Goal: Task Accomplishment & Management: Use online tool/utility

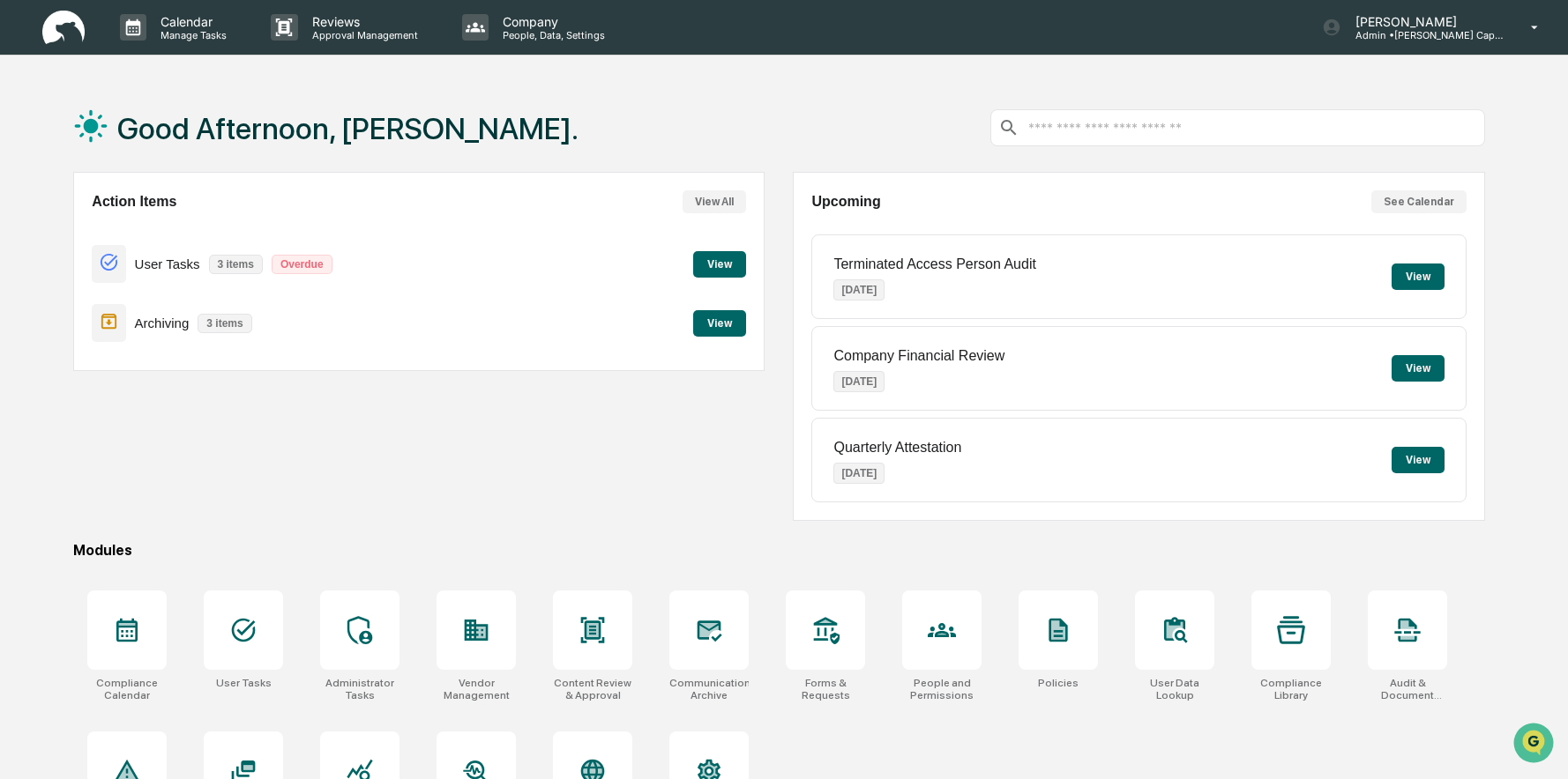
click at [718, 267] on button "View" at bounding box center [719, 264] width 52 height 26
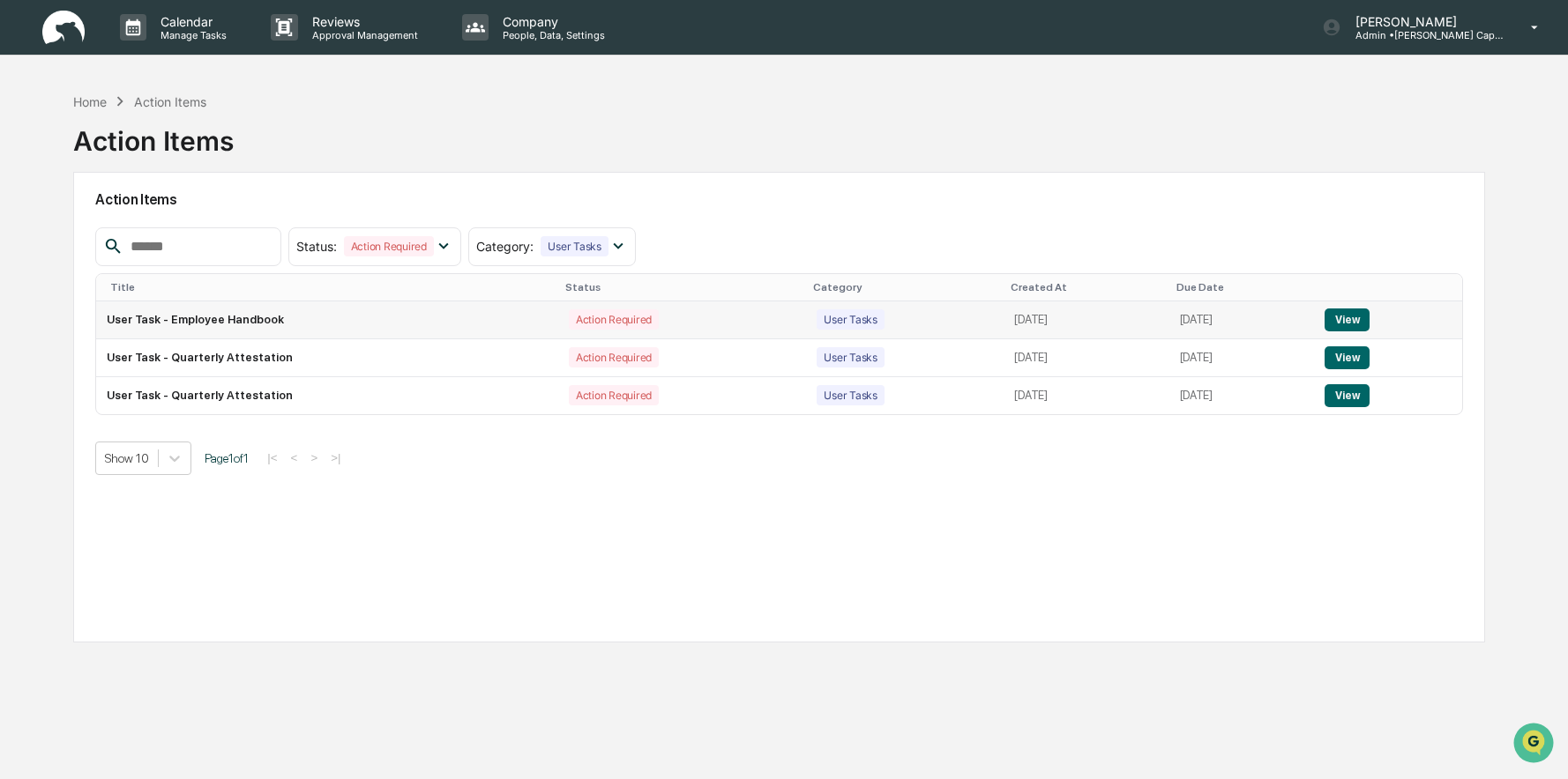
click at [1343, 320] on button "View" at bounding box center [1347, 319] width 45 height 22
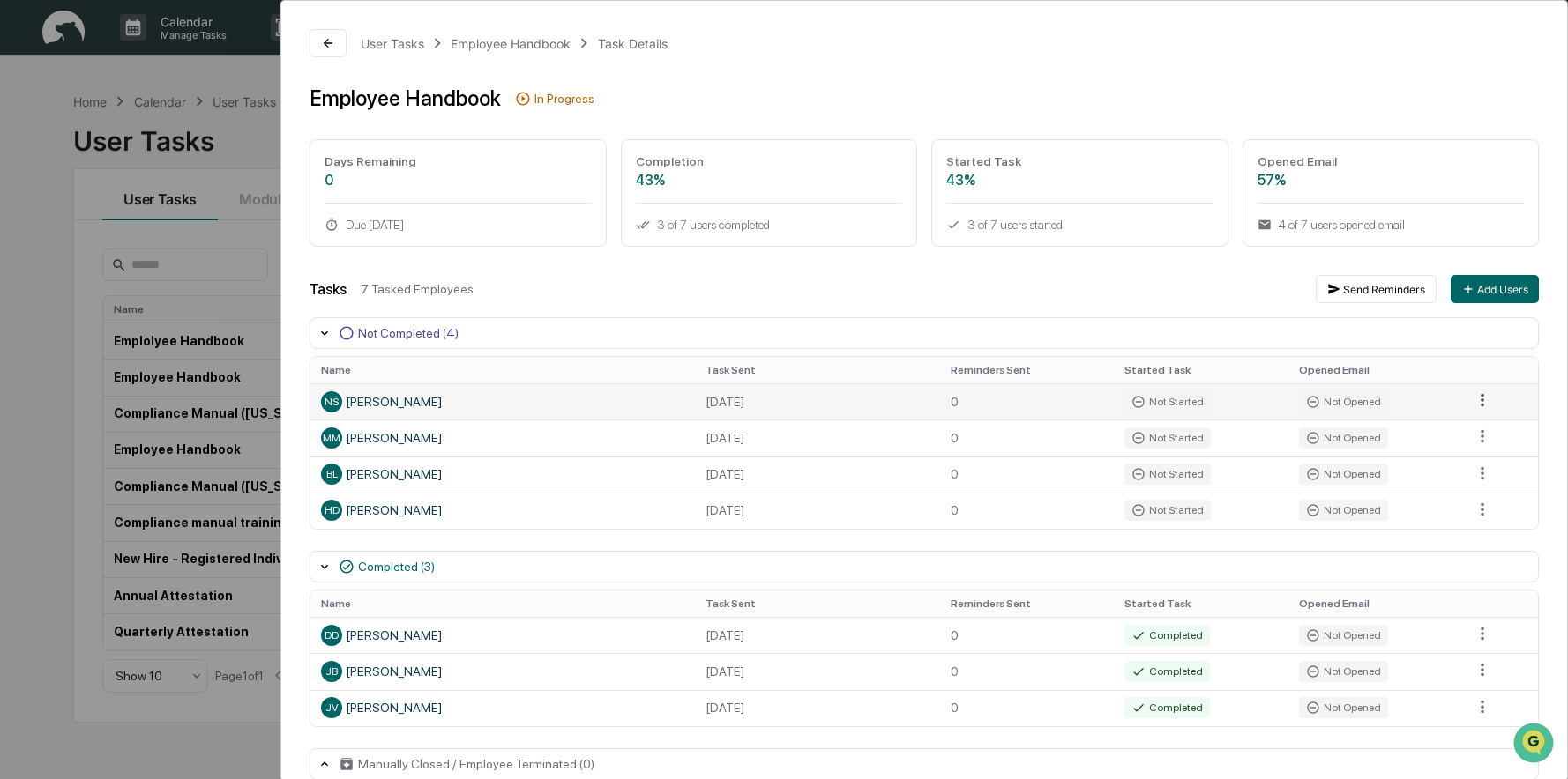
click at [1475, 404] on html "Calendar Manage Tasks Reviews Approval Management Company People, Data, Setting…" at bounding box center [784, 390] width 1568 height 779
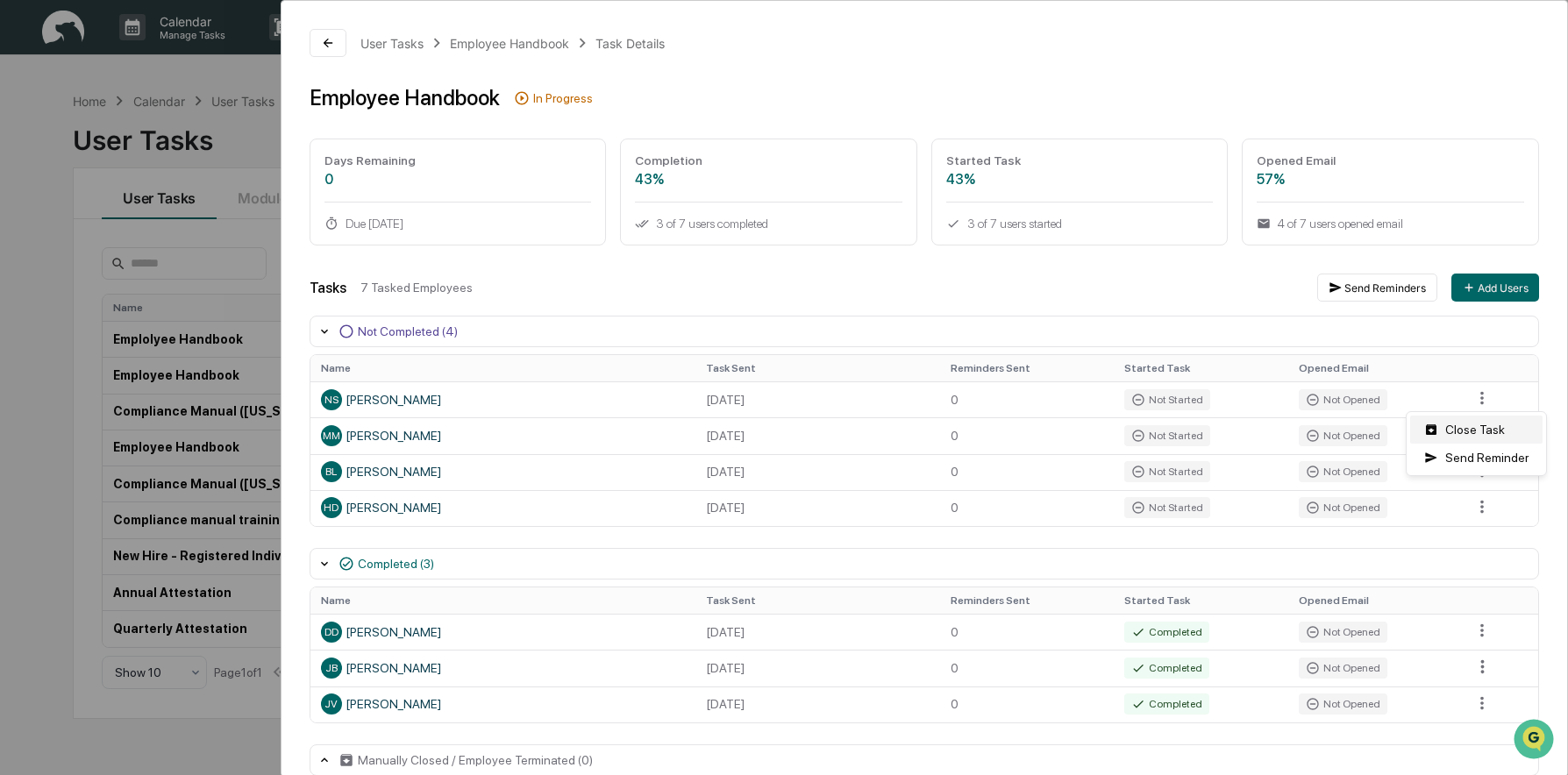
click at [1479, 435] on div "Close Task" at bounding box center [1477, 429] width 132 height 28
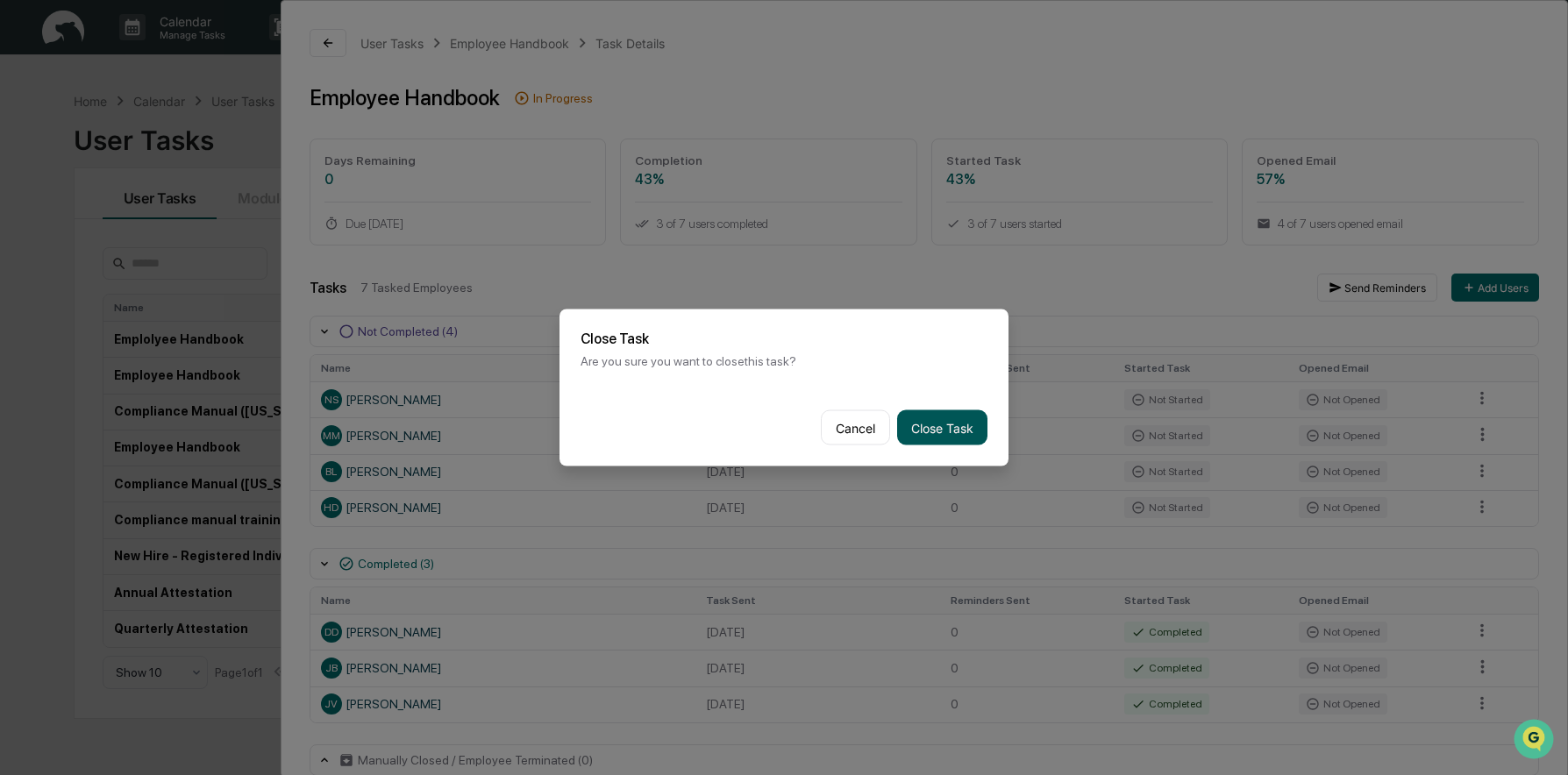
click at [924, 426] on button "Close Task" at bounding box center [942, 428] width 90 height 35
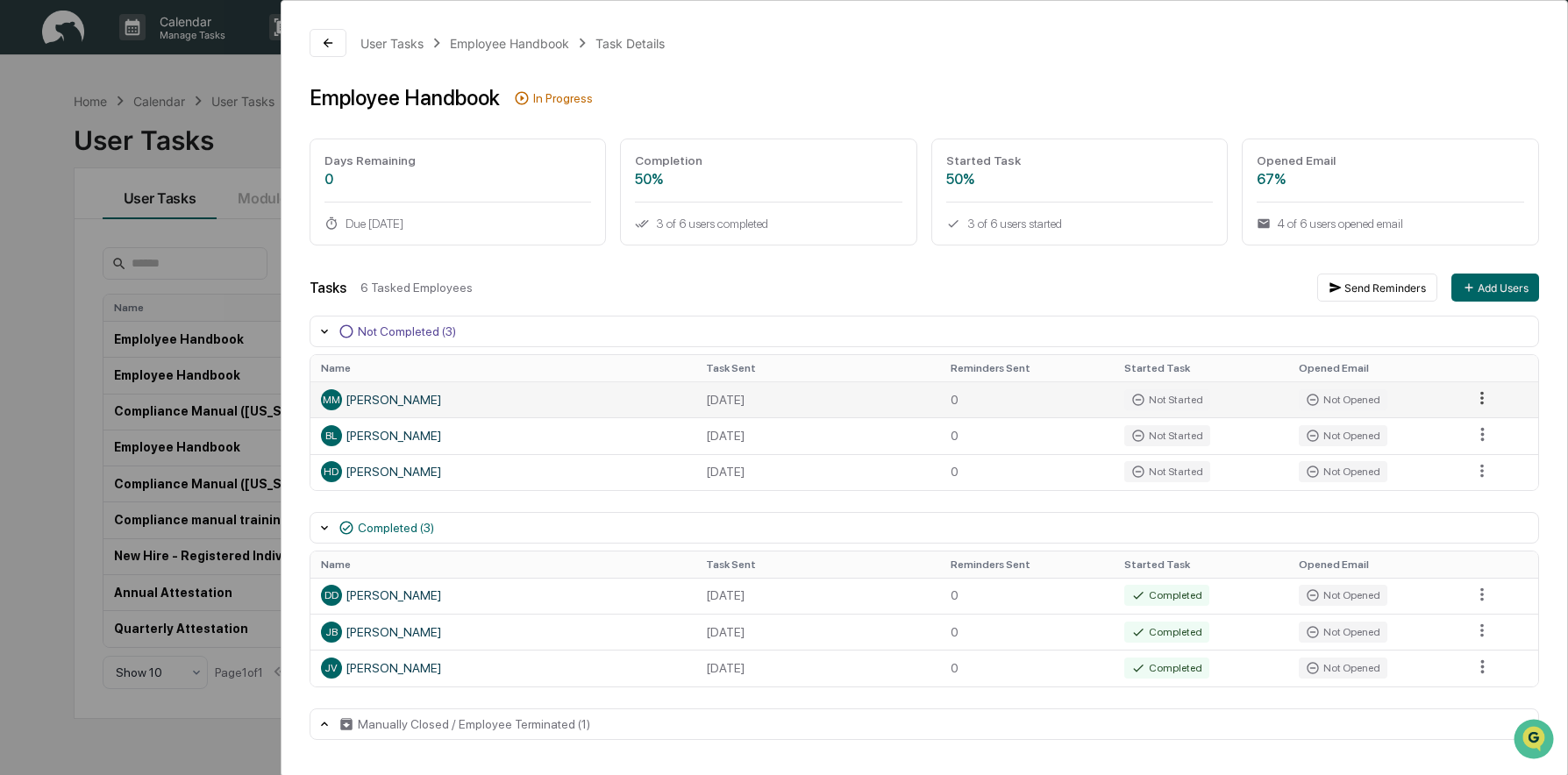
click at [1472, 399] on html "Calendar Manage Tasks Reviews Approval Management Company People, Data, Setting…" at bounding box center [784, 388] width 1568 height 775
click at [1488, 426] on div "Close Task" at bounding box center [1485, 429] width 132 height 28
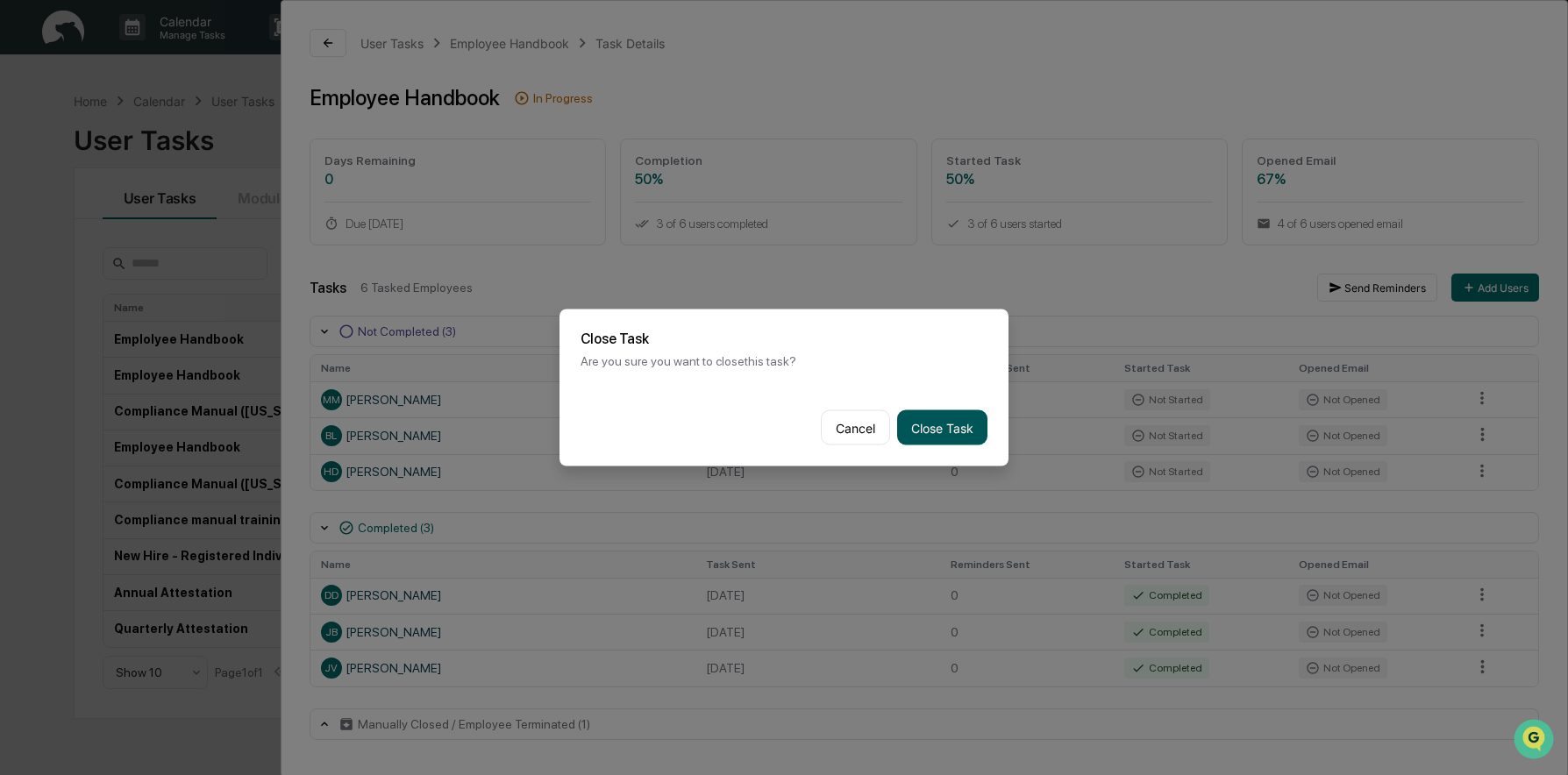
click at [952, 442] on button "Close Task" at bounding box center [942, 428] width 90 height 35
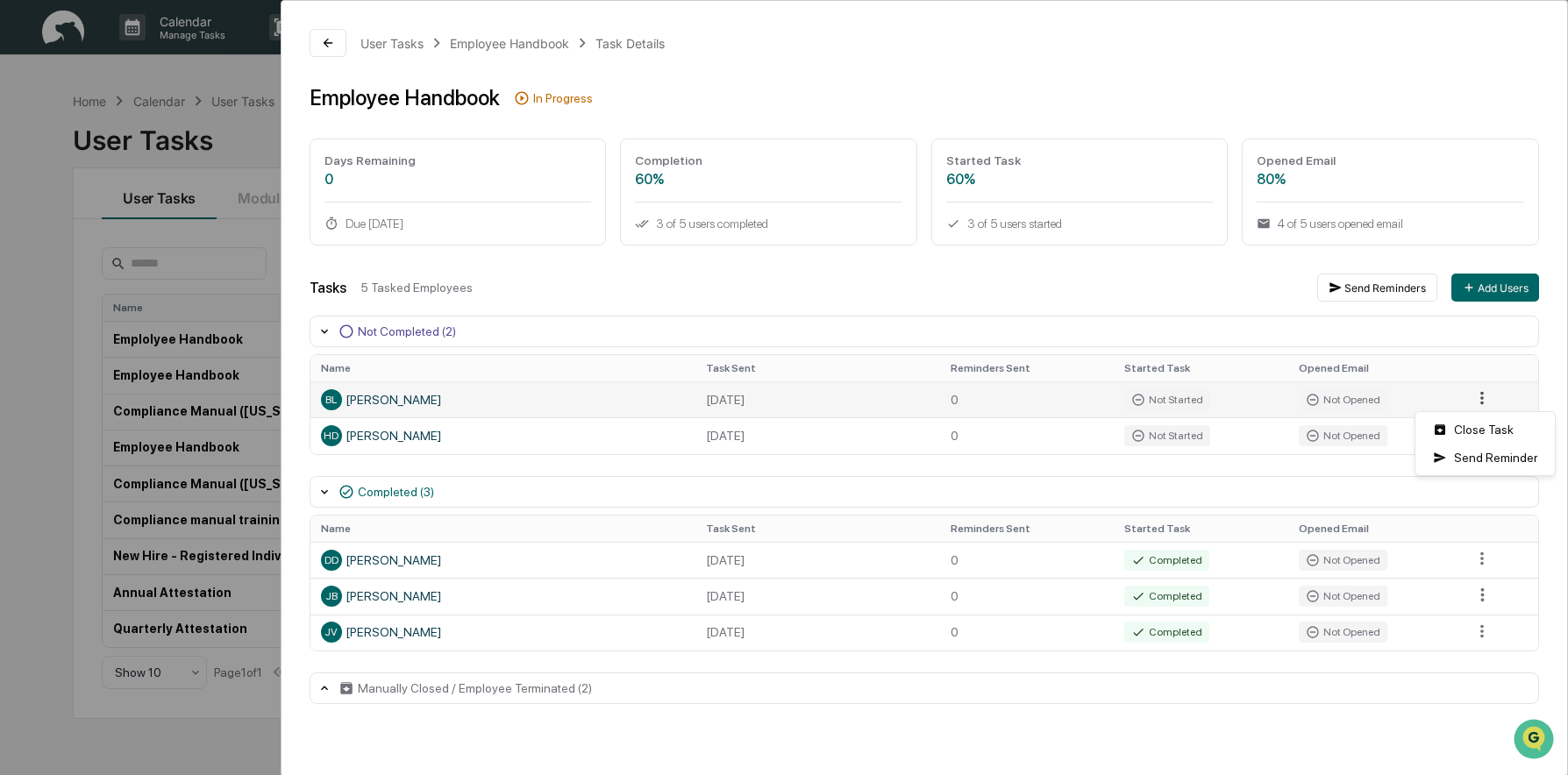
click at [1480, 407] on html "Calendar Manage Tasks Reviews Approval Management Company People, Data, Setting…" at bounding box center [784, 388] width 1568 height 775
click at [1491, 429] on div "Close Task" at bounding box center [1485, 429] width 132 height 28
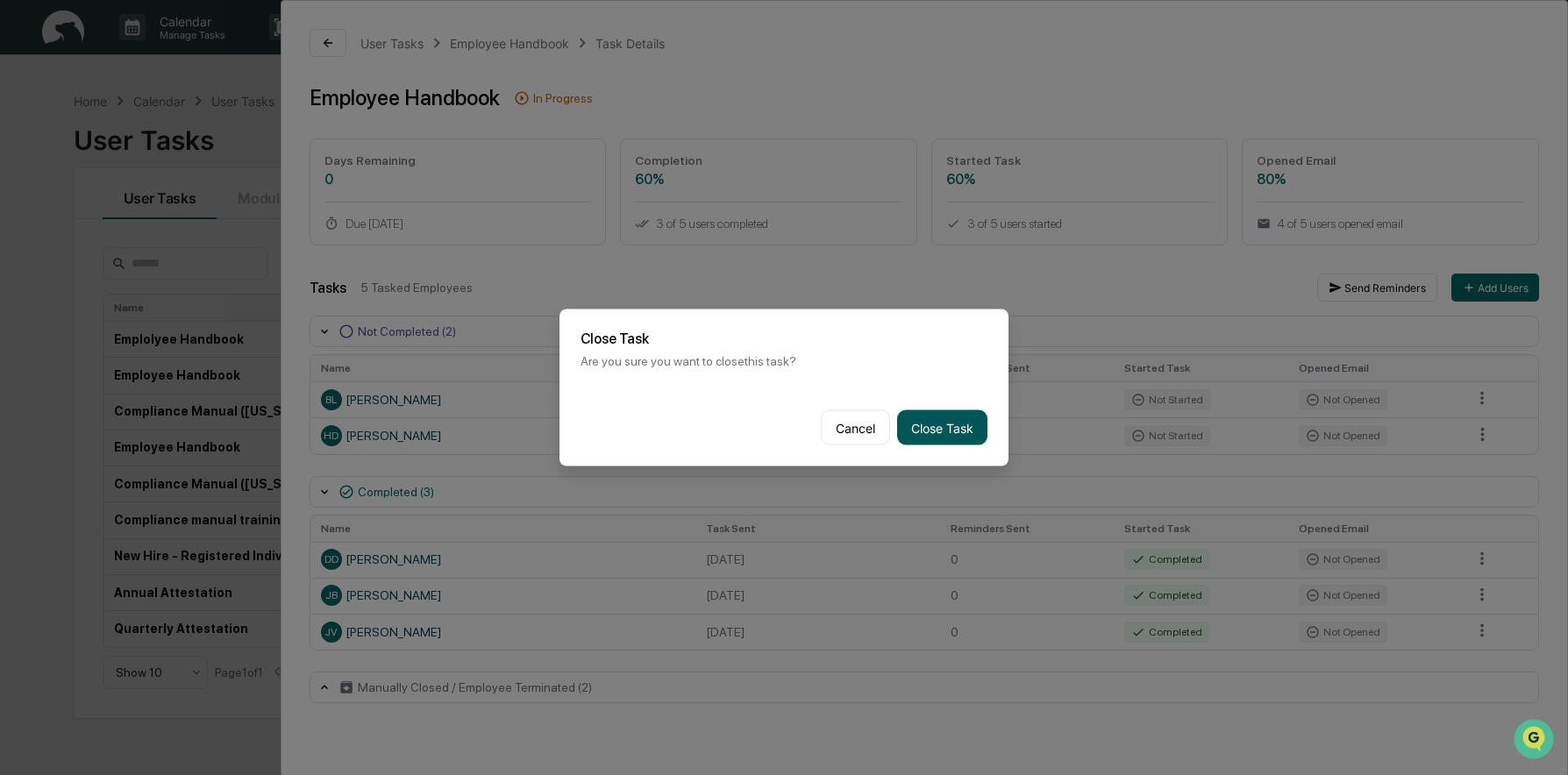
click at [944, 426] on button "Close Task" at bounding box center [942, 428] width 90 height 35
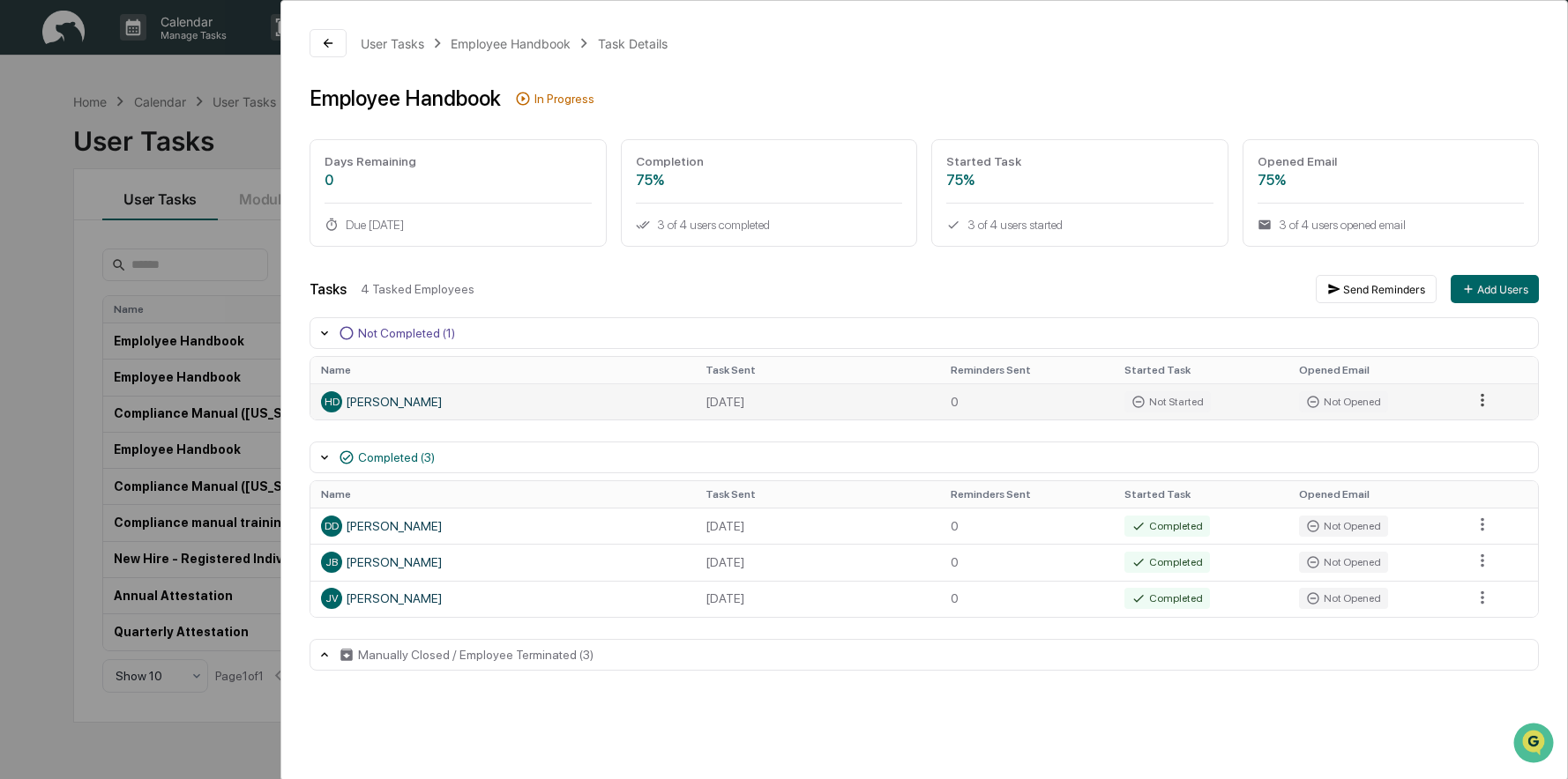
click at [1480, 404] on html "Calendar Manage Tasks Reviews Approval Management Company People, Data, Setting…" at bounding box center [784, 390] width 1568 height 779
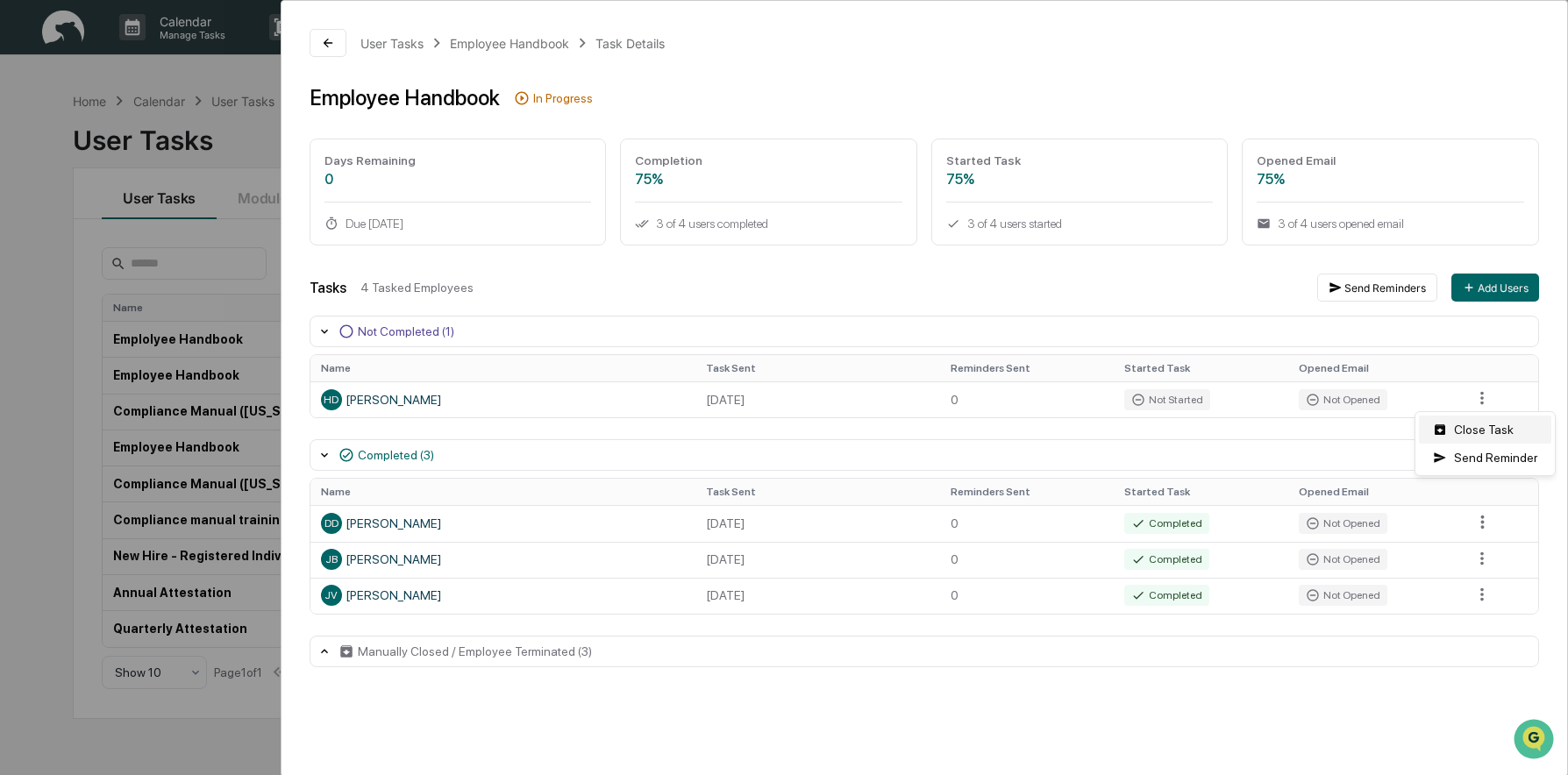
click at [1487, 433] on div "Close Task" at bounding box center [1485, 429] width 132 height 28
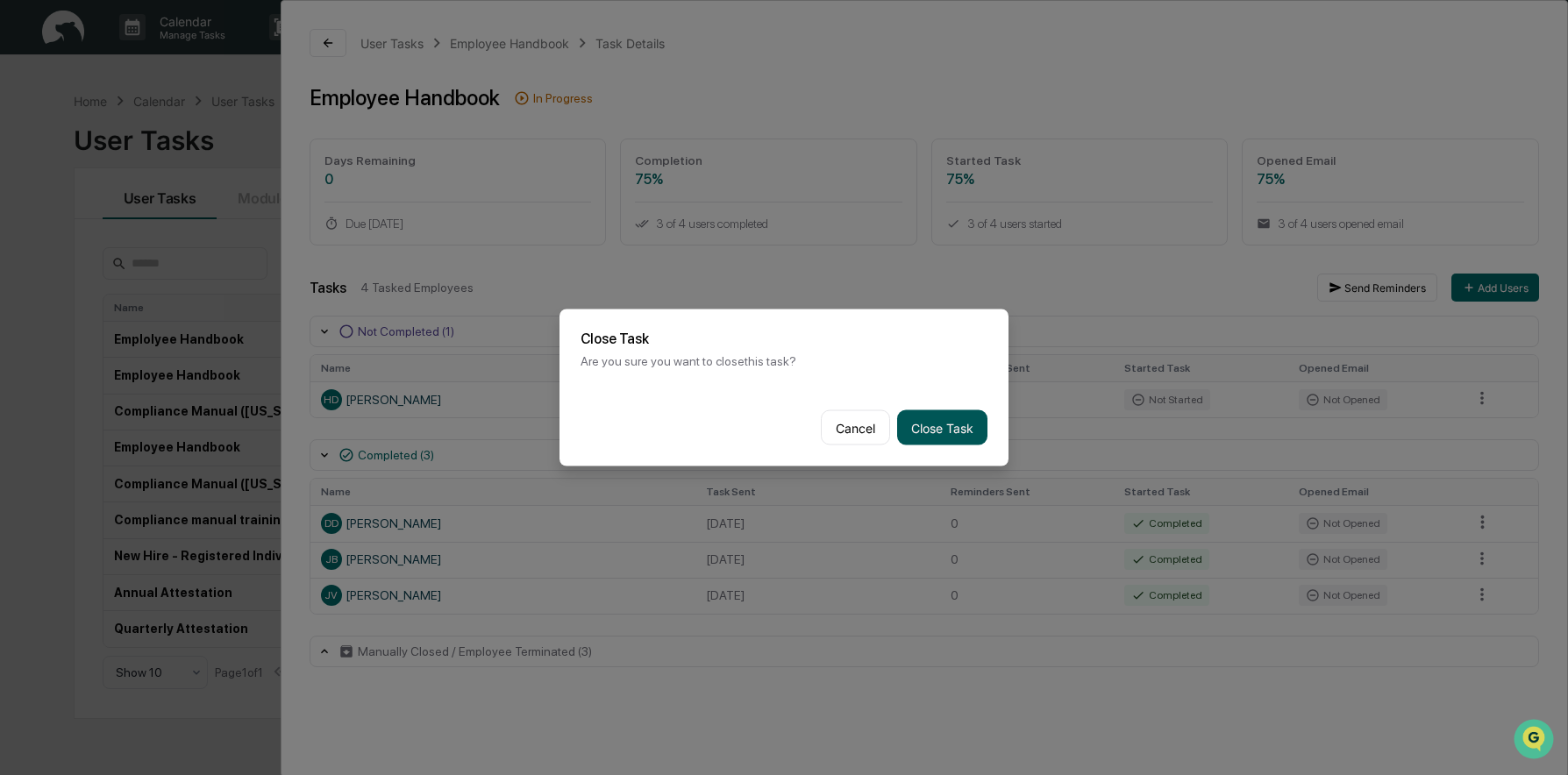
click at [934, 426] on button "Close Task" at bounding box center [942, 428] width 90 height 35
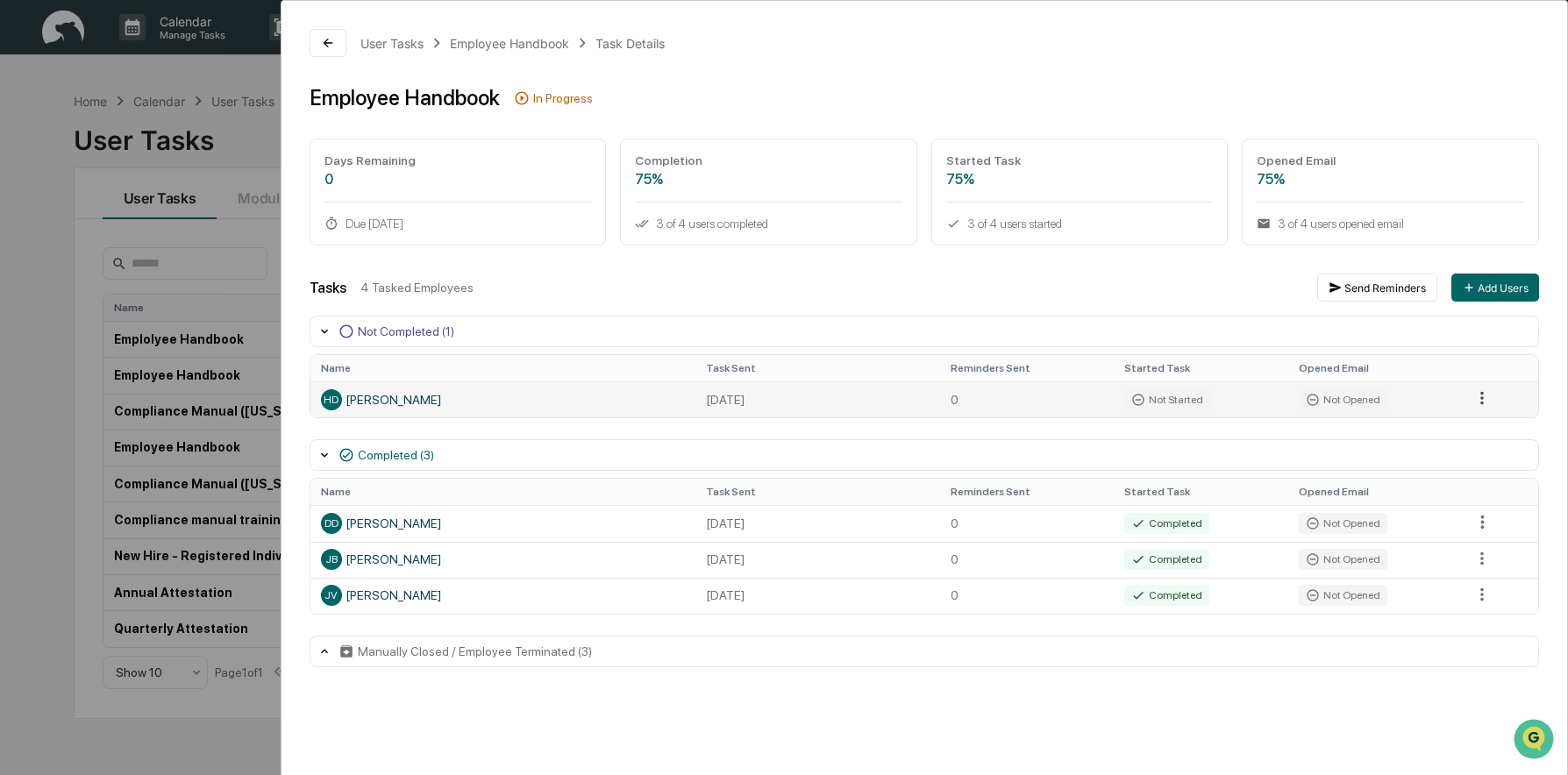
click at [1474, 394] on html "Calendar Manage Tasks Reviews Approval Management Company People, Data, Setting…" at bounding box center [784, 388] width 1568 height 775
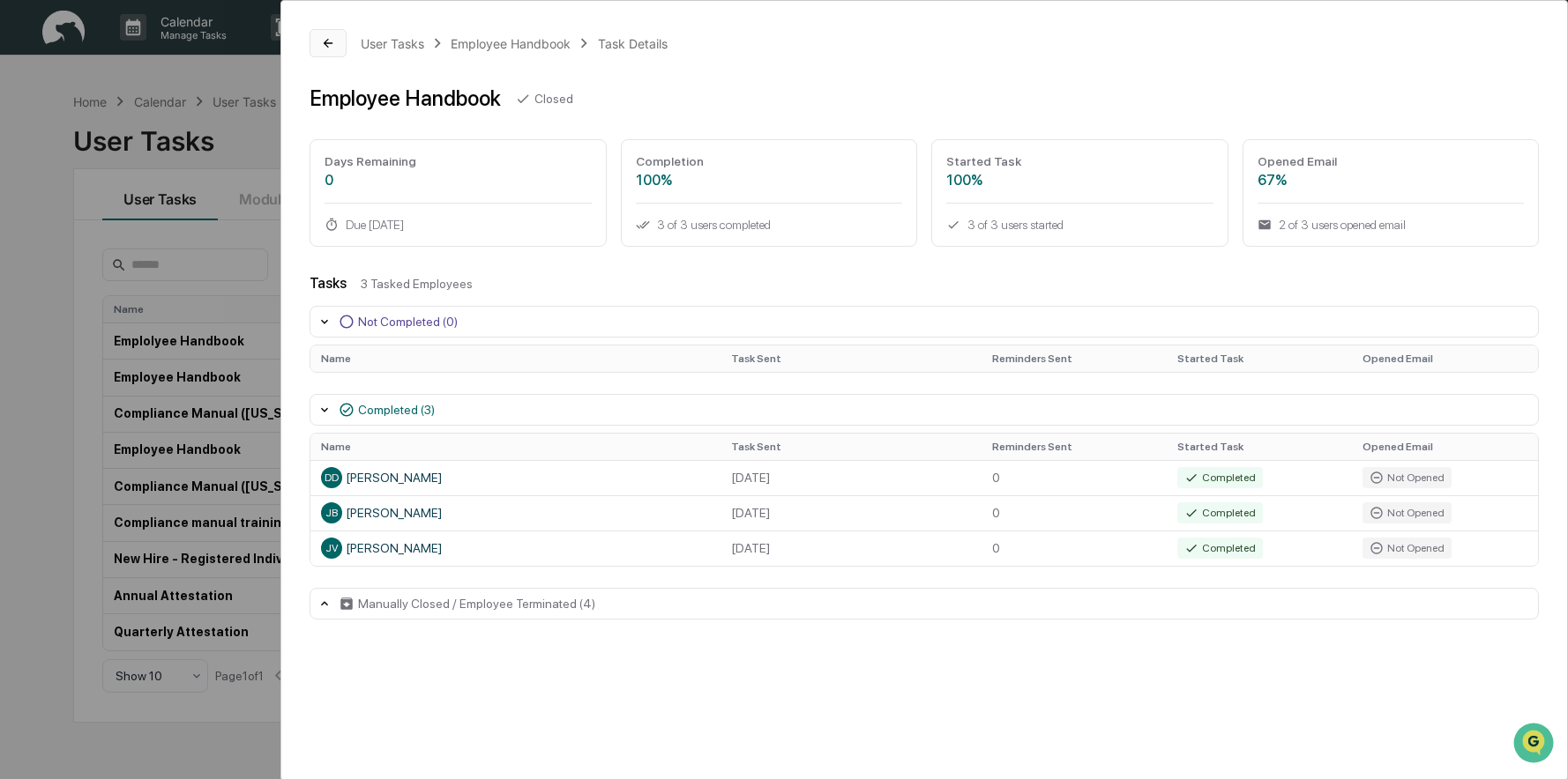
click at [331, 47] on icon at bounding box center [328, 43] width 14 height 14
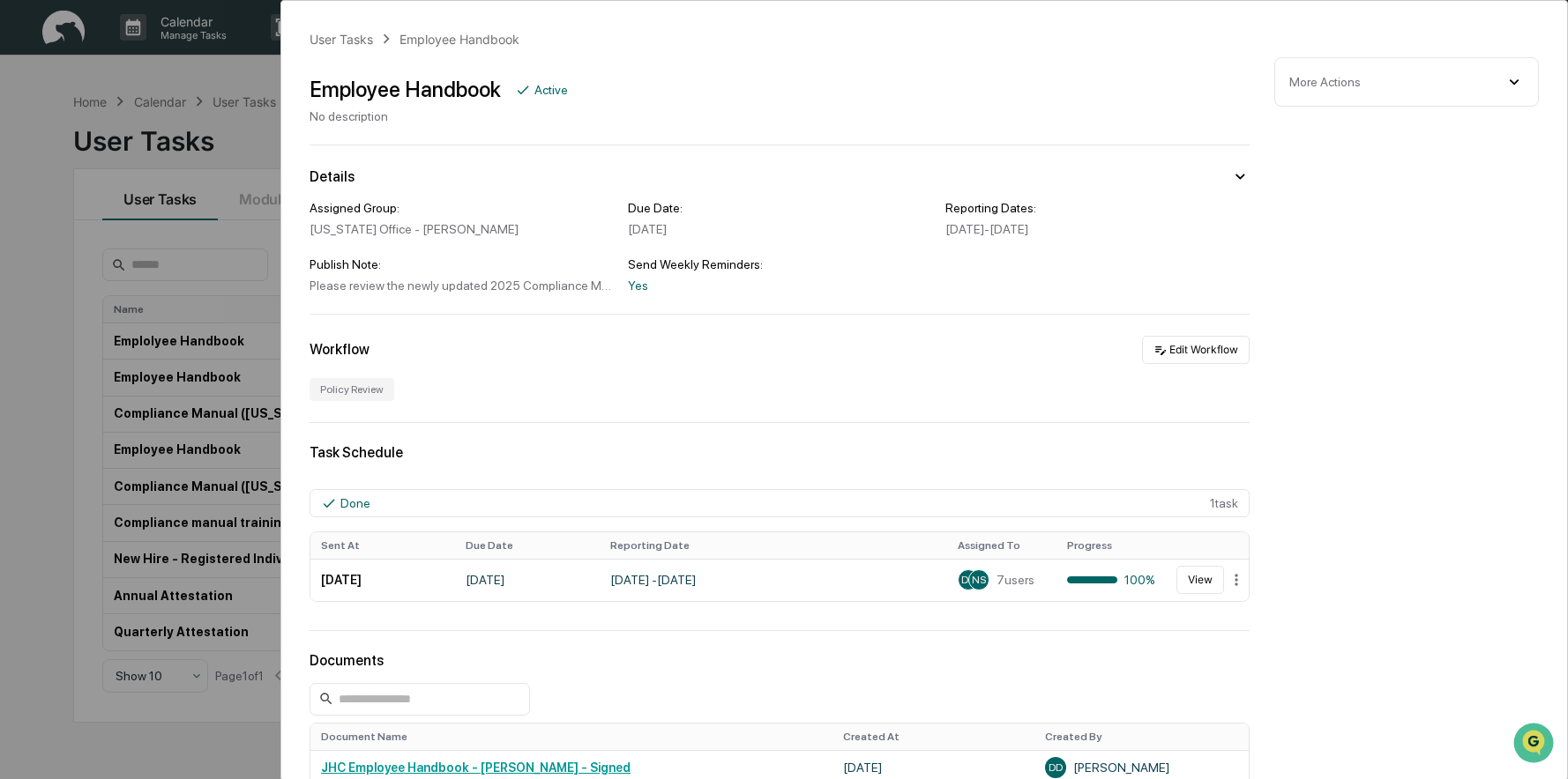
click at [208, 140] on div "User Tasks Employee Handbook Employee Handbook Active No description Details As…" at bounding box center [784, 390] width 1568 height 779
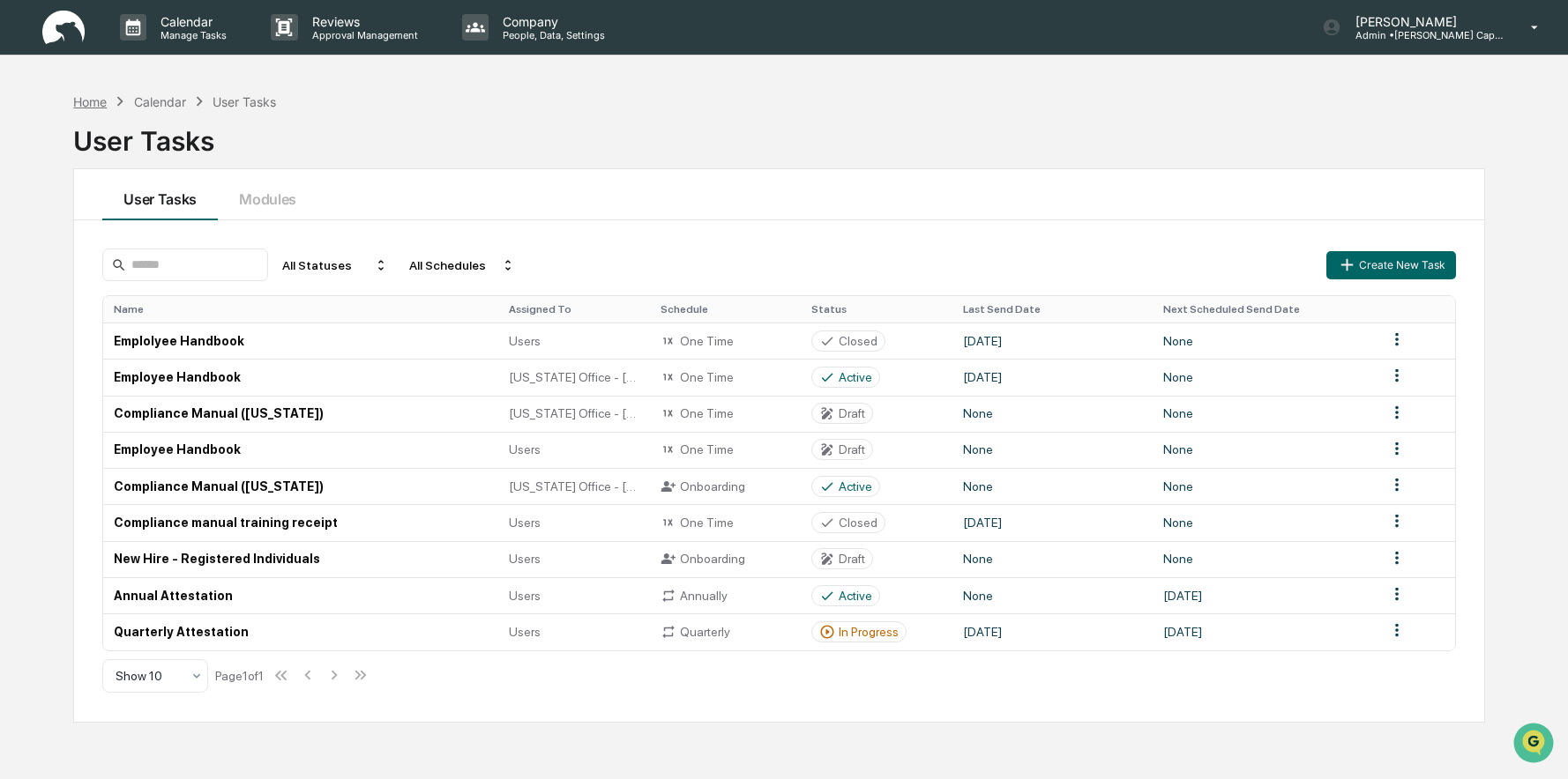
click at [96, 109] on div "Home" at bounding box center [90, 102] width 34 height 15
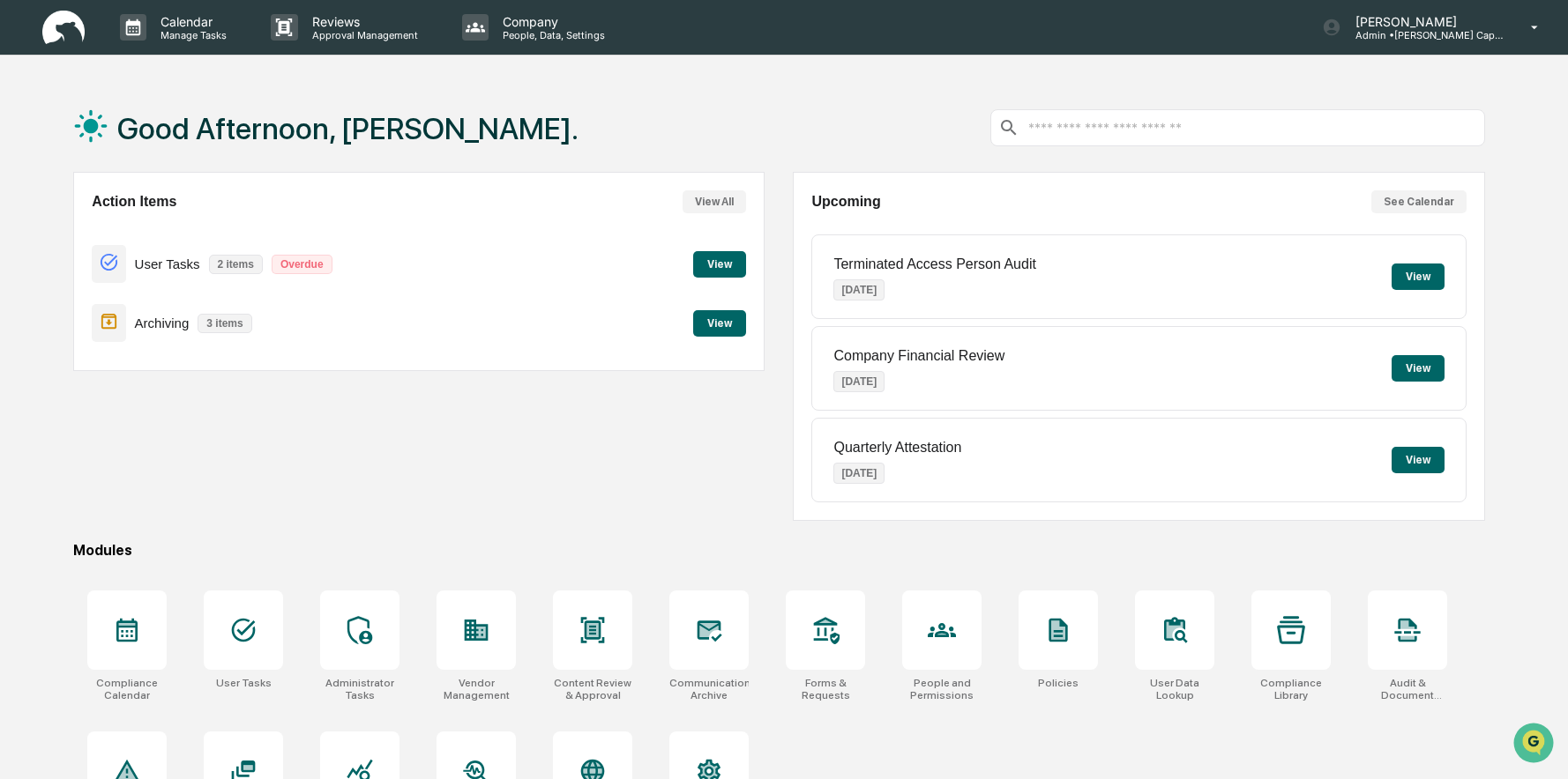
click at [703, 254] on button "View" at bounding box center [719, 264] width 52 height 26
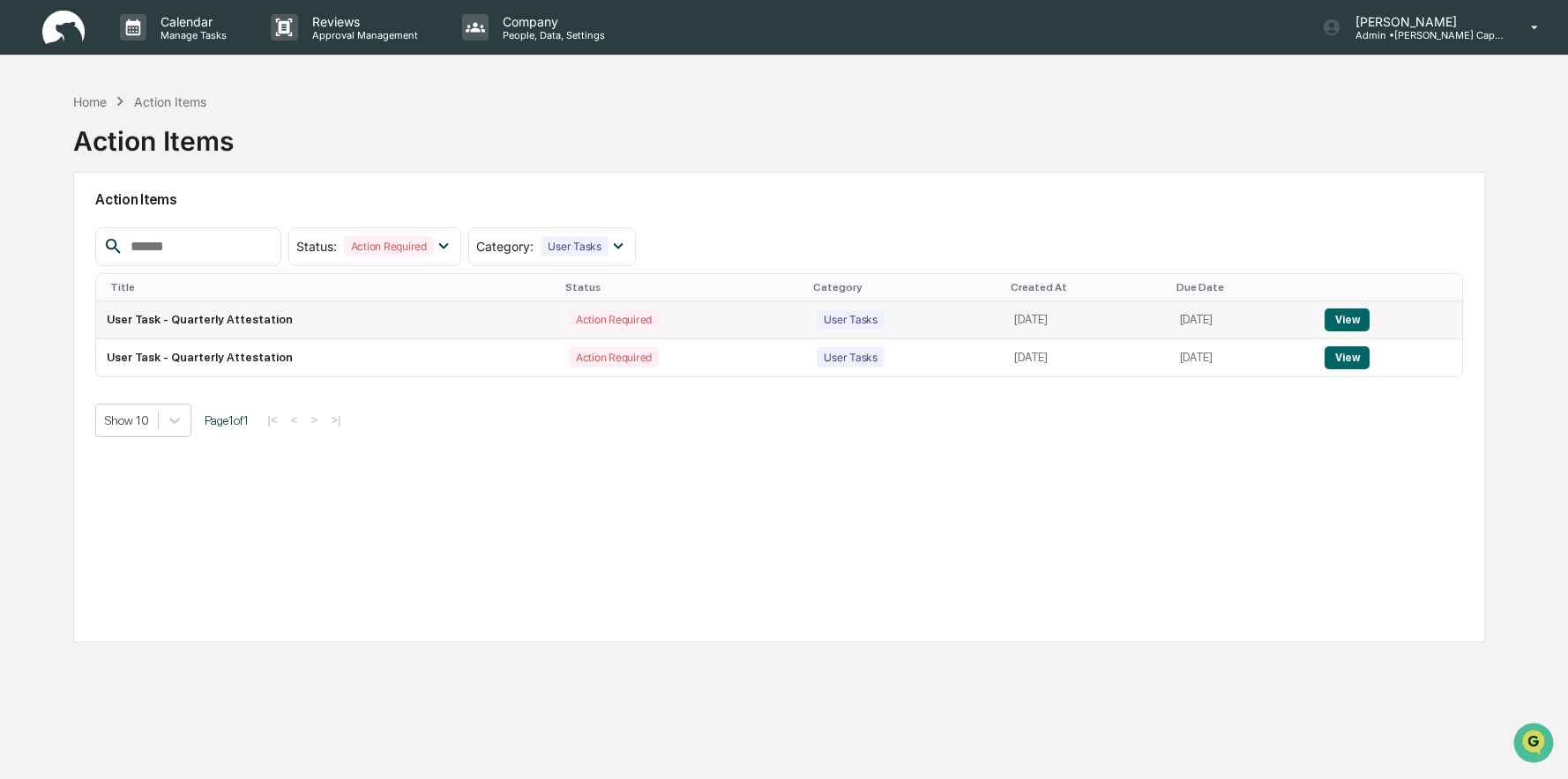
click at [1357, 315] on button "View" at bounding box center [1347, 319] width 45 height 22
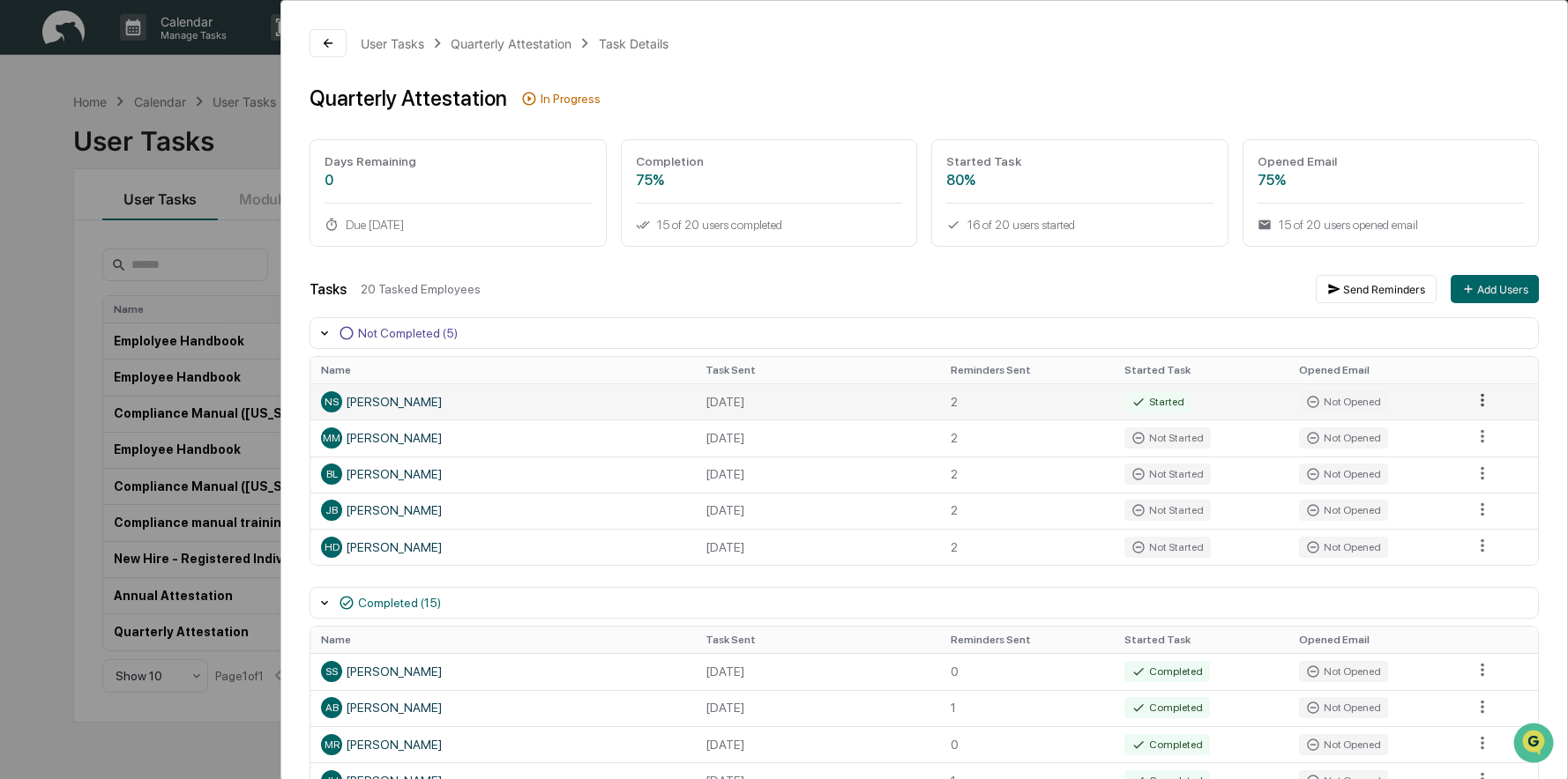
click at [1472, 403] on html "Calendar Manage Tasks Reviews Approval Management Company People, Data, Setting…" at bounding box center [784, 390] width 1568 height 779
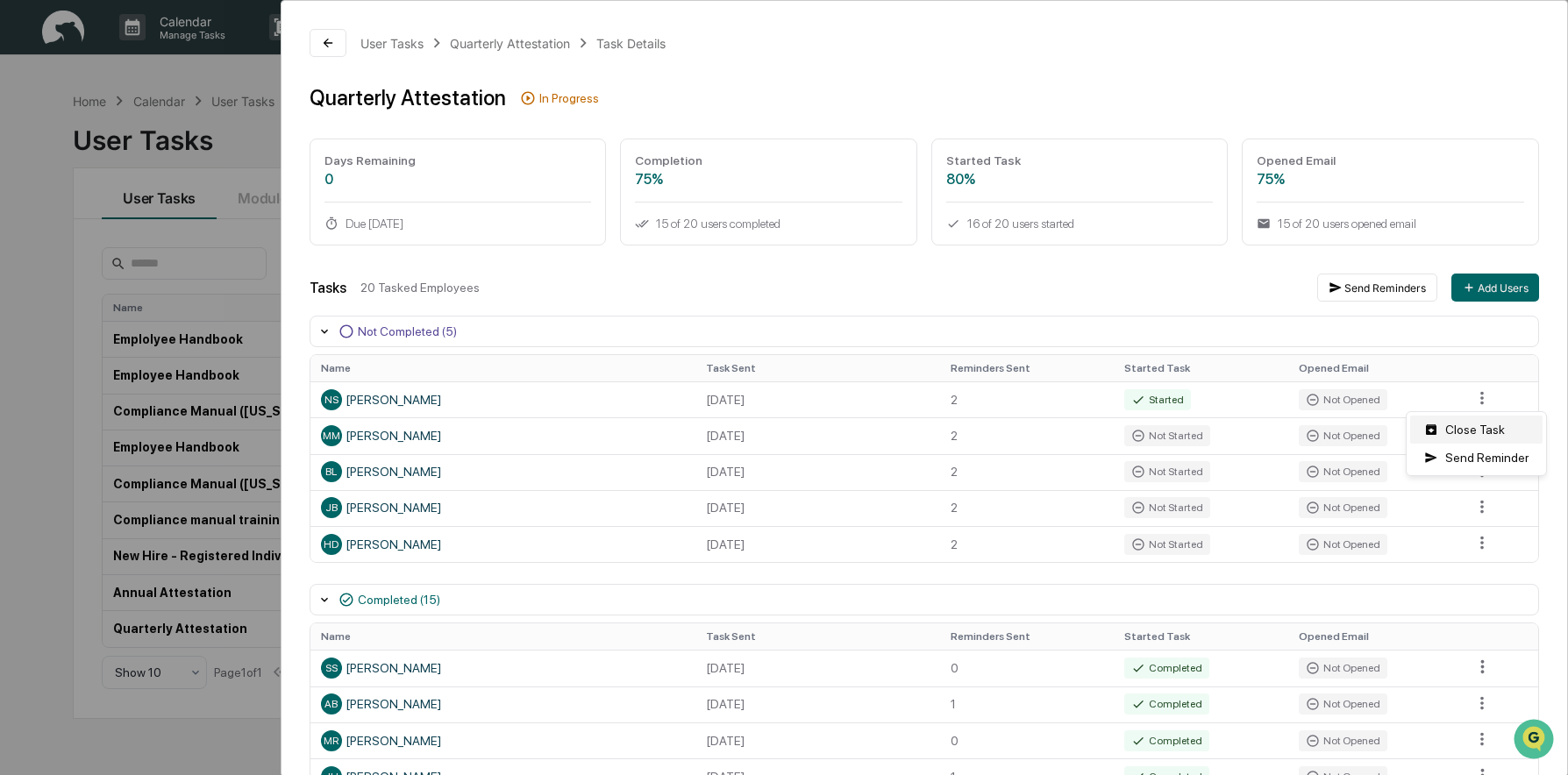
click at [1460, 434] on div "Close Task" at bounding box center [1477, 429] width 132 height 28
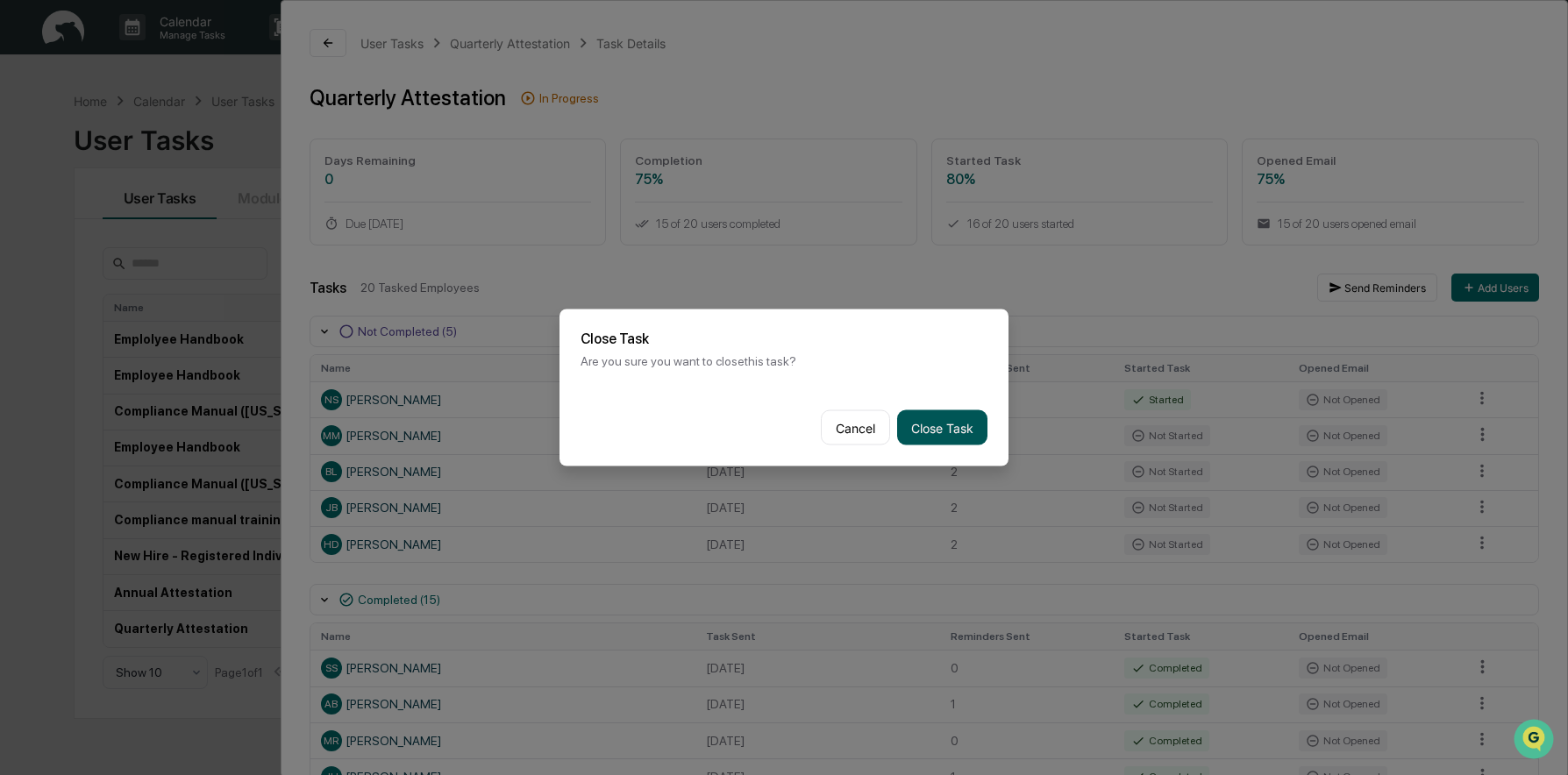
click at [962, 436] on button "Close Task" at bounding box center [942, 428] width 90 height 35
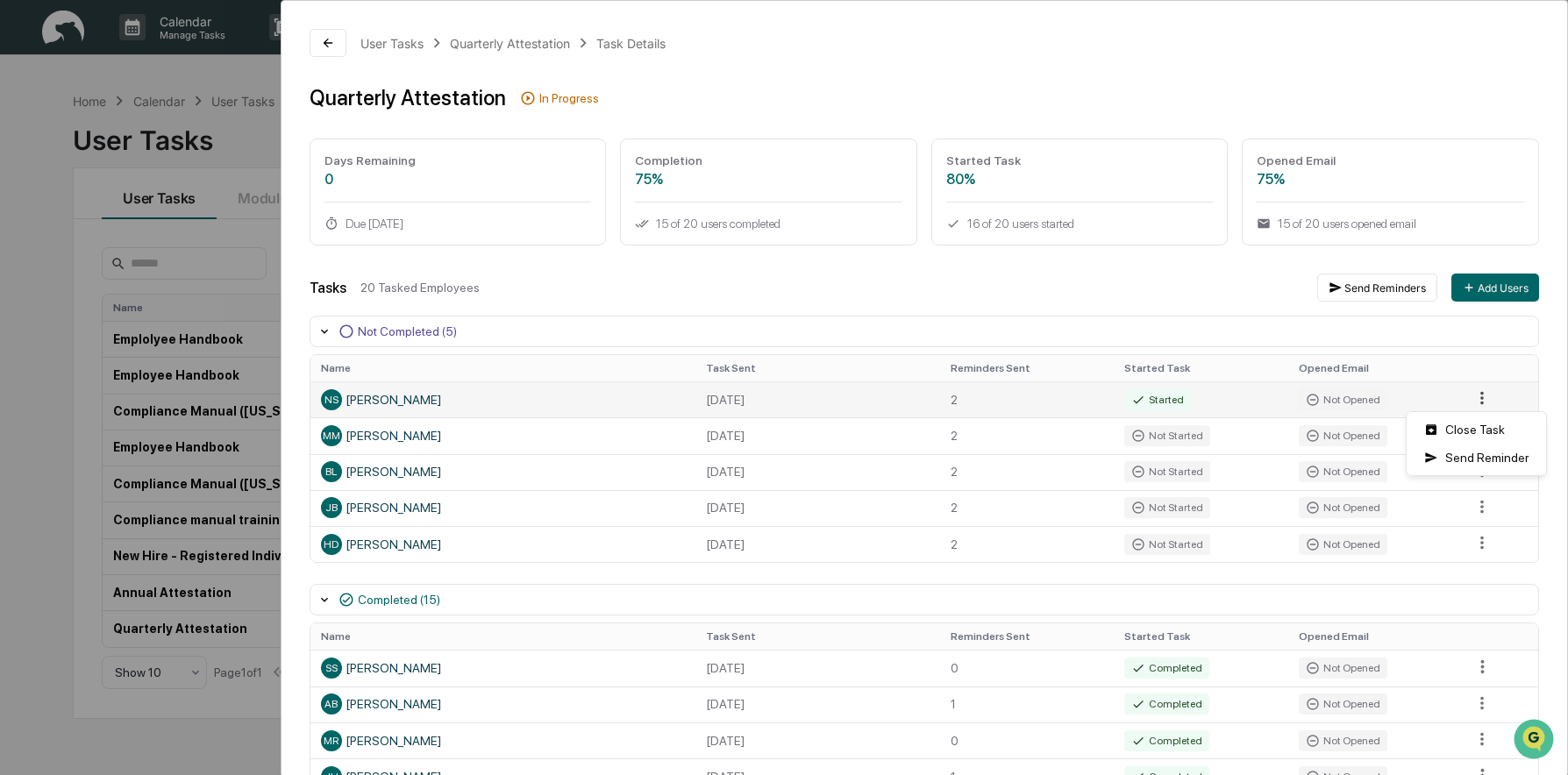
click at [1465, 399] on html "Calendar Manage Tasks Reviews Approval Management Company People, Data, Setting…" at bounding box center [784, 388] width 1568 height 775
click at [1474, 431] on div "Close Task" at bounding box center [1477, 429] width 132 height 28
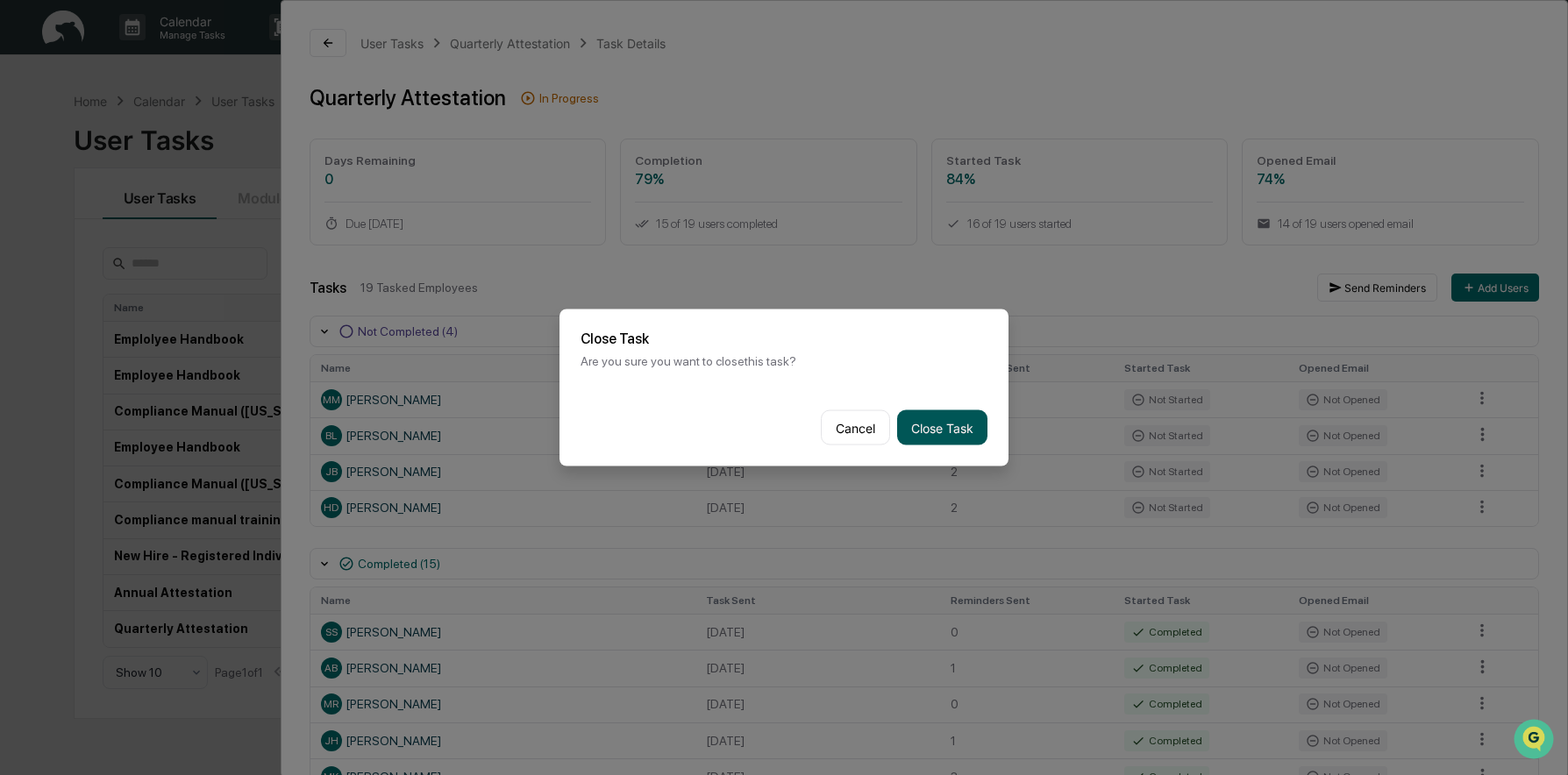
click at [966, 428] on button "Close Task" at bounding box center [942, 428] width 90 height 35
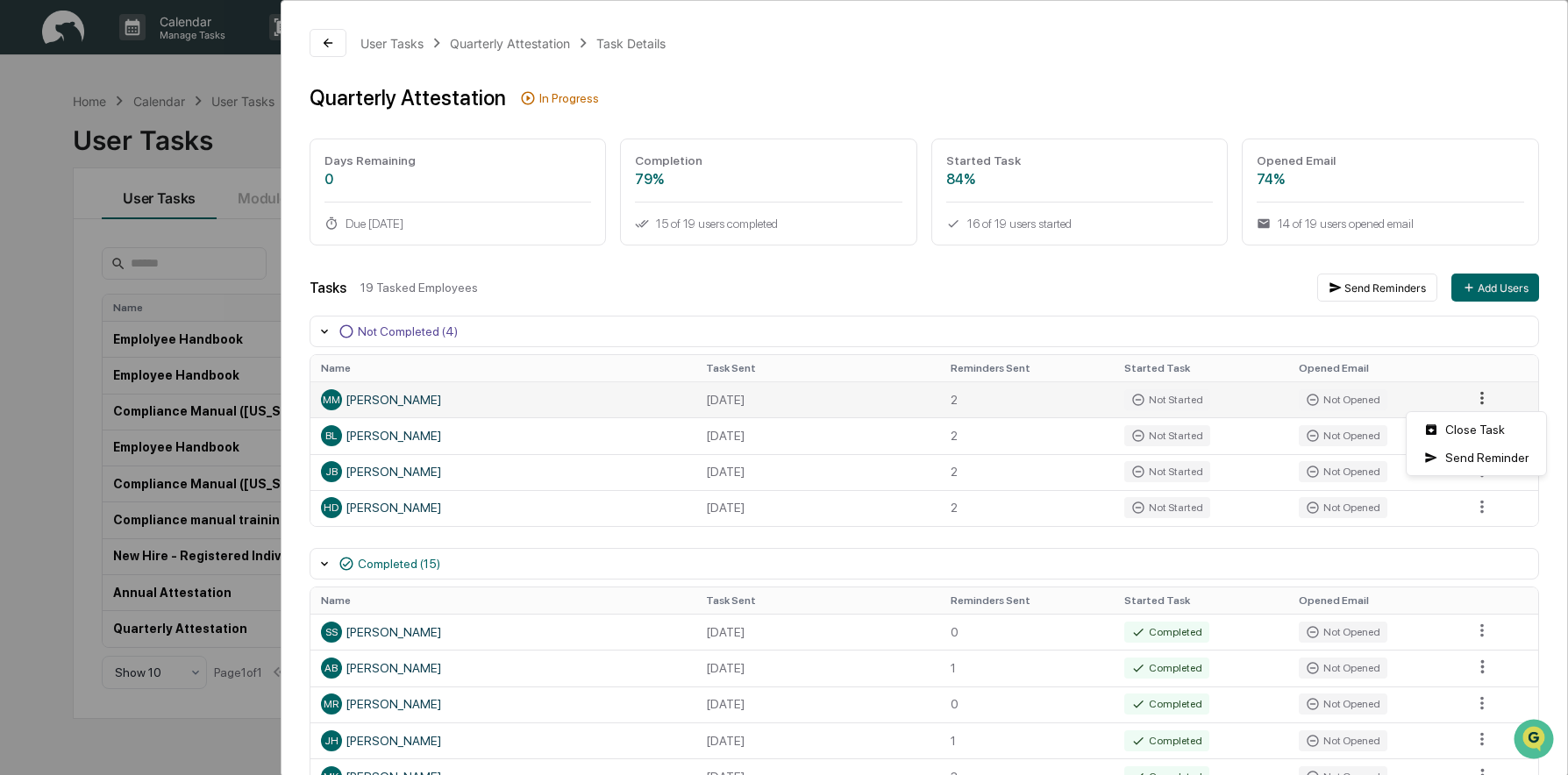
click at [1468, 402] on html "Calendar Manage Tasks Reviews Approval Management Company People, Data, Setting…" at bounding box center [784, 388] width 1568 height 775
click at [1472, 435] on div "Close Task" at bounding box center [1477, 429] width 132 height 28
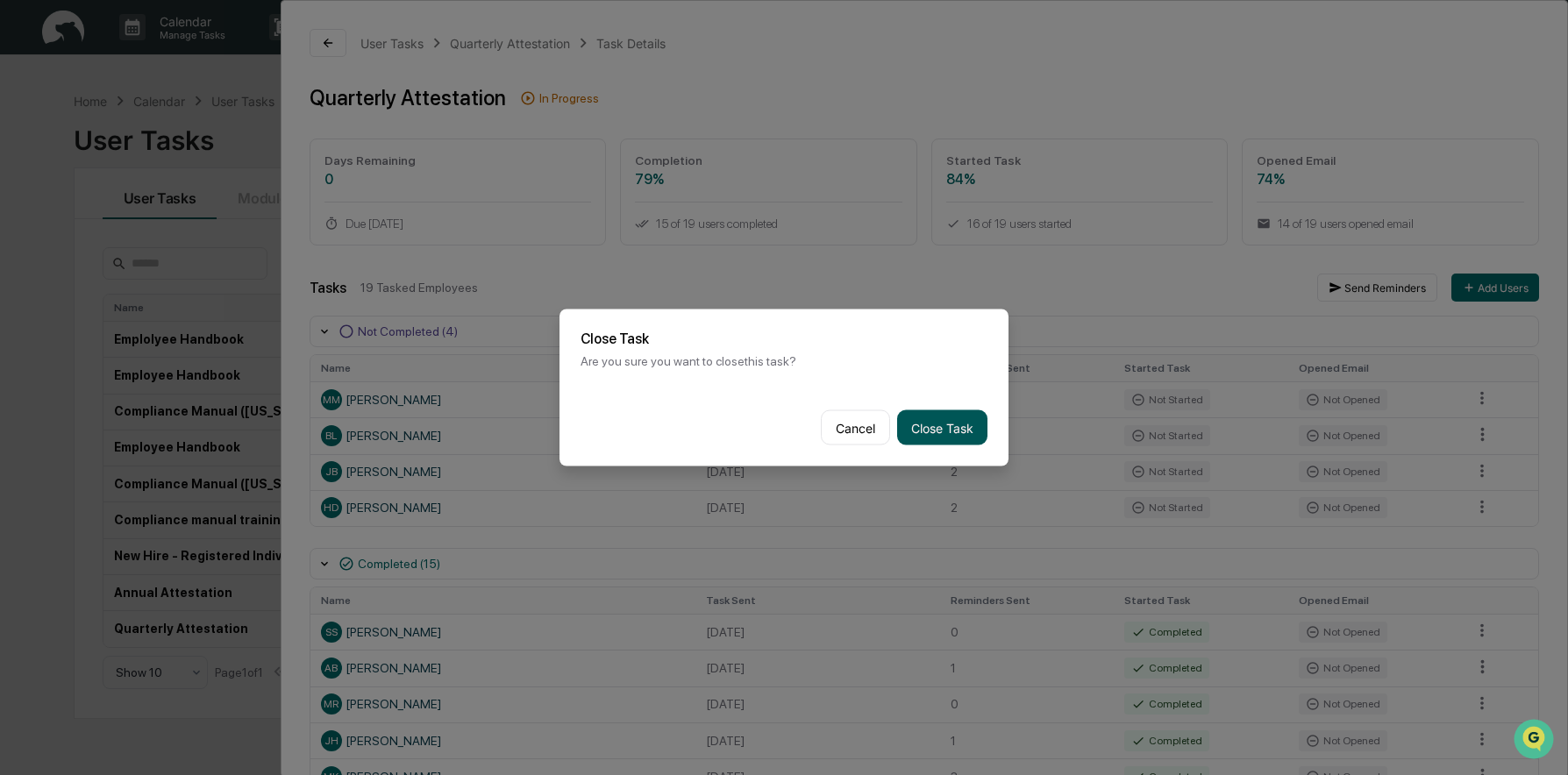
click at [922, 413] on button "Close Task" at bounding box center [942, 428] width 90 height 35
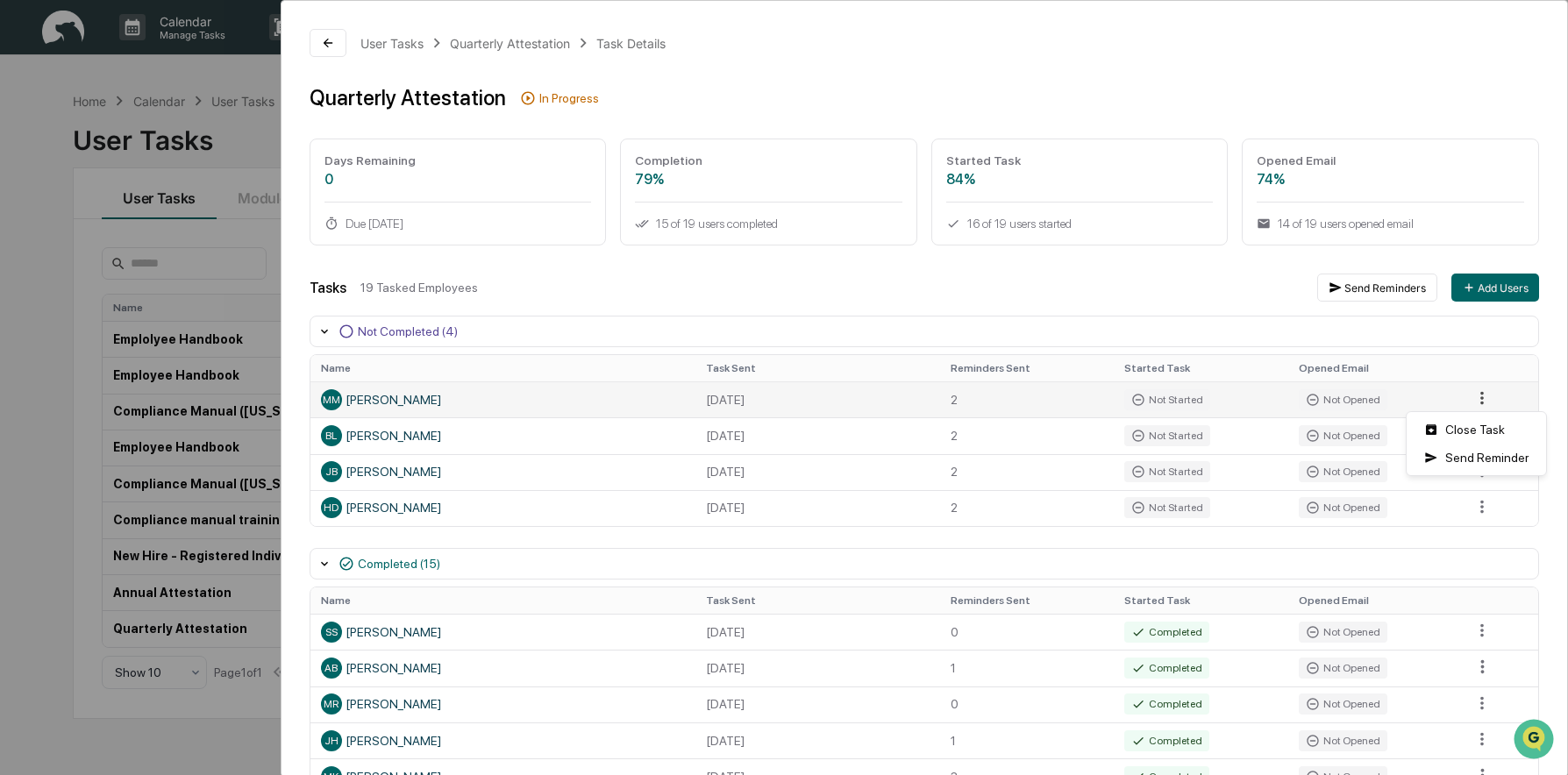
click at [1458, 398] on html "Calendar Manage Tasks Reviews Approval Management Company People, Data, Setting…" at bounding box center [784, 388] width 1568 height 775
click at [1446, 433] on div "Close Task" at bounding box center [1477, 429] width 132 height 28
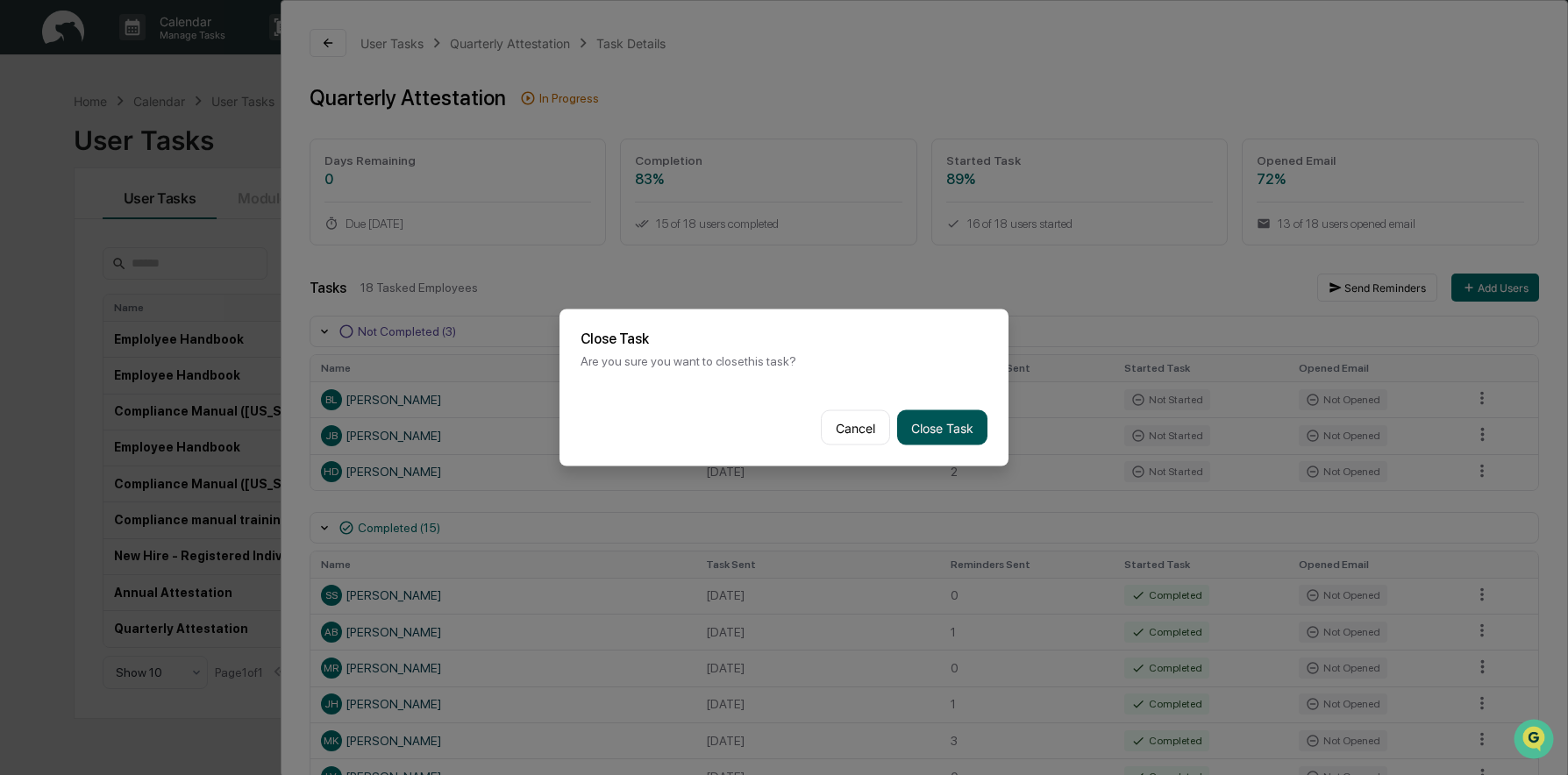
click at [934, 426] on button "Close Task" at bounding box center [942, 428] width 90 height 35
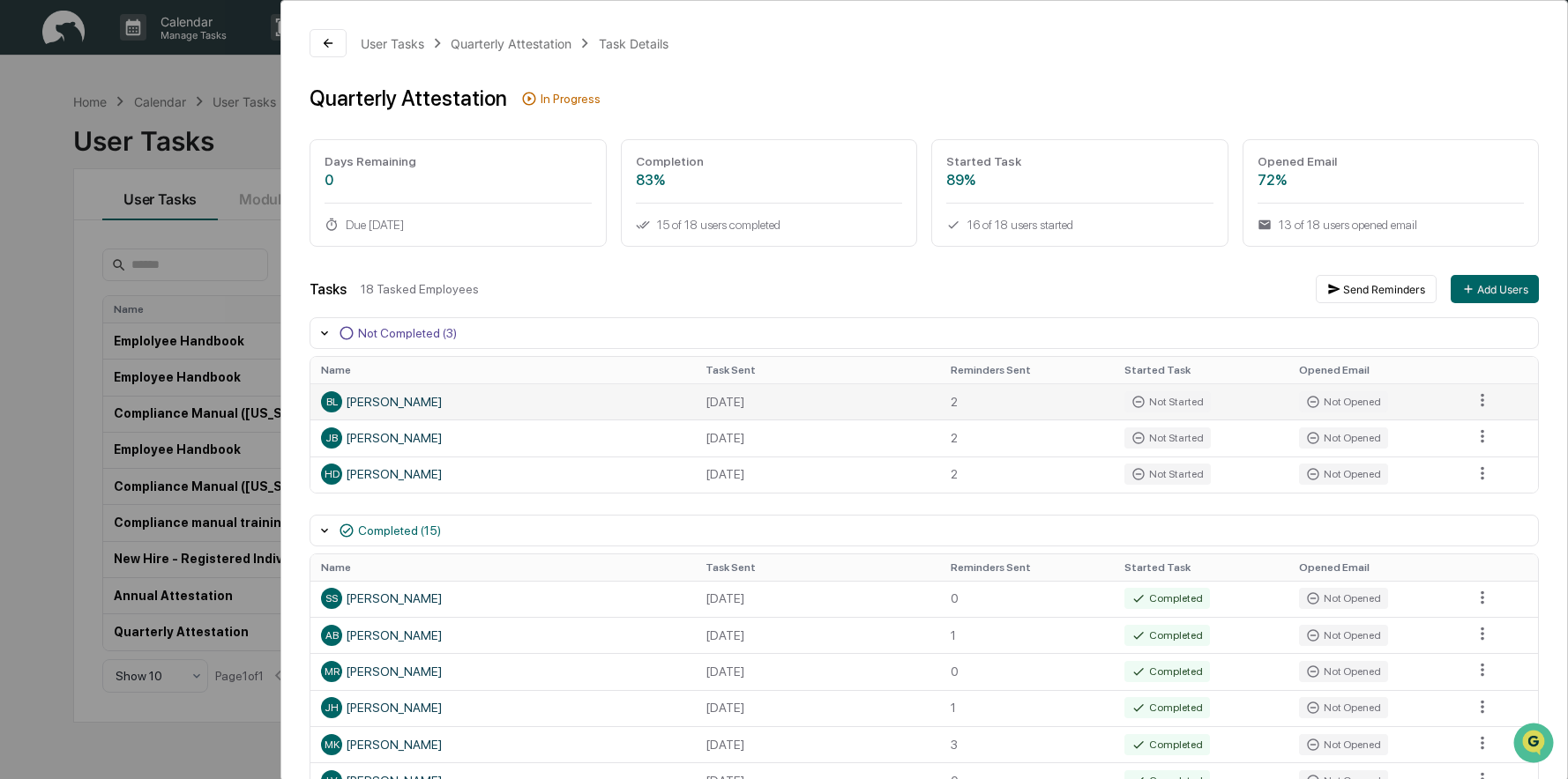
click at [1484, 401] on td at bounding box center [1500, 401] width 76 height 37
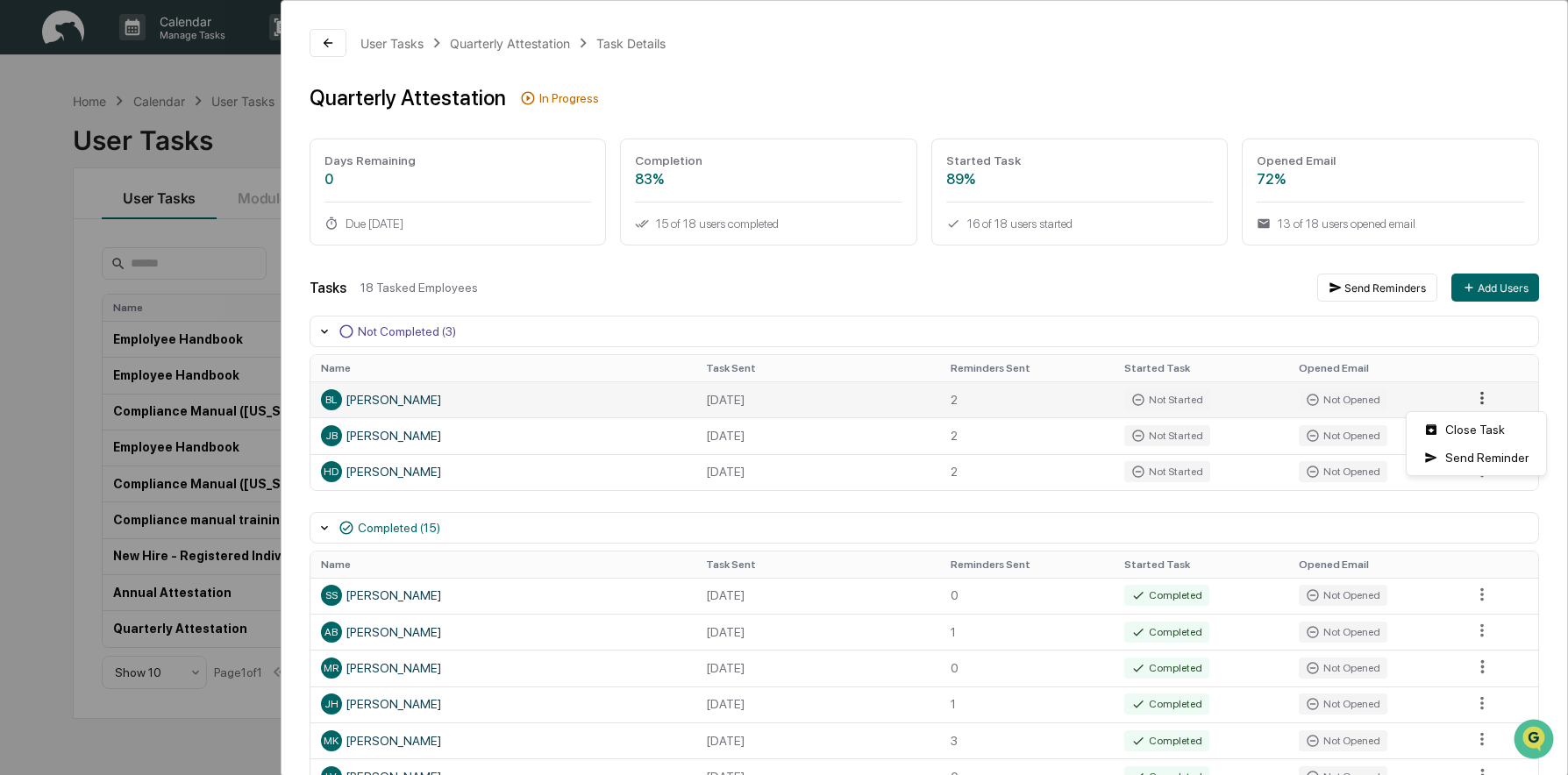
click at [1467, 396] on html "Calendar Manage Tasks Reviews Approval Management Company People, Data, Setting…" at bounding box center [784, 388] width 1568 height 775
click at [1466, 431] on div "Close Task" at bounding box center [1477, 429] width 132 height 28
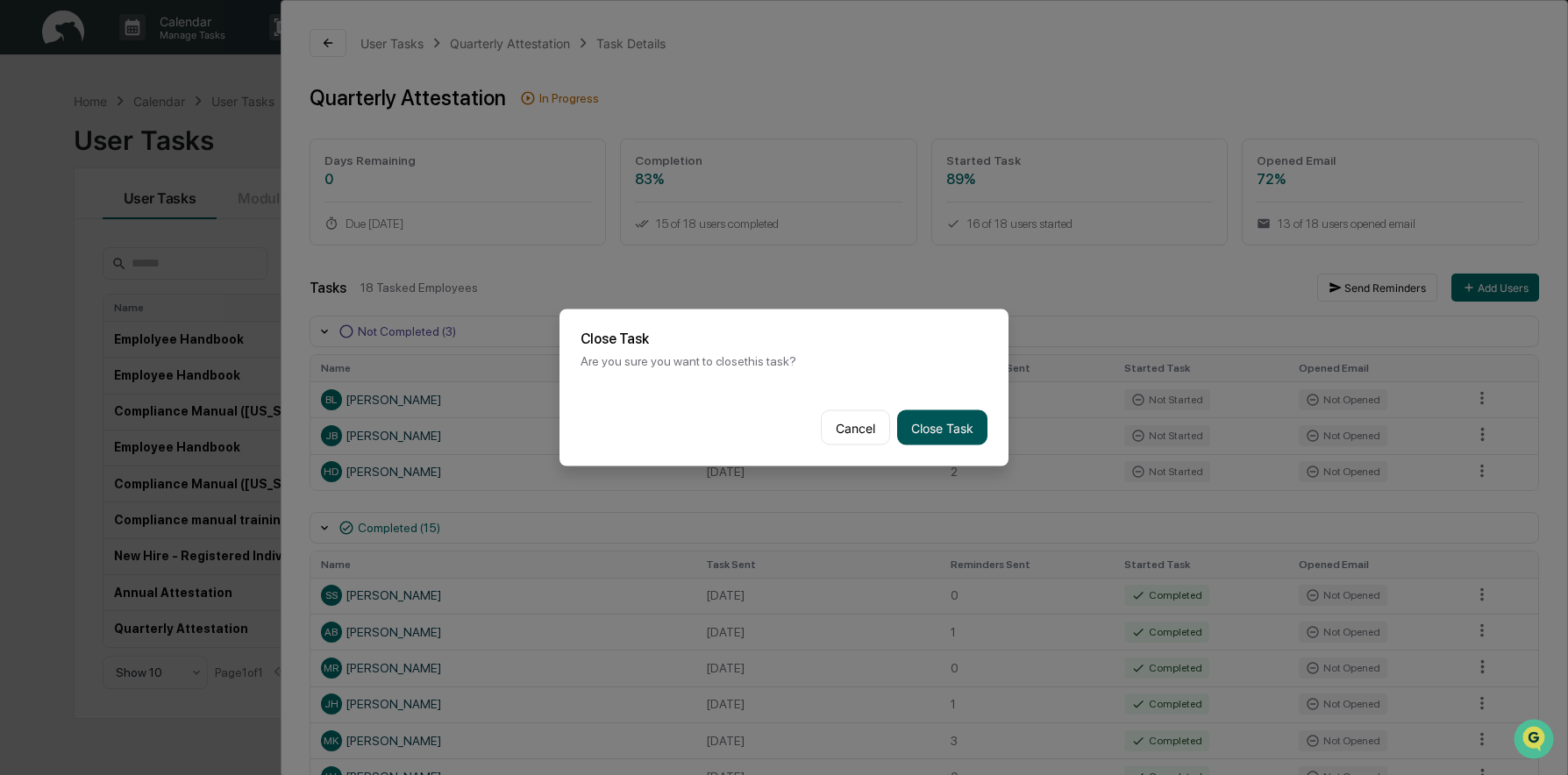
click at [939, 422] on button "Close Task" at bounding box center [942, 428] width 90 height 35
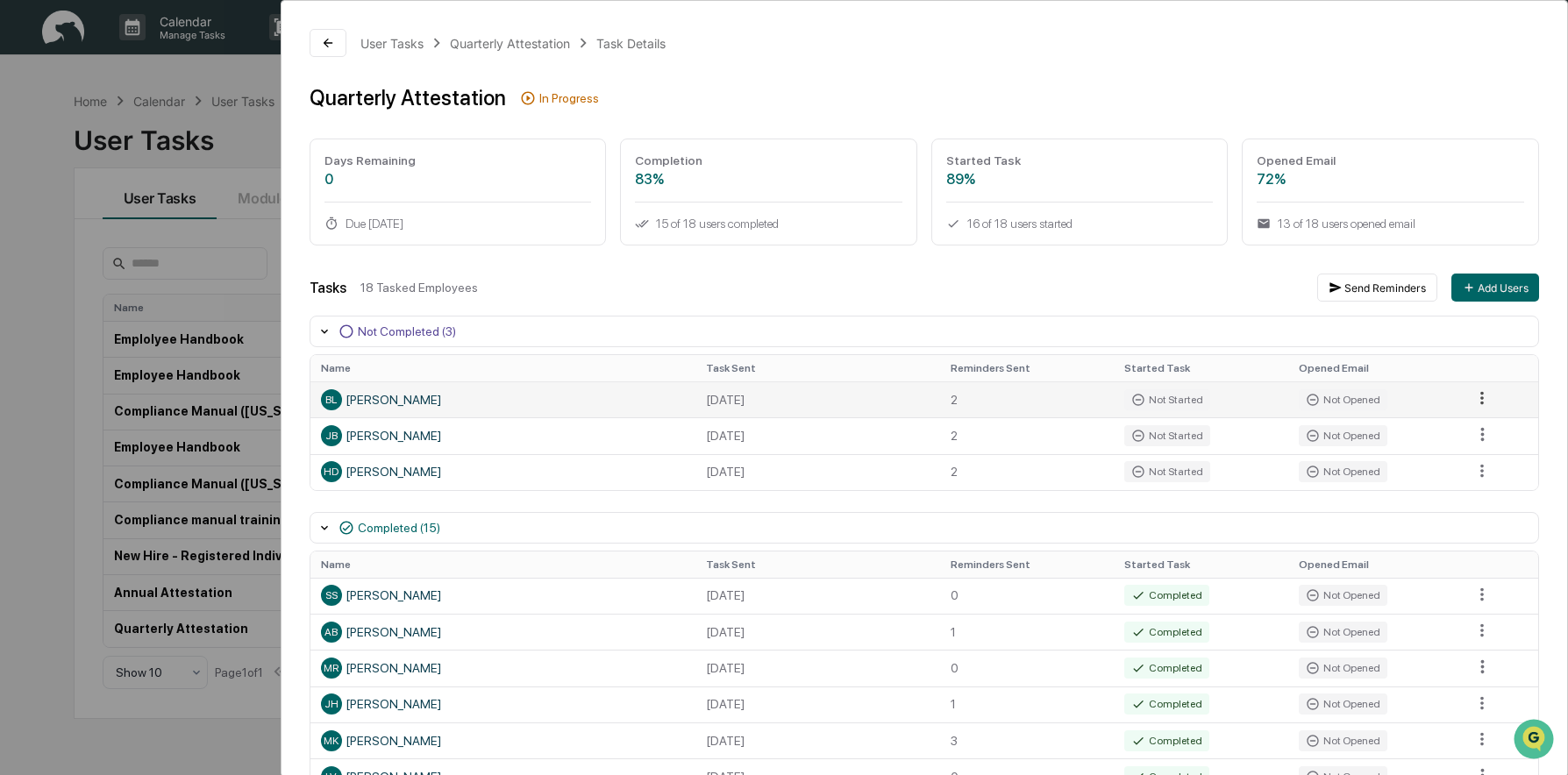
click at [1465, 397] on html "Calendar Manage Tasks Reviews Approval Management Company People, Data, Setting…" at bounding box center [784, 388] width 1568 height 775
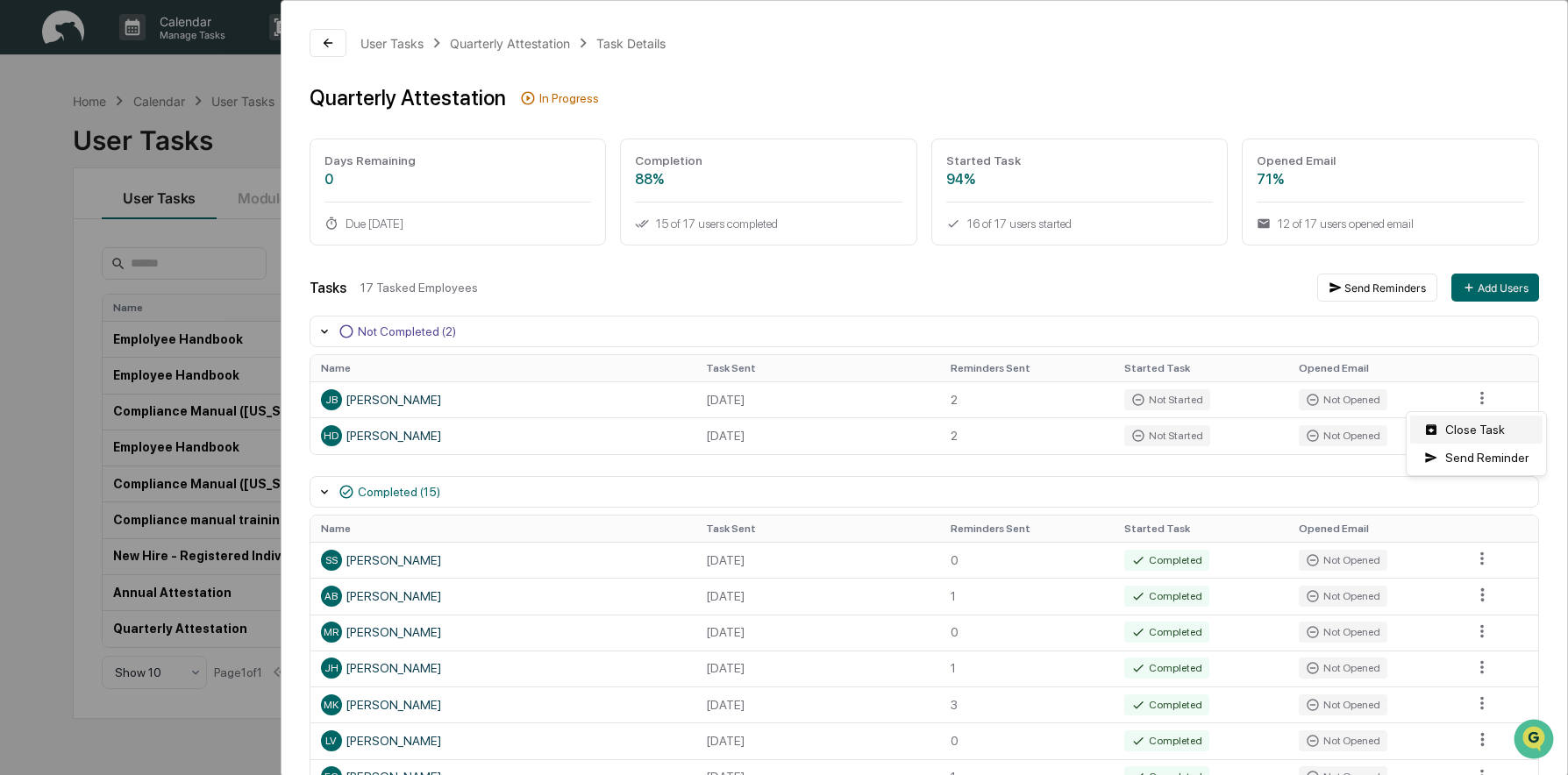
click at [1478, 434] on div "Close Task" at bounding box center [1477, 429] width 132 height 28
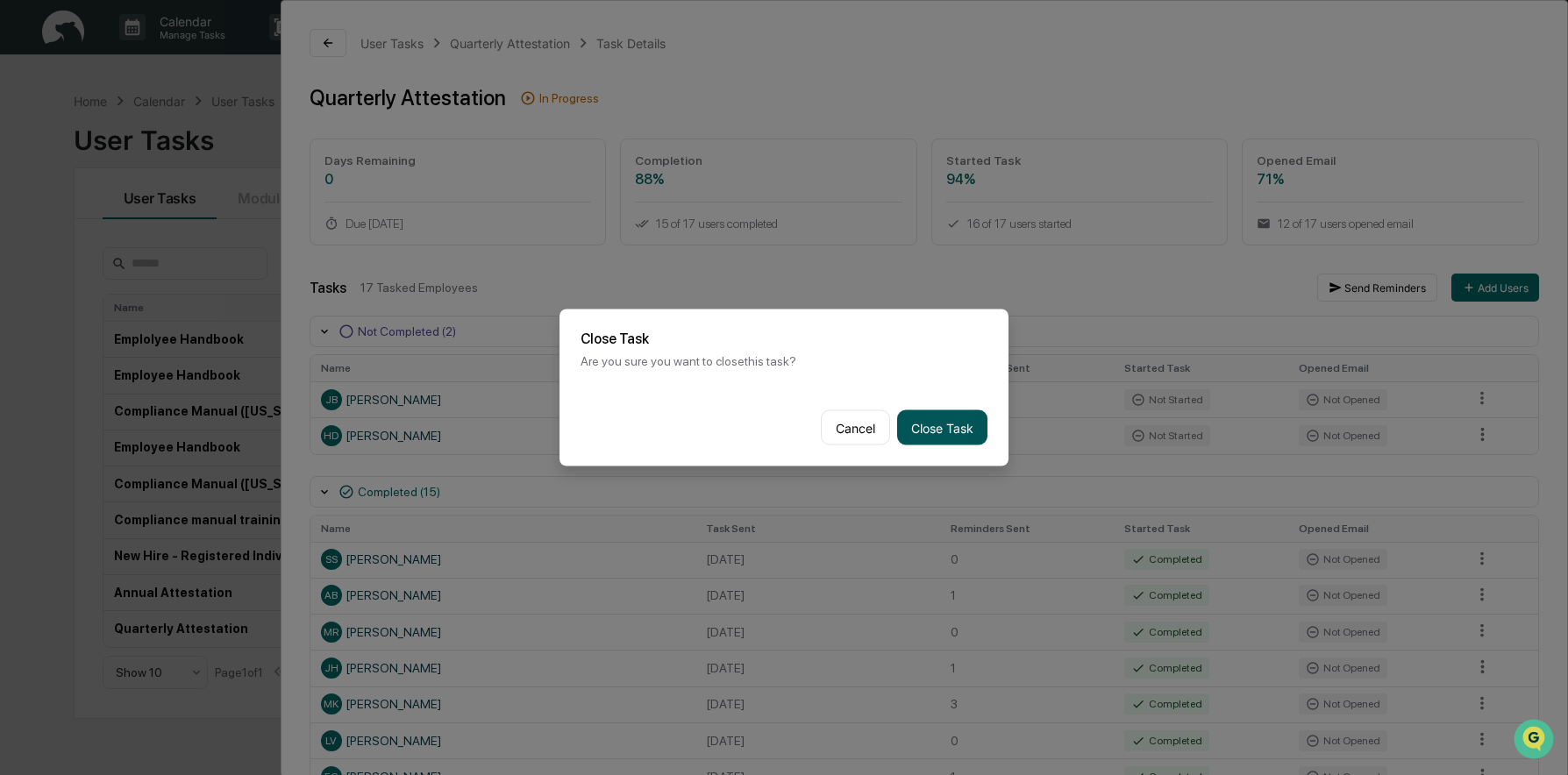
click at [934, 417] on button "Close Task" at bounding box center [942, 428] width 90 height 35
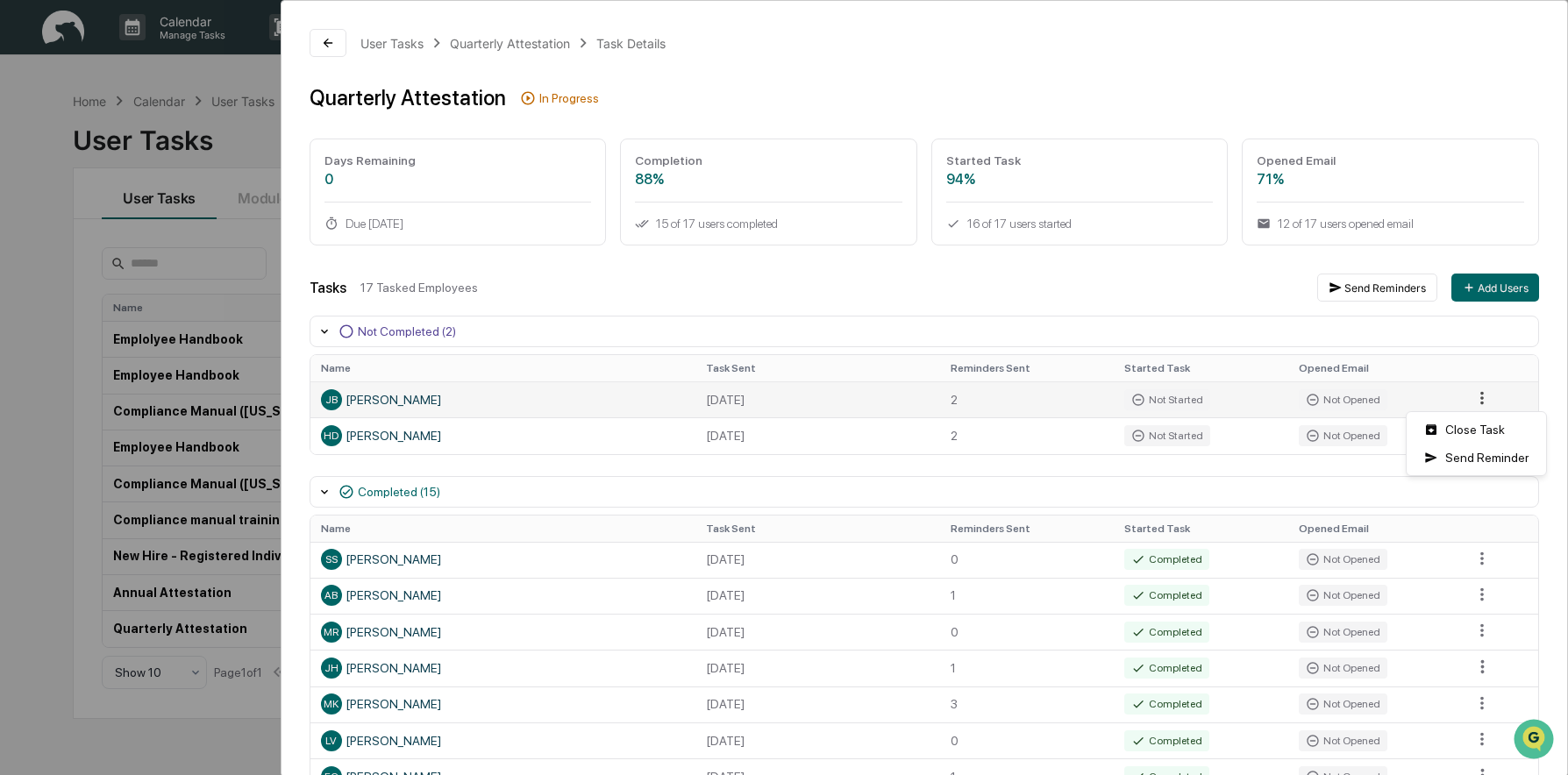
click at [1470, 391] on html "Calendar Manage Tasks Reviews Approval Management Company People, Data, Setting…" at bounding box center [784, 388] width 1568 height 775
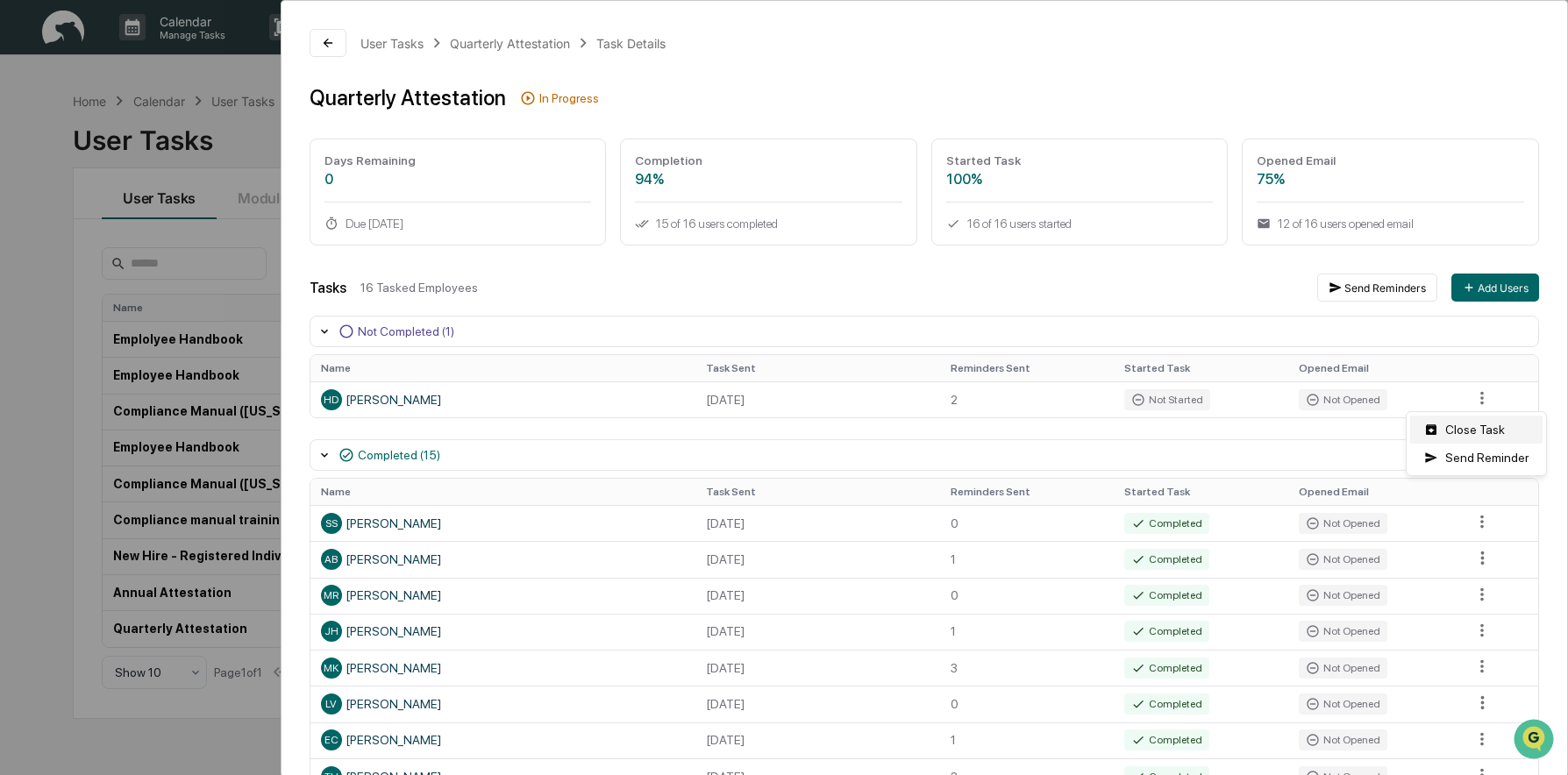
click at [1470, 429] on div "Close Task" at bounding box center [1477, 429] width 132 height 28
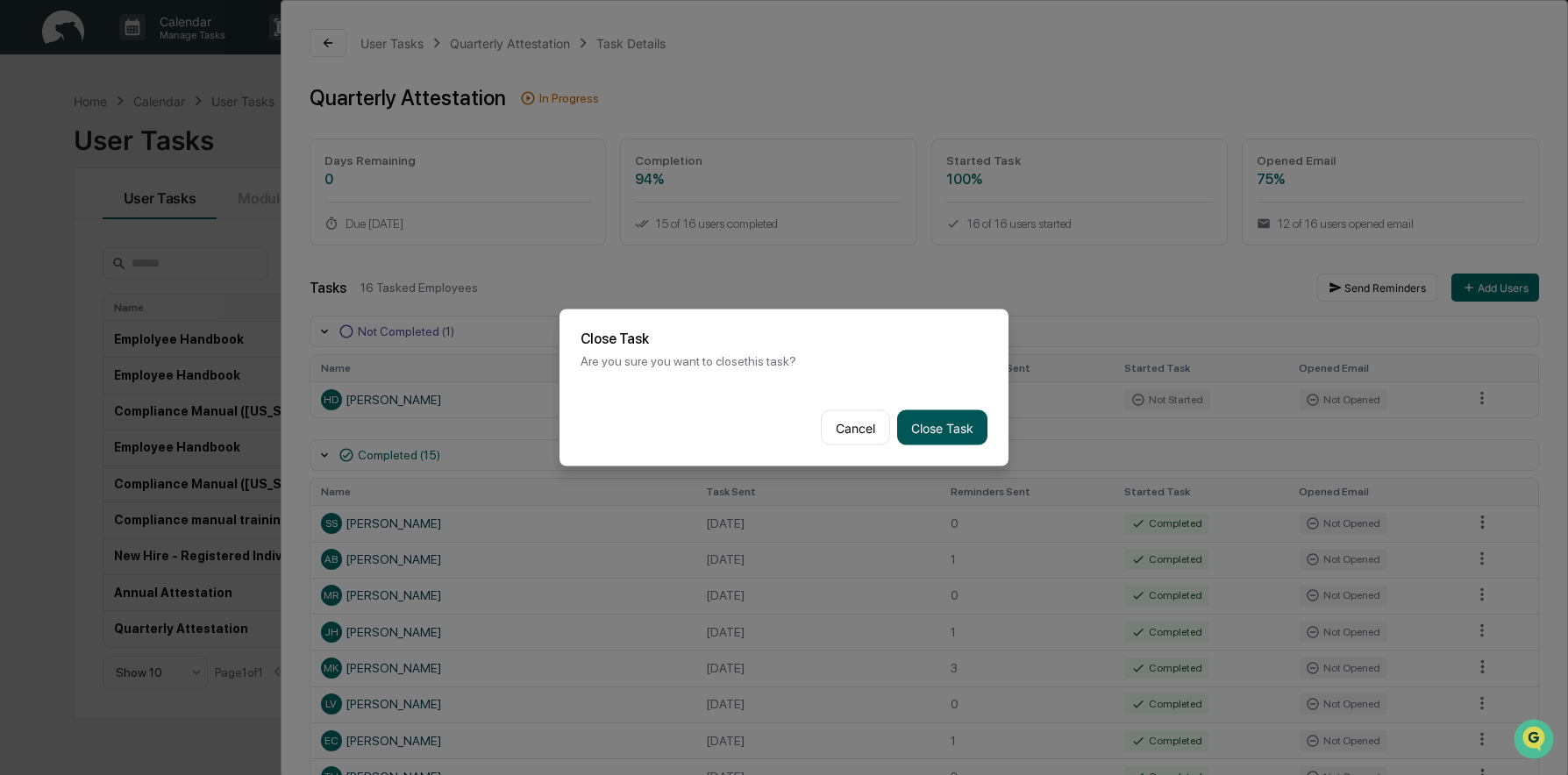
click at [925, 422] on button "Close Task" at bounding box center [942, 428] width 90 height 35
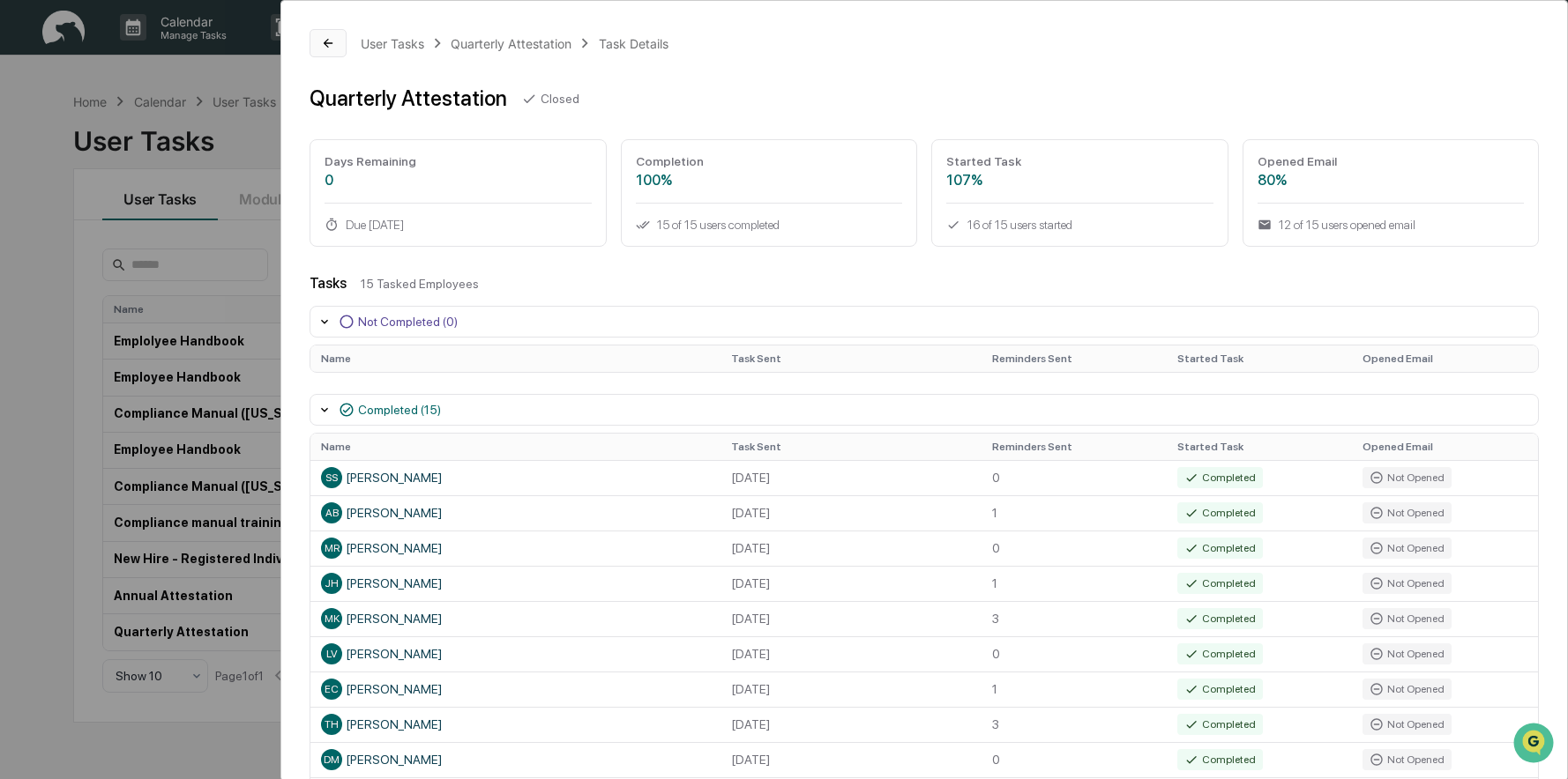
click at [327, 43] on icon at bounding box center [327, 42] width 8 height 8
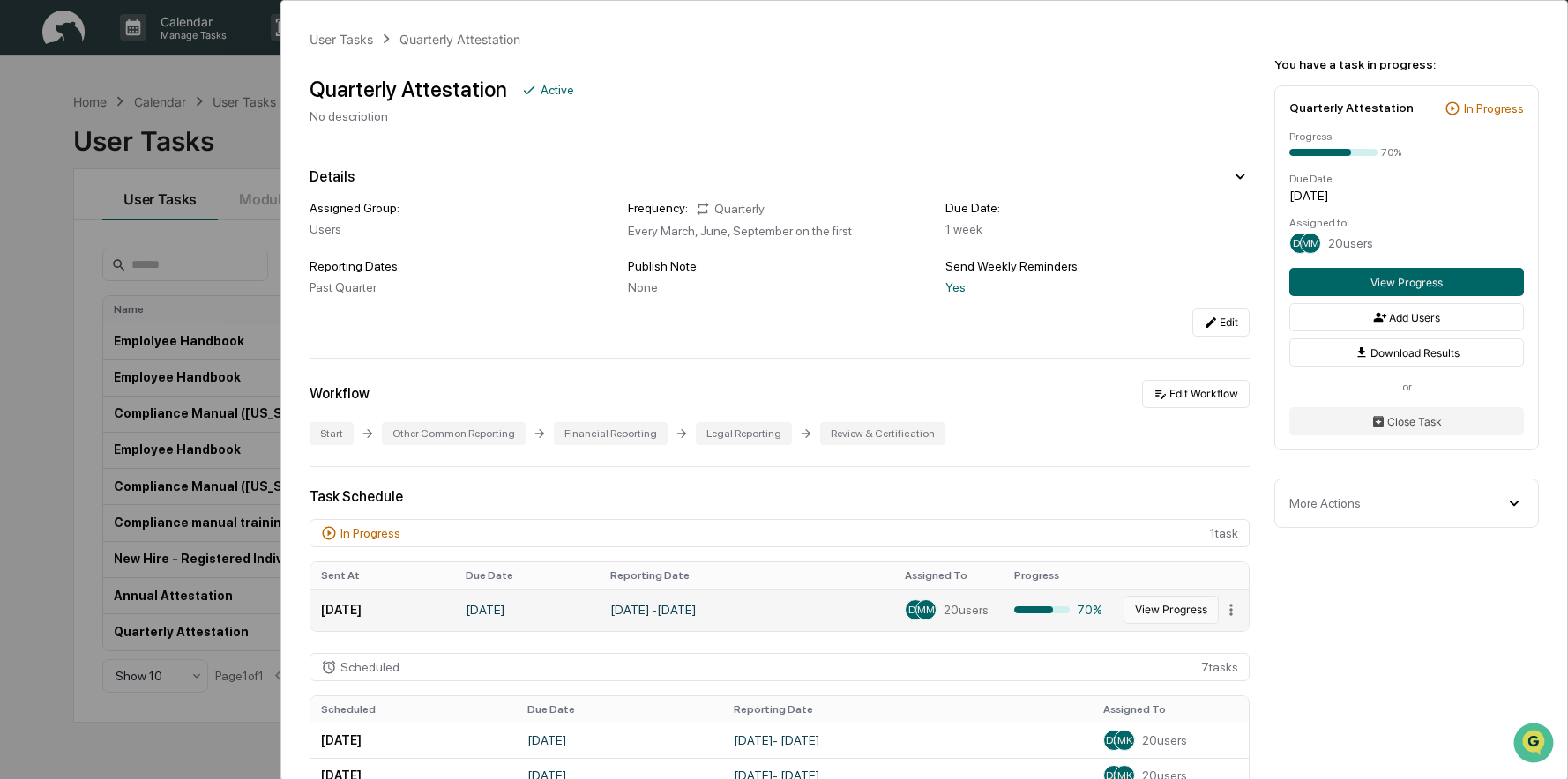
click at [1166, 607] on button "View Progress" at bounding box center [1171, 610] width 96 height 28
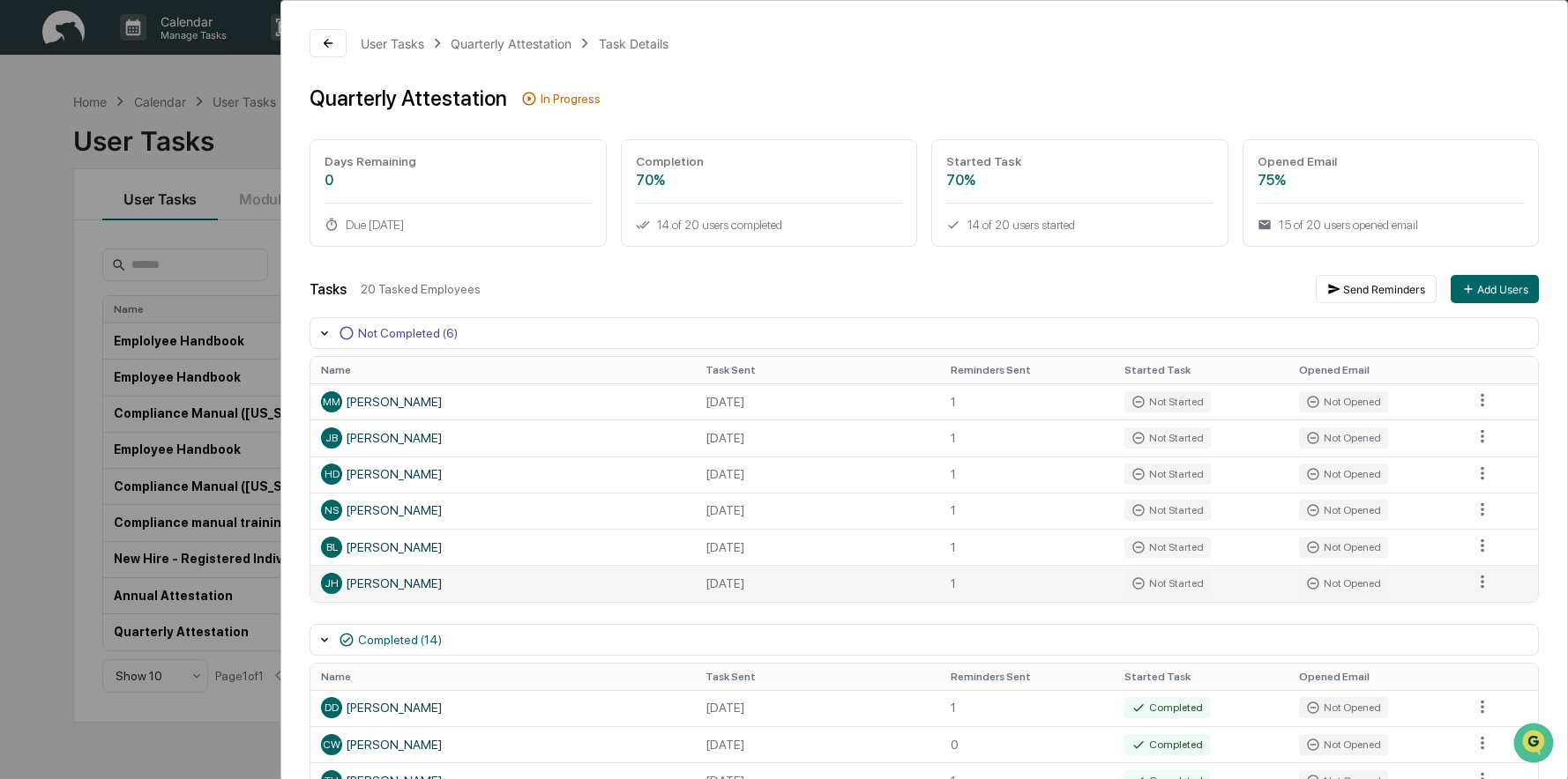
click at [1462, 580] on td at bounding box center [1500, 582] width 76 height 37
click at [1477, 582] on html "Calendar Manage Tasks Reviews Approval Management Company People, Data, Setting…" at bounding box center [784, 390] width 1568 height 779
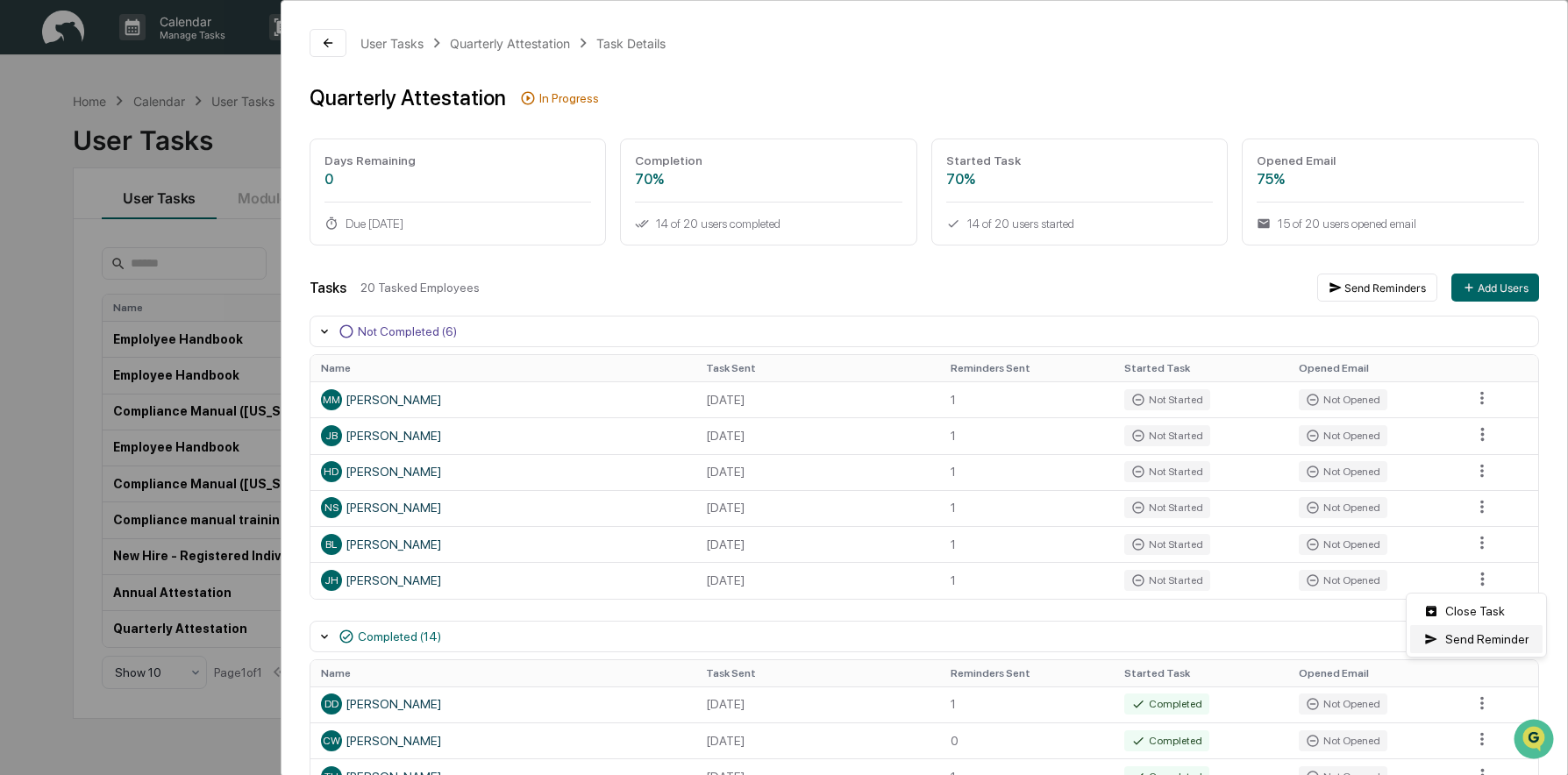
click at [1486, 636] on div "Send Reminder" at bounding box center [1477, 639] width 132 height 28
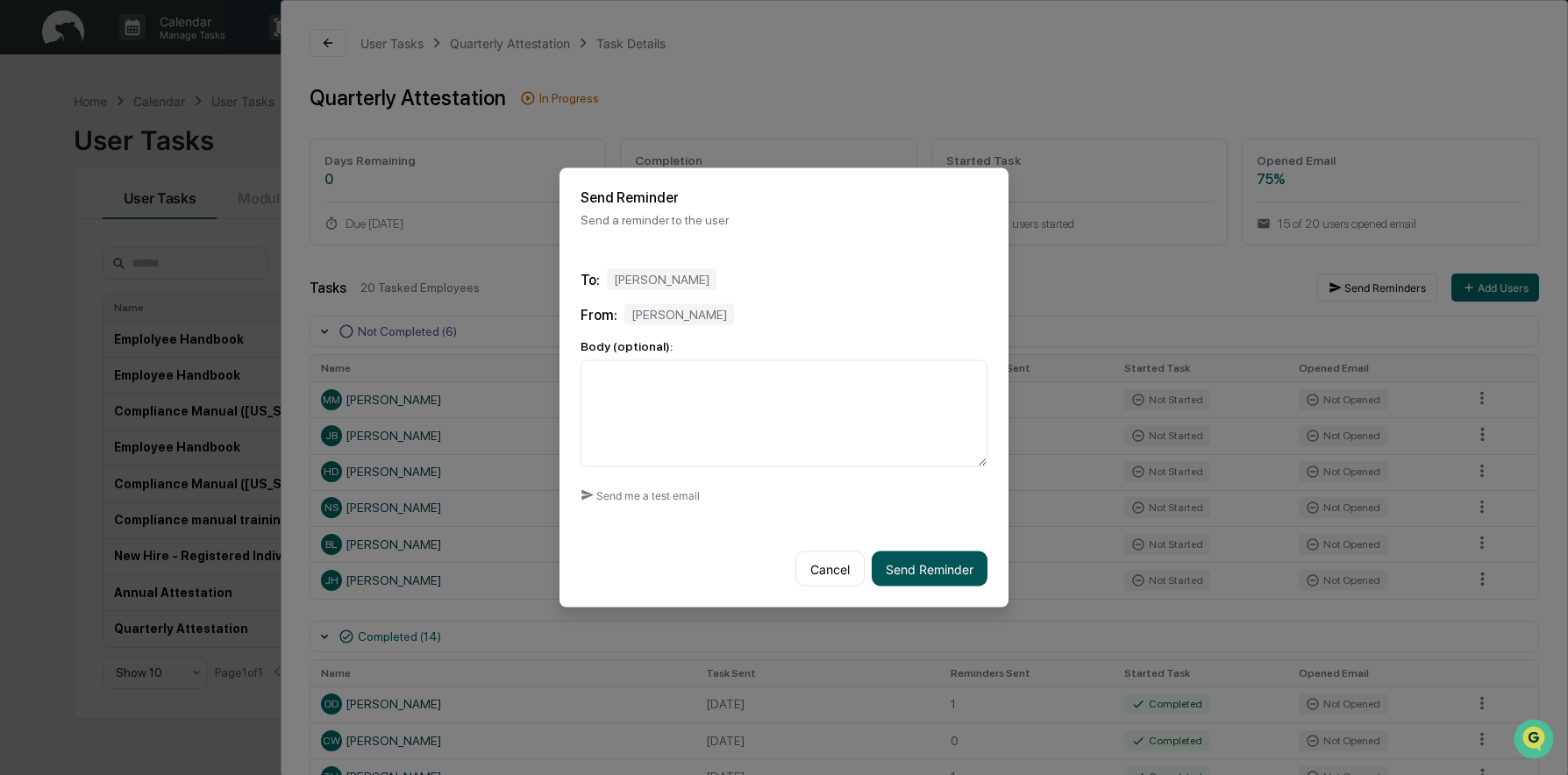
click at [934, 573] on button "Send Reminder" at bounding box center [930, 569] width 116 height 35
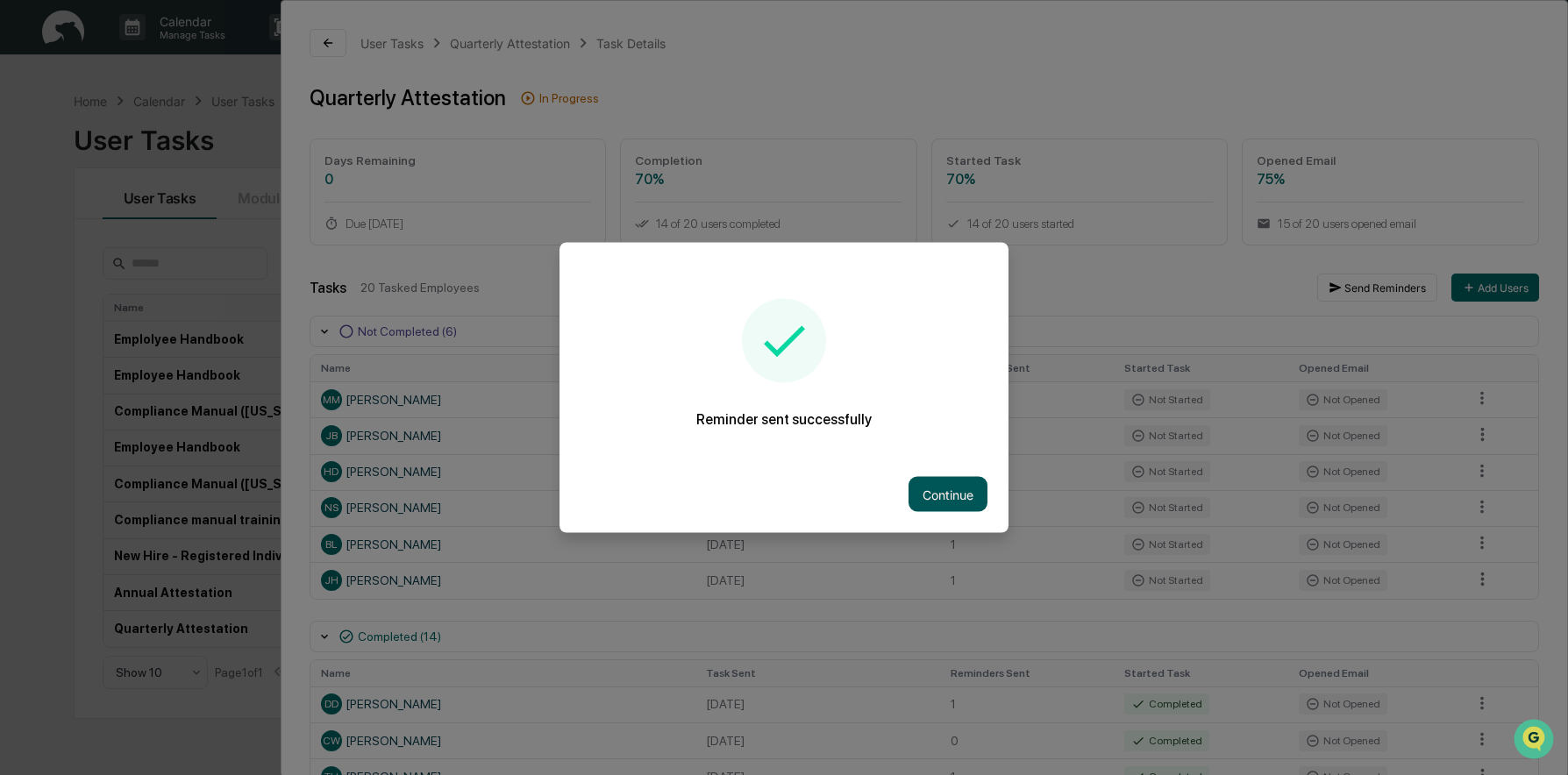
click at [947, 490] on button "Continue" at bounding box center [948, 495] width 79 height 35
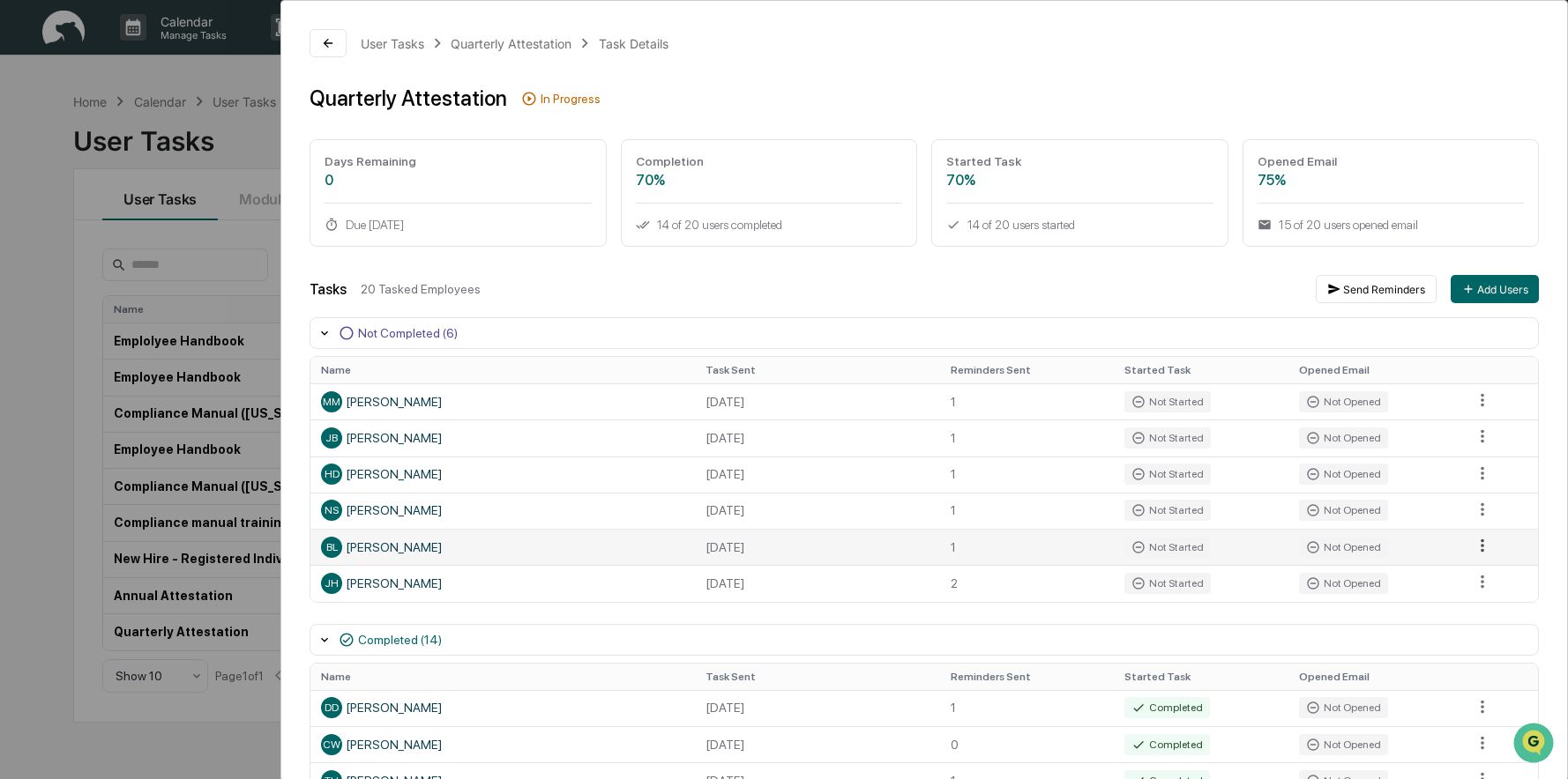
click at [1480, 547] on html "Calendar Manage Tasks Reviews Approval Management Company People, Data, Setting…" at bounding box center [784, 390] width 1568 height 779
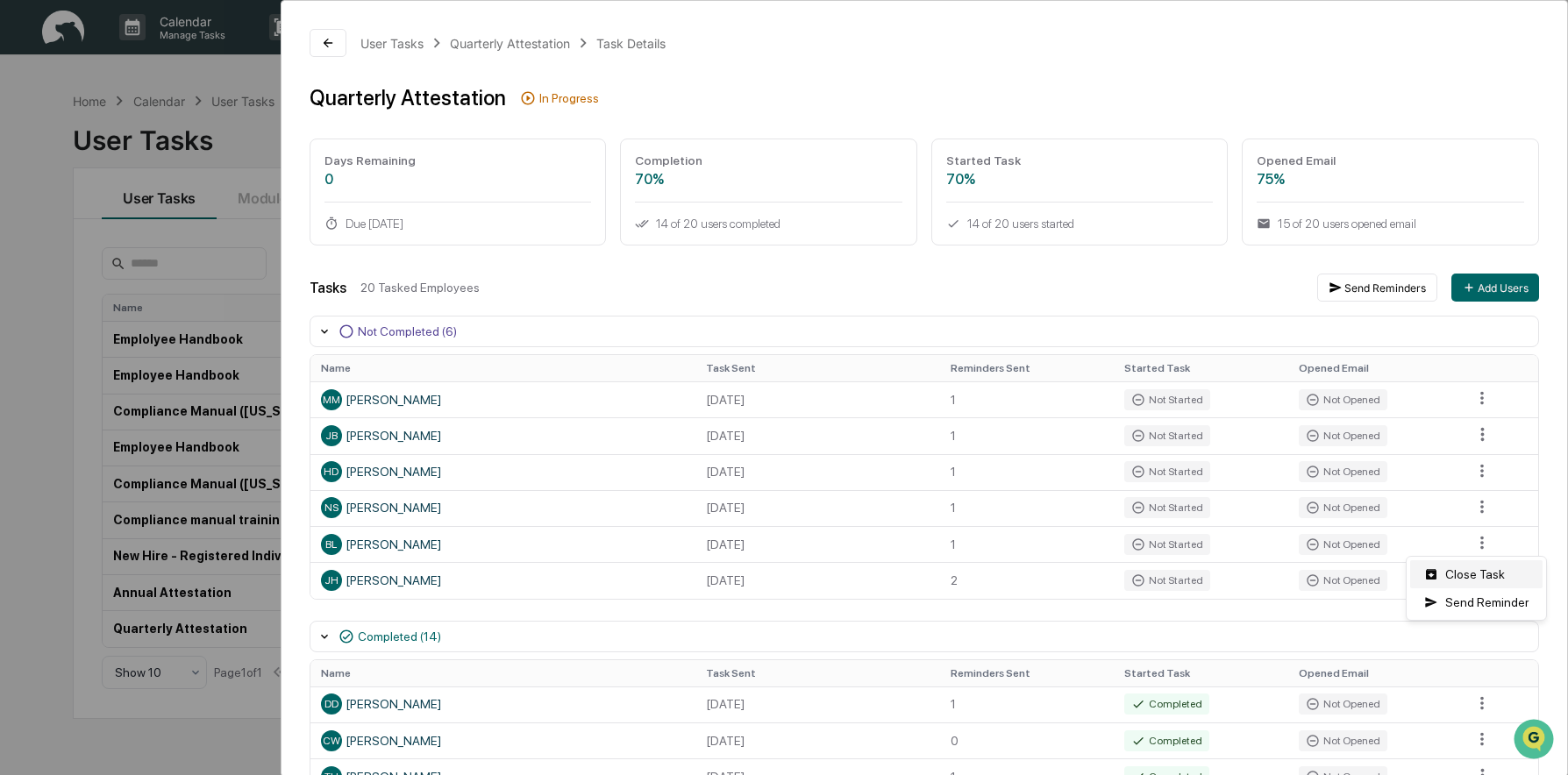
click at [1479, 576] on div "Close Task" at bounding box center [1477, 575] width 132 height 28
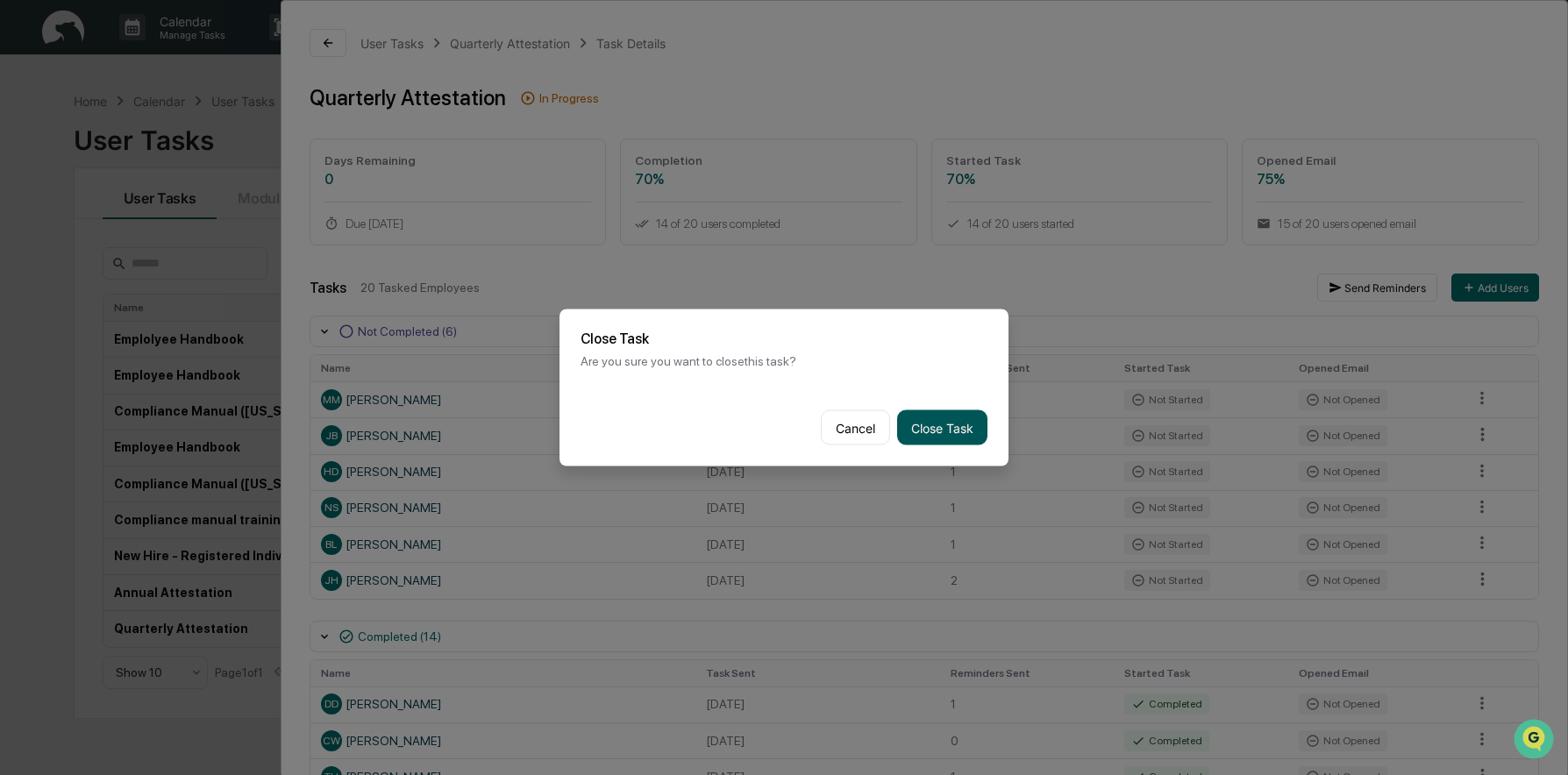
click at [924, 437] on button "Close Task" at bounding box center [942, 428] width 90 height 35
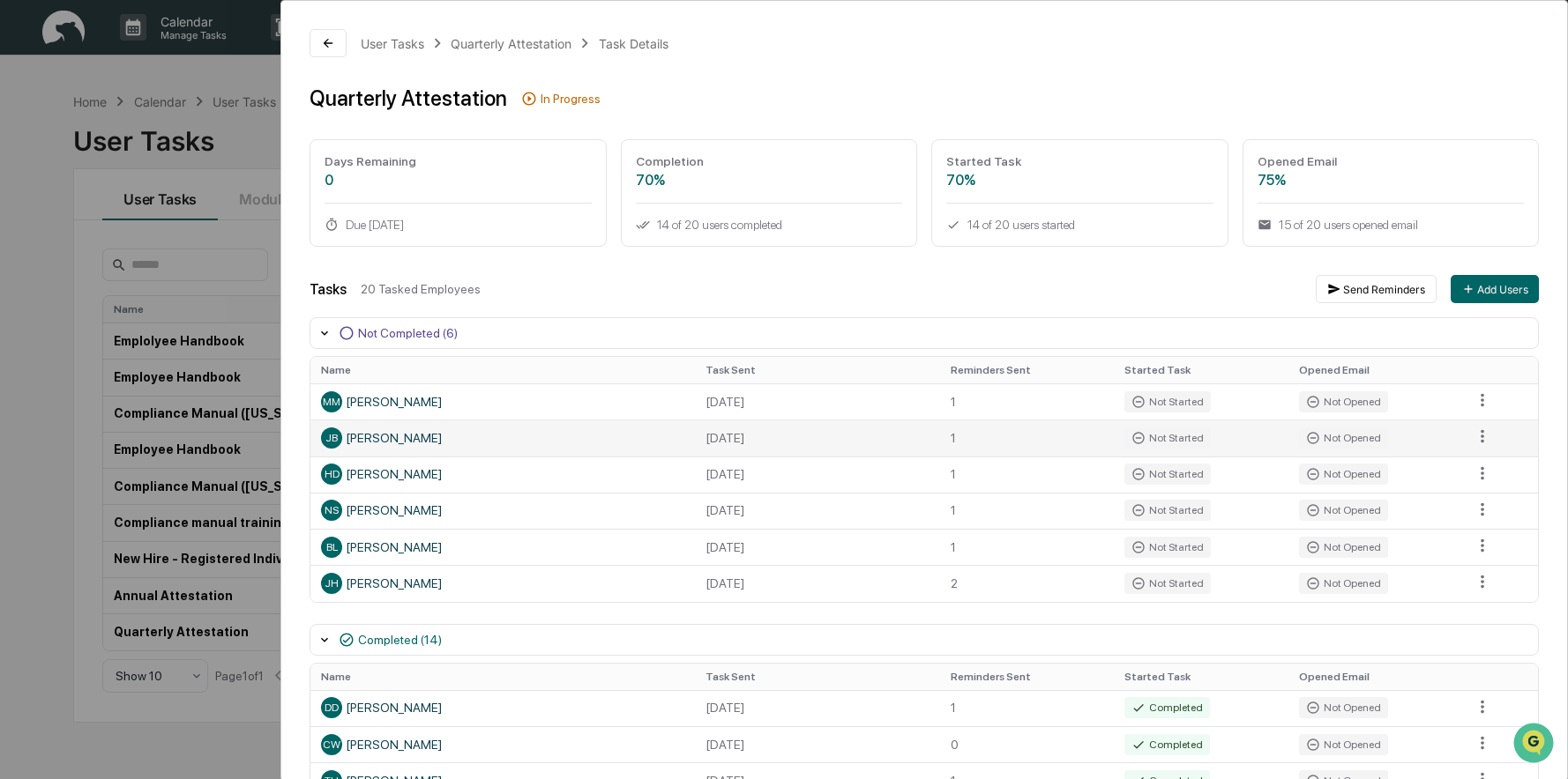
drag, startPoint x: 958, startPoint y: 428, endPoint x: 1007, endPoint y: 432, distance: 49.2
click at [958, 430] on td "1" at bounding box center [1026, 437] width 173 height 37
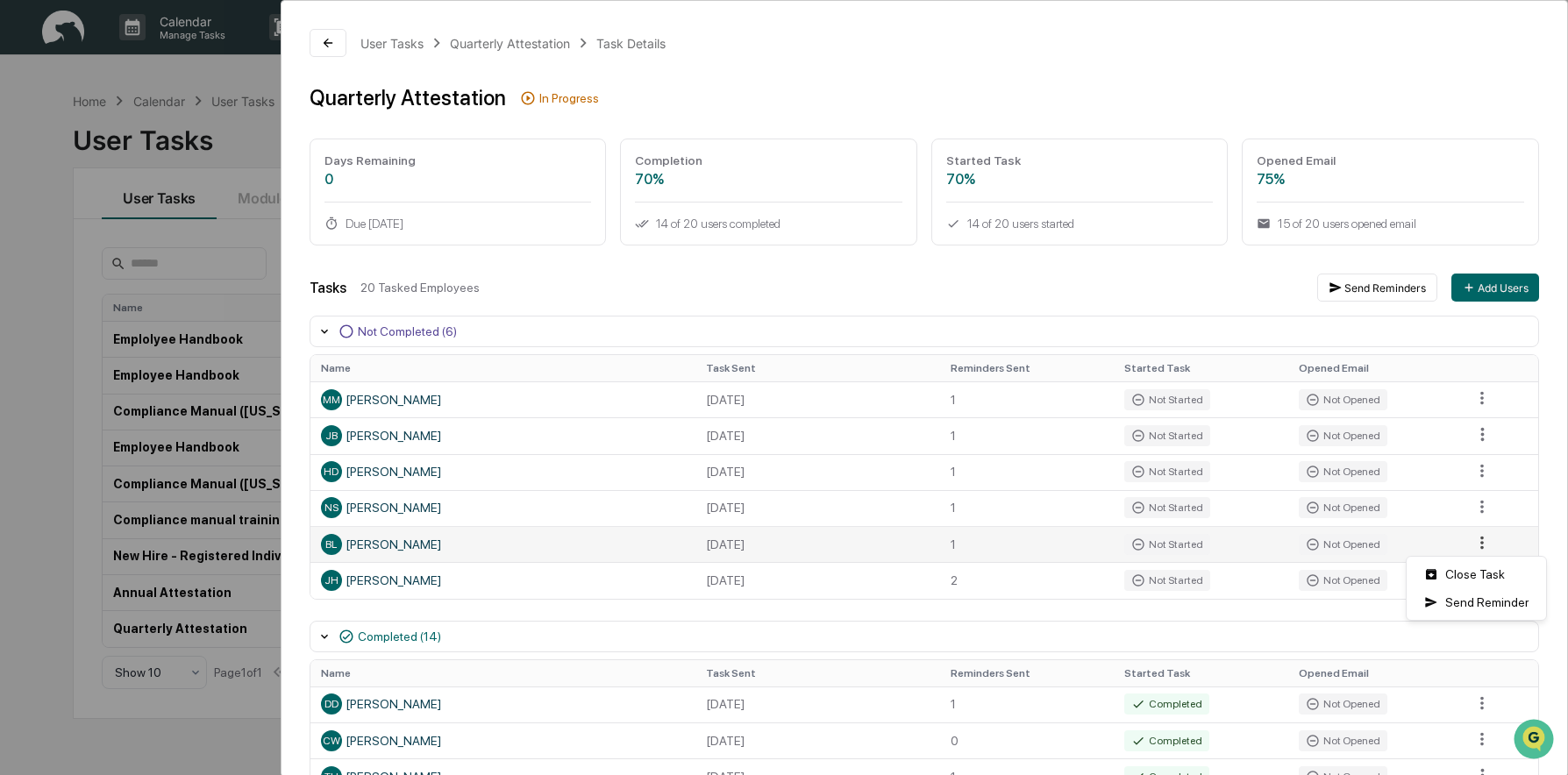
click at [1466, 539] on html "Calendar Manage Tasks Reviews Approval Management Company People, Data, Setting…" at bounding box center [784, 388] width 1568 height 775
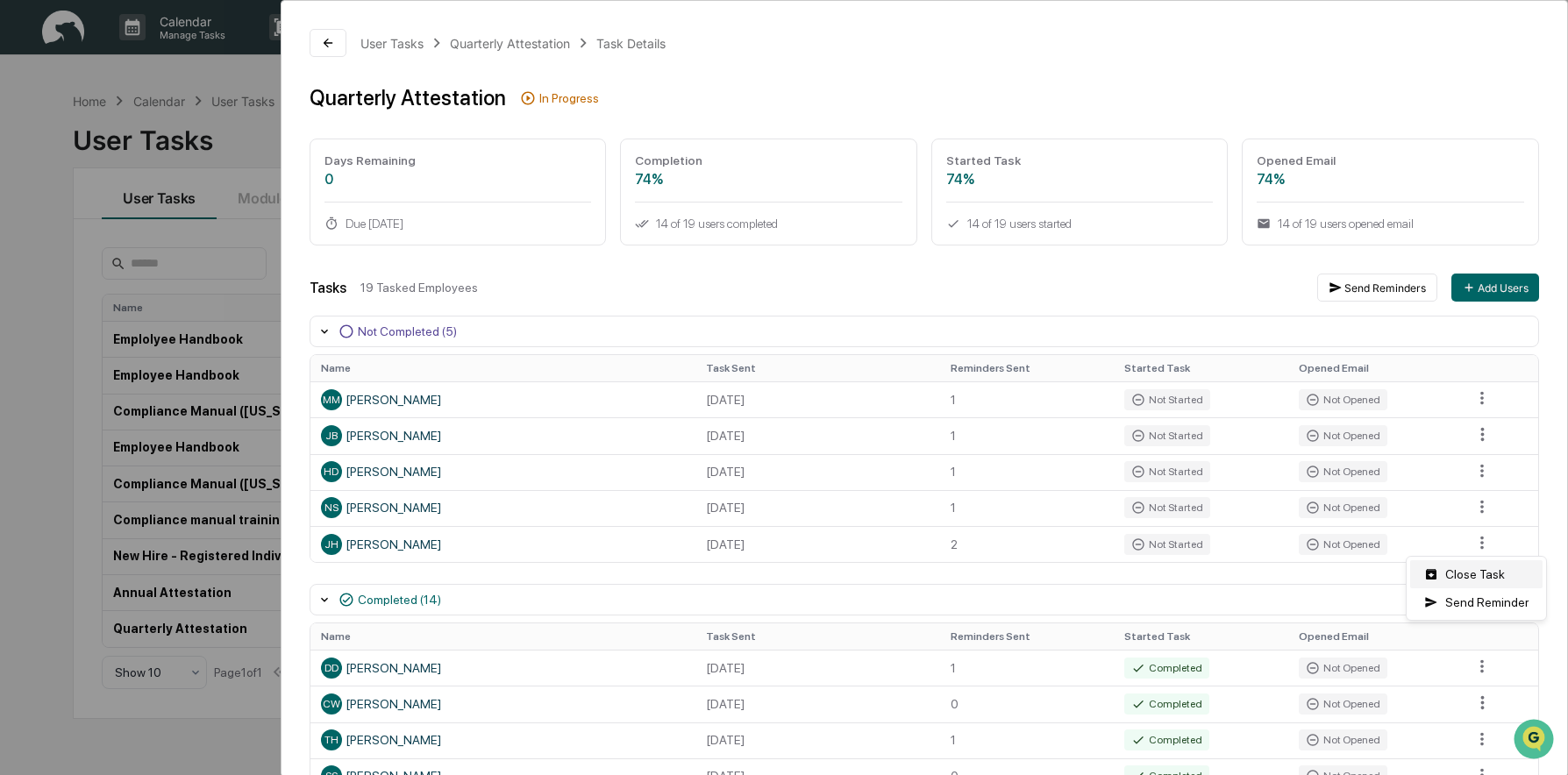
click at [1466, 577] on div "Close Task" at bounding box center [1477, 575] width 132 height 28
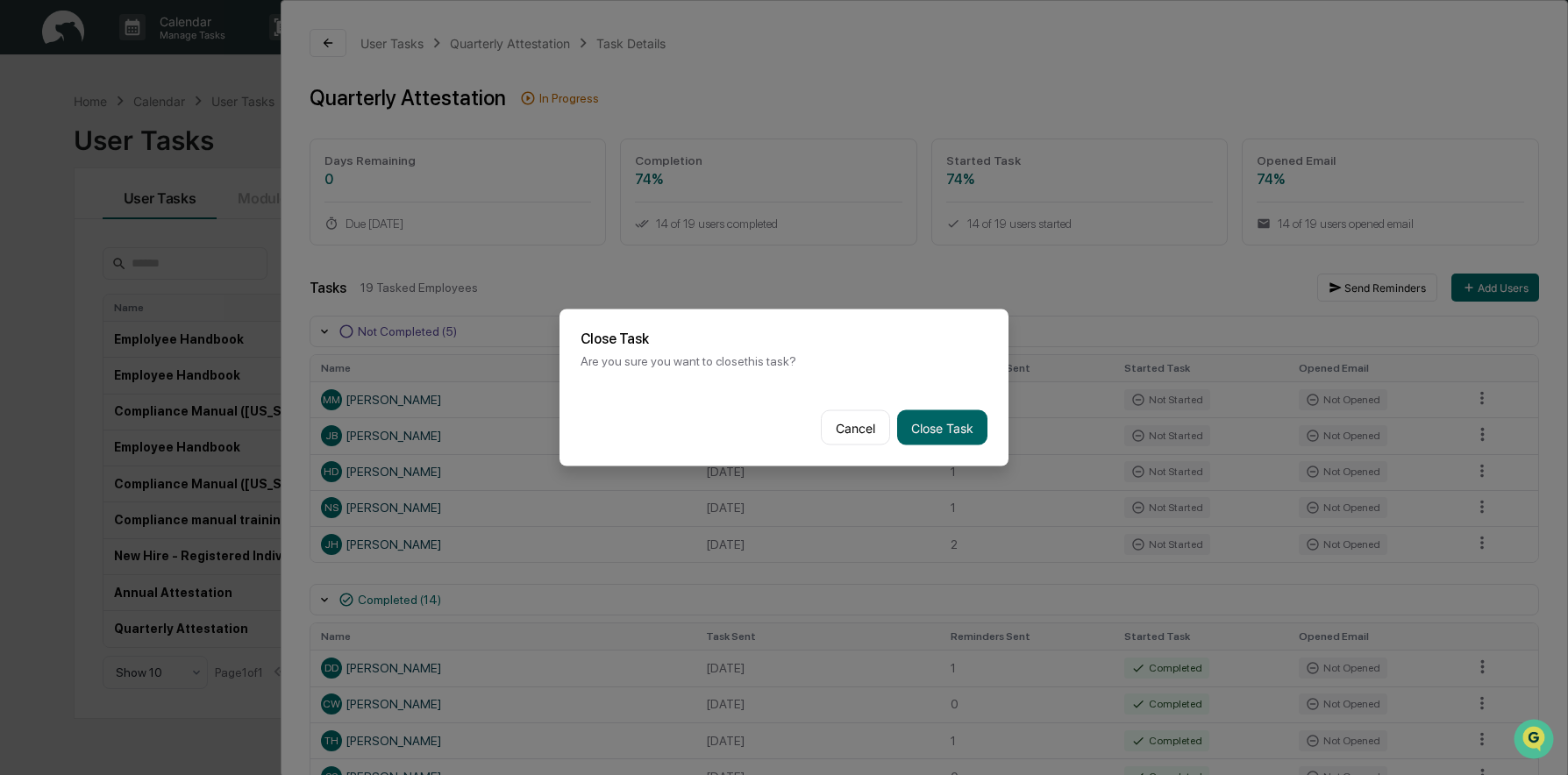
click at [970, 448] on div "Cancel Close Task" at bounding box center [784, 428] width 449 height 77
click at [965, 424] on button "Close Task" at bounding box center [942, 428] width 90 height 35
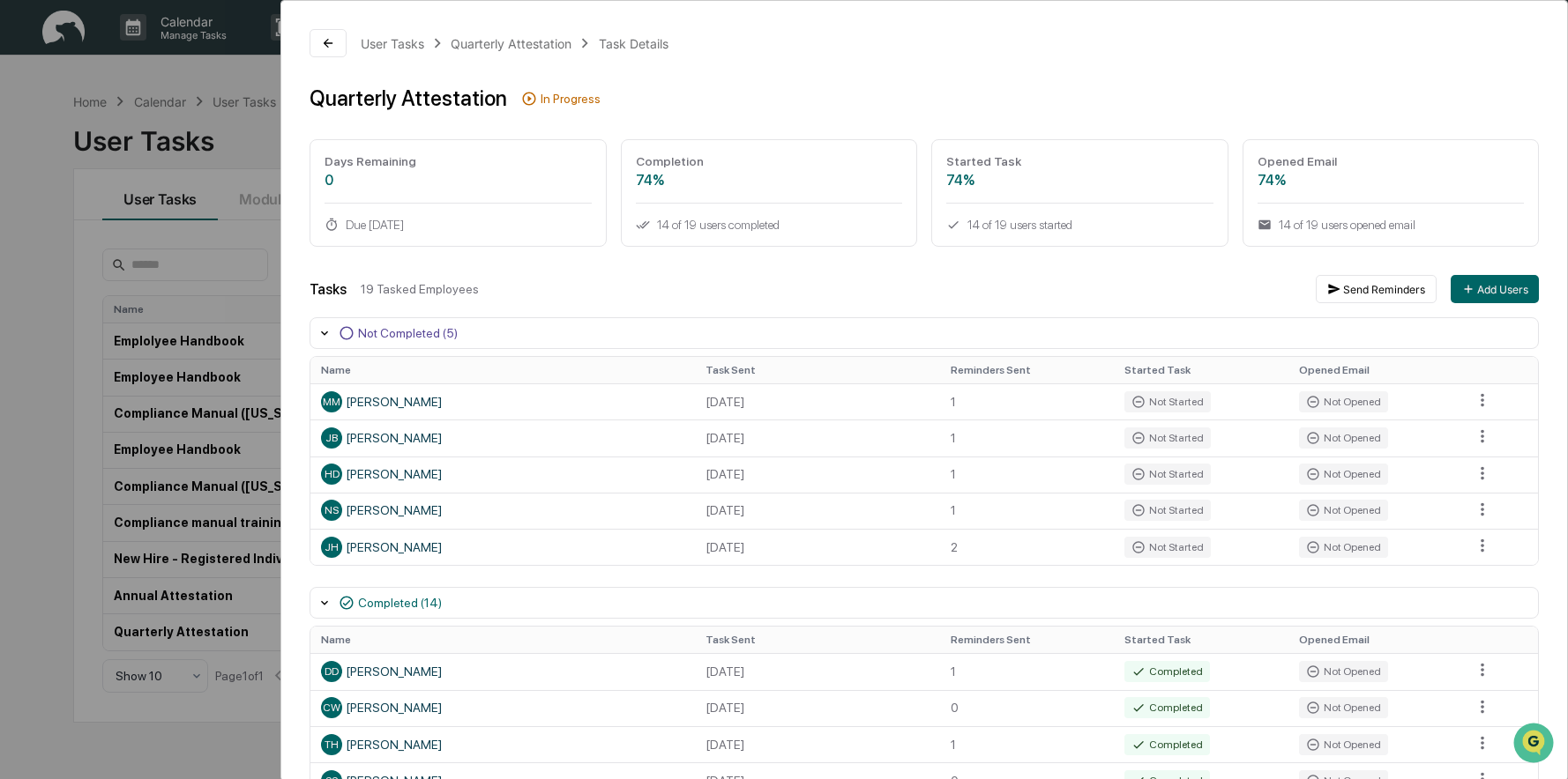
click at [1488, 406] on td at bounding box center [1500, 401] width 76 height 37
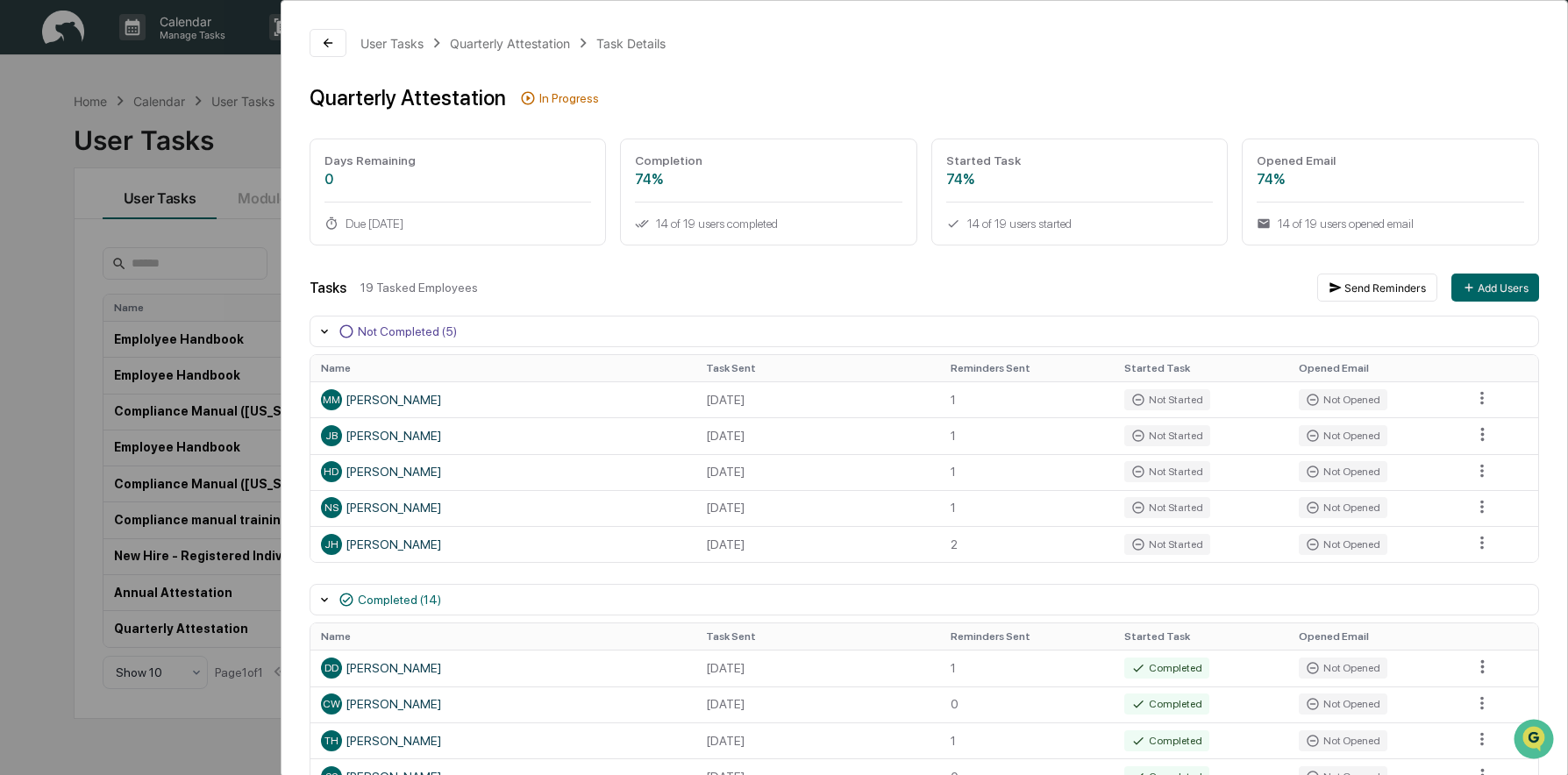
click at [1460, 393] on html "Calendar Manage Tasks Reviews Approval Management Company People, Data, Setting…" at bounding box center [784, 388] width 1568 height 775
click at [1472, 425] on div "Close Task" at bounding box center [1477, 429] width 132 height 28
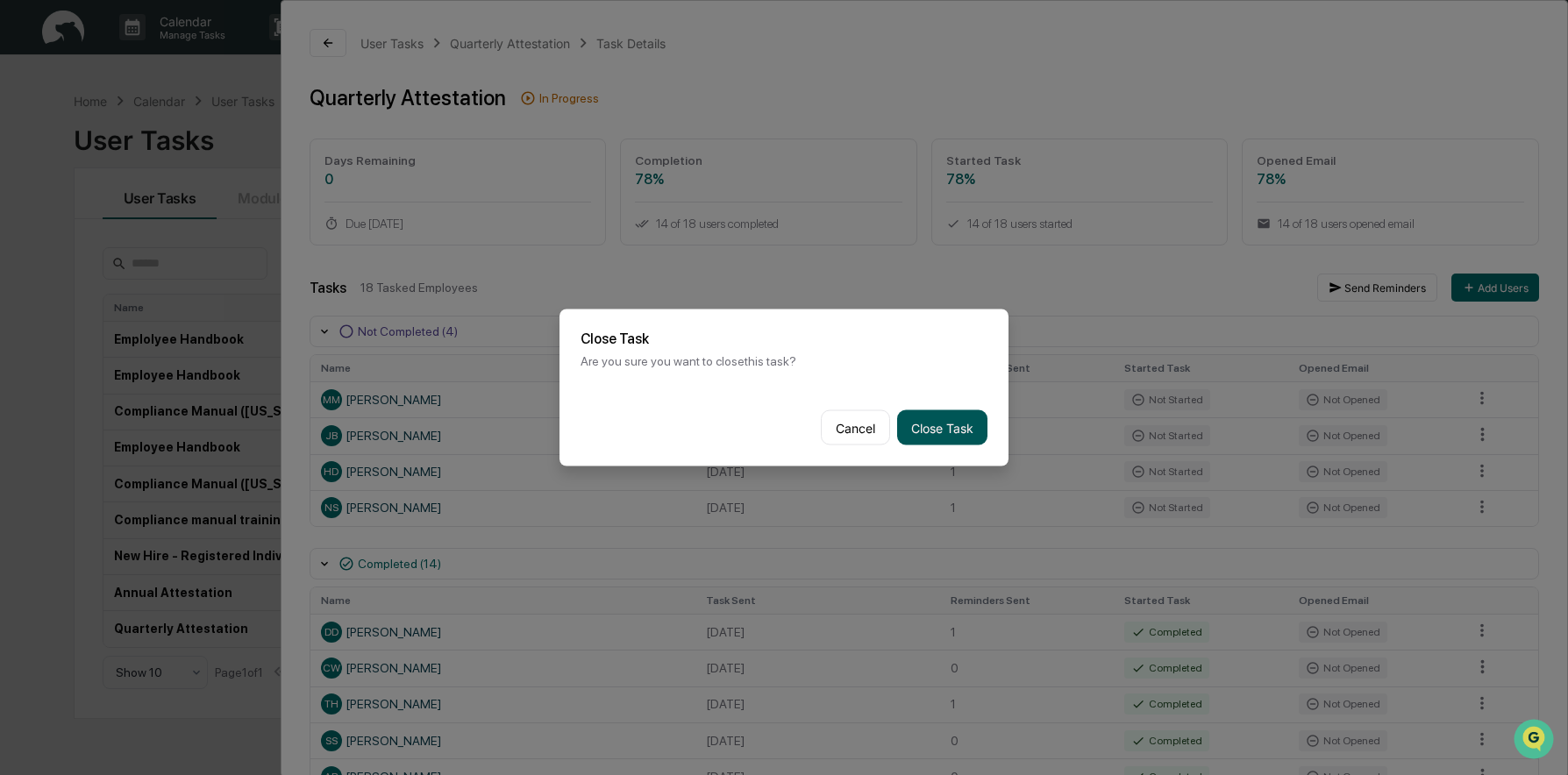
click at [954, 428] on button "Close Task" at bounding box center [942, 428] width 90 height 35
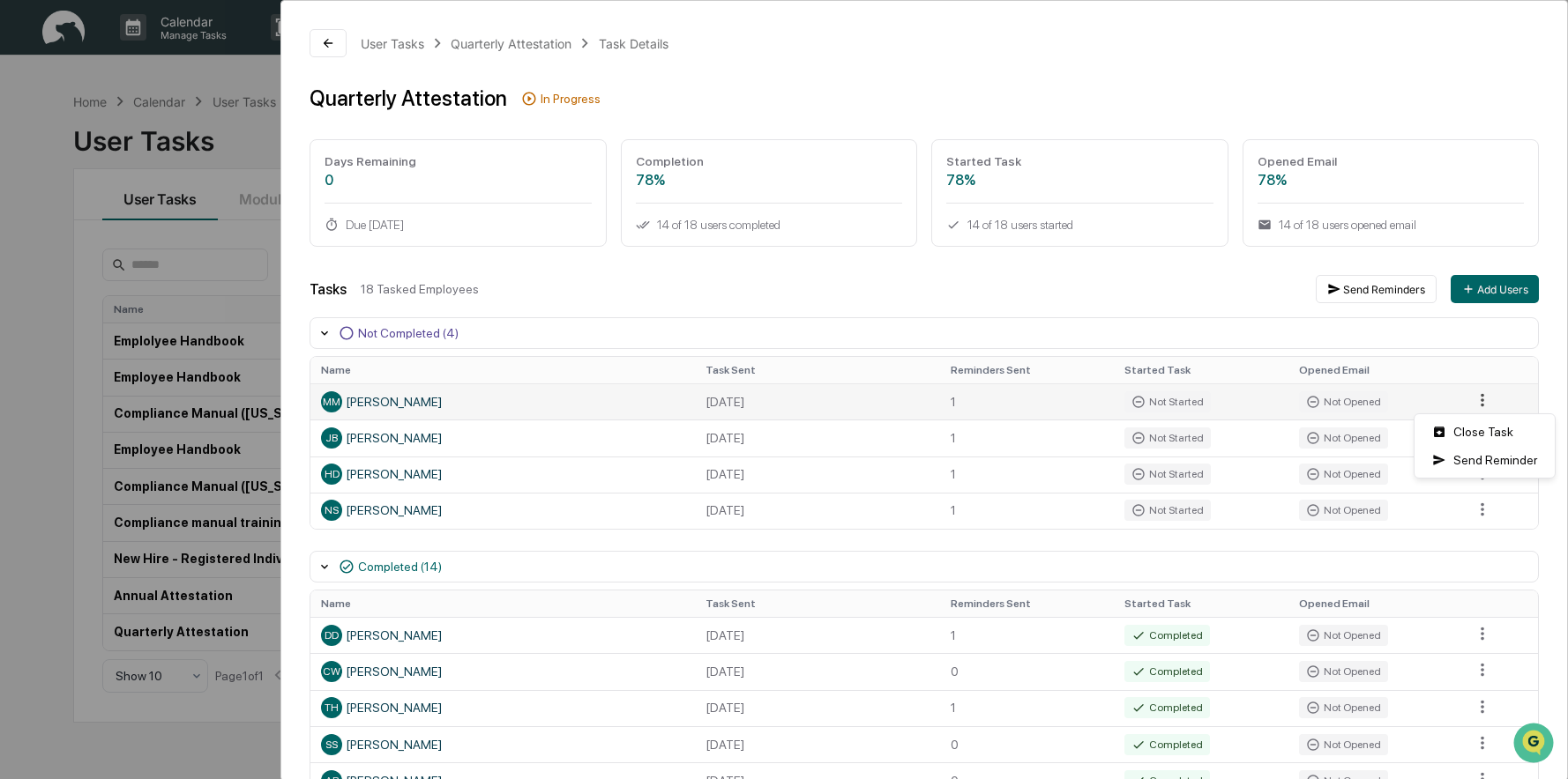
click at [1473, 398] on html "Calendar Manage Tasks Reviews Approval Management Company People, Data, Setting…" at bounding box center [784, 390] width 1568 height 779
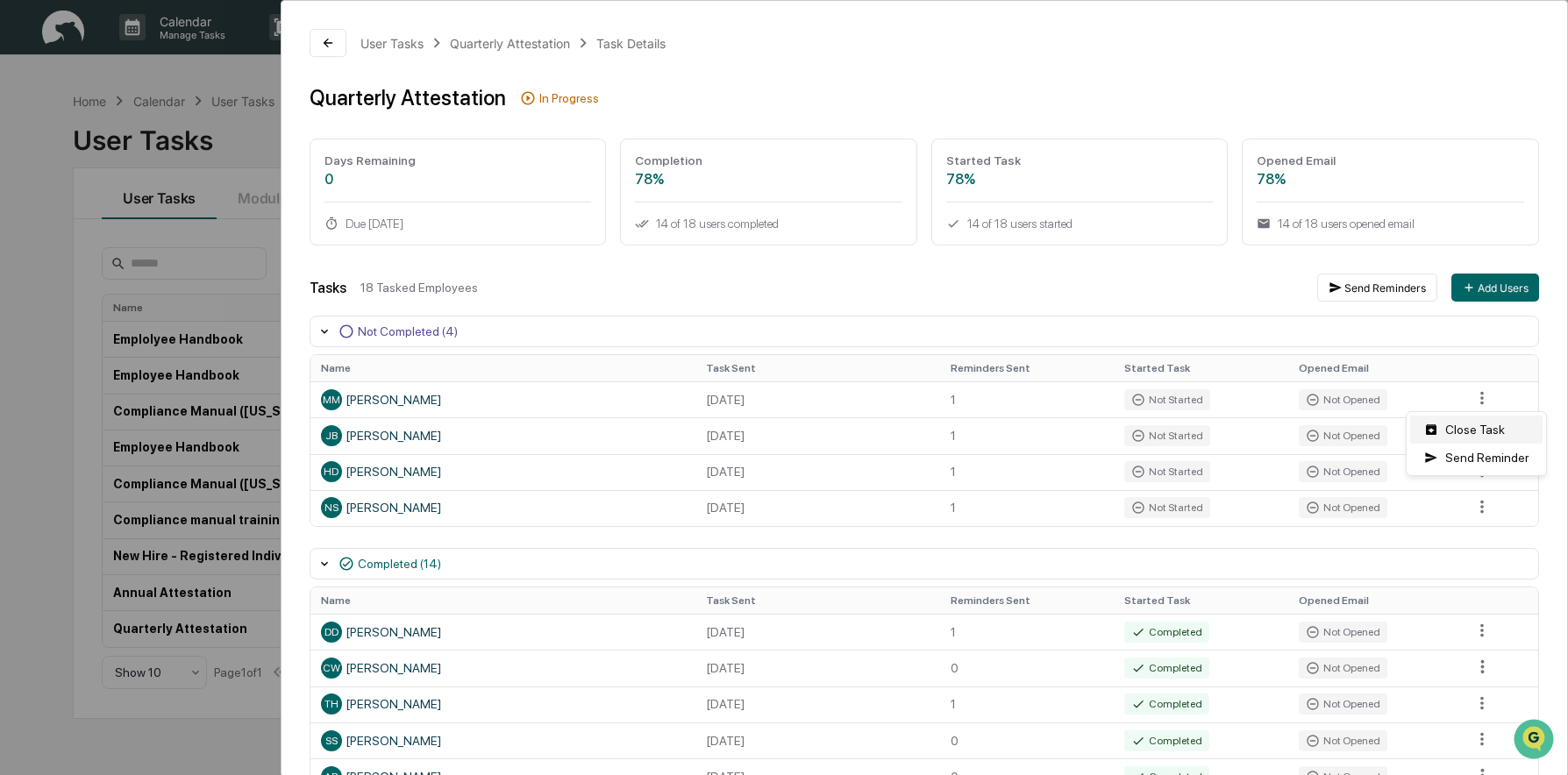
click at [1467, 435] on div "Close Task" at bounding box center [1477, 429] width 132 height 28
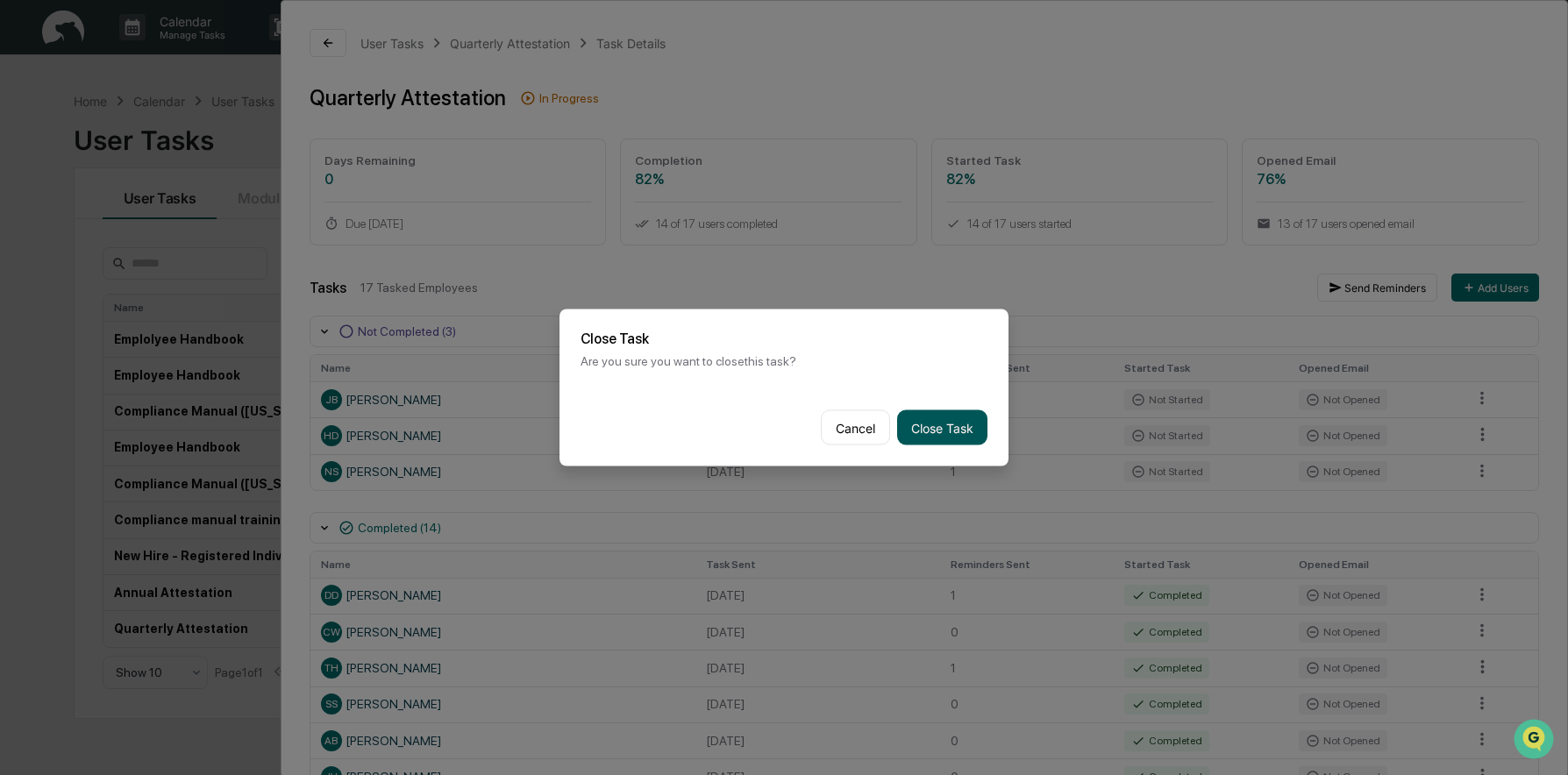
click at [961, 425] on button "Close Task" at bounding box center [942, 428] width 90 height 35
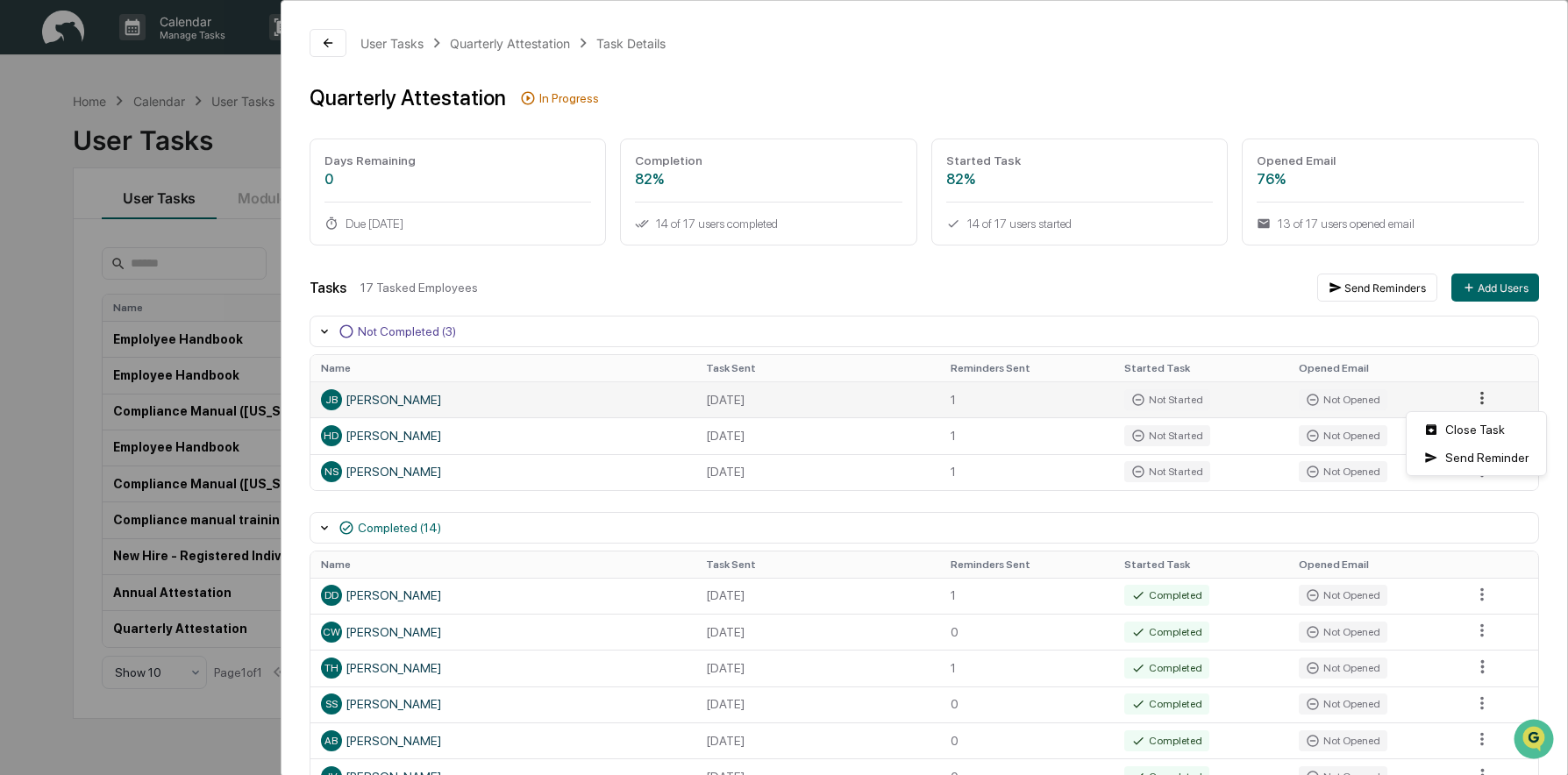
click at [1472, 399] on html "Calendar Manage Tasks Reviews Approval Management Company People, Data, Setting…" at bounding box center [784, 388] width 1568 height 775
click at [1466, 433] on div "Close Task" at bounding box center [1477, 429] width 132 height 28
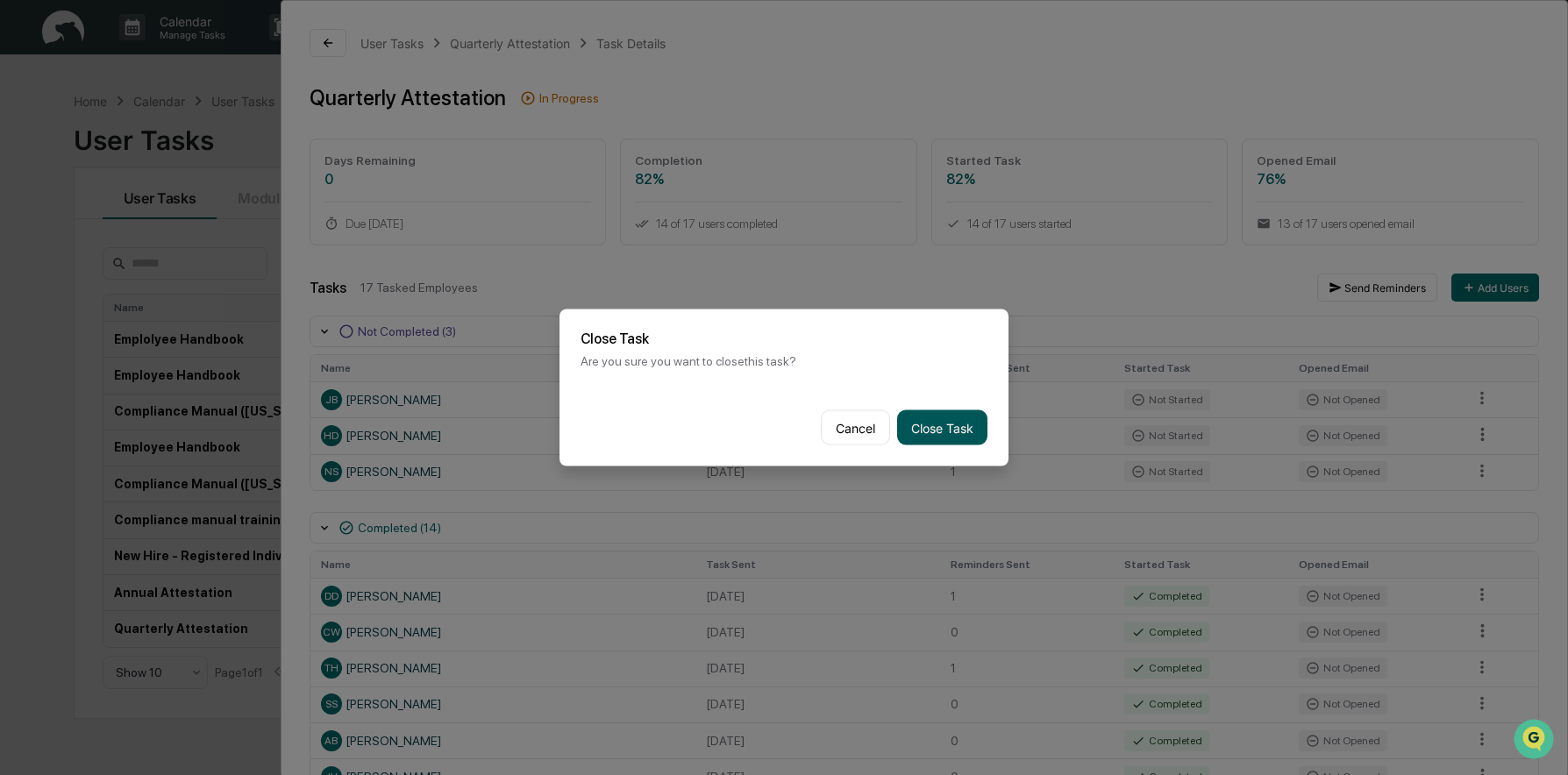
click at [961, 416] on button "Close Task" at bounding box center [942, 428] width 90 height 35
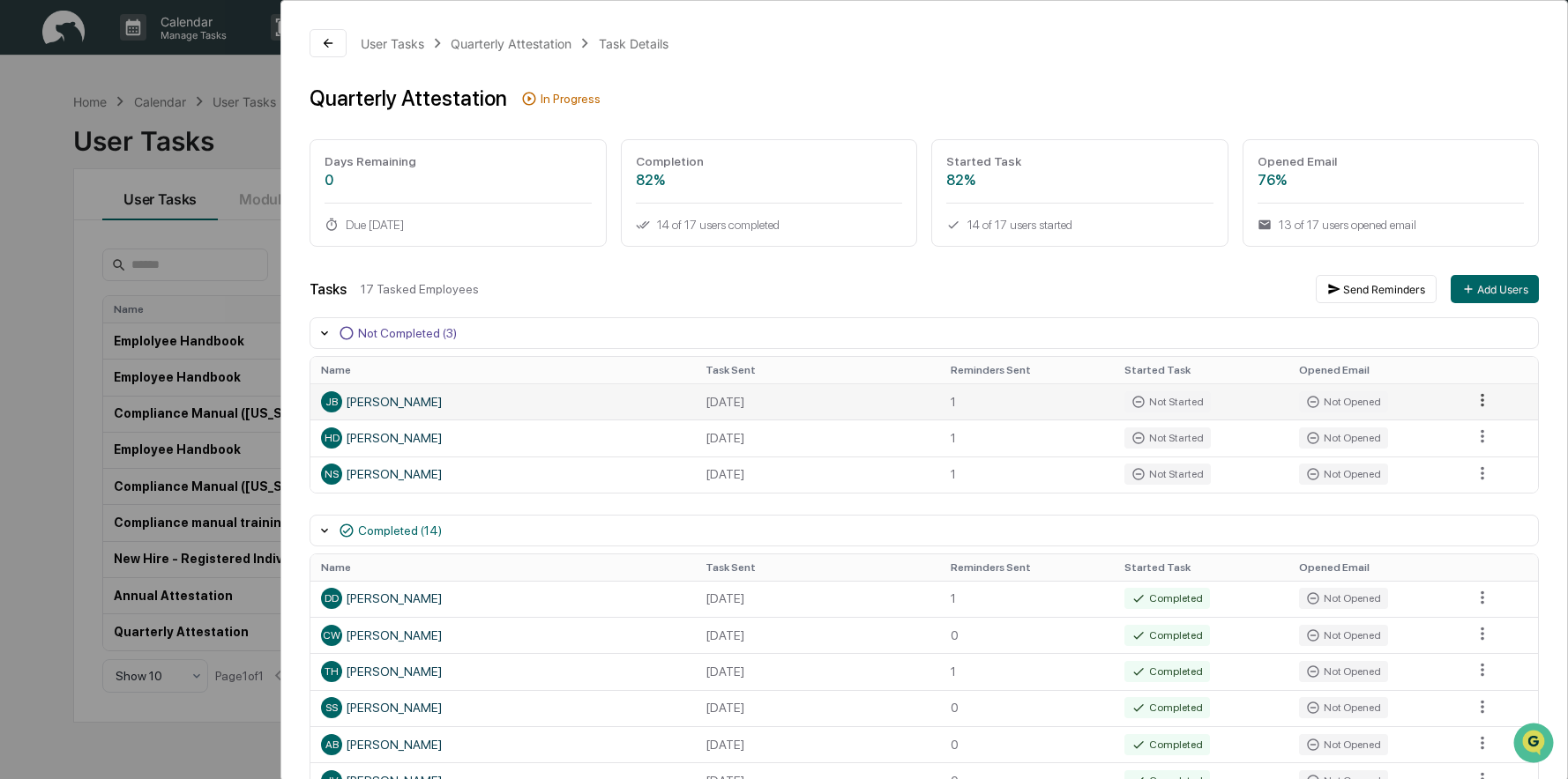
click at [1478, 400] on html "Calendar Manage Tasks Reviews Approval Management Company People, Data, Setting…" at bounding box center [784, 390] width 1568 height 779
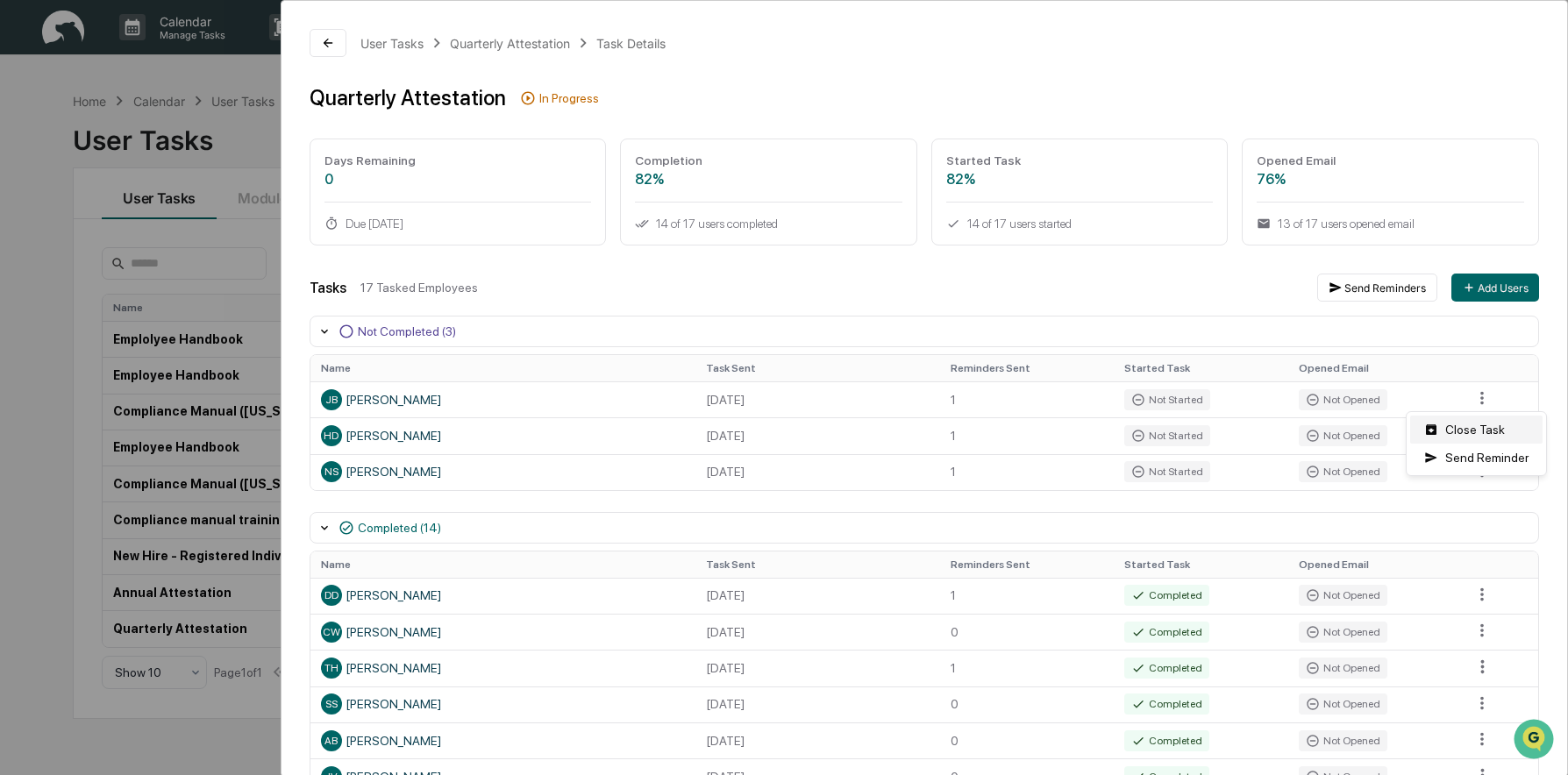
click at [1460, 428] on div "Close Task" at bounding box center [1477, 429] width 132 height 28
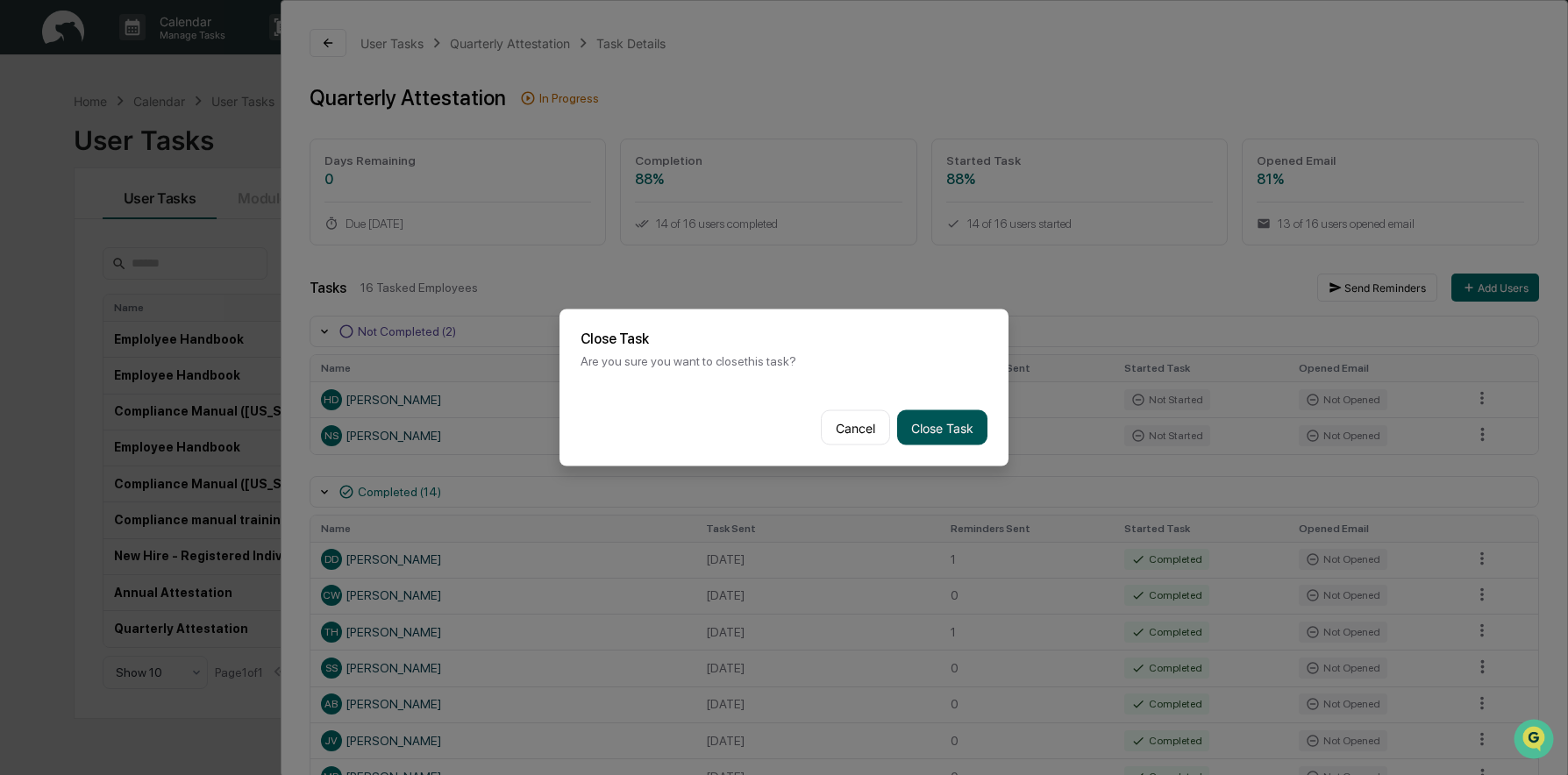
click at [946, 420] on button "Close Task" at bounding box center [942, 428] width 90 height 35
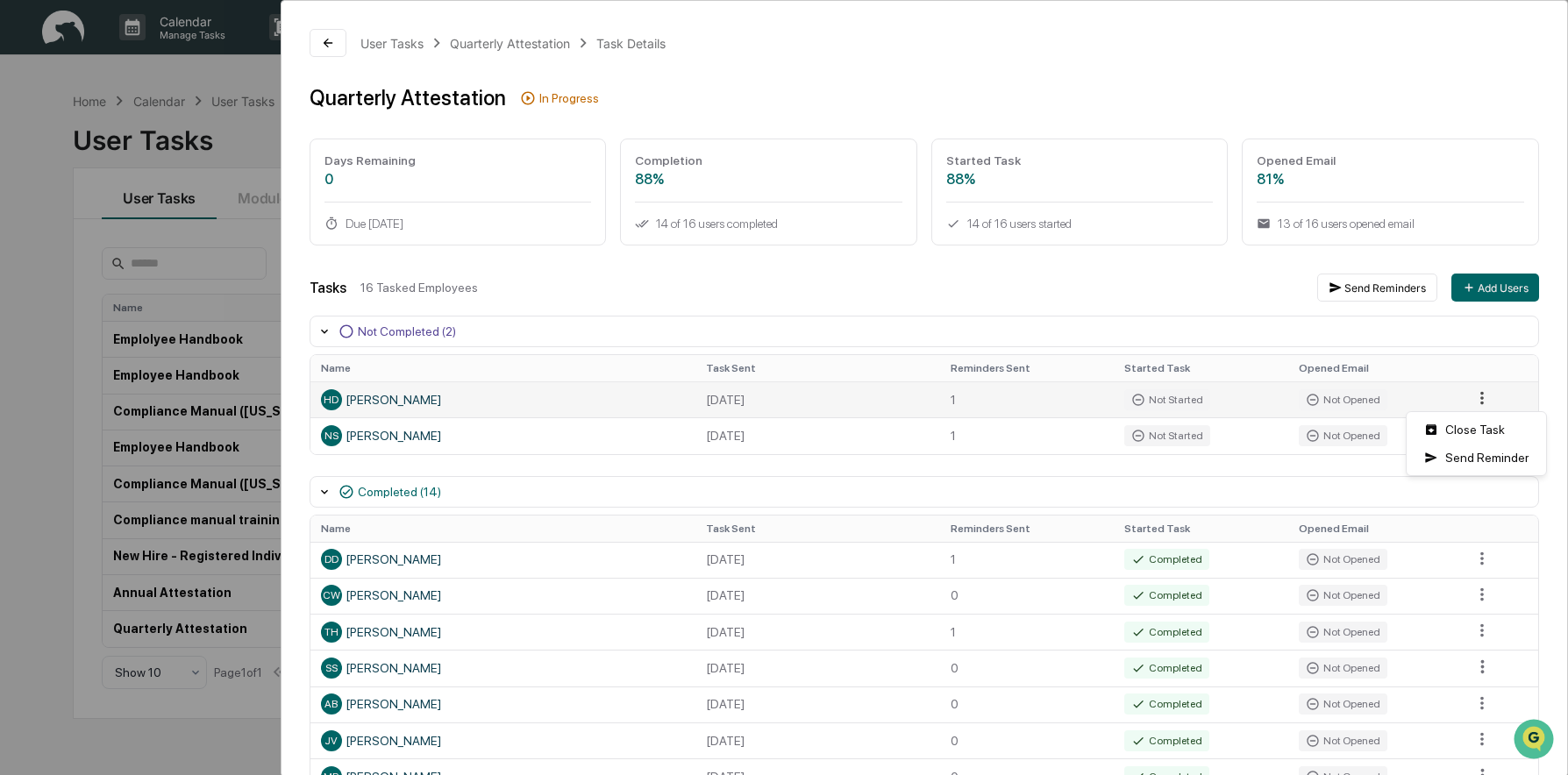
click at [1470, 392] on html "Calendar Manage Tasks Reviews Approval Management Company People, Data, Setting…" at bounding box center [784, 388] width 1568 height 775
click at [1438, 426] on div "Close Task" at bounding box center [1477, 429] width 132 height 28
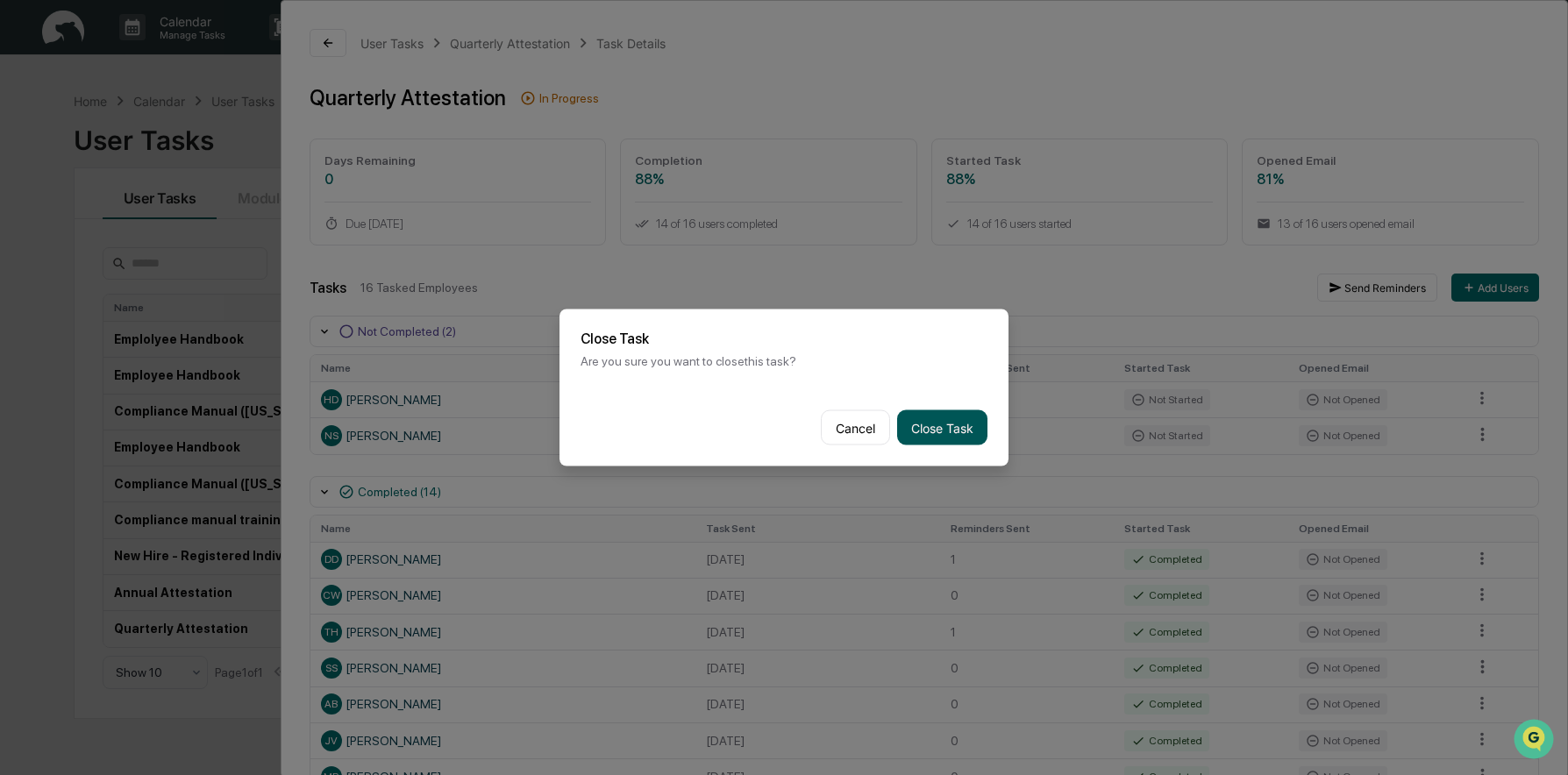
click at [921, 436] on button "Close Task" at bounding box center [942, 428] width 90 height 35
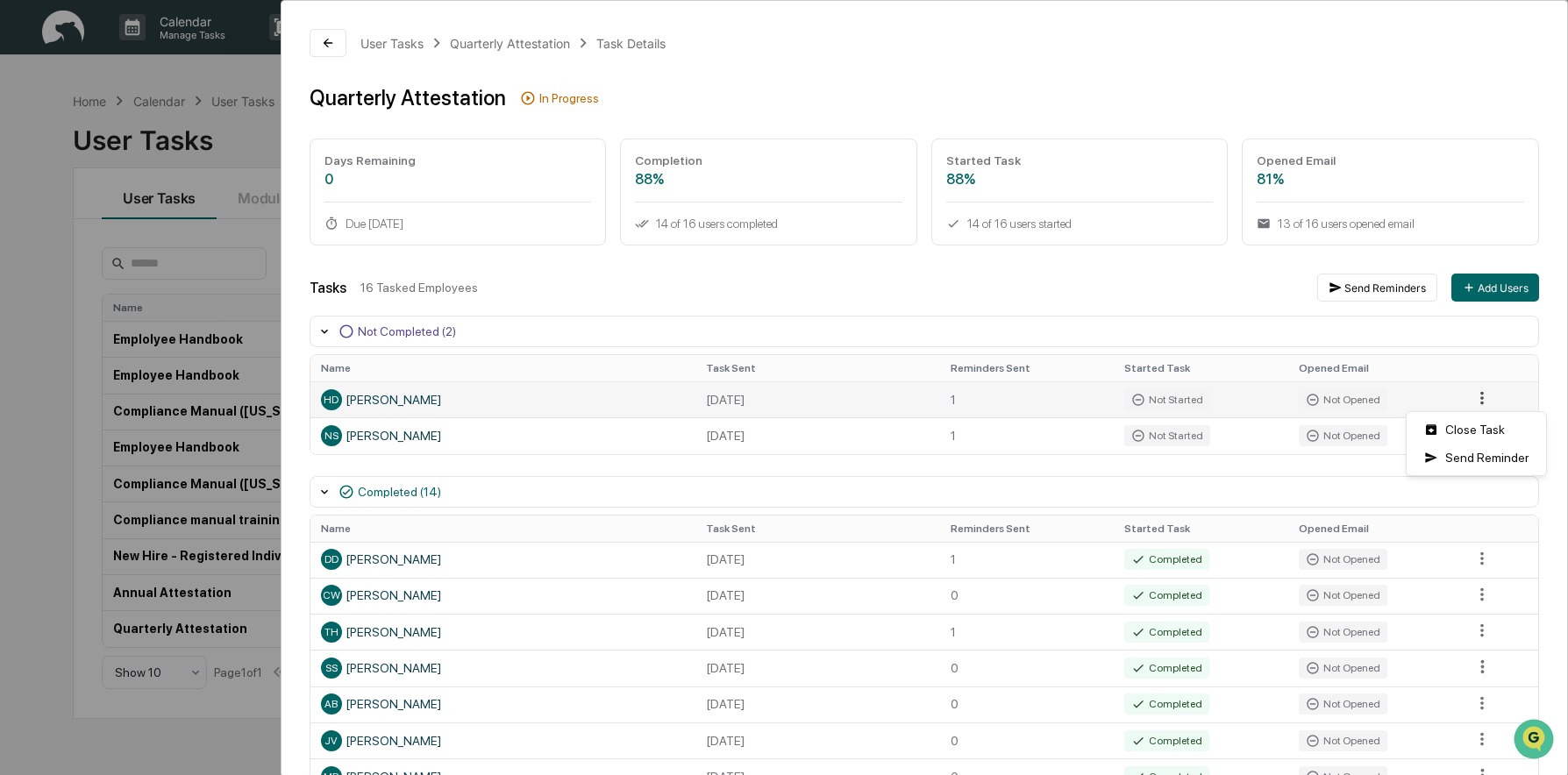
click at [1466, 398] on html "Calendar Manage Tasks Reviews Approval Management Company People, Data, Setting…" at bounding box center [784, 388] width 1568 height 775
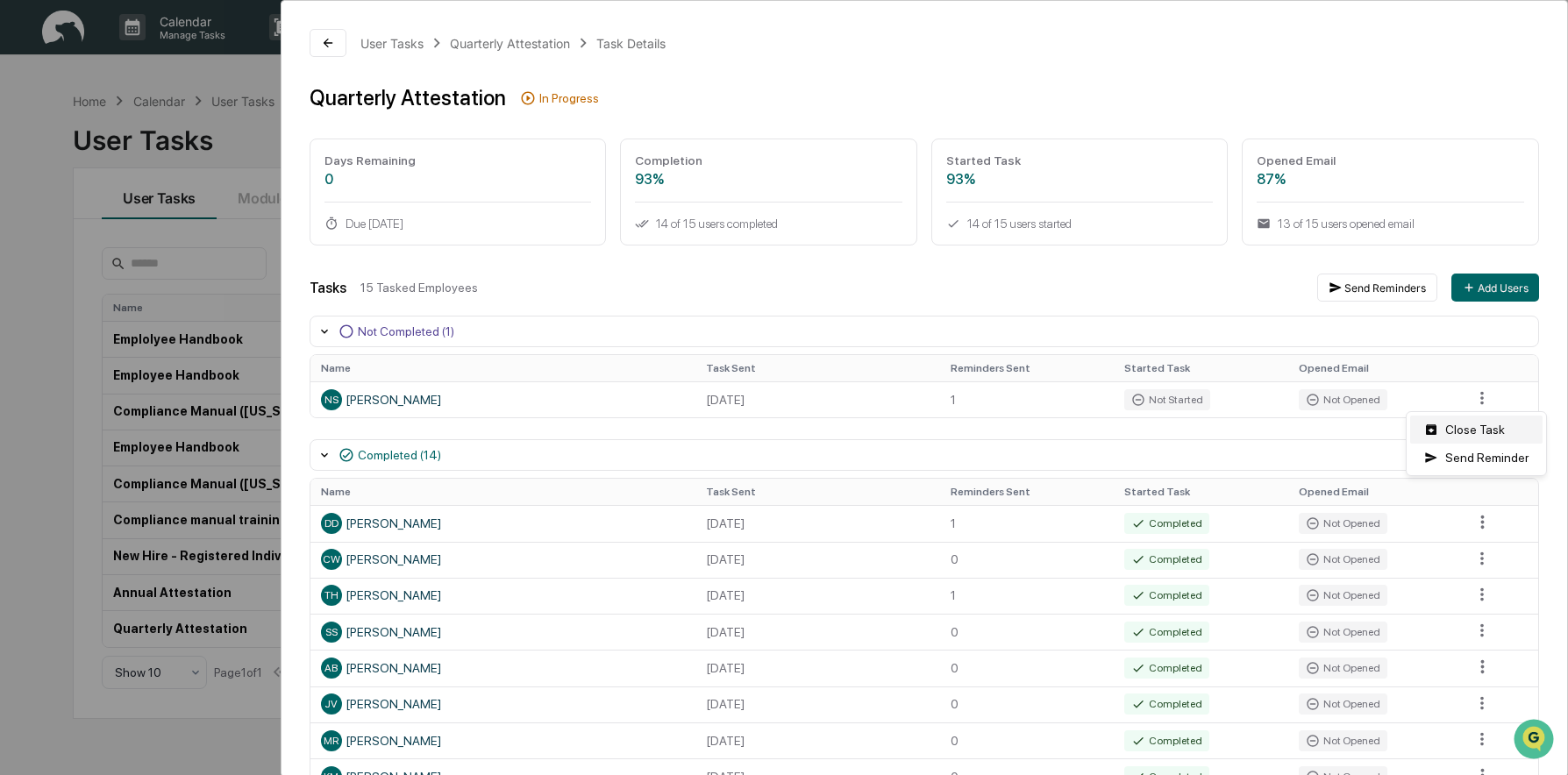
click at [1466, 435] on div "Close Task" at bounding box center [1477, 429] width 132 height 28
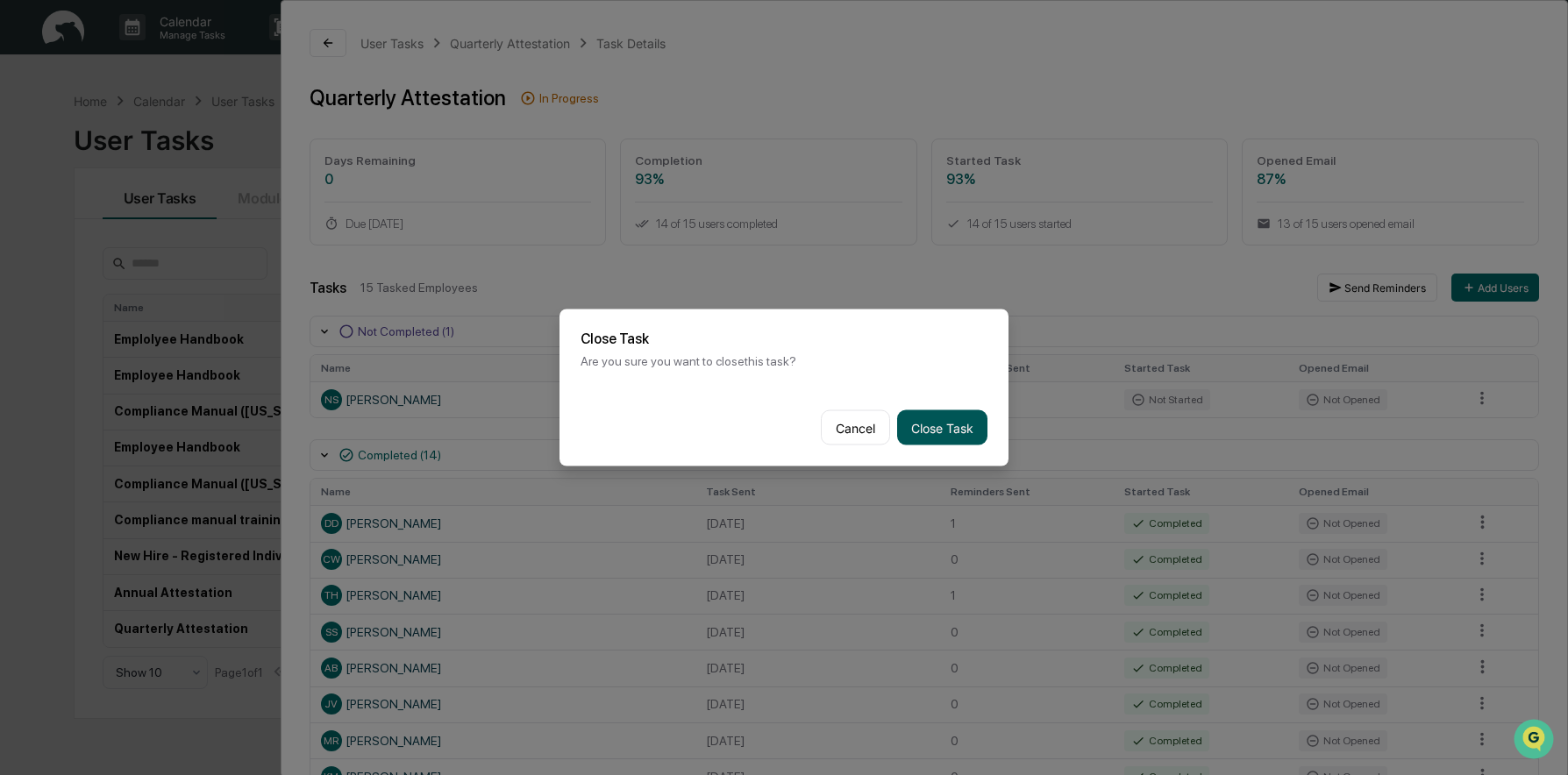
click at [934, 421] on button "Close Task" at bounding box center [942, 428] width 90 height 35
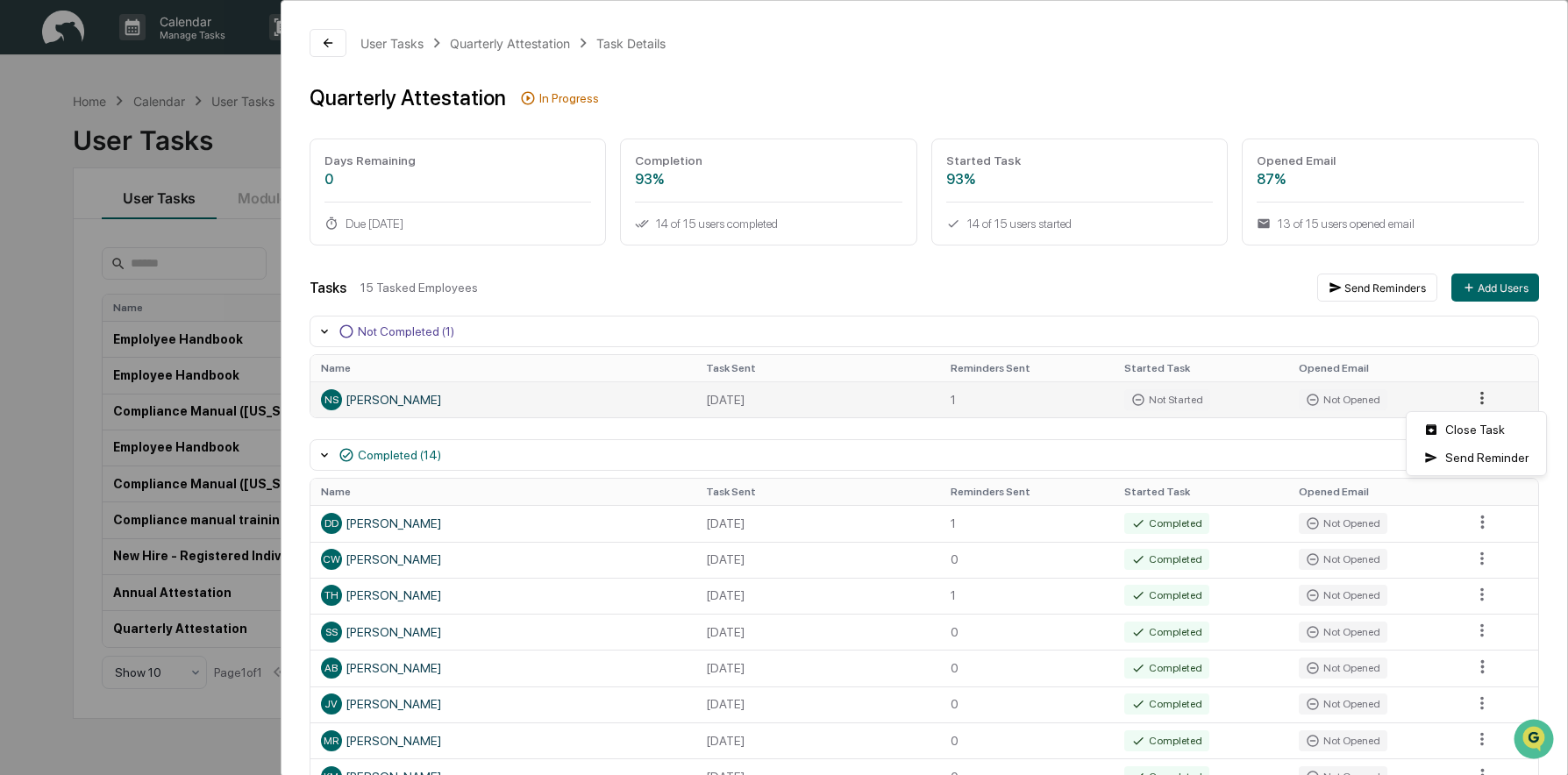
click at [1466, 399] on html "Calendar Manage Tasks Reviews Approval Management Company People, Data, Setting…" at bounding box center [784, 388] width 1568 height 775
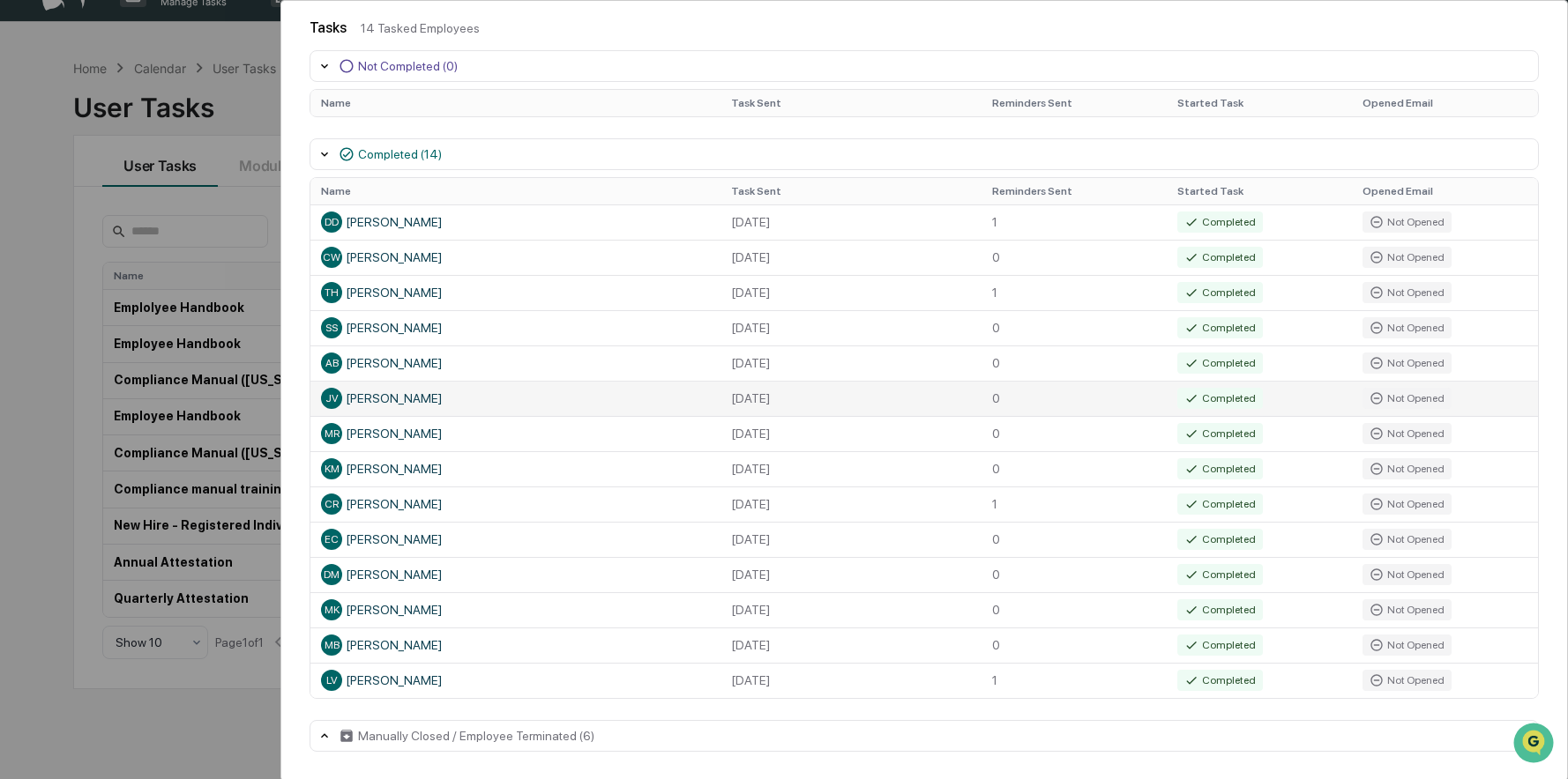
scroll to position [83, 0]
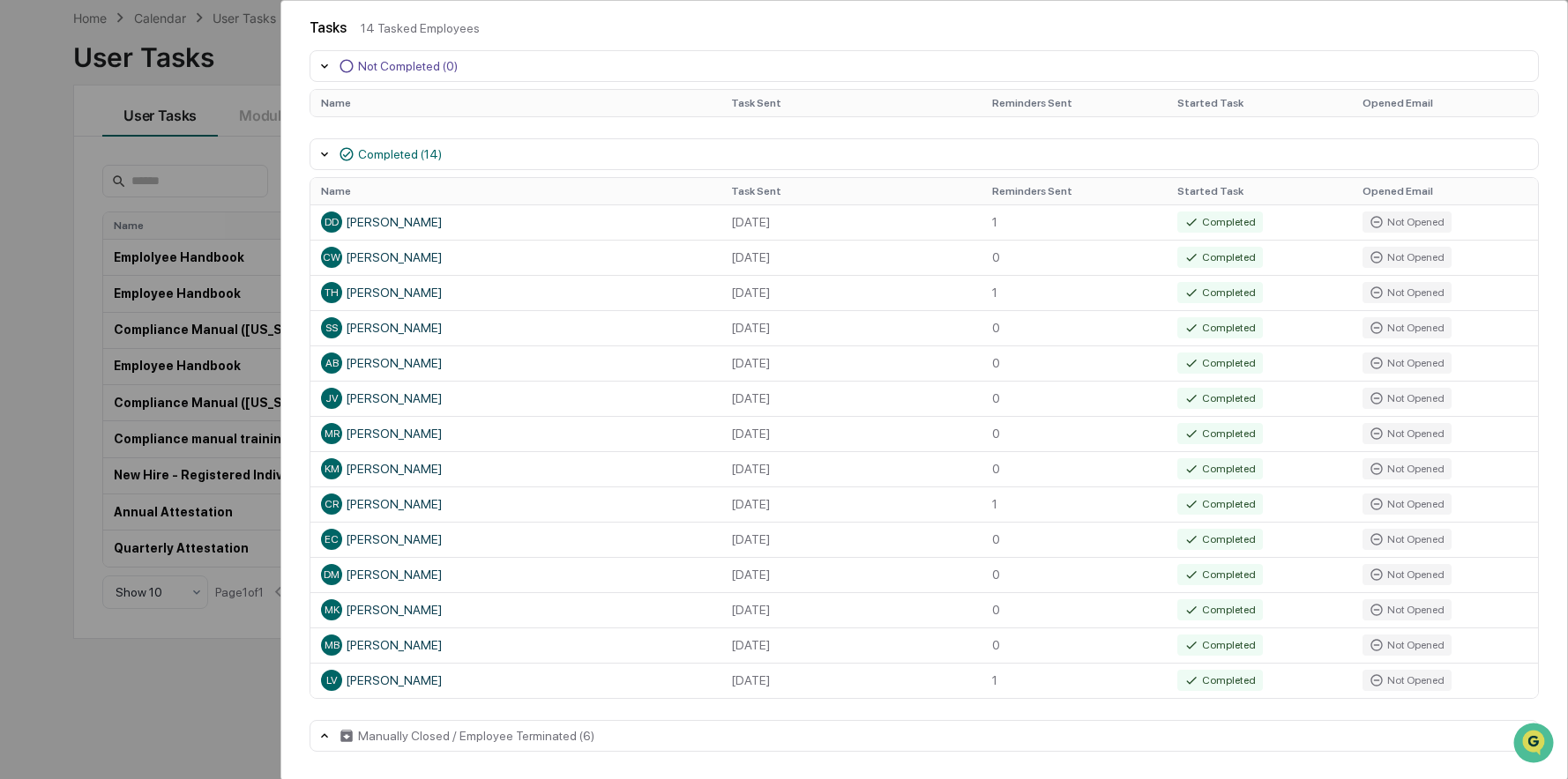
click at [398, 736] on div "Manually Closed / Employee Terminated (6)" at bounding box center [476, 735] width 236 height 14
click at [327, 734] on icon at bounding box center [324, 735] width 14 height 14
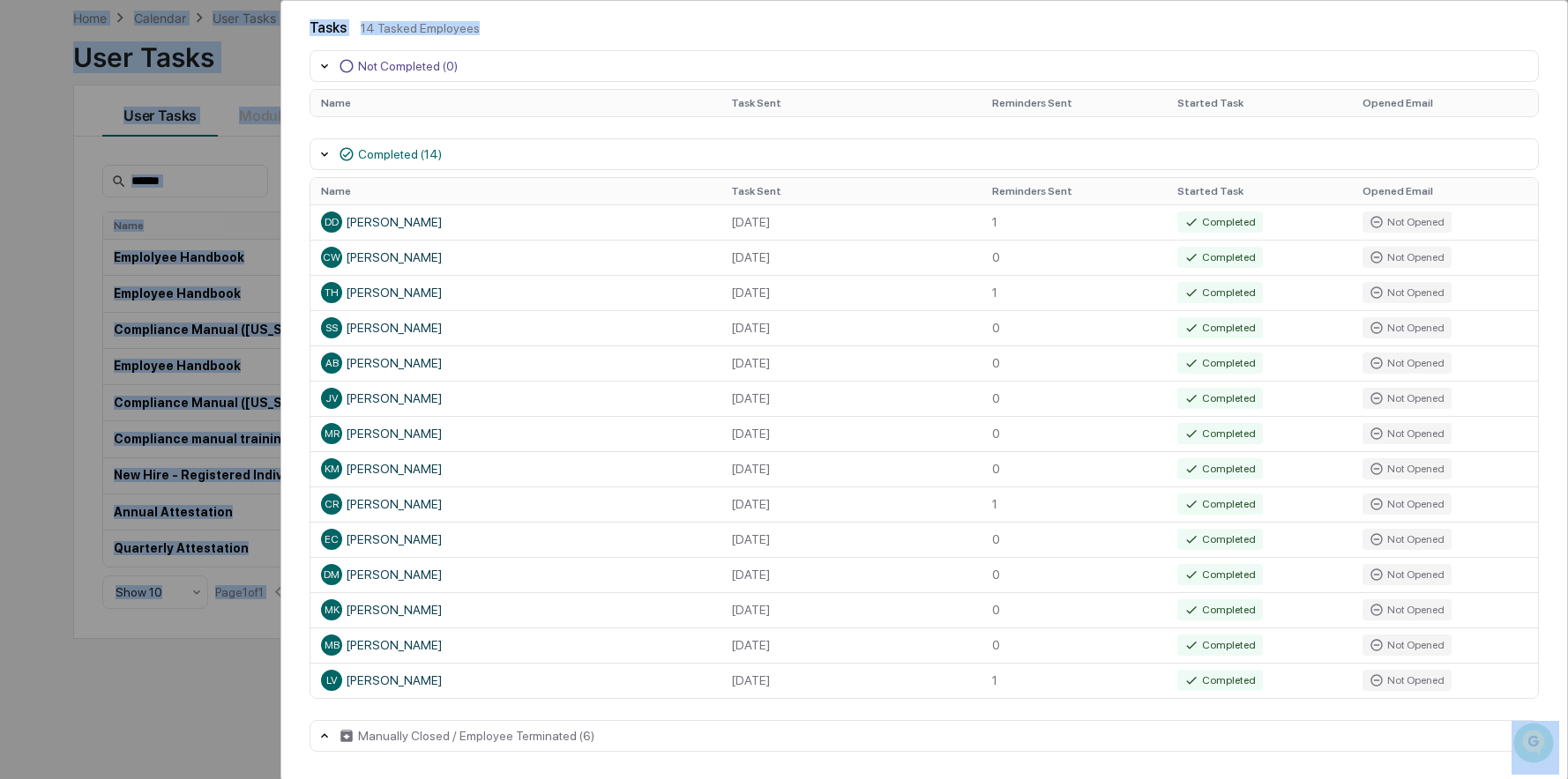
scroll to position [0, 0]
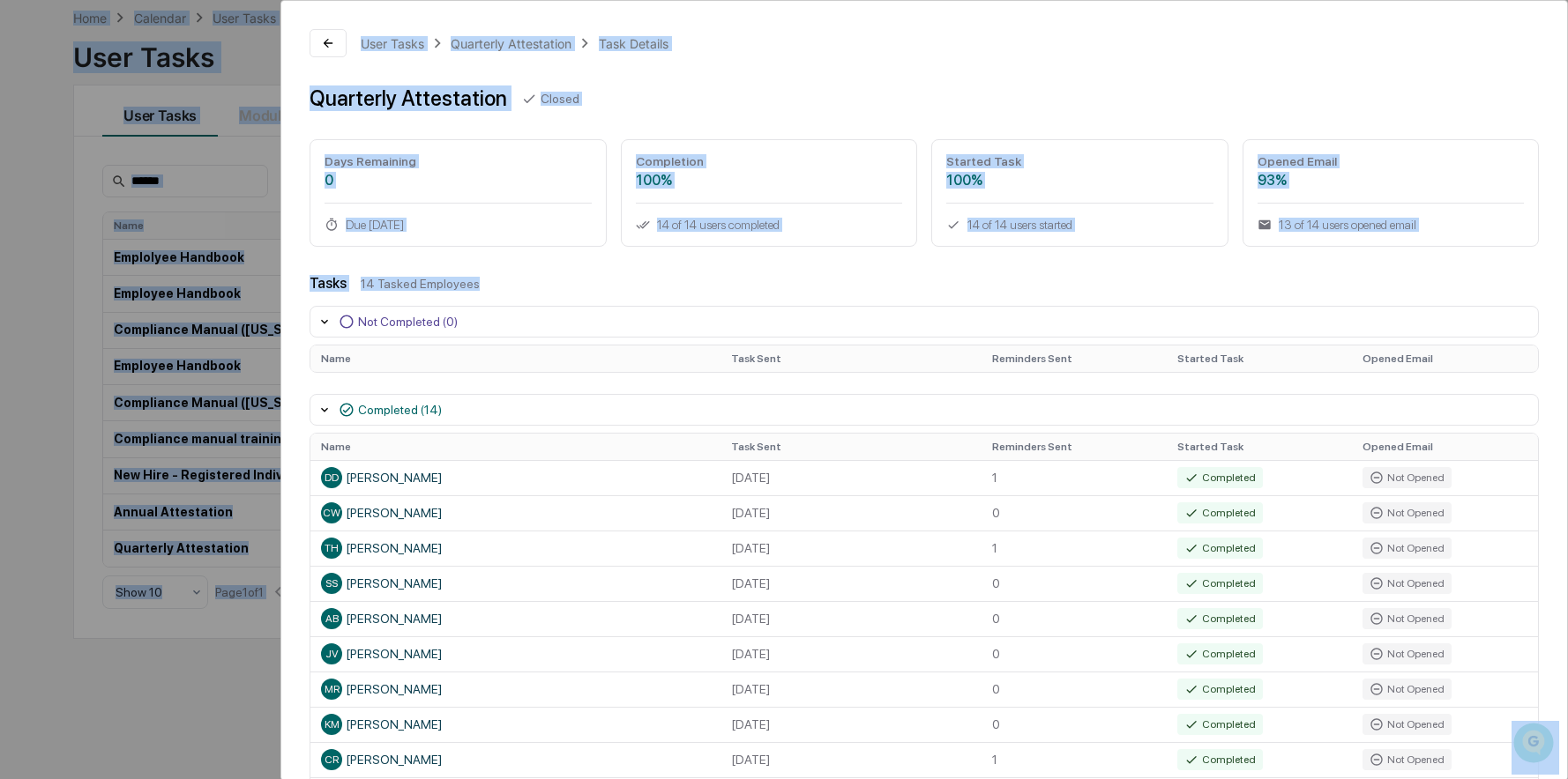
drag, startPoint x: 544, startPoint y: 20, endPoint x: 525, endPoint y: -112, distance: 133.4
click at [525, 0] on html "Calendar Manage Tasks Reviews Approval Management Company People, Data, Setting…" at bounding box center [784, 306] width 1568 height 779
click at [681, 286] on div "14 Tasked Employees" at bounding box center [950, 284] width 1178 height 14
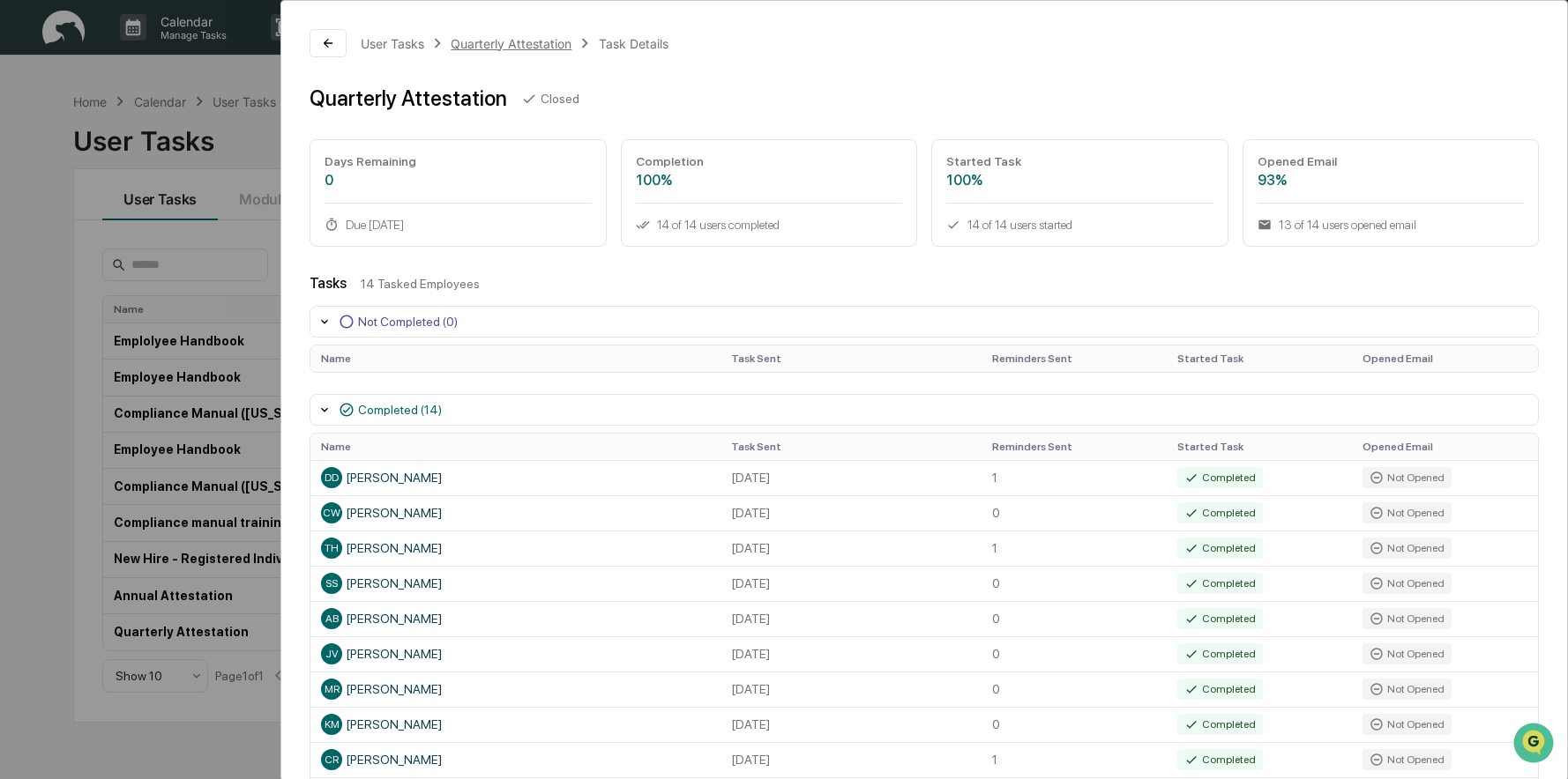
click at [484, 38] on div "Quarterly Attestation" at bounding box center [510, 44] width 121 height 15
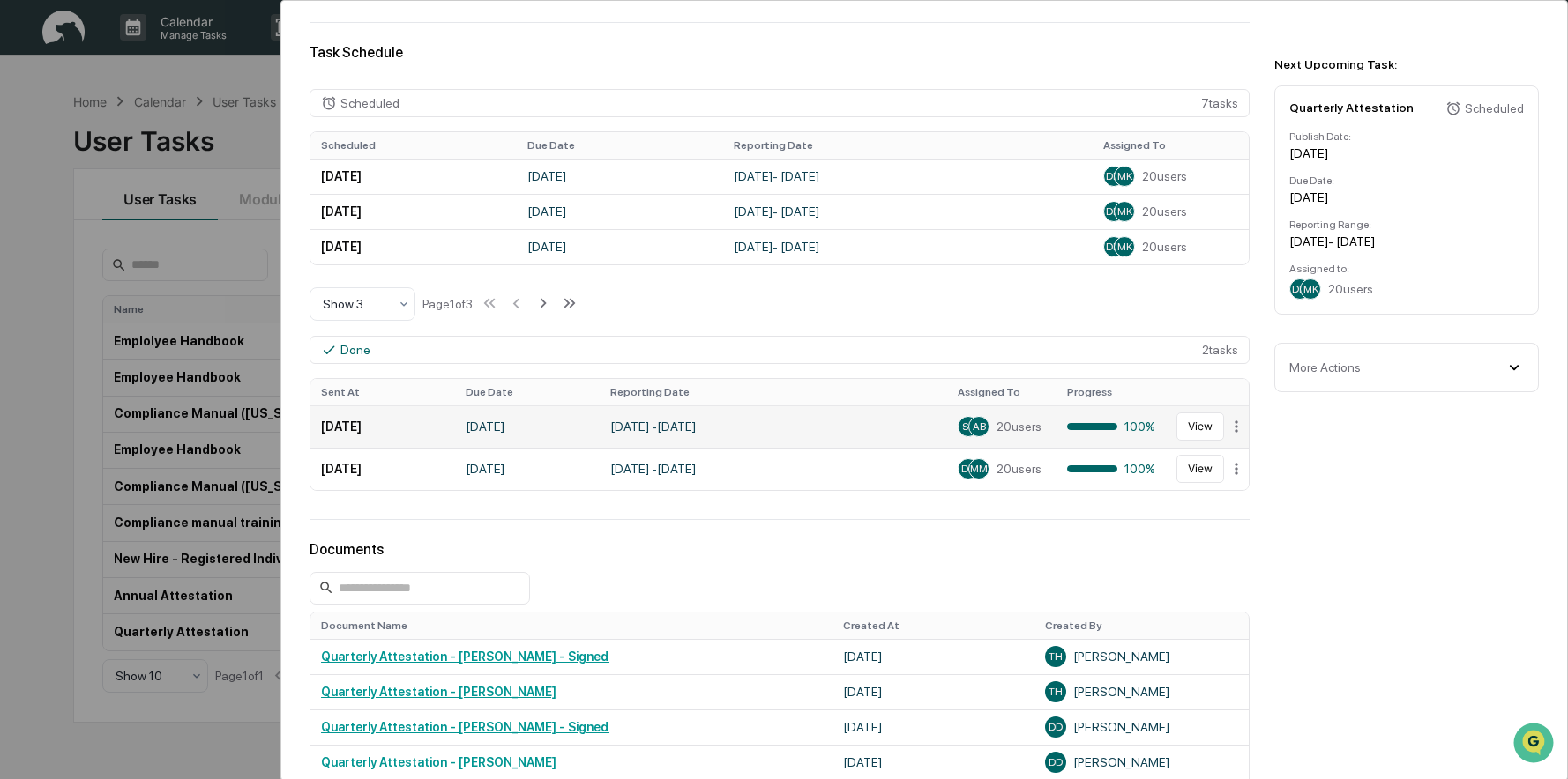
scroll to position [441, 0]
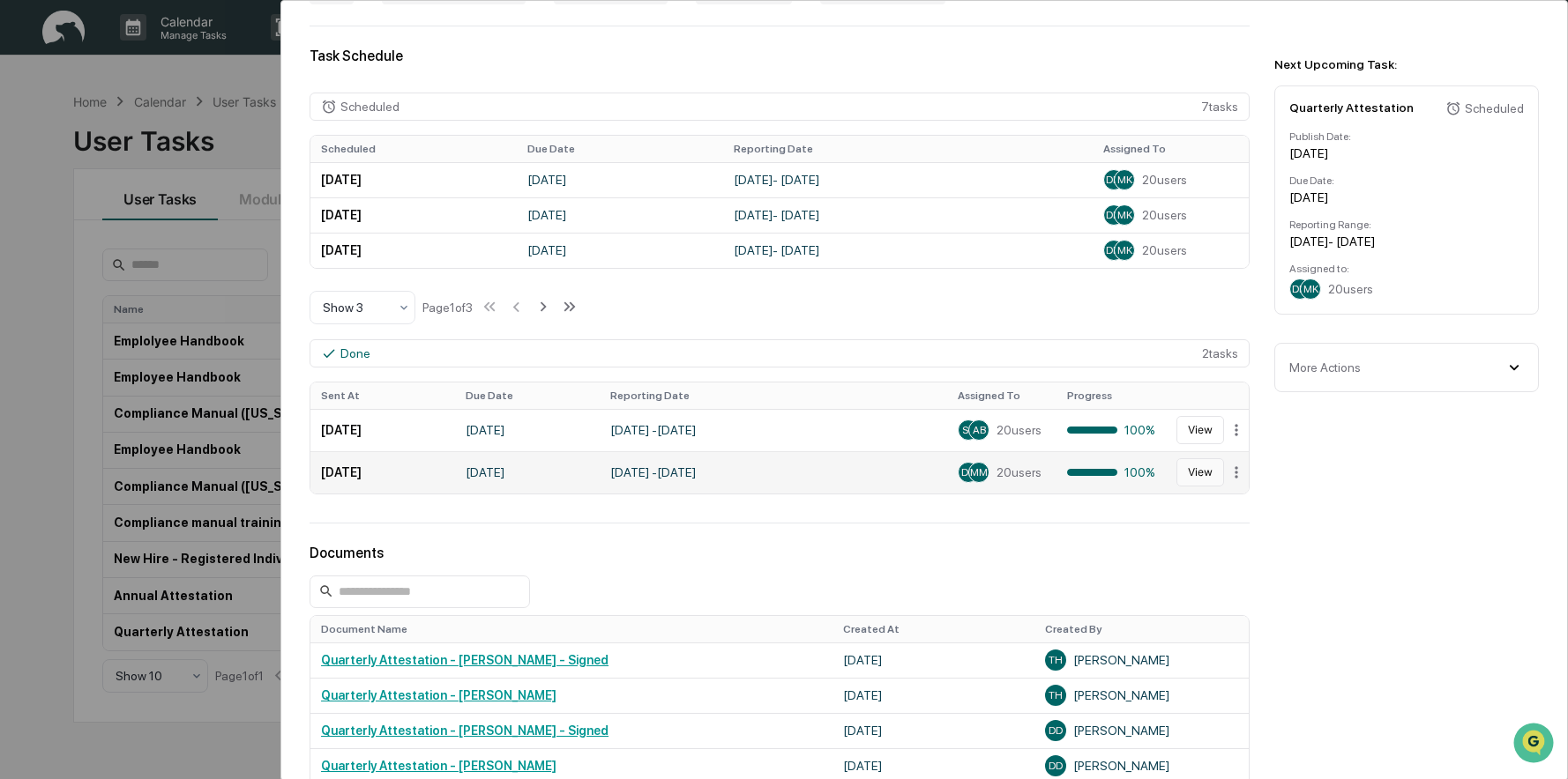
click at [1178, 472] on button "View" at bounding box center [1200, 472] width 48 height 28
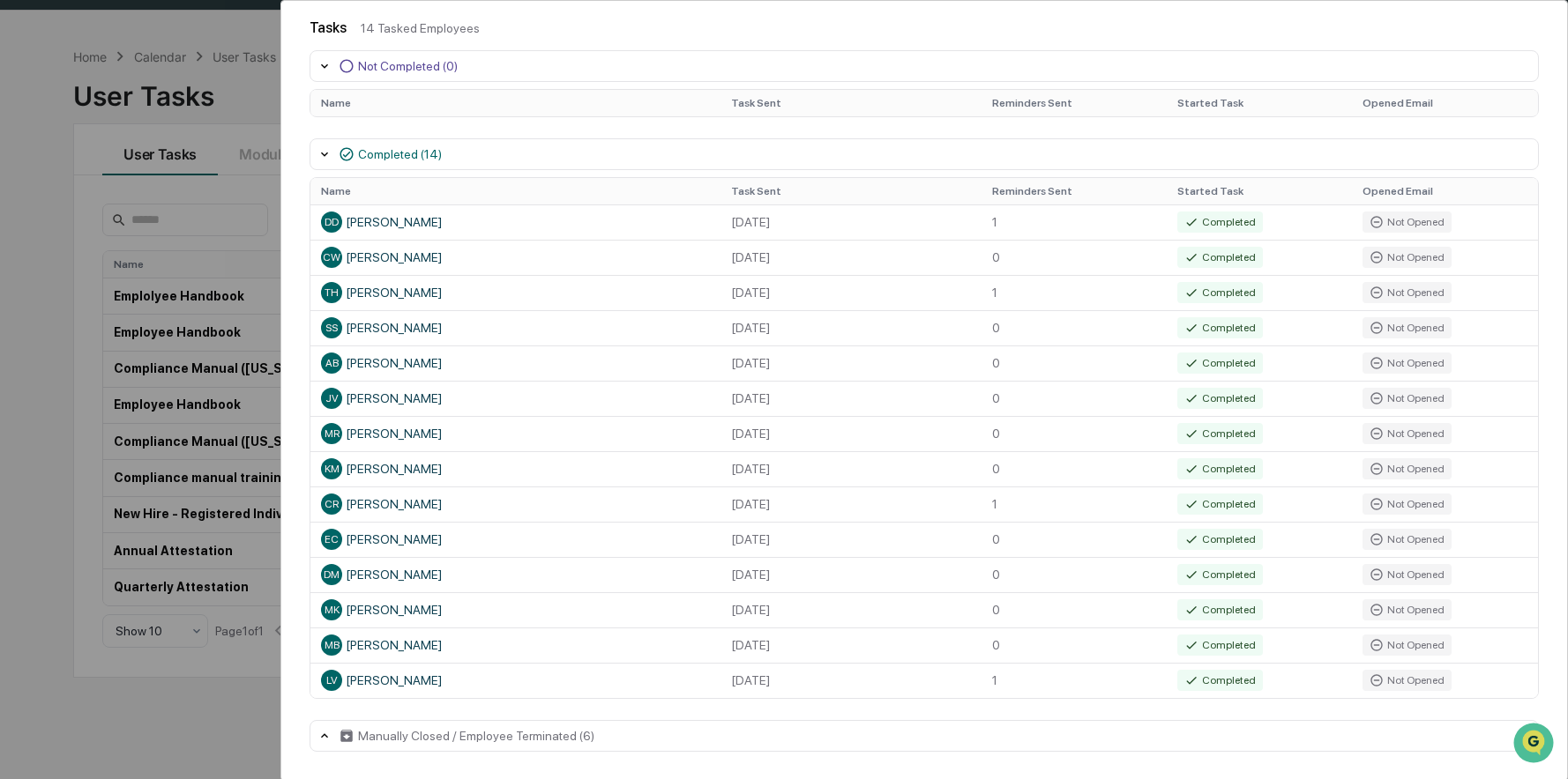
scroll to position [83, 0]
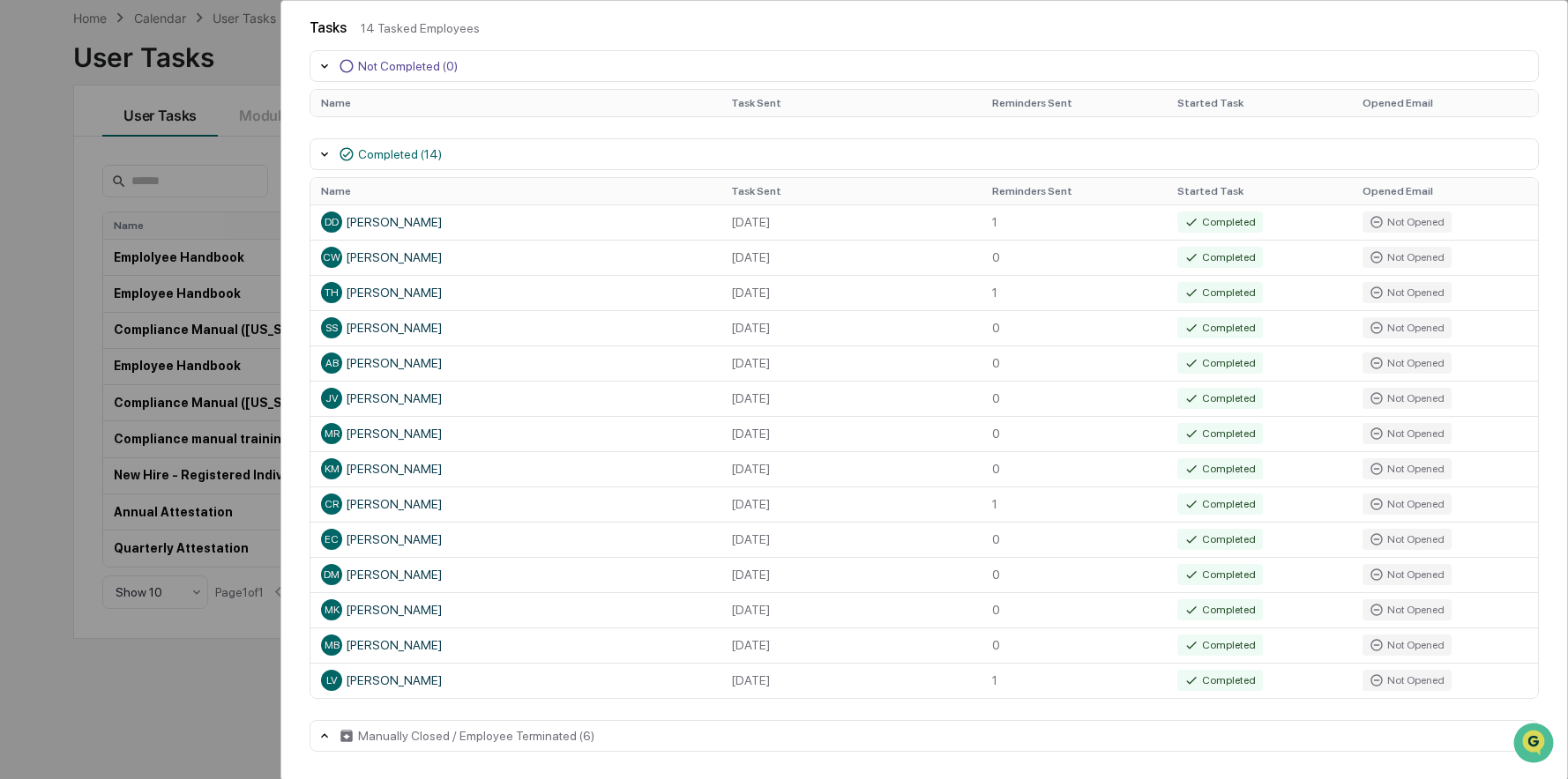
click at [347, 733] on icon at bounding box center [346, 735] width 12 height 12
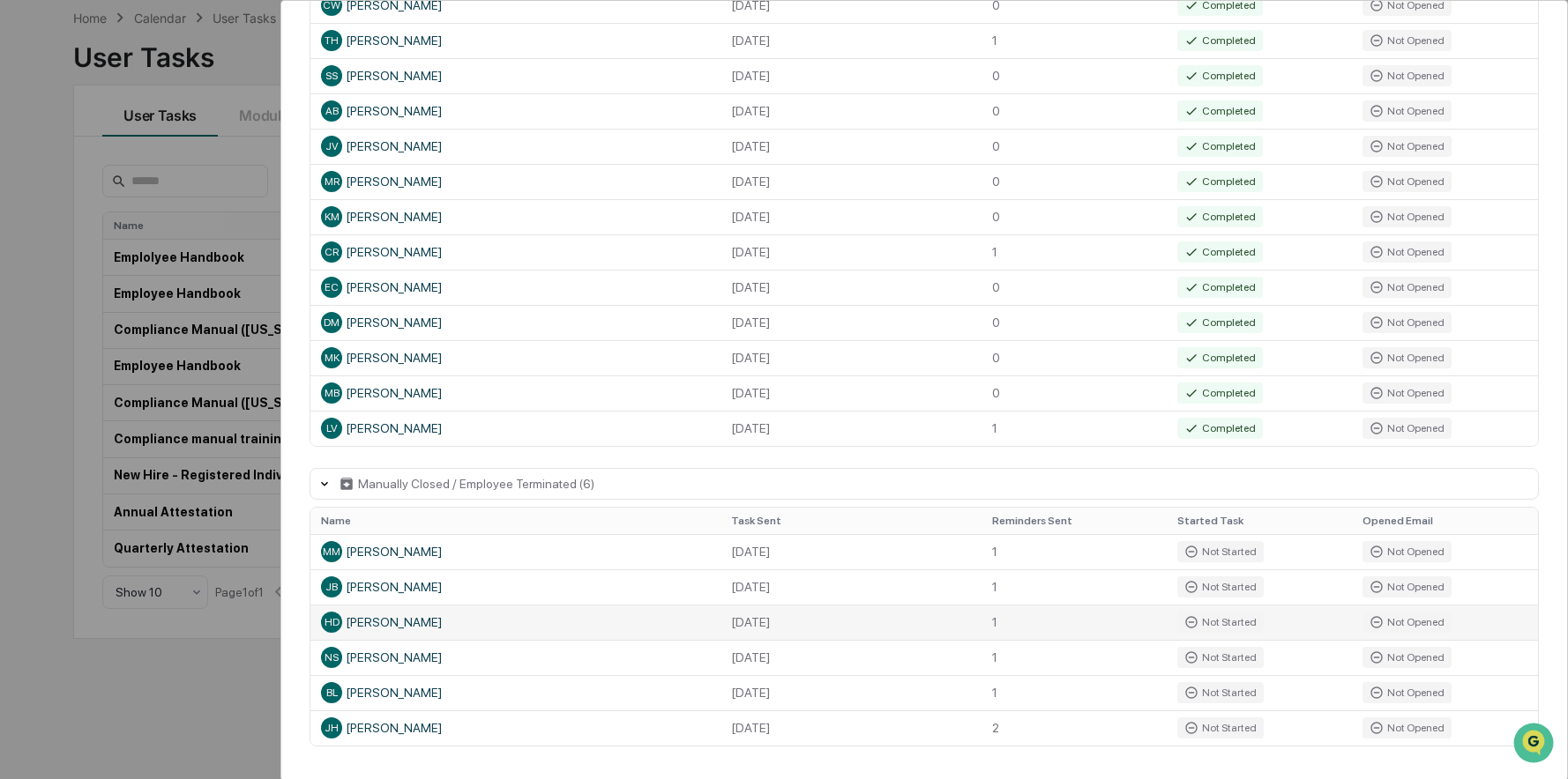
scroll to position [509, 0]
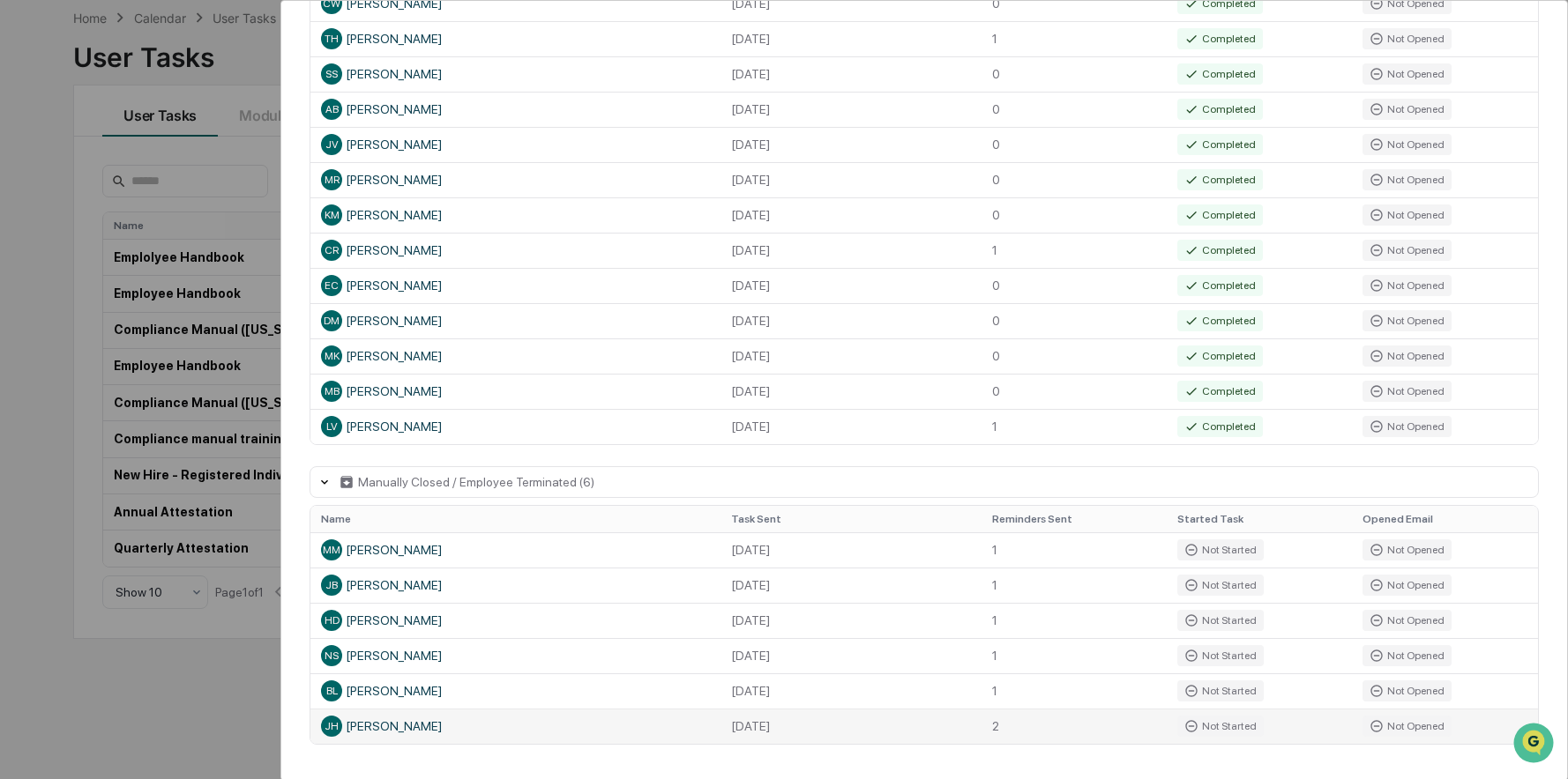
click at [1412, 728] on div "Not Opened" at bounding box center [1406, 726] width 89 height 22
click at [362, 729] on div "[PERSON_NAME] [PERSON_NAME]" at bounding box center [515, 726] width 389 height 22
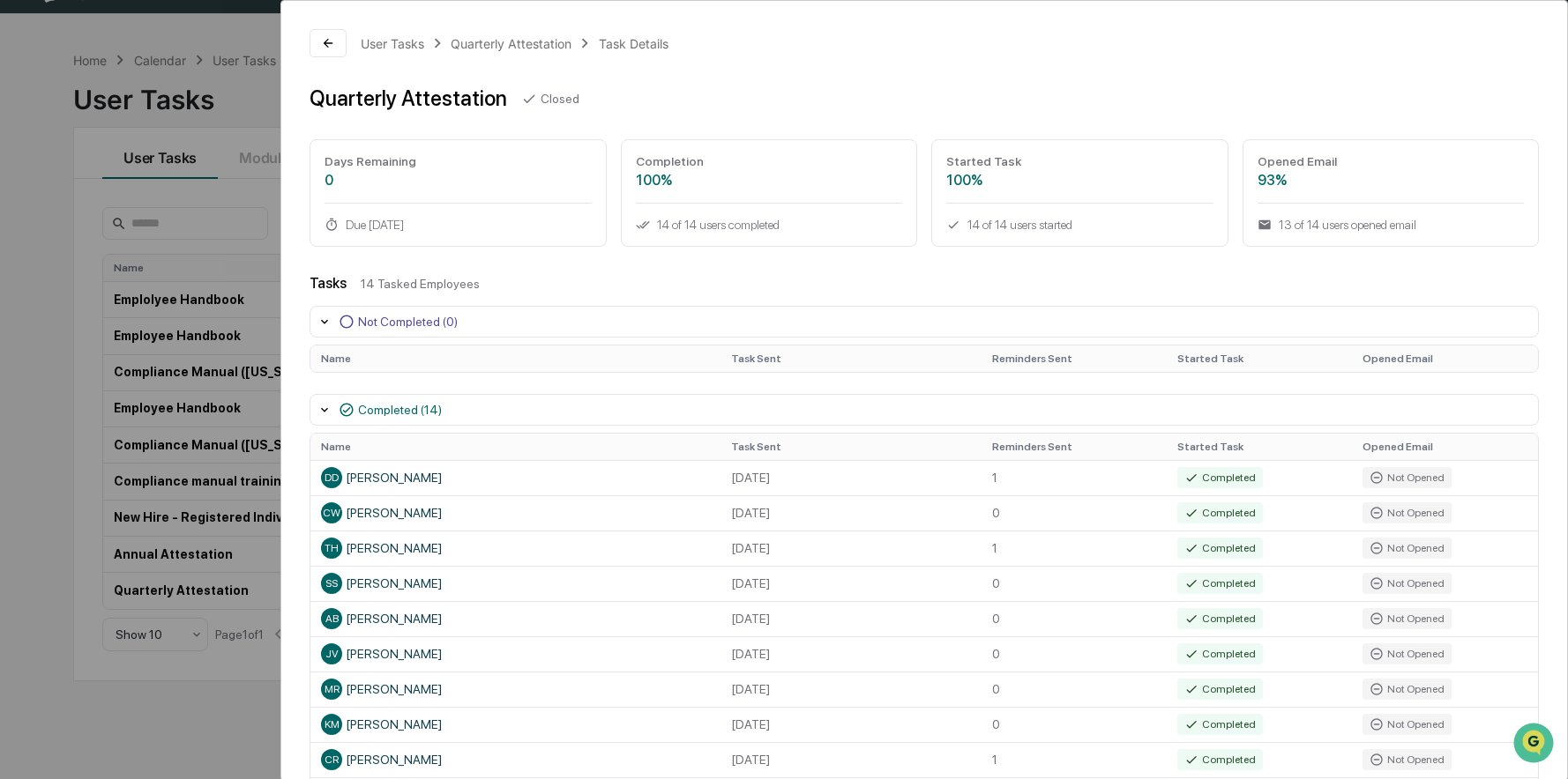
scroll to position [0, 0]
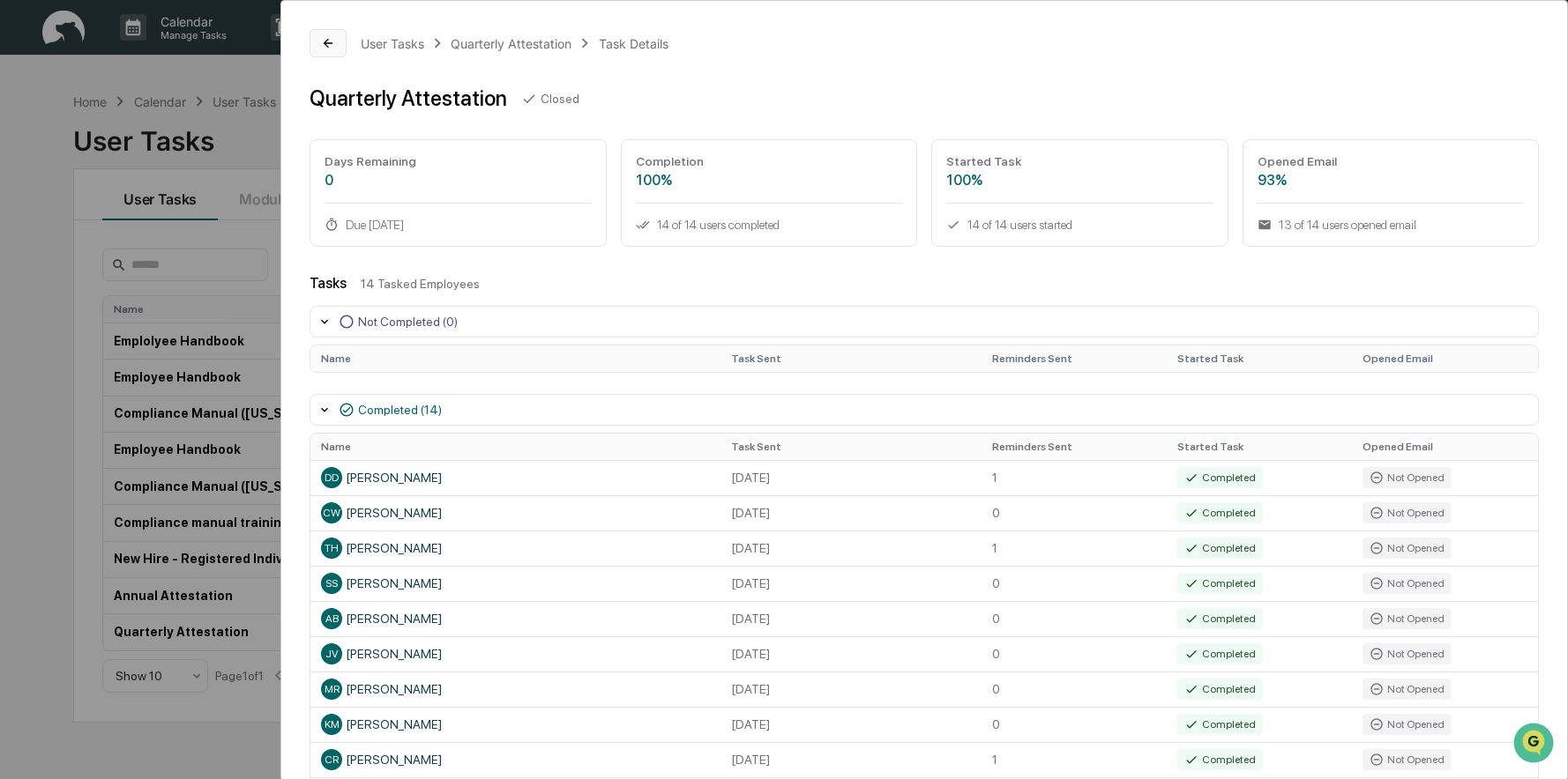
click at [332, 43] on icon at bounding box center [327, 42] width 8 height 8
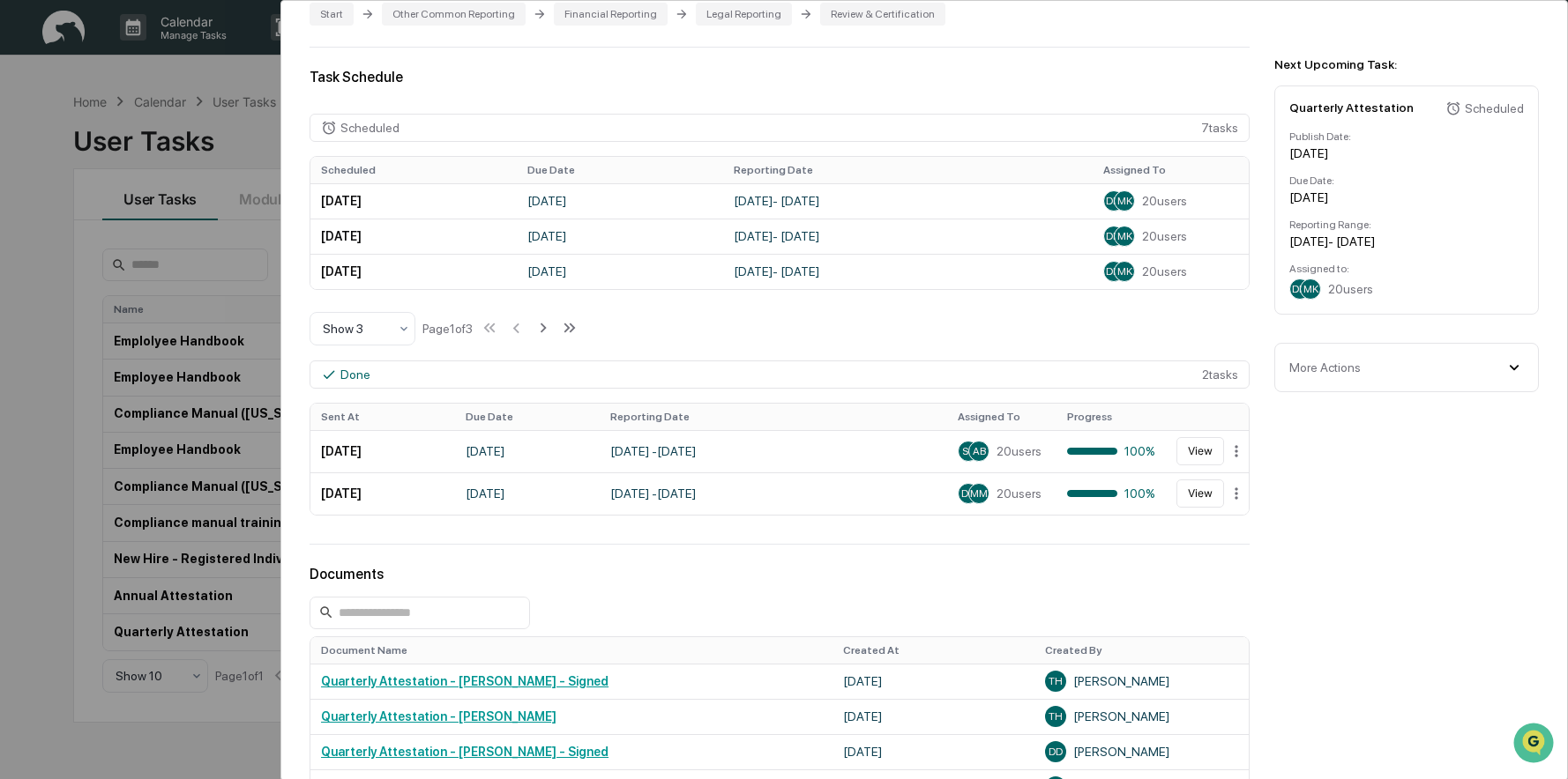
scroll to position [441, 0]
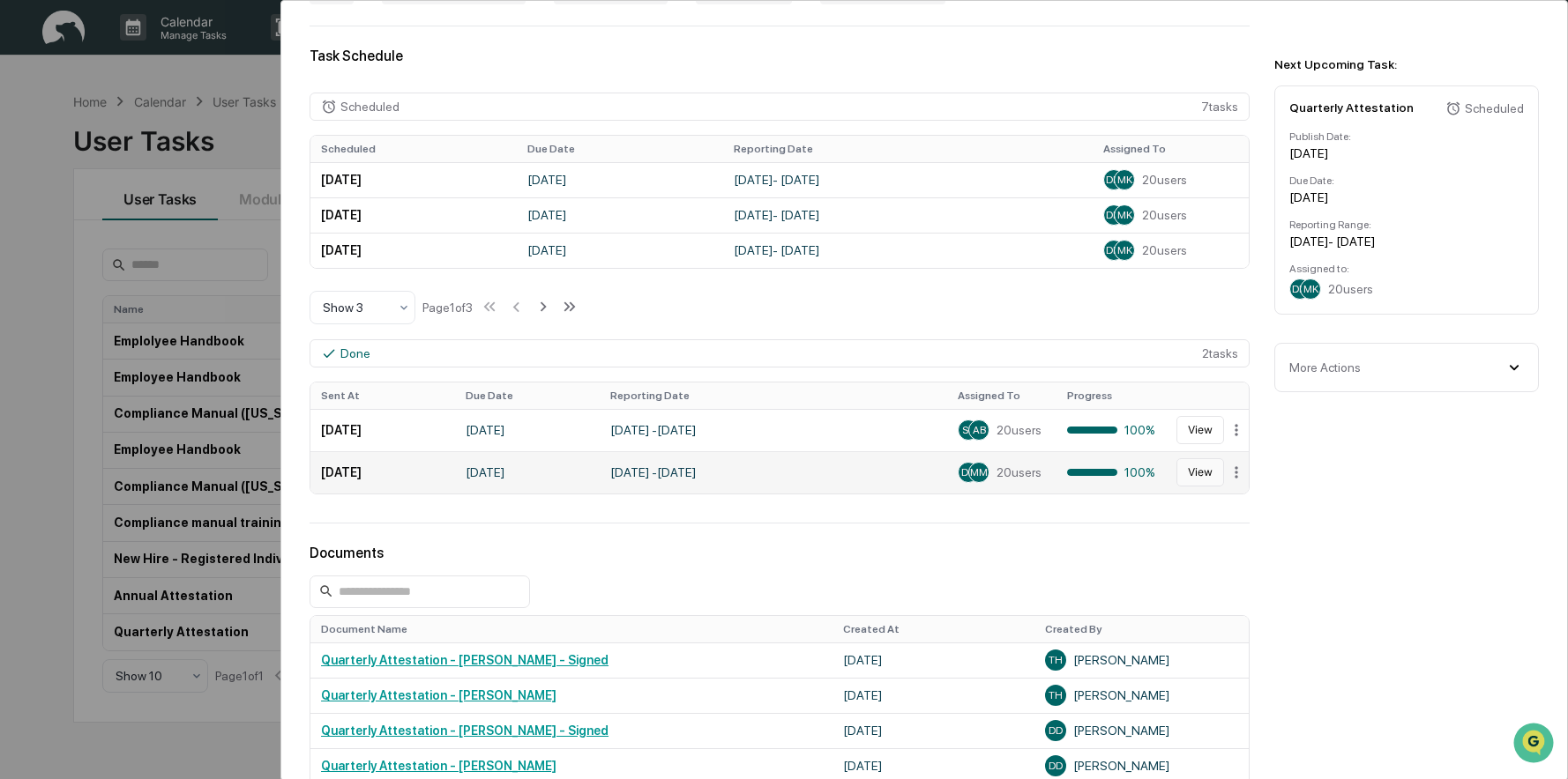
click at [1193, 477] on button "View" at bounding box center [1200, 472] width 48 height 28
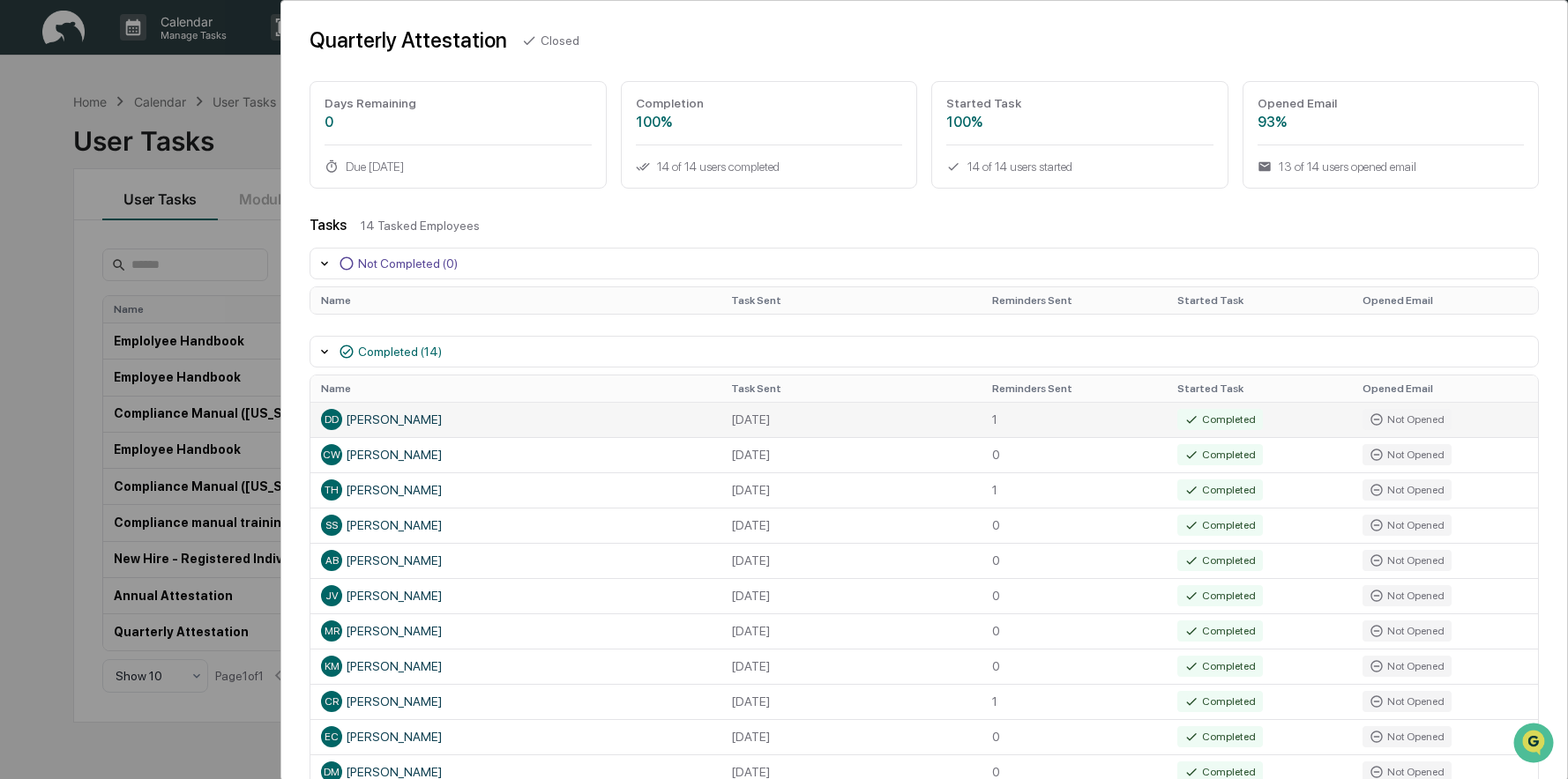
scroll to position [88, 0]
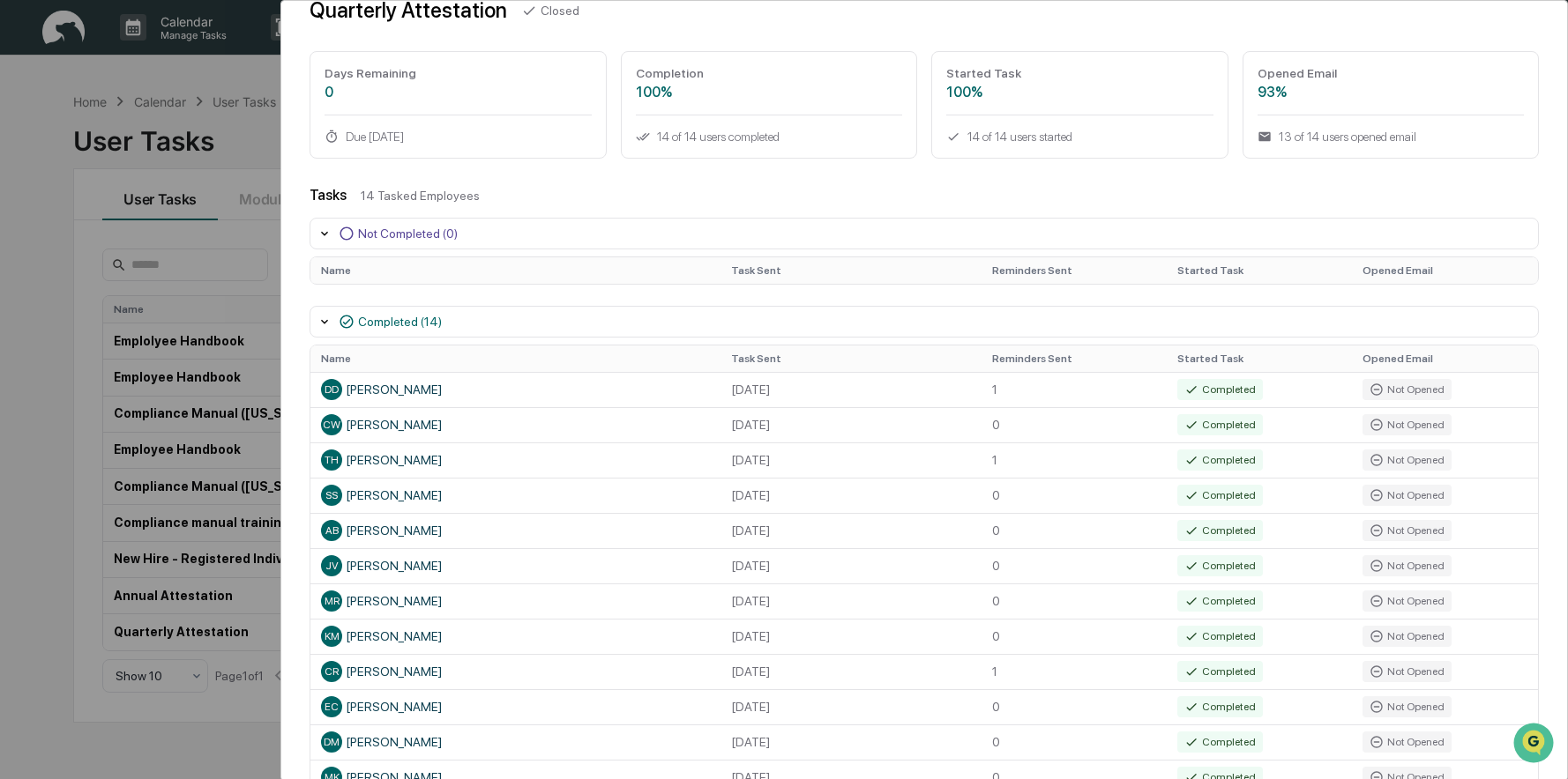
click at [338, 230] on icon at bounding box center [346, 233] width 16 height 16
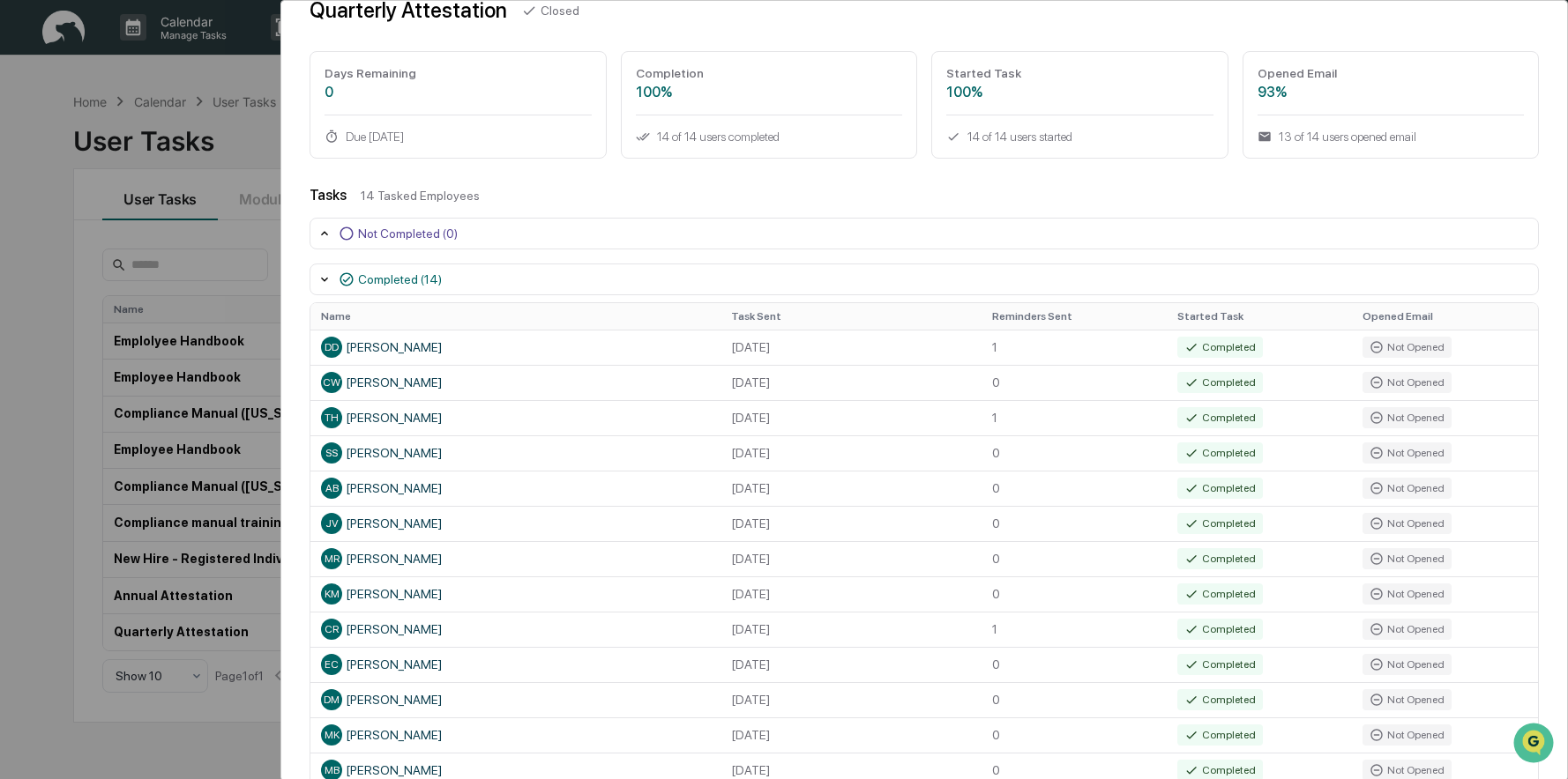
click at [338, 230] on icon at bounding box center [346, 233] width 16 height 16
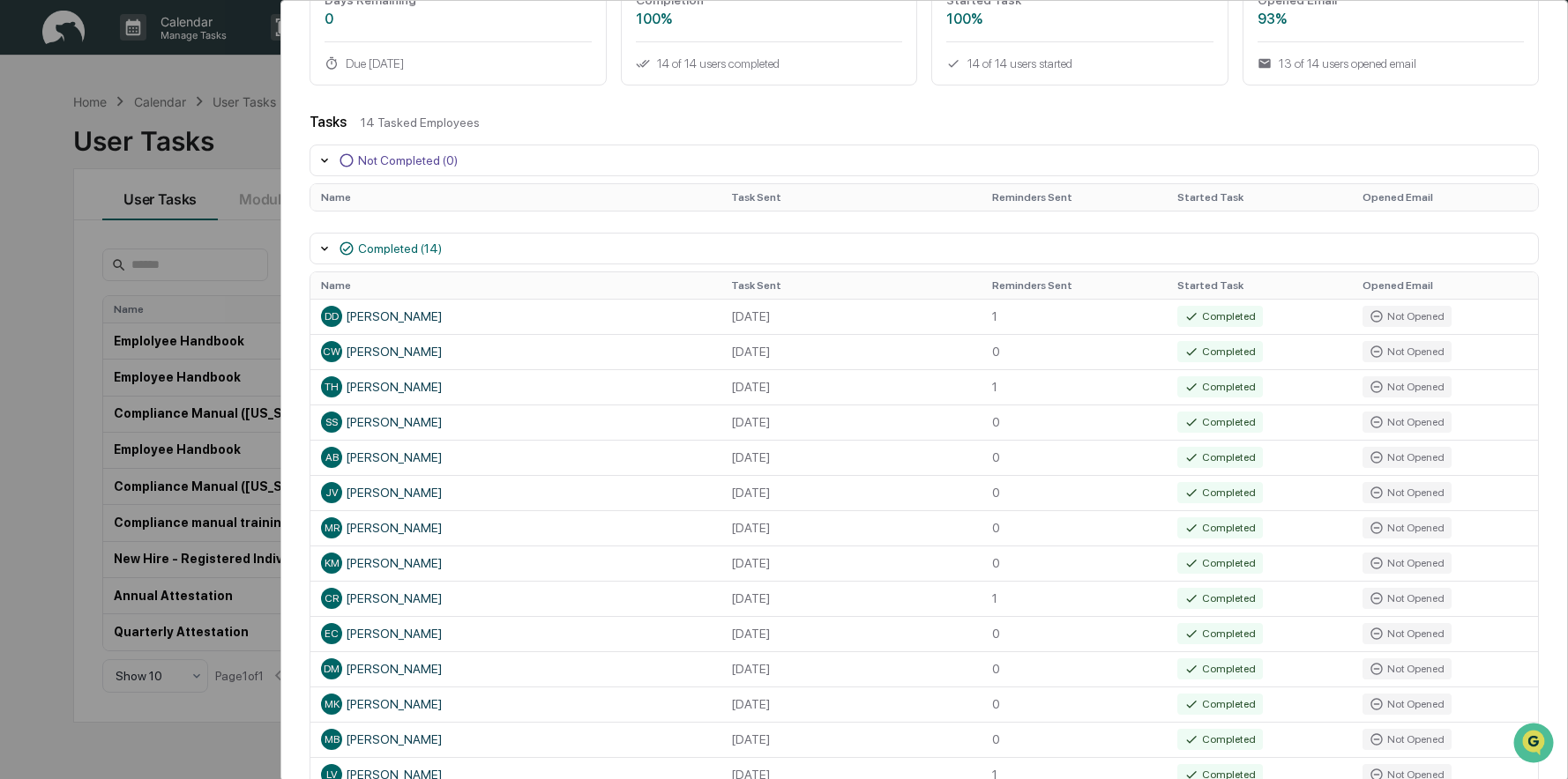
scroll to position [0, 0]
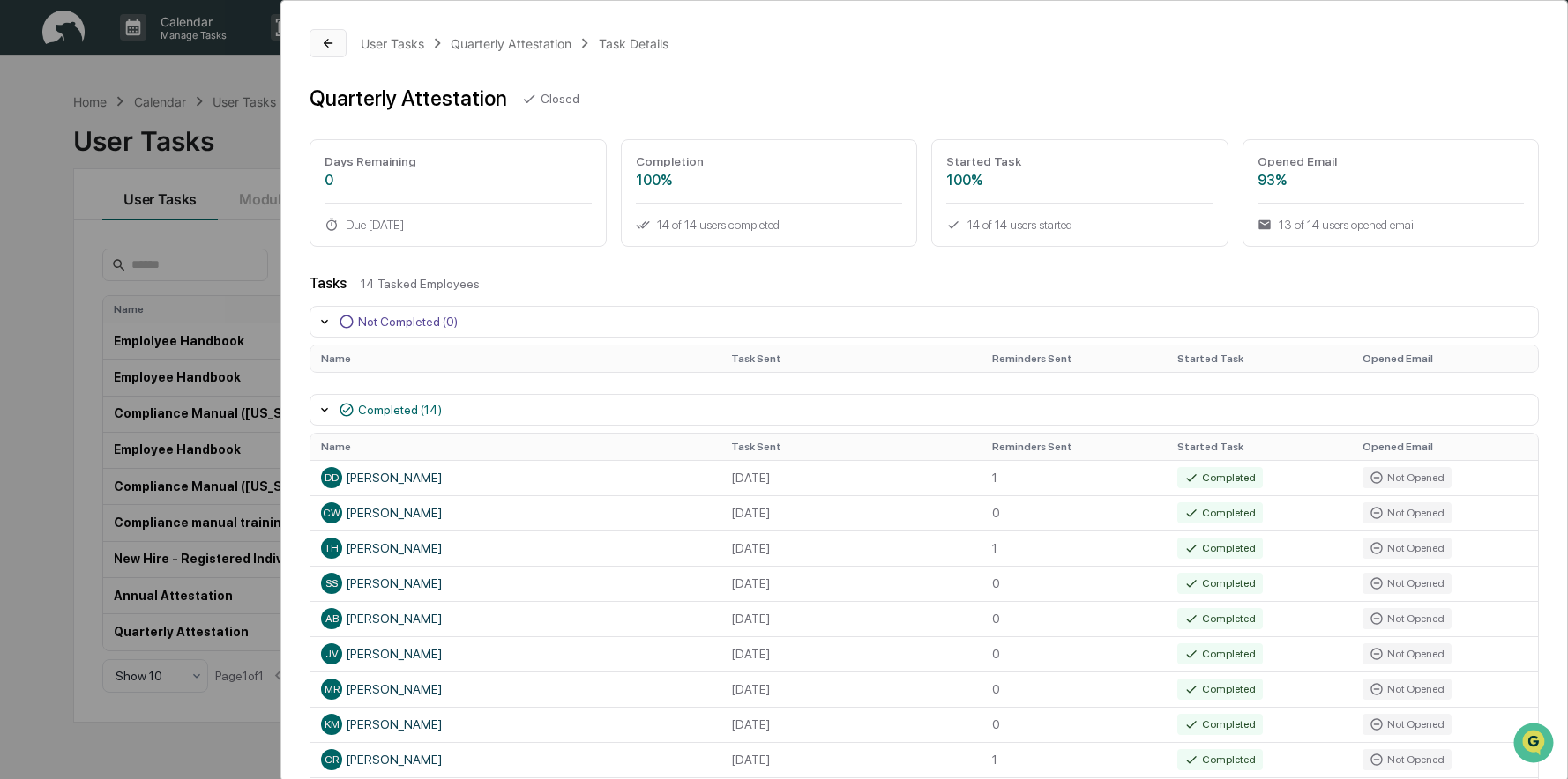
click at [326, 39] on icon at bounding box center [328, 43] width 14 height 14
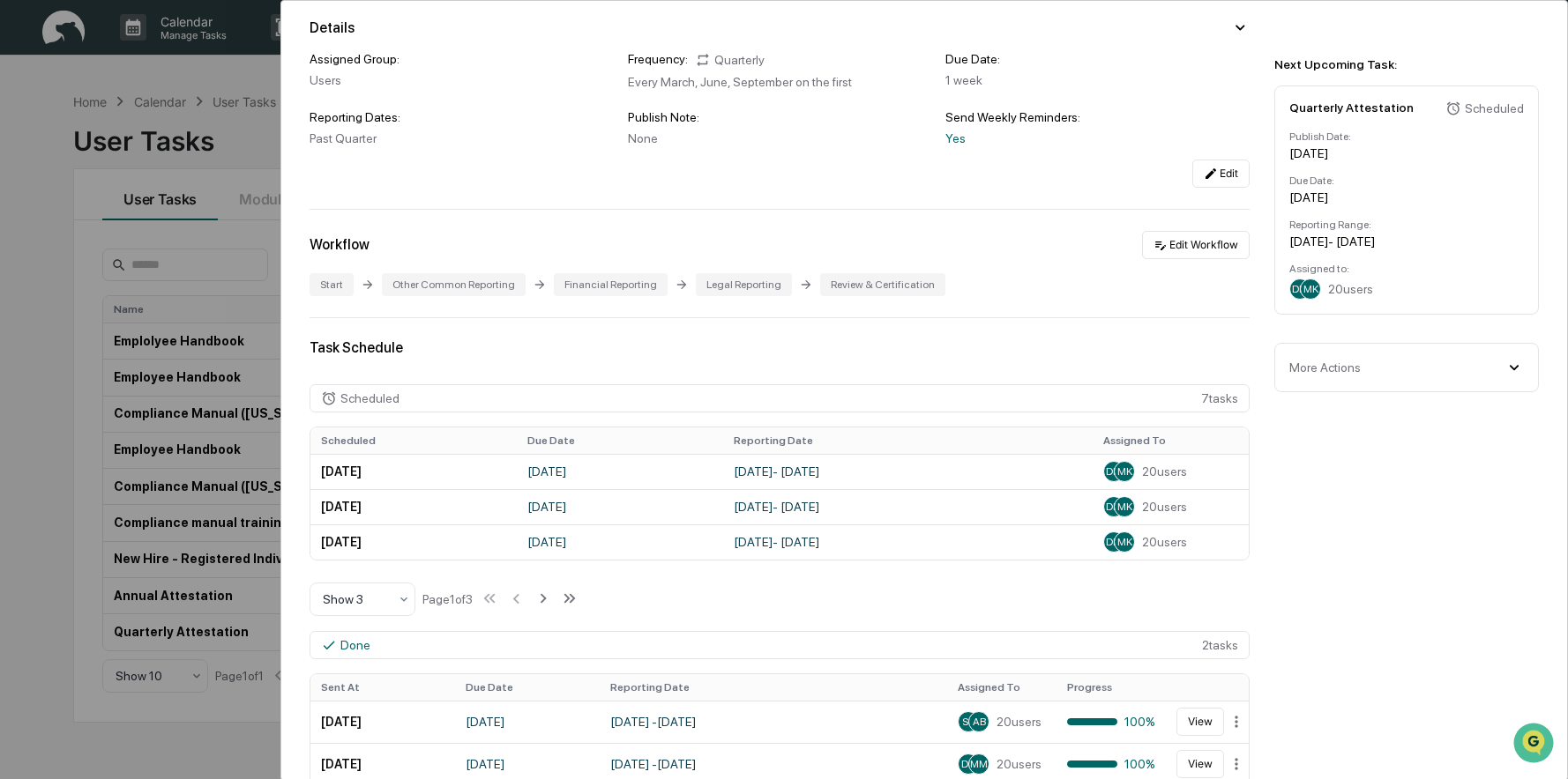
scroll to position [441, 0]
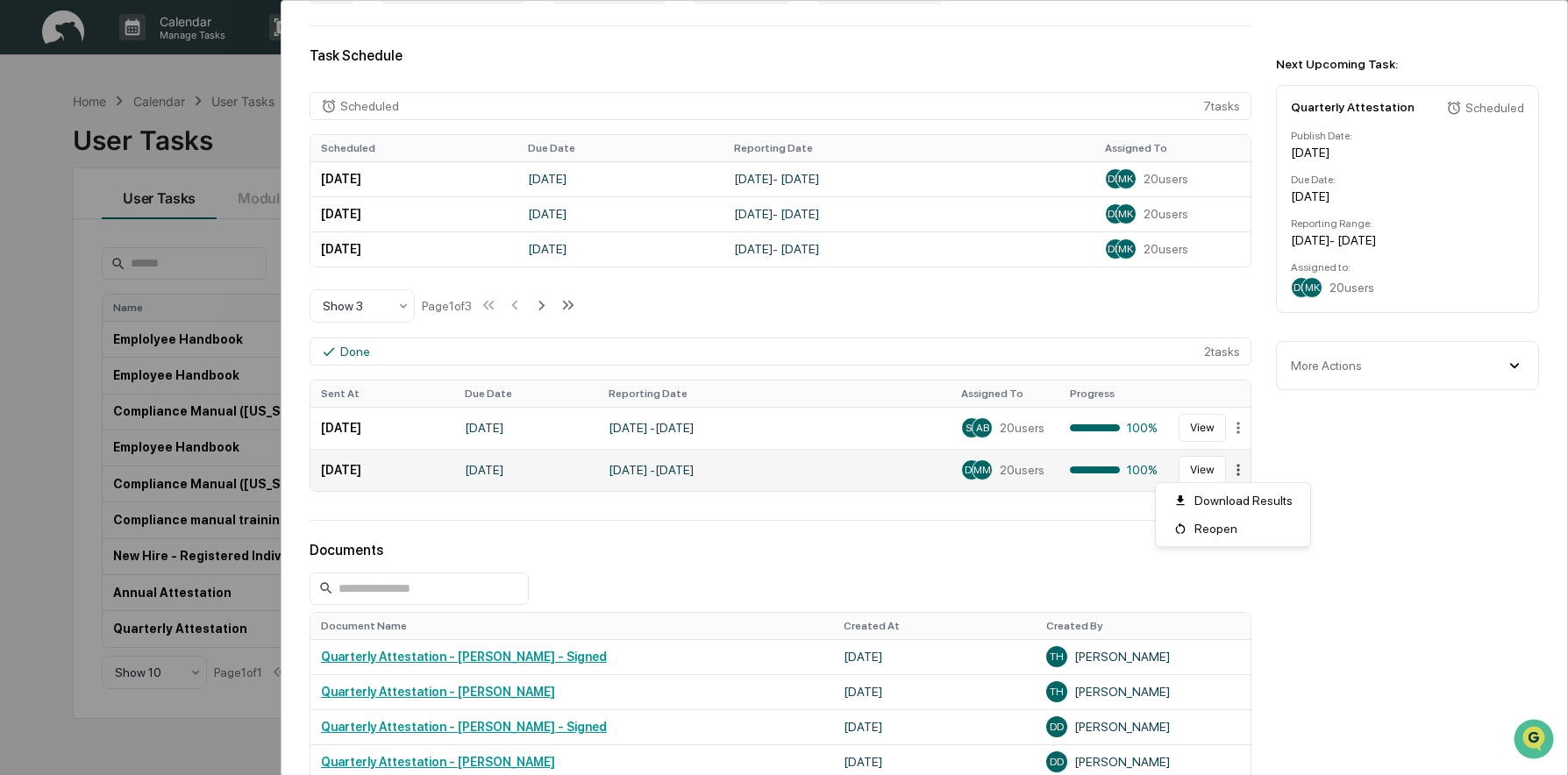
click at [1223, 473] on html "Calendar Manage Tasks Reviews Approval Management Company People, Data, Setting…" at bounding box center [784, 388] width 1568 height 775
click at [1199, 531] on div "Reopen" at bounding box center [1233, 529] width 147 height 28
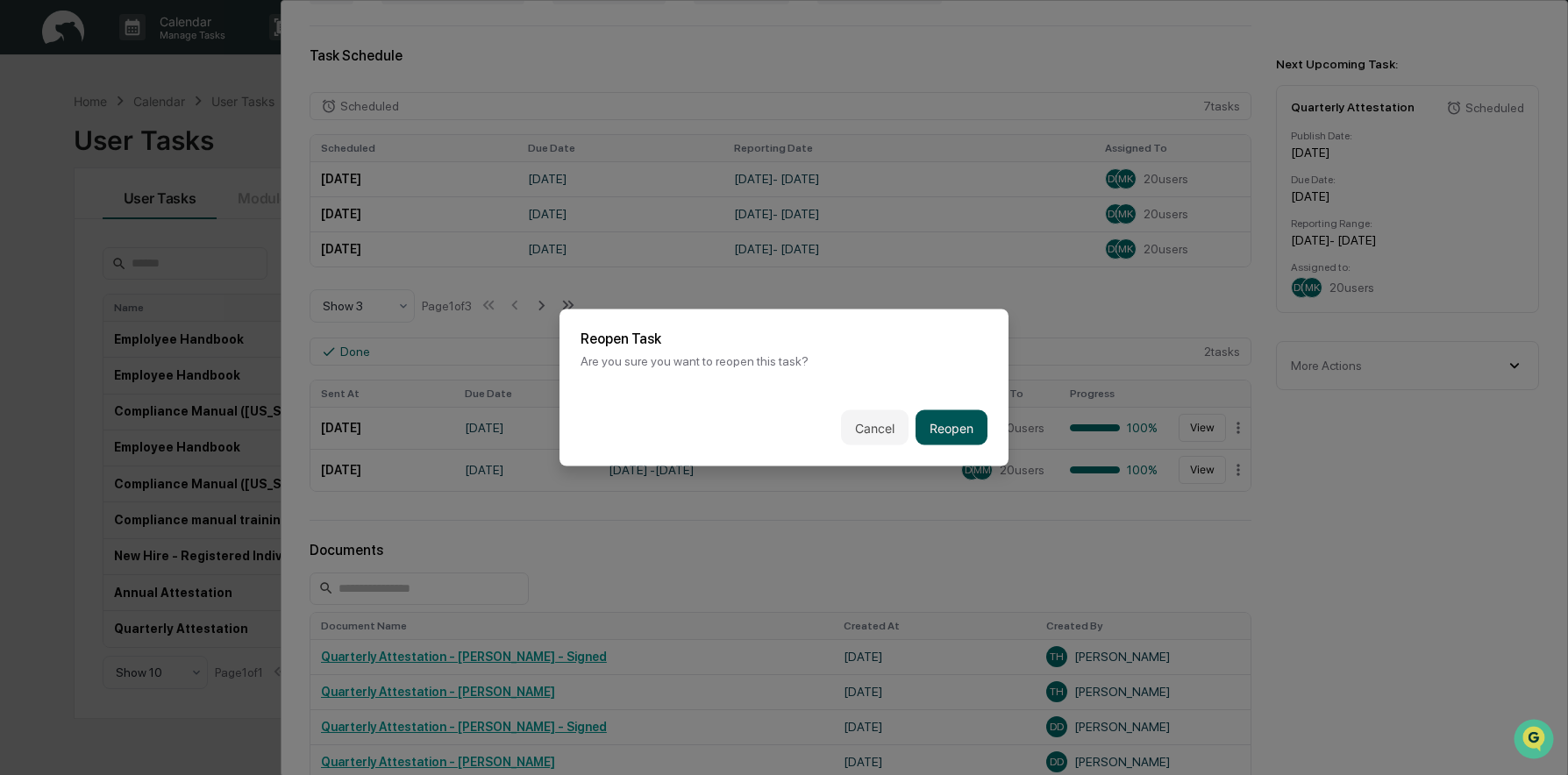
click at [941, 428] on button "Reopen" at bounding box center [951, 428] width 72 height 35
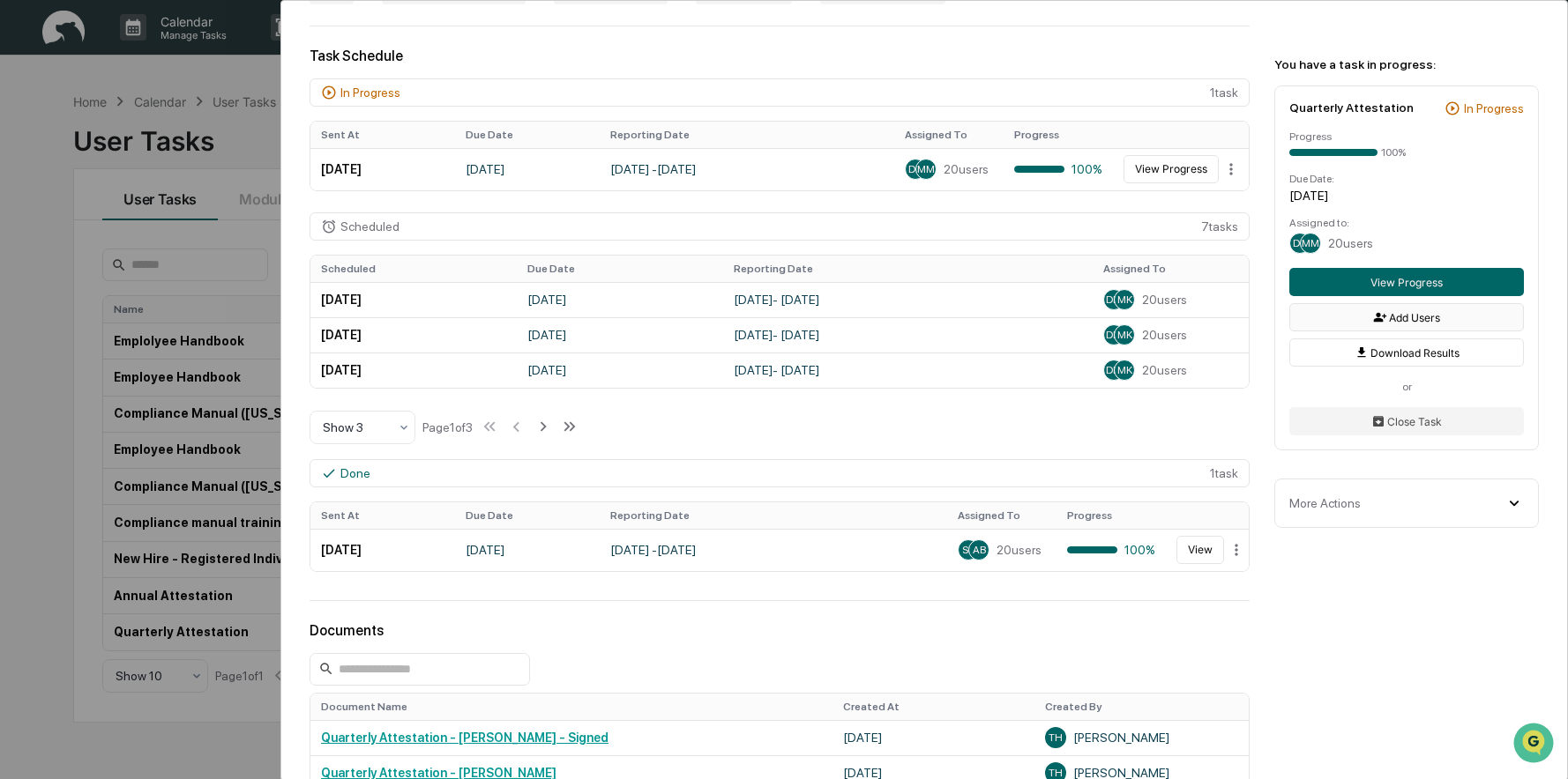
click at [1371, 320] on button "Add Users" at bounding box center [1406, 317] width 234 height 28
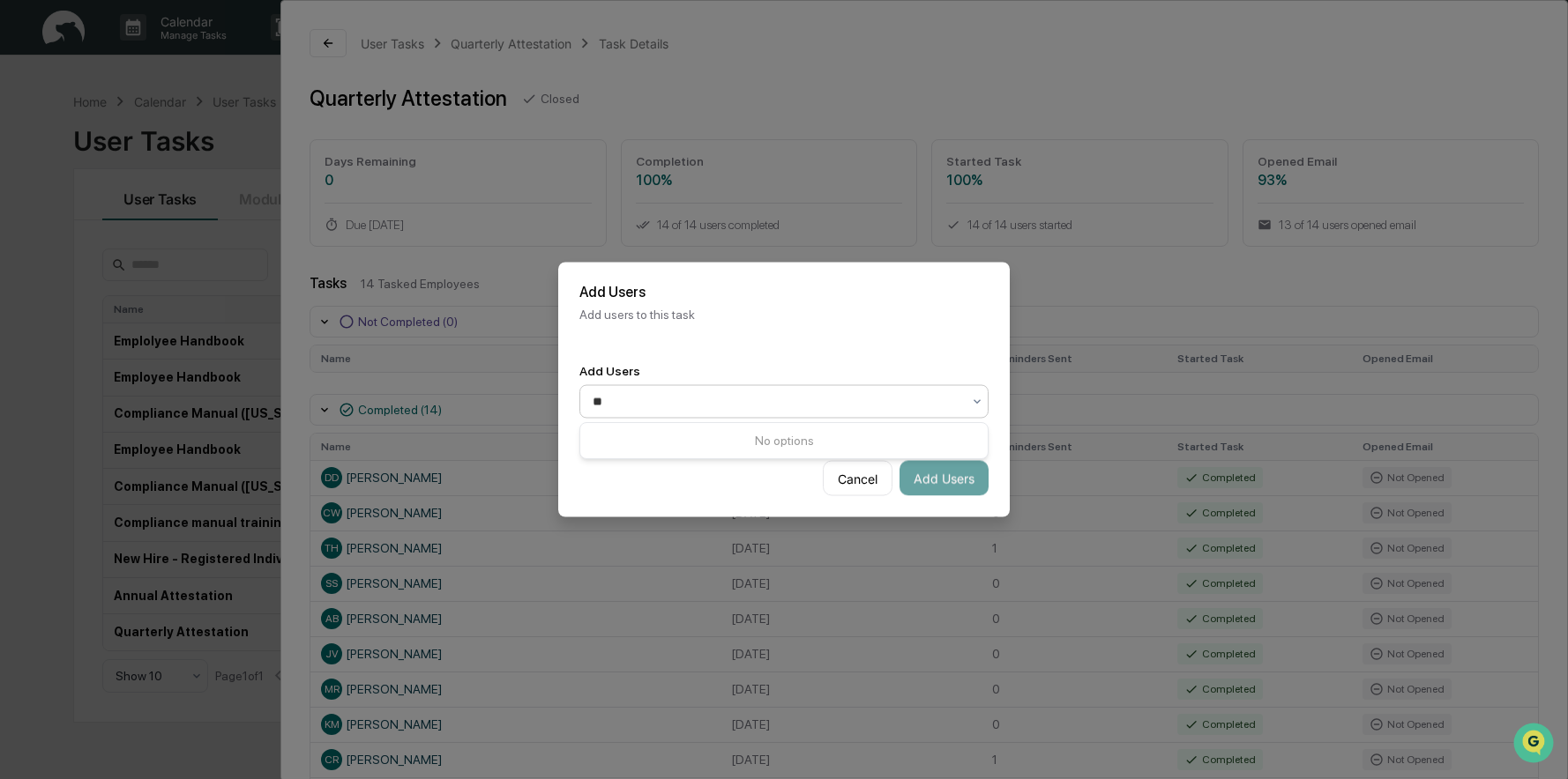
type input "***"
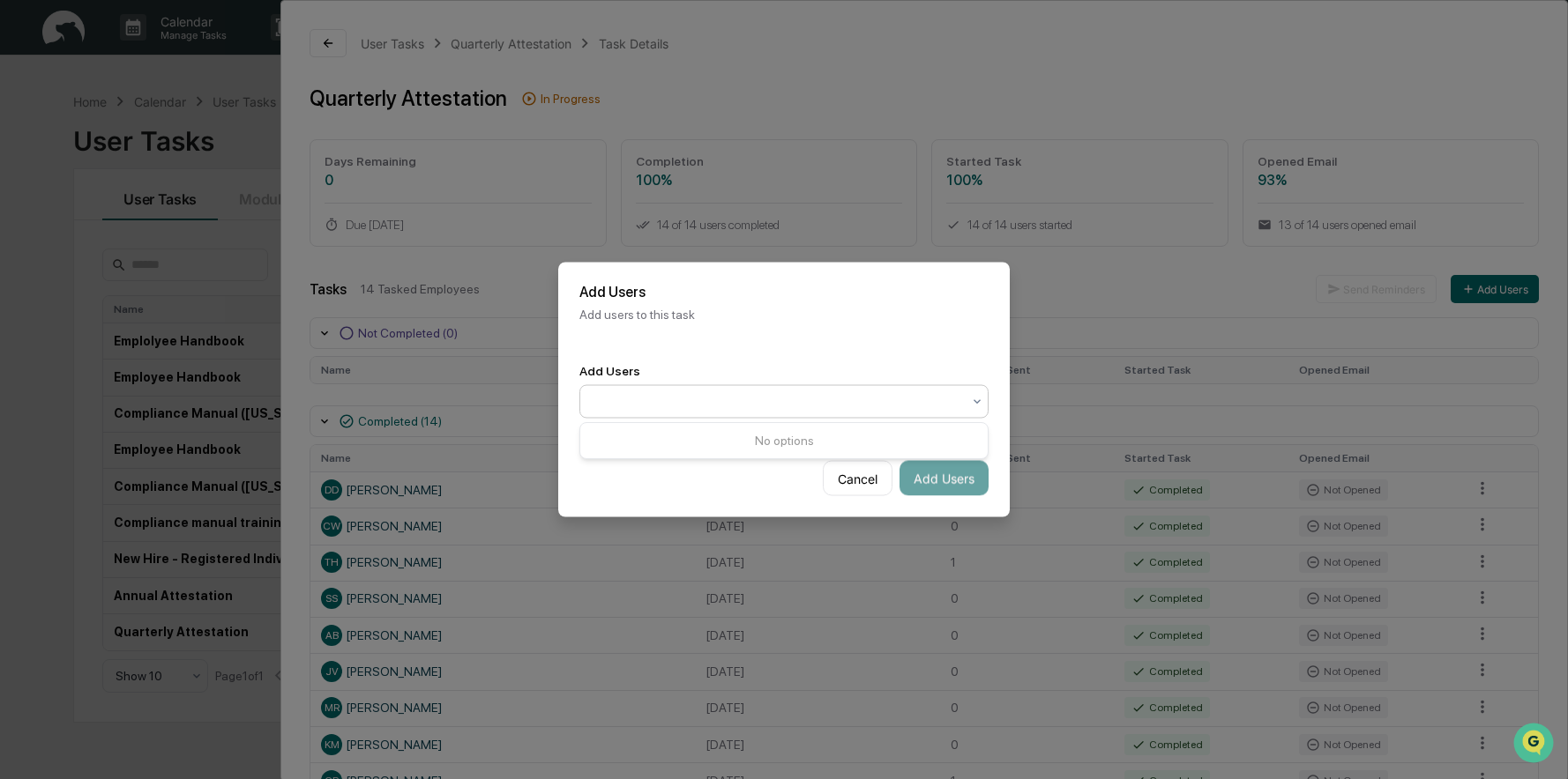
click at [773, 406] on div at bounding box center [777, 402] width 368 height 18
type input "**********"
click at [796, 412] on div "Select..." at bounding box center [777, 402] width 386 height 28
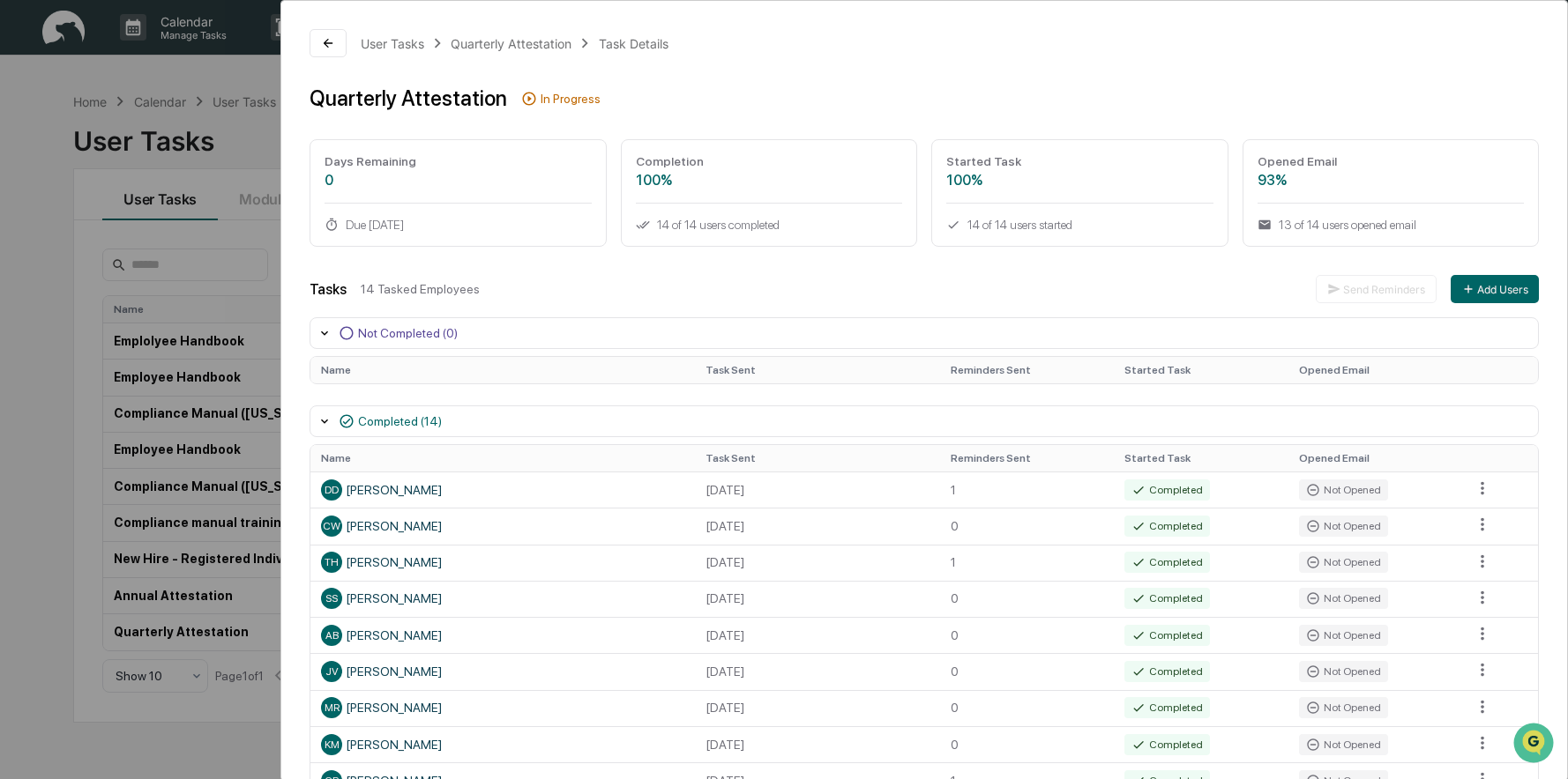
click at [409, 290] on div "14 Tasked Employees" at bounding box center [831, 288] width 940 height 14
click at [1483, 294] on button "Add Users" at bounding box center [1494, 289] width 88 height 28
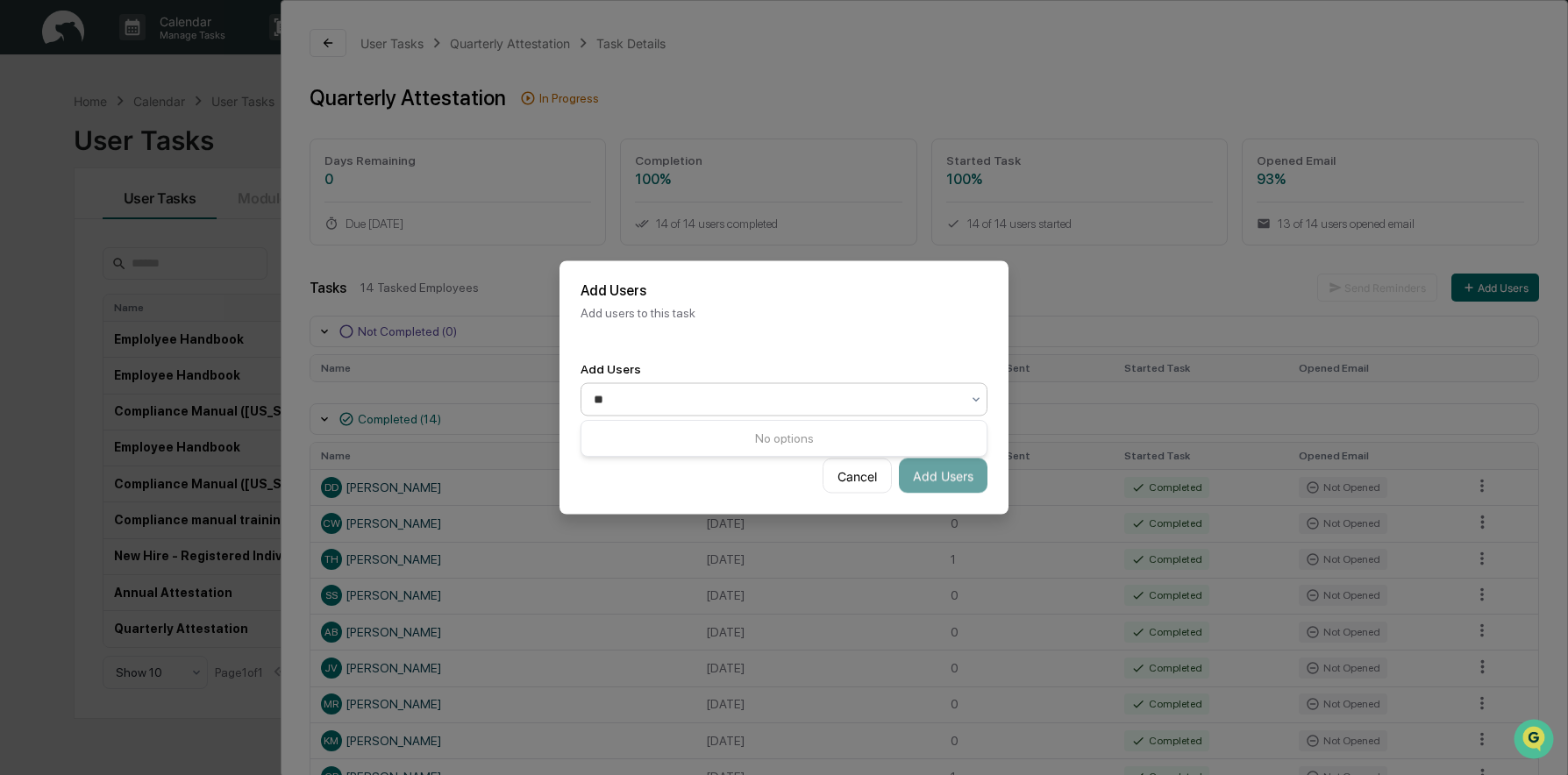
type input "*"
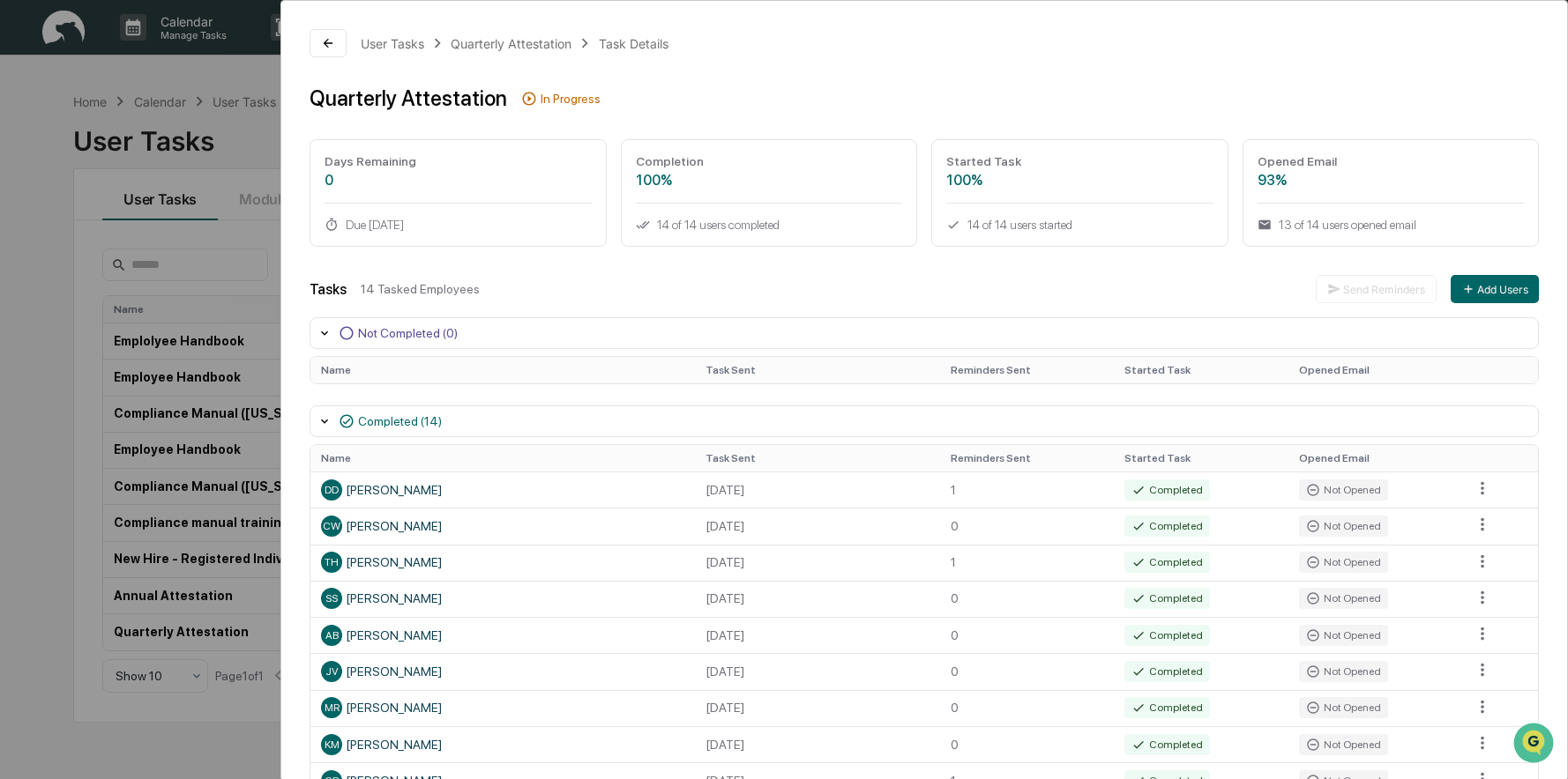
click at [305, 33] on div "User Tasks Quarterly Attestation Task Details Quarterly Attestation In Progress…" at bounding box center [924, 532] width 1285 height 1062
click at [317, 37] on button at bounding box center [328, 43] width 37 height 28
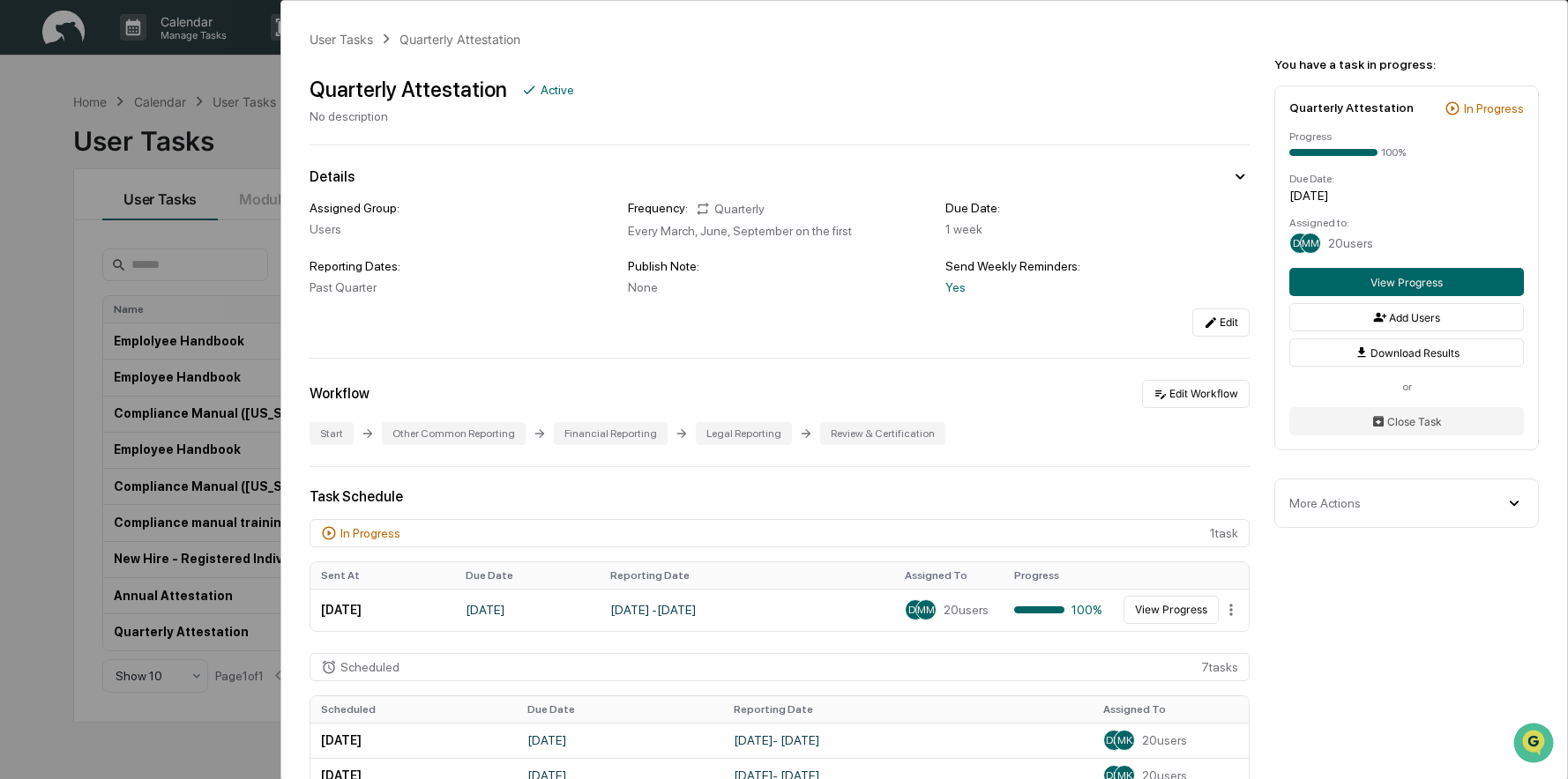
click at [1469, 497] on div "More Actions" at bounding box center [1406, 503] width 234 height 20
click at [1204, 323] on icon at bounding box center [1210, 322] width 14 height 14
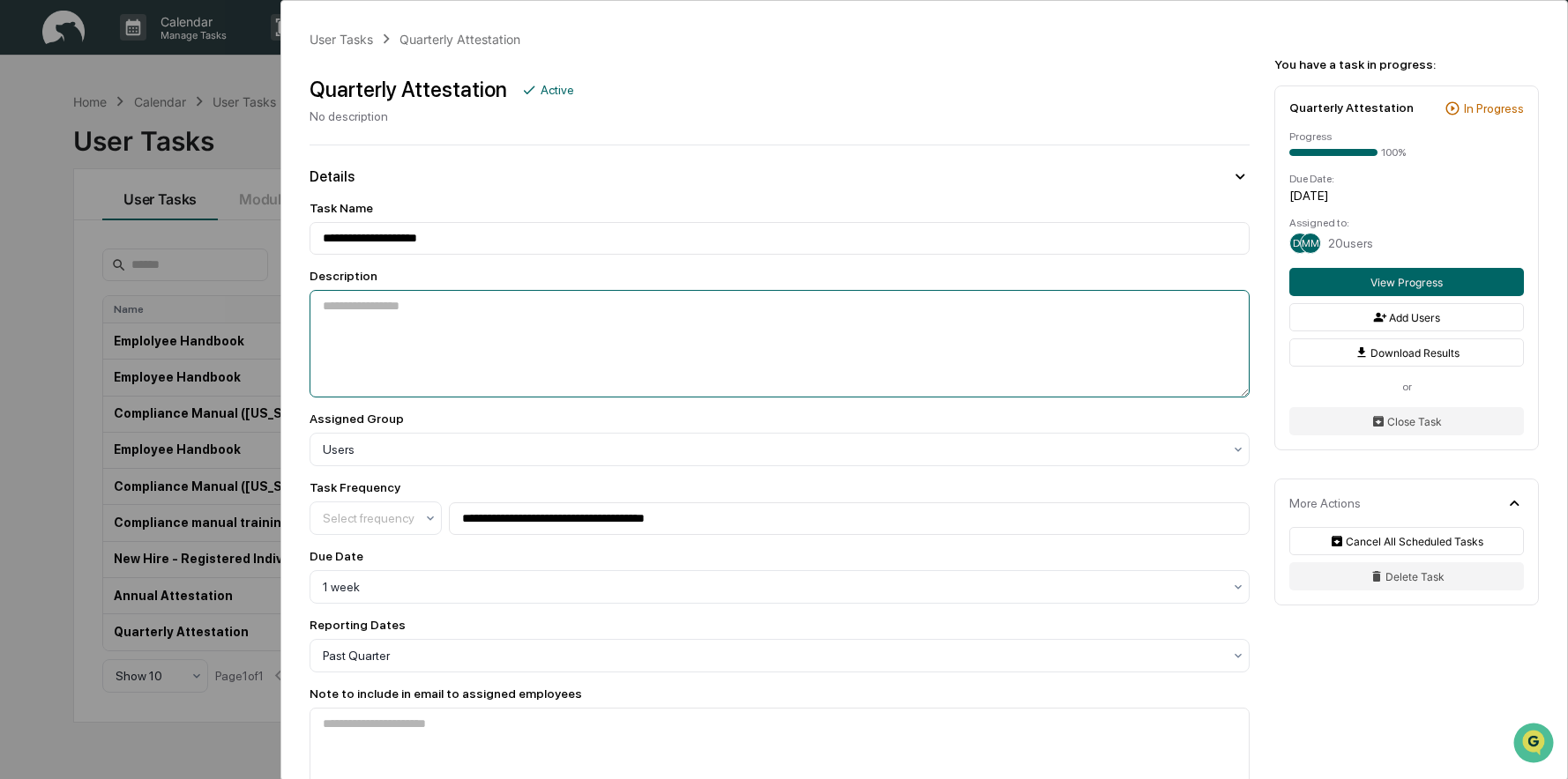
click at [546, 325] on textarea at bounding box center [778, 344] width 939 height 108
click at [1449, 318] on button "Add Users" at bounding box center [1406, 317] width 234 height 28
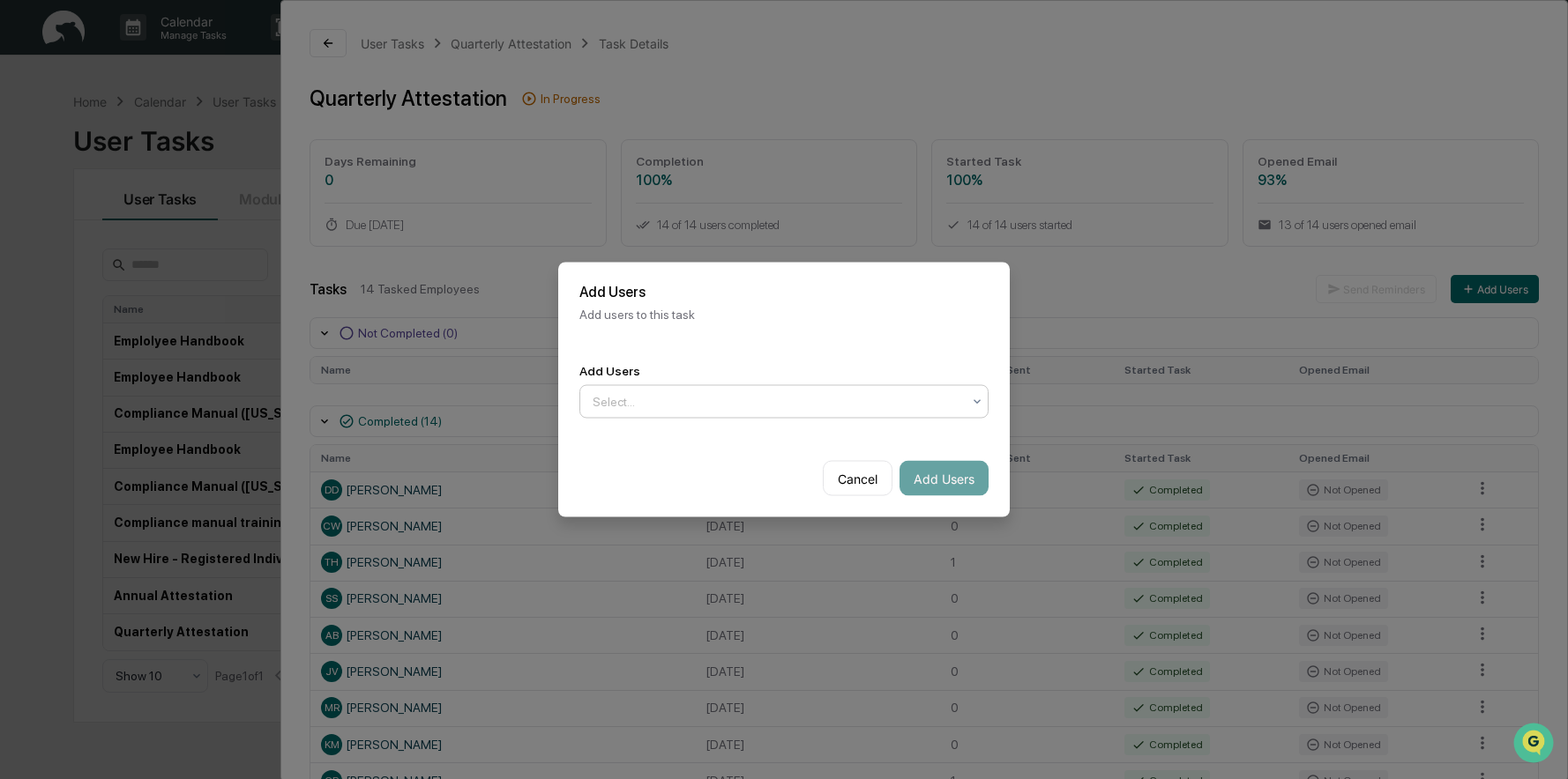
click at [981, 403] on icon at bounding box center [976, 402] width 14 height 14
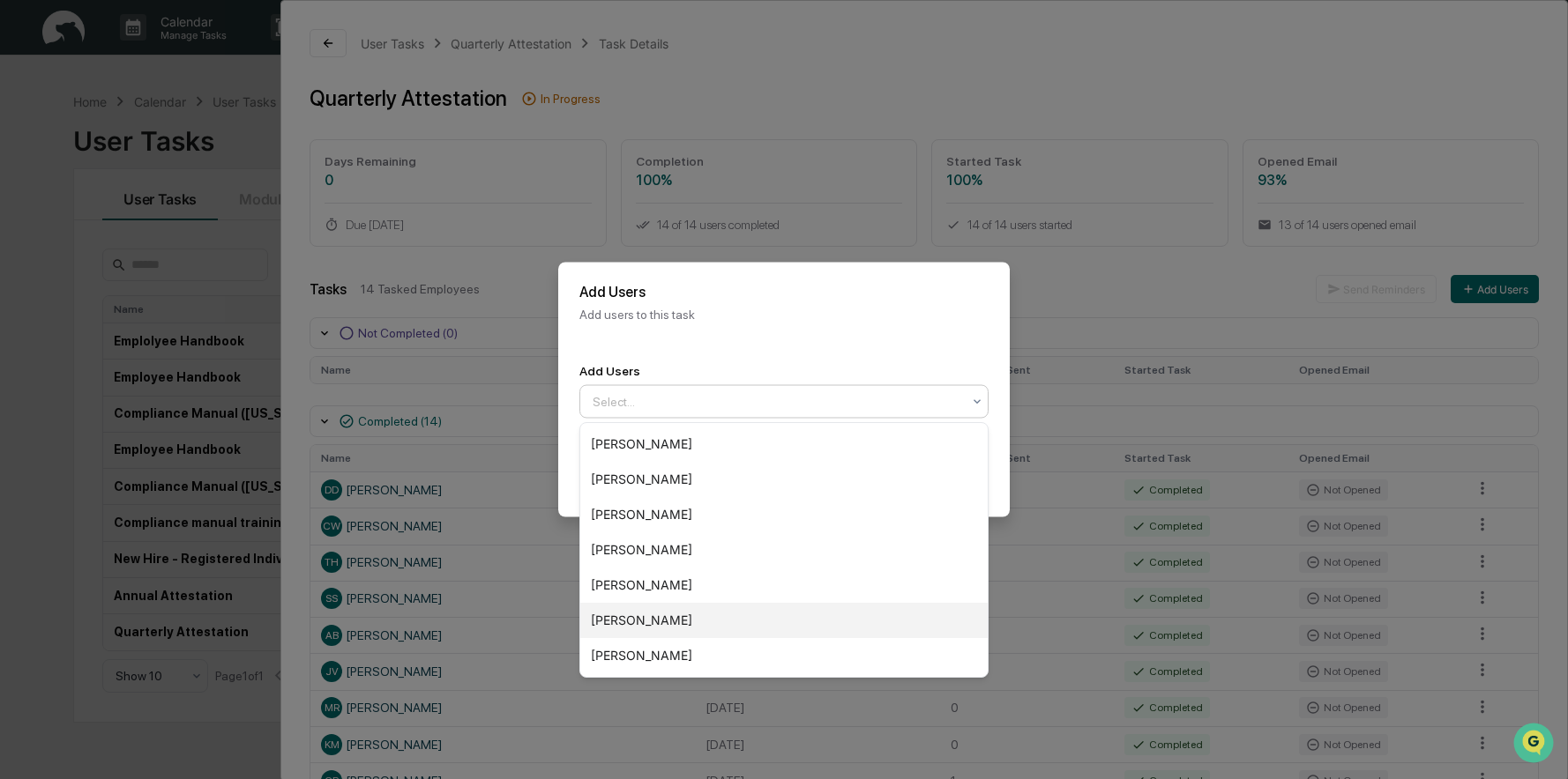
click at [801, 653] on div "[PERSON_NAME]" at bounding box center [783, 656] width 407 height 36
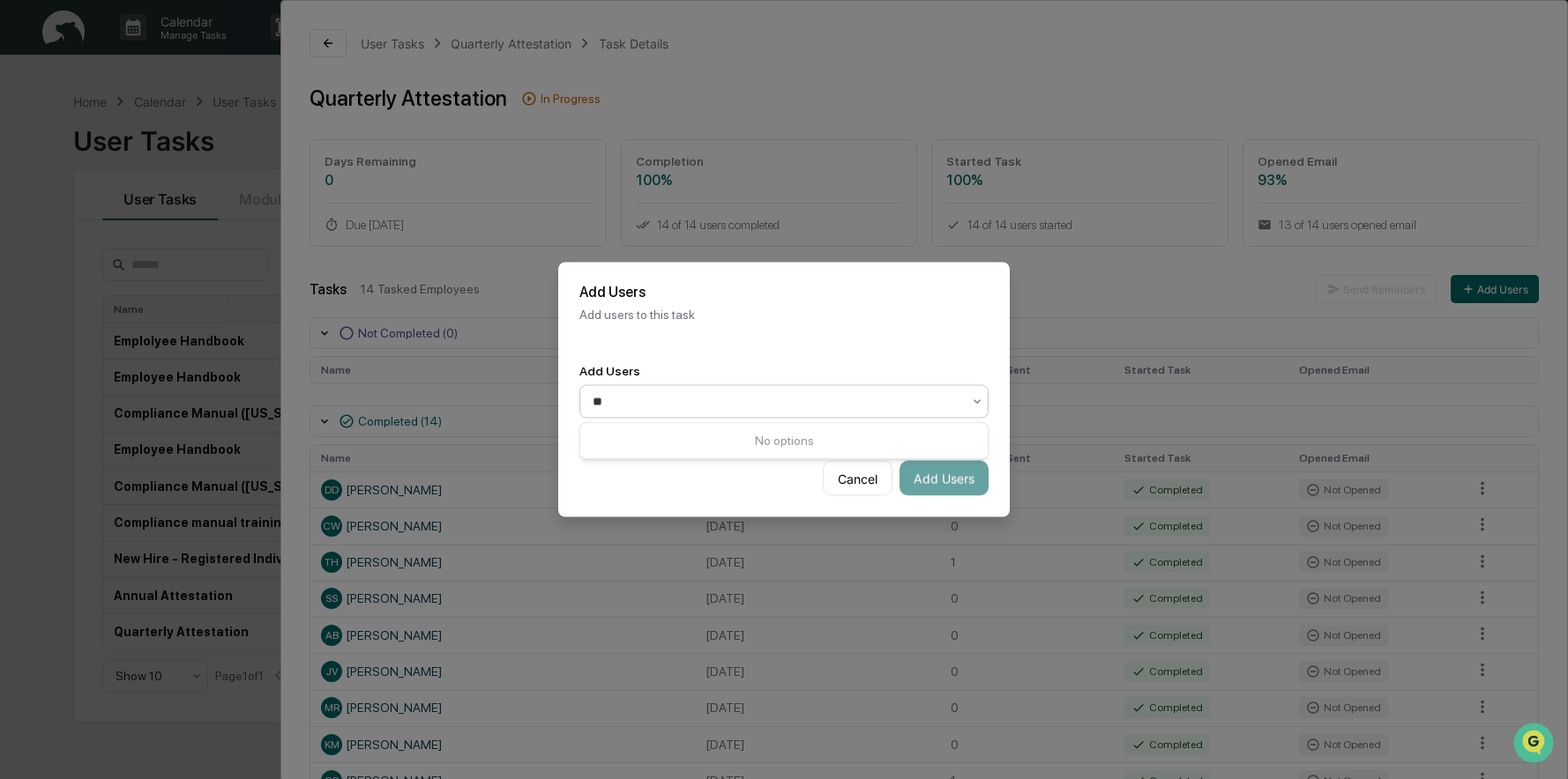
type input "*"
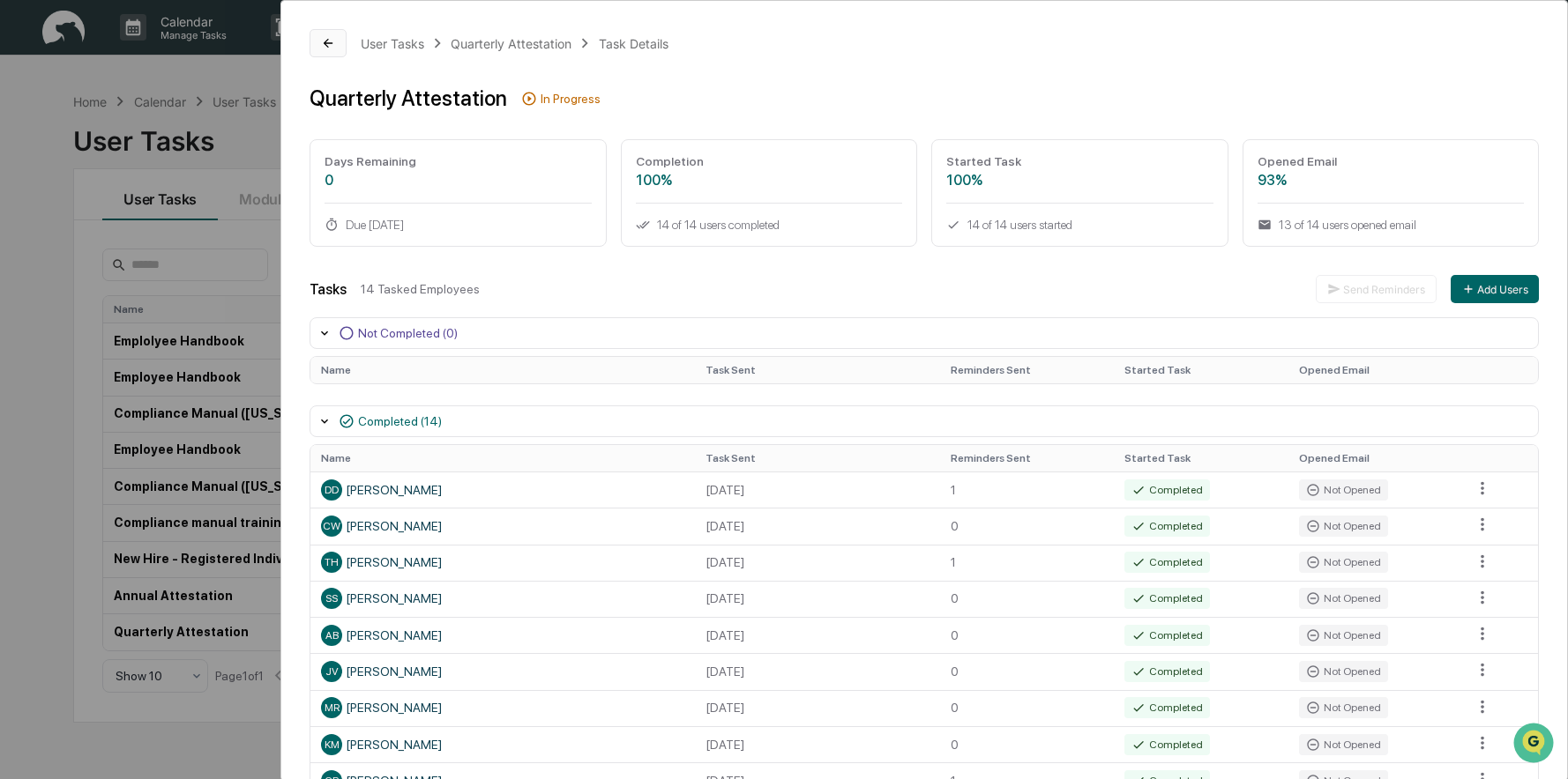
click at [328, 41] on icon at bounding box center [328, 43] width 14 height 14
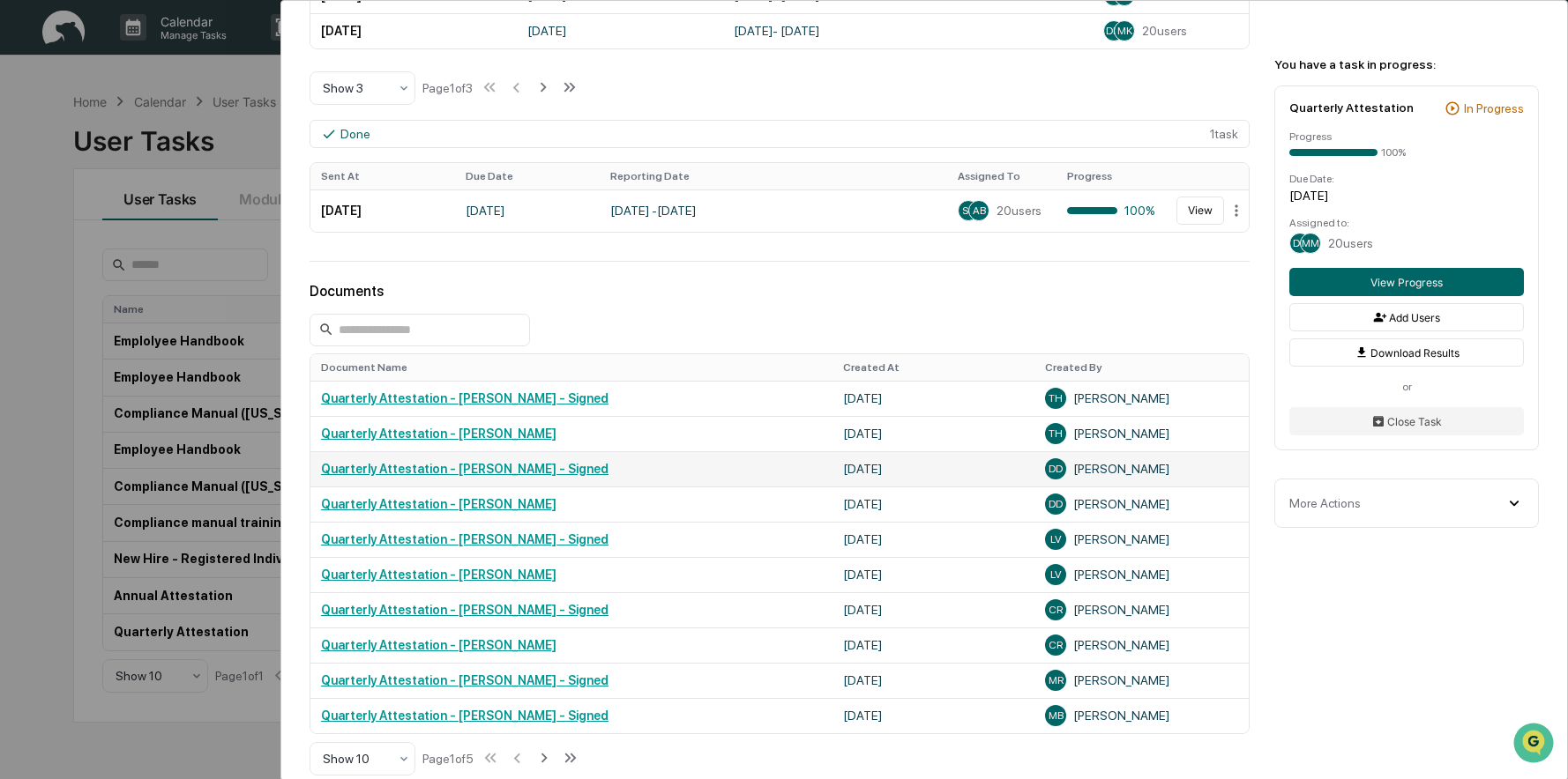
scroll to position [954, 0]
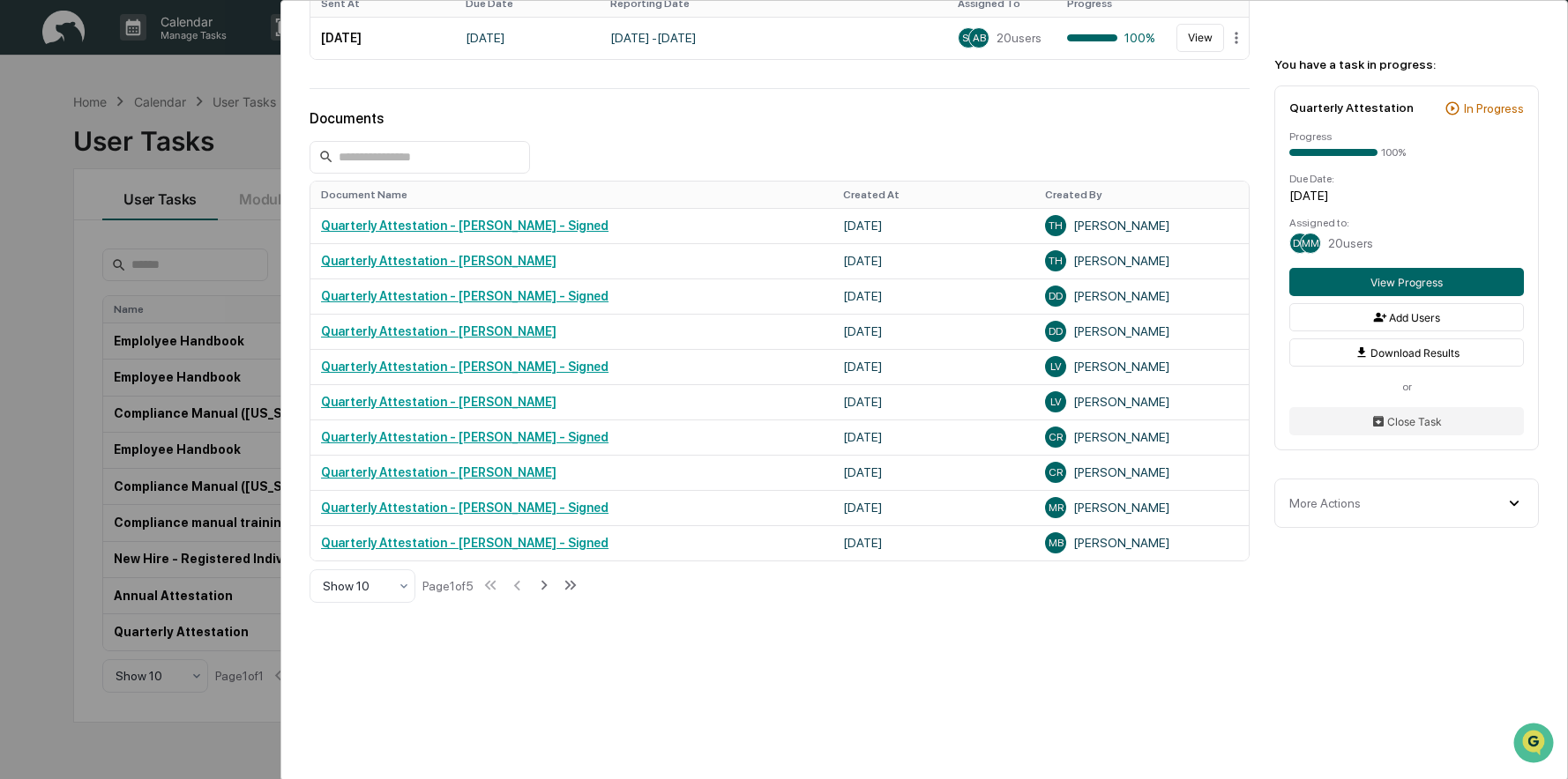
click at [1456, 510] on div "More Actions" at bounding box center [1406, 503] width 234 height 20
click at [240, 125] on div "User Tasks Quarterly Attestation Quarterly Attestation Active No description De…" at bounding box center [784, 390] width 1568 height 779
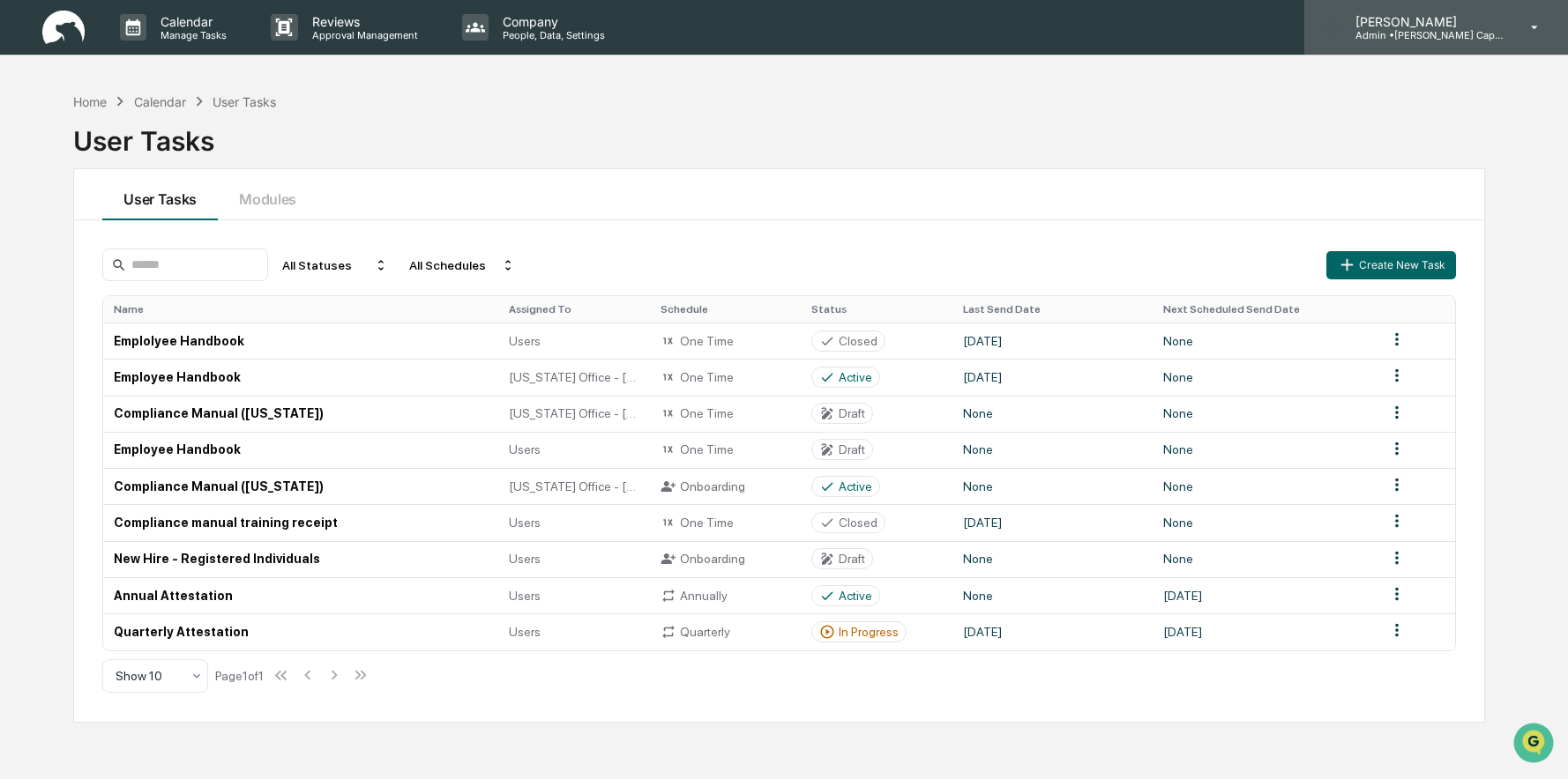
click at [1480, 34] on p "Admin • [PERSON_NAME] Capital" at bounding box center [1423, 35] width 164 height 12
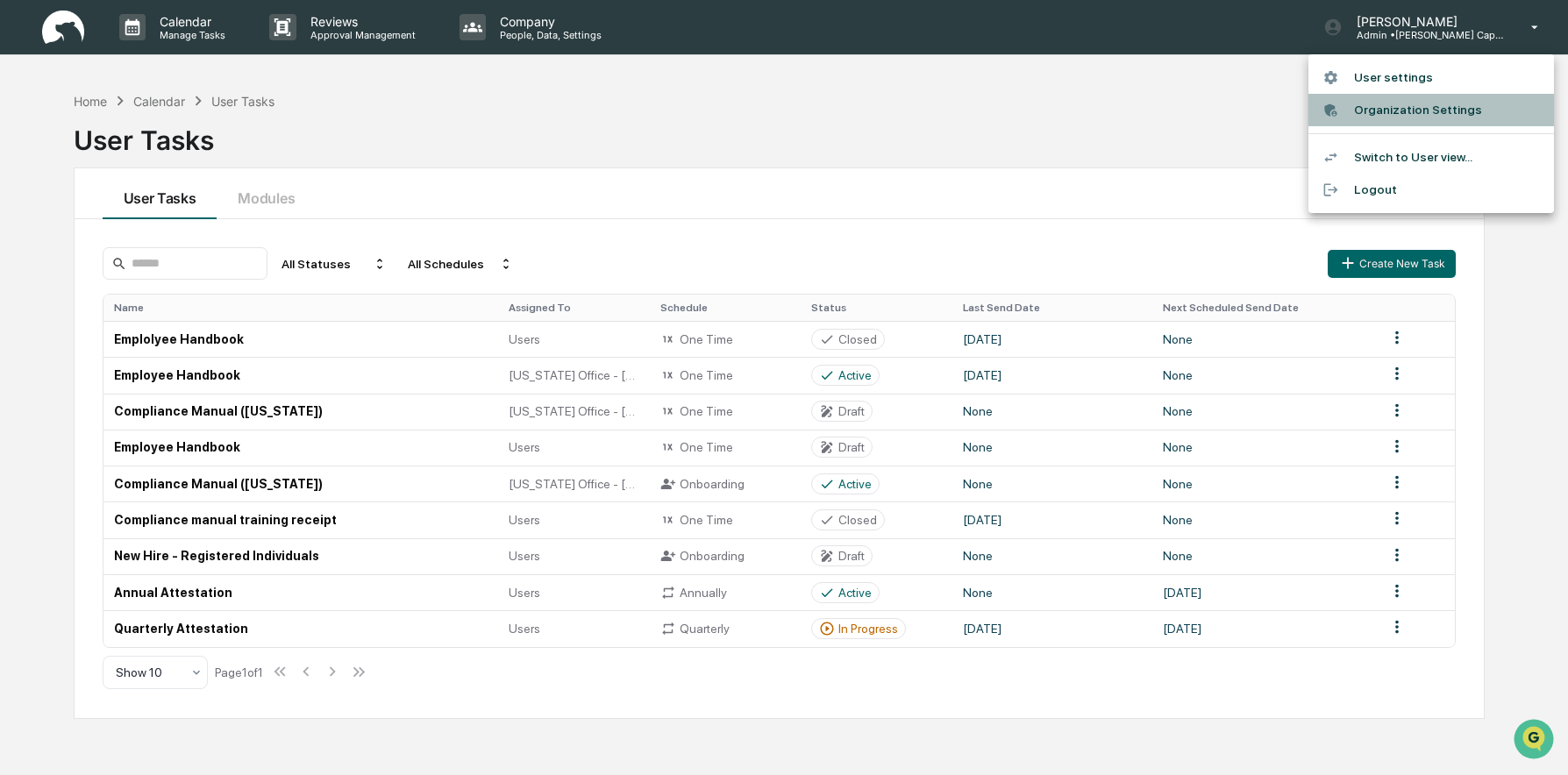
click at [1424, 103] on li "Organization Settings" at bounding box center [1431, 110] width 246 height 33
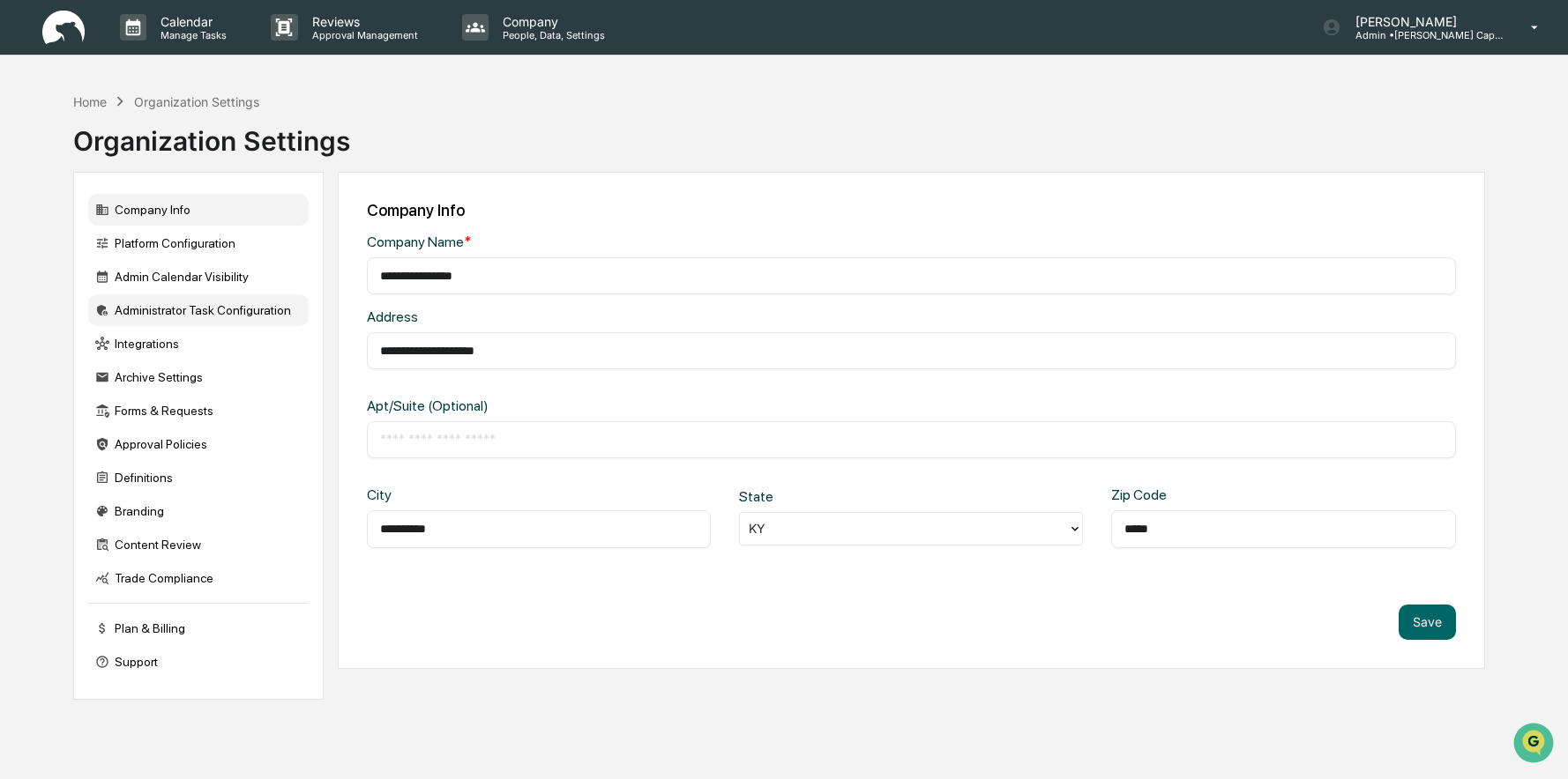
click at [166, 314] on div "Administrator Task Configuration" at bounding box center [198, 310] width 220 height 32
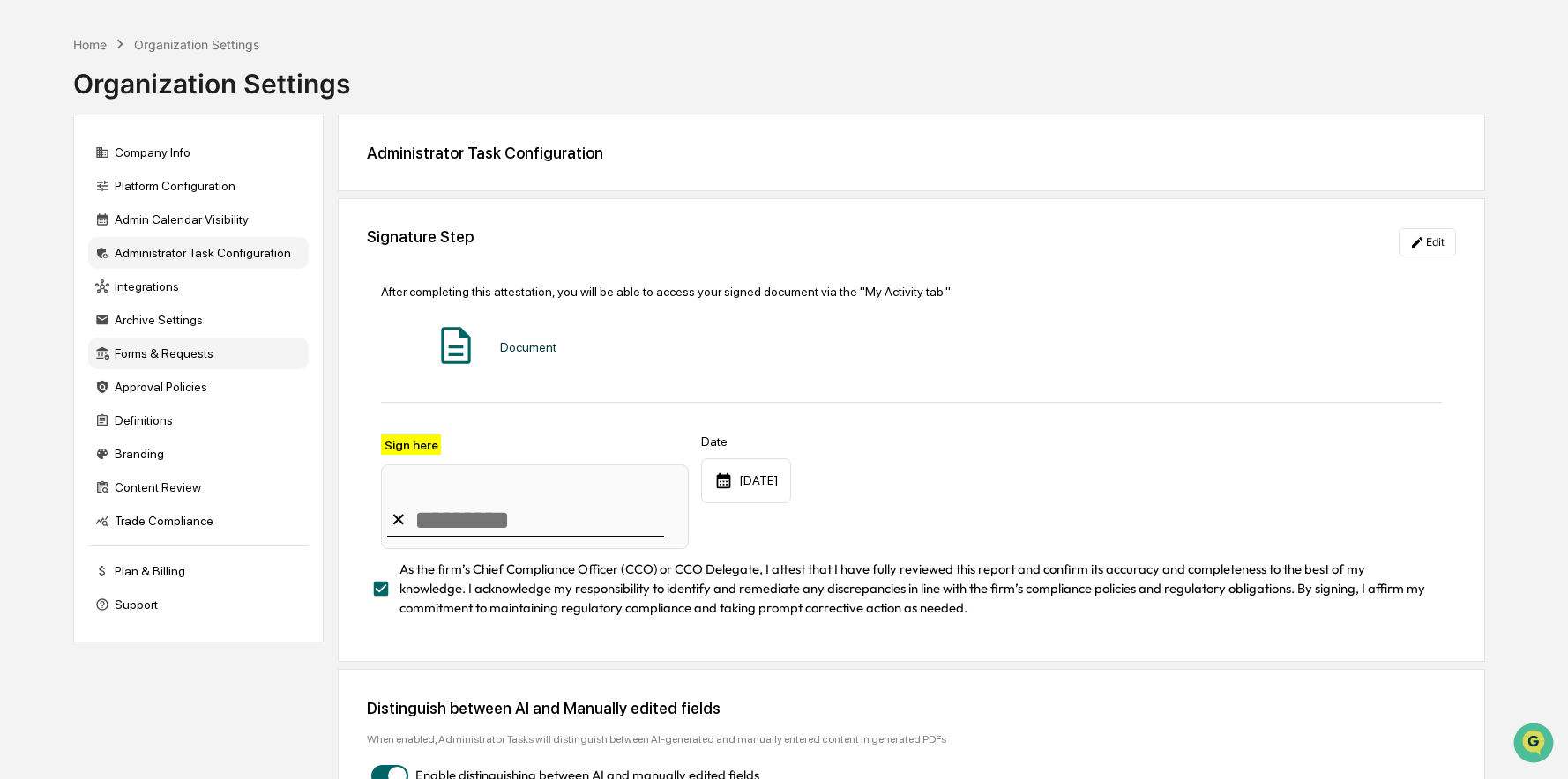
scroll to position [113, 0]
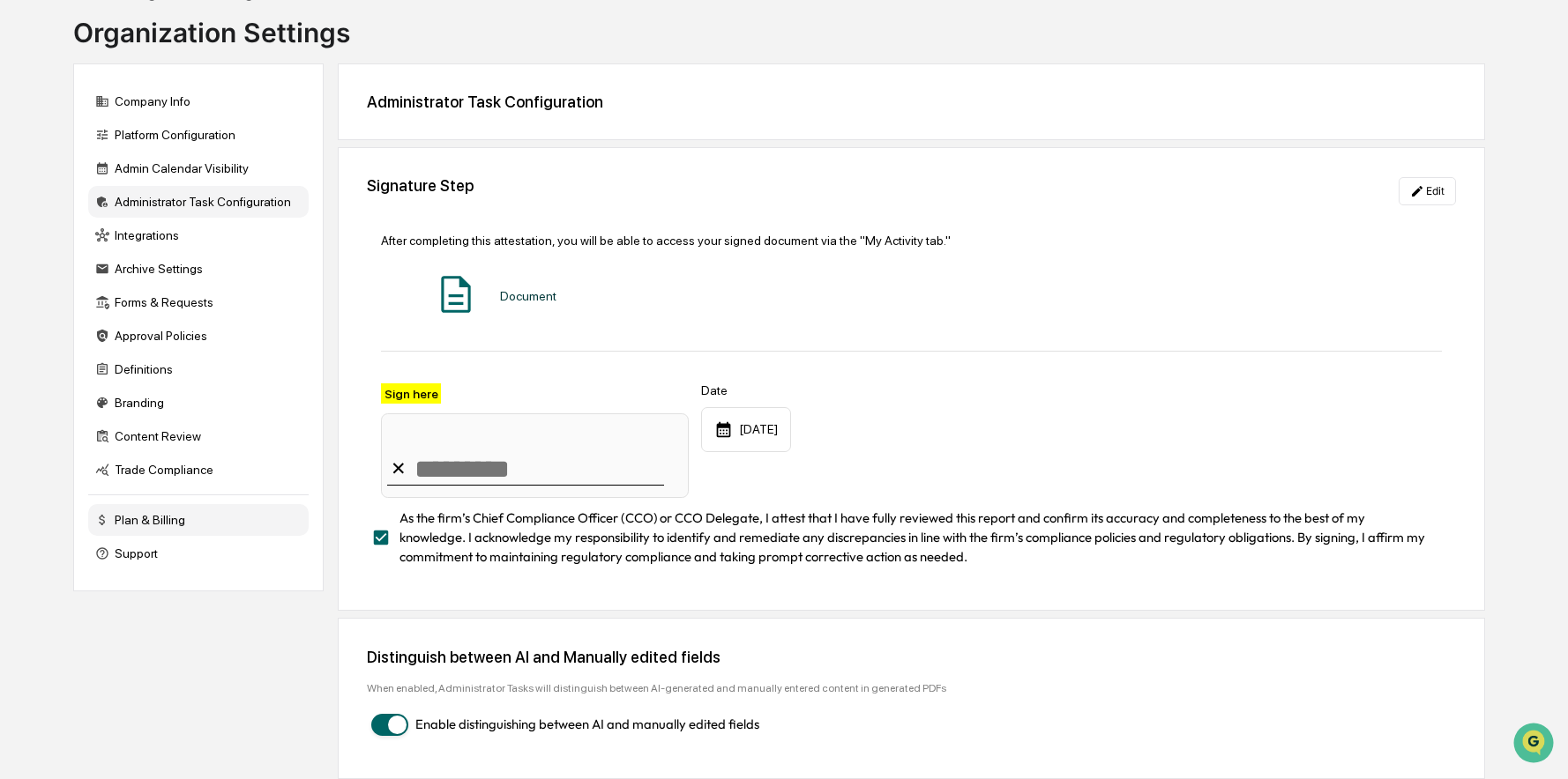
click at [152, 505] on div "Plan & Billing" at bounding box center [198, 520] width 220 height 32
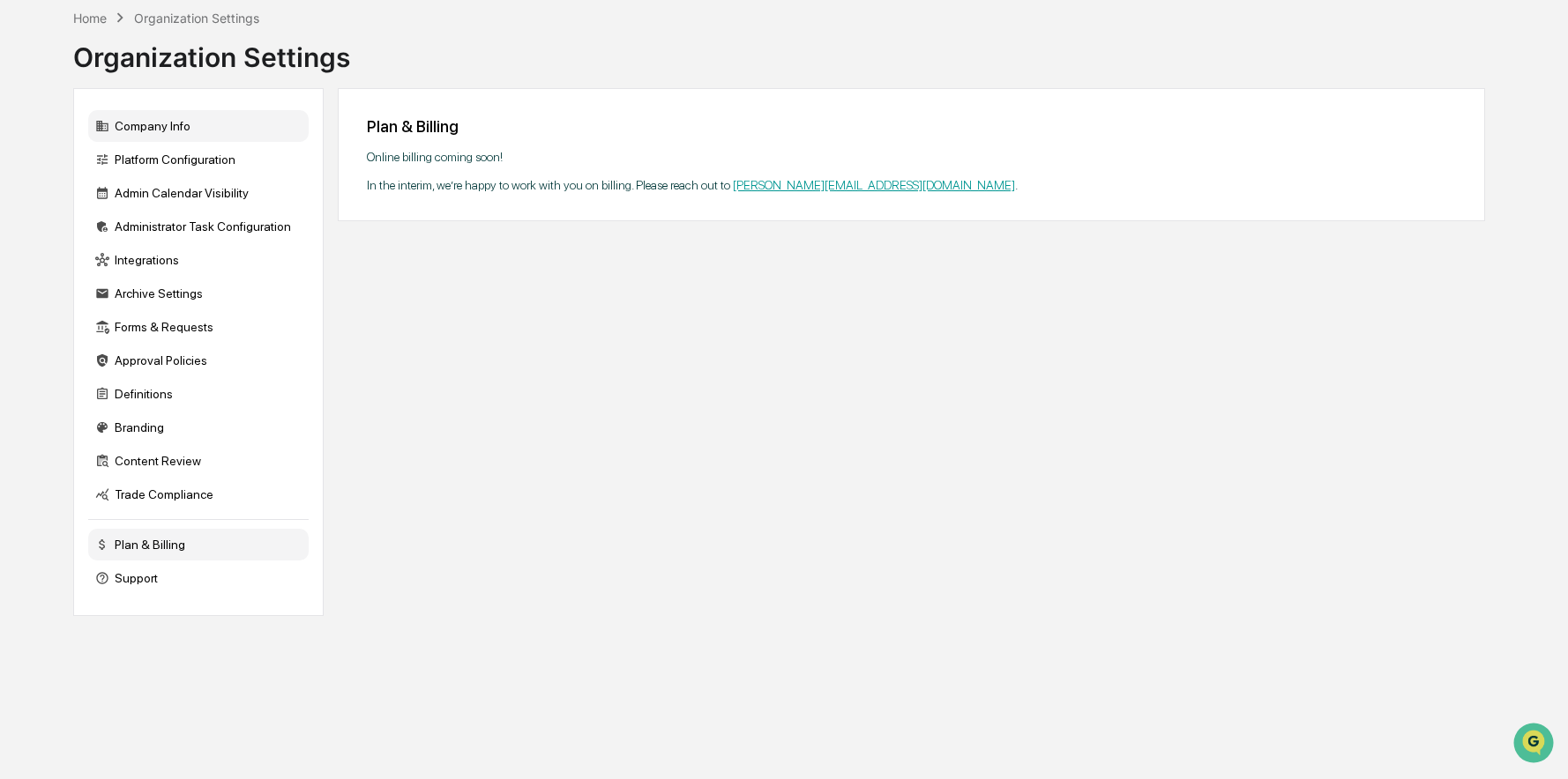
click at [172, 125] on div "Company Info" at bounding box center [198, 126] width 220 height 32
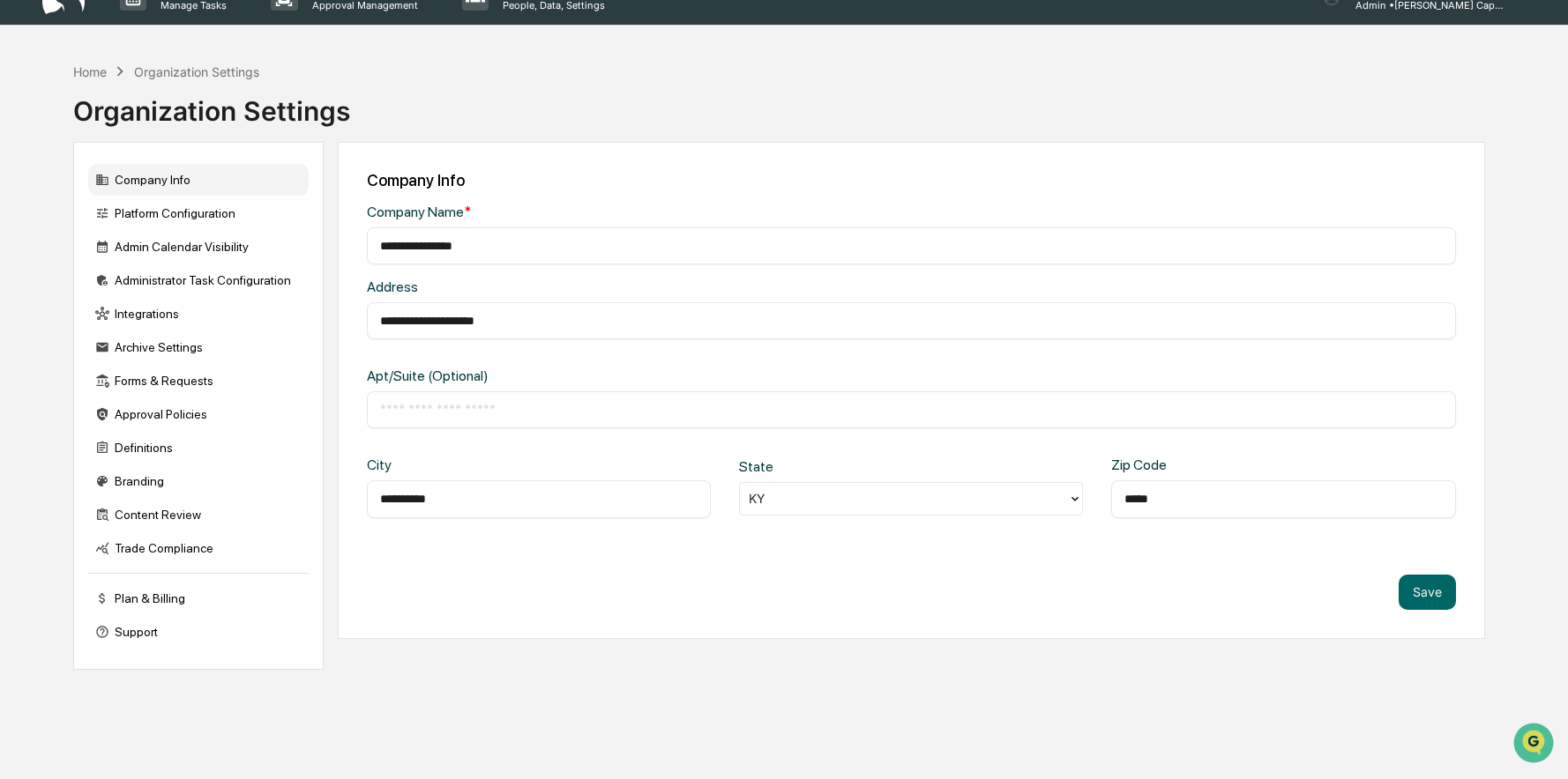
scroll to position [0, 0]
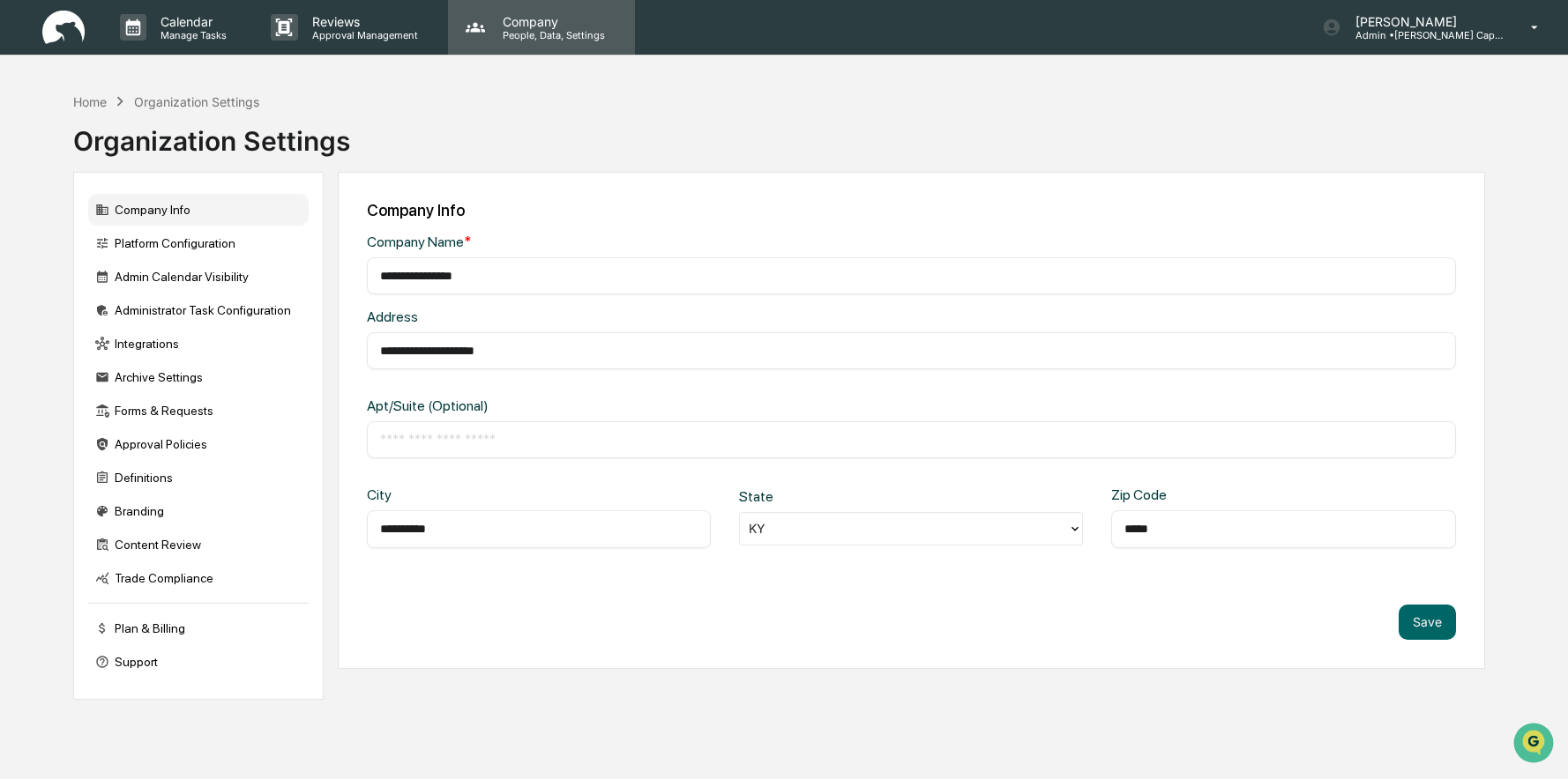
click at [562, 27] on p "Company" at bounding box center [551, 22] width 126 height 15
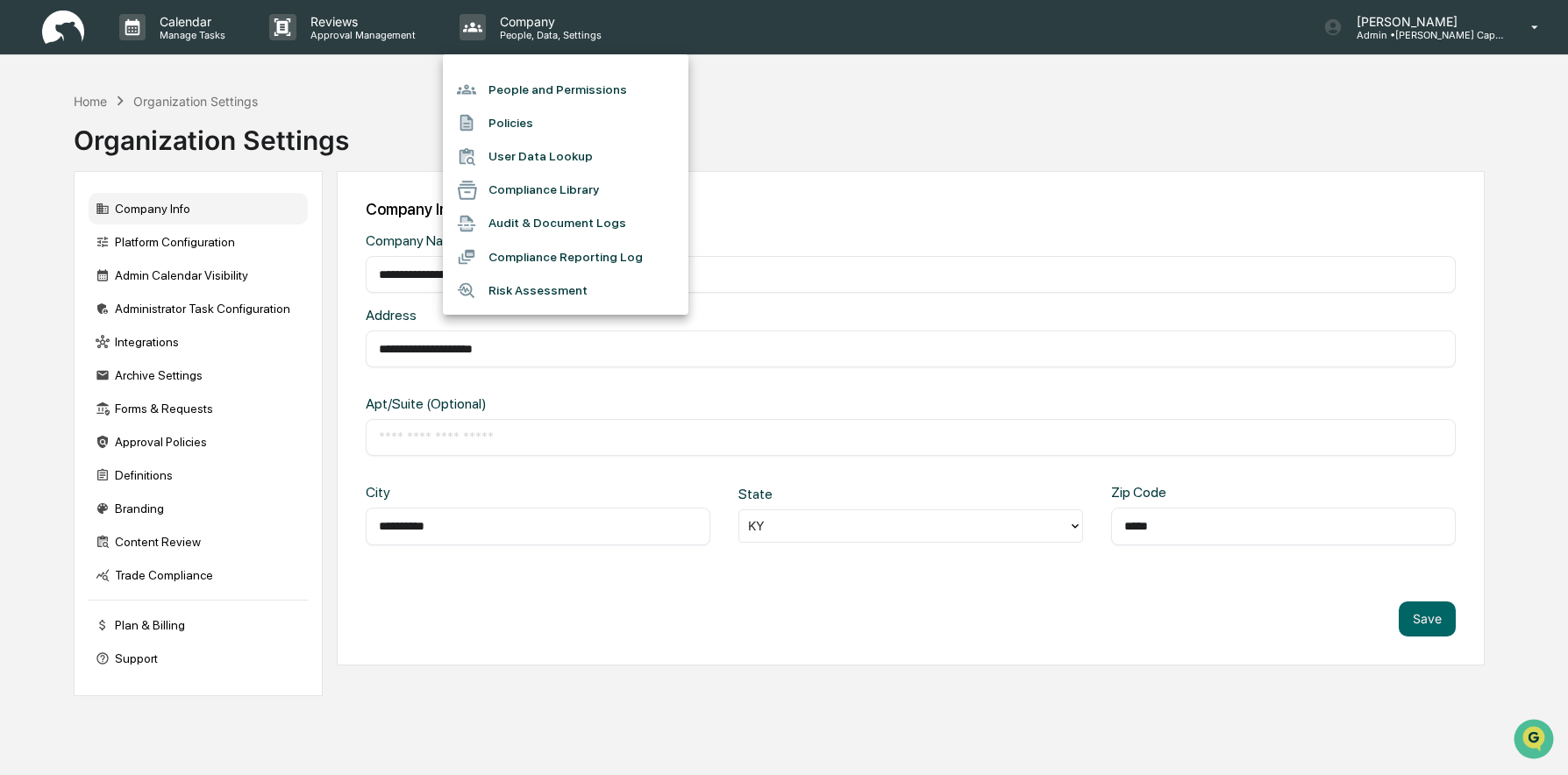
click at [558, 145] on li "User Data Lookup" at bounding box center [566, 157] width 246 height 34
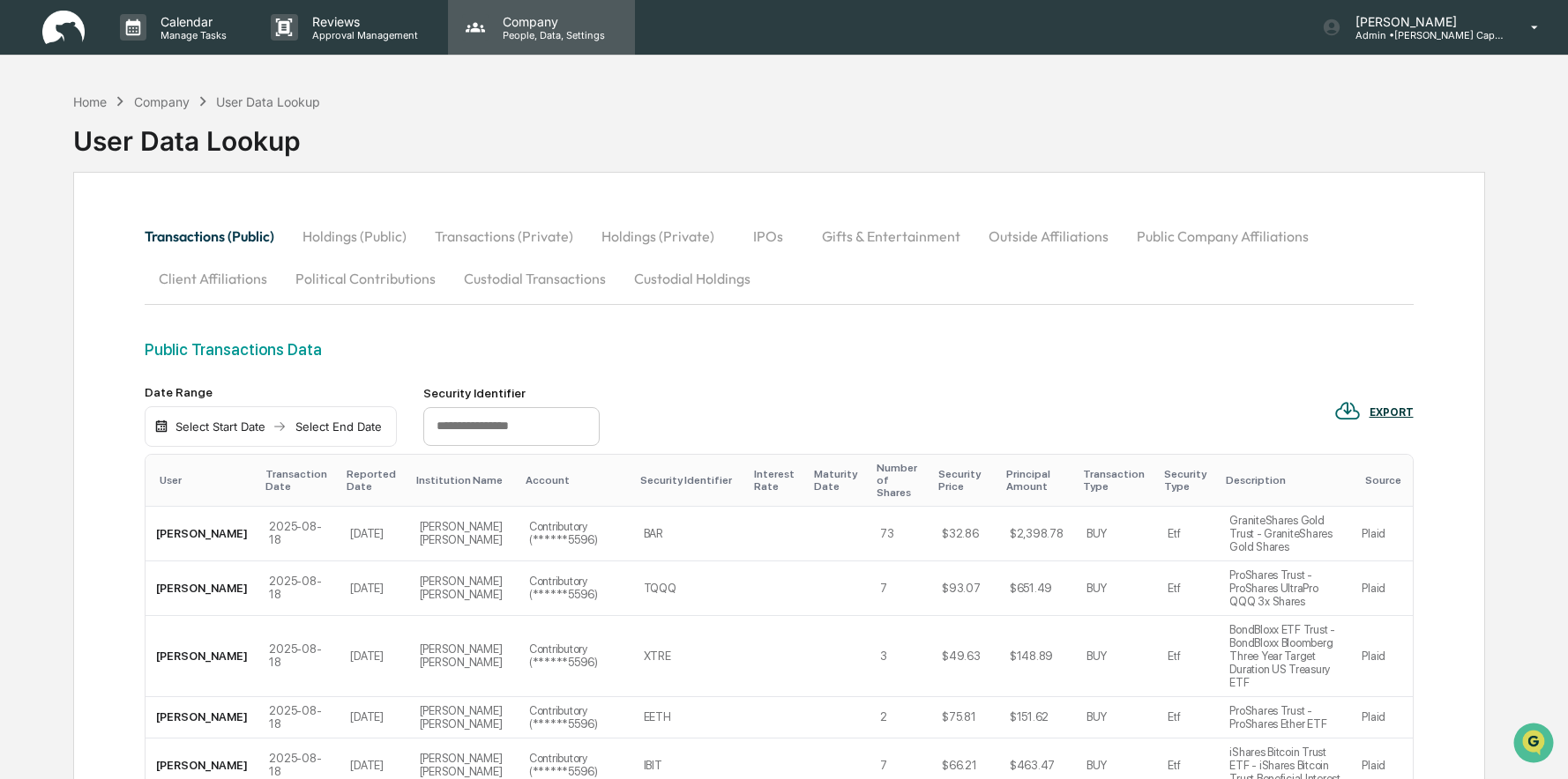
click at [579, 22] on p "Company" at bounding box center [551, 22] width 126 height 15
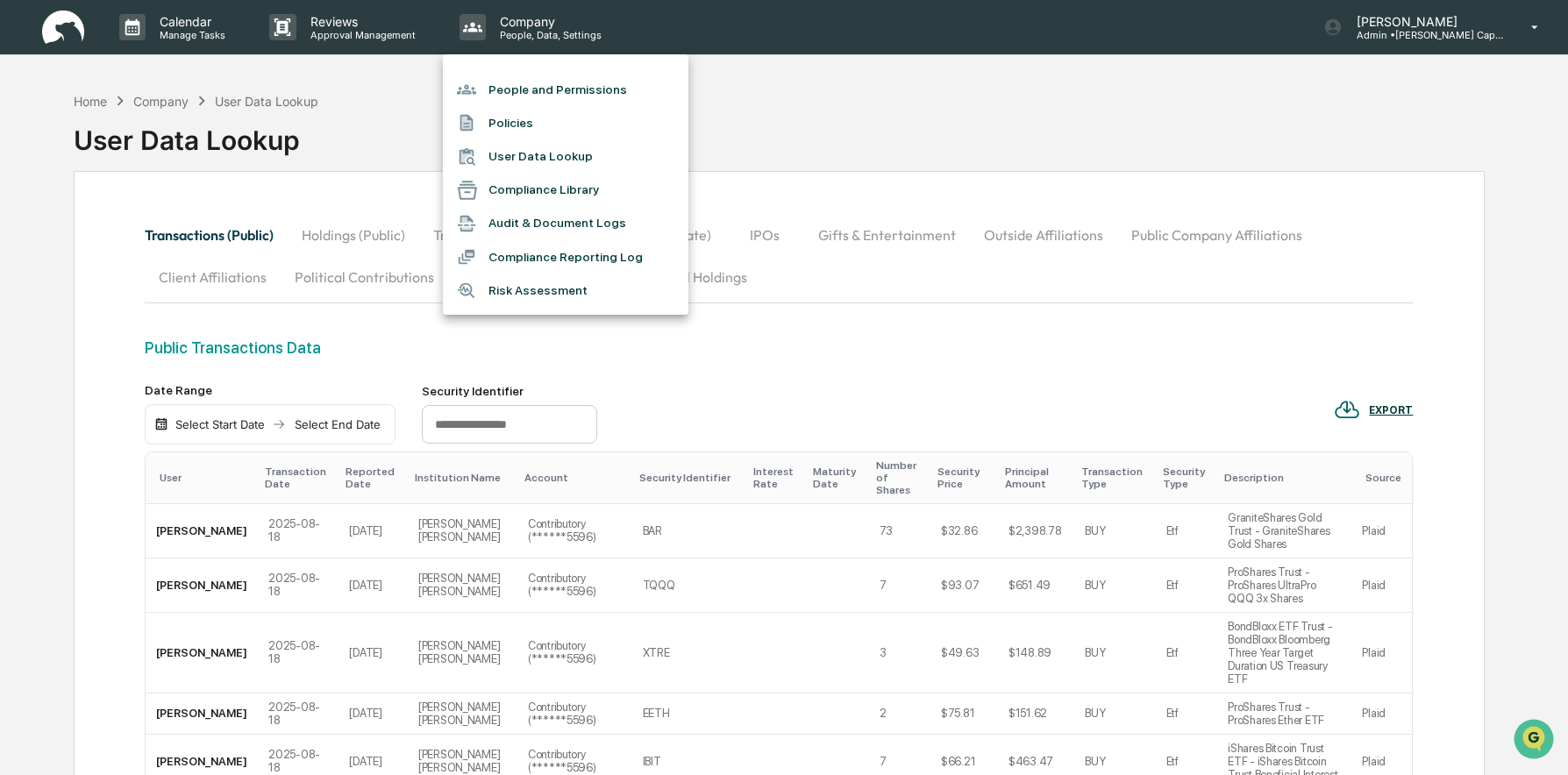
click at [1426, 22] on div at bounding box center [784, 388] width 1568 height 775
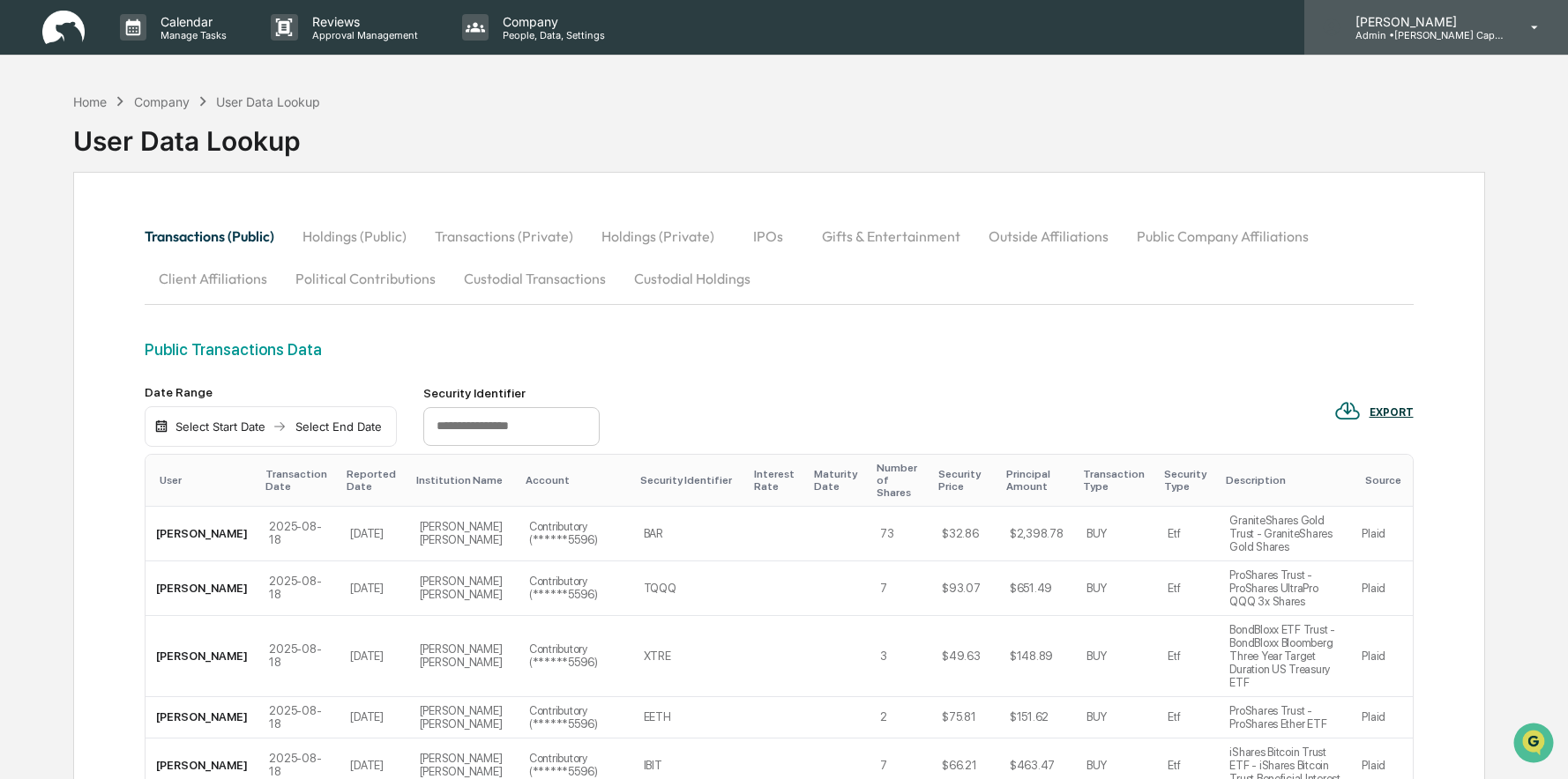
click at [1435, 23] on p "[PERSON_NAME]" at bounding box center [1423, 22] width 164 height 15
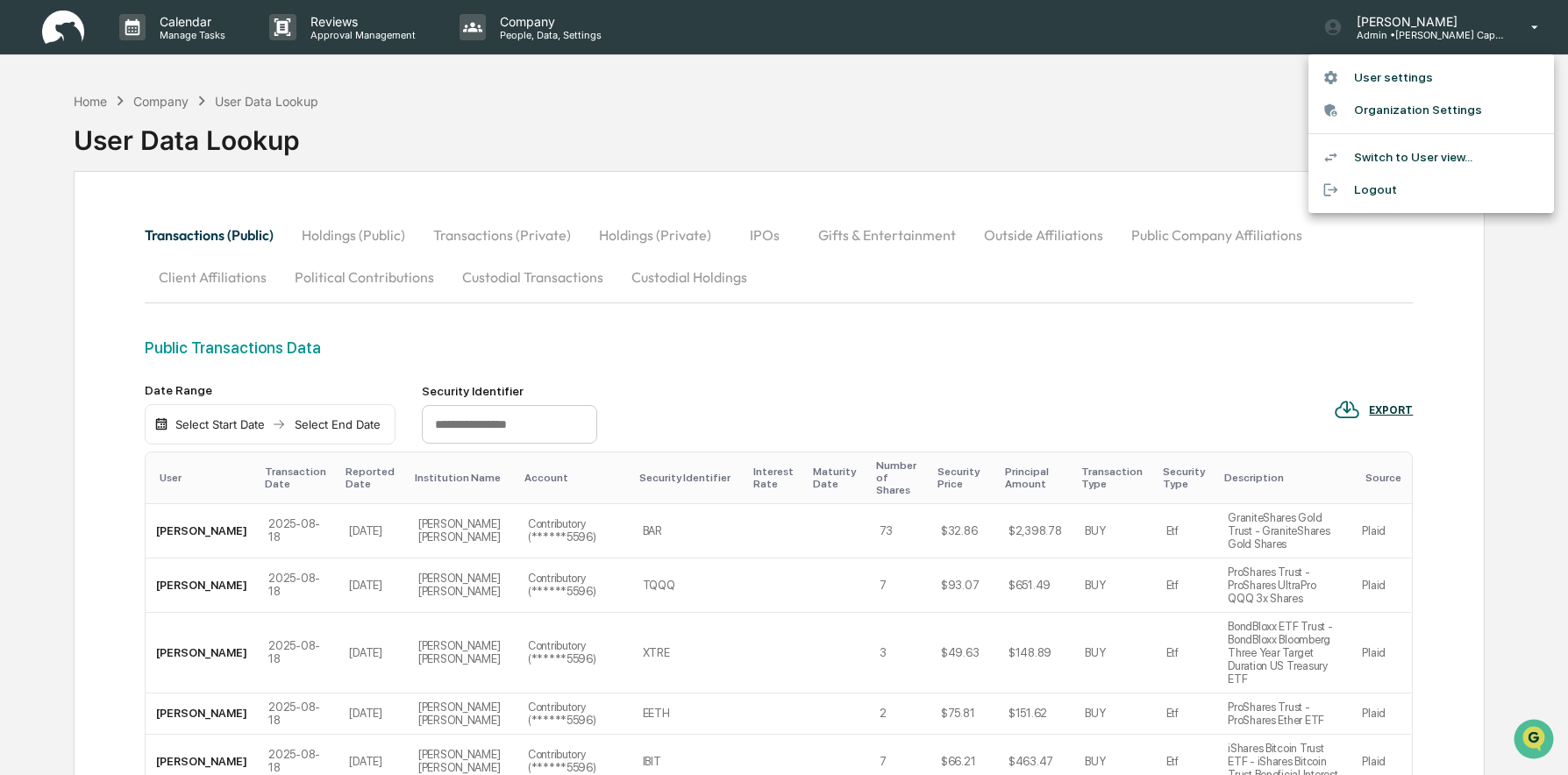
click at [1398, 110] on li "Organization Settings" at bounding box center [1431, 110] width 246 height 33
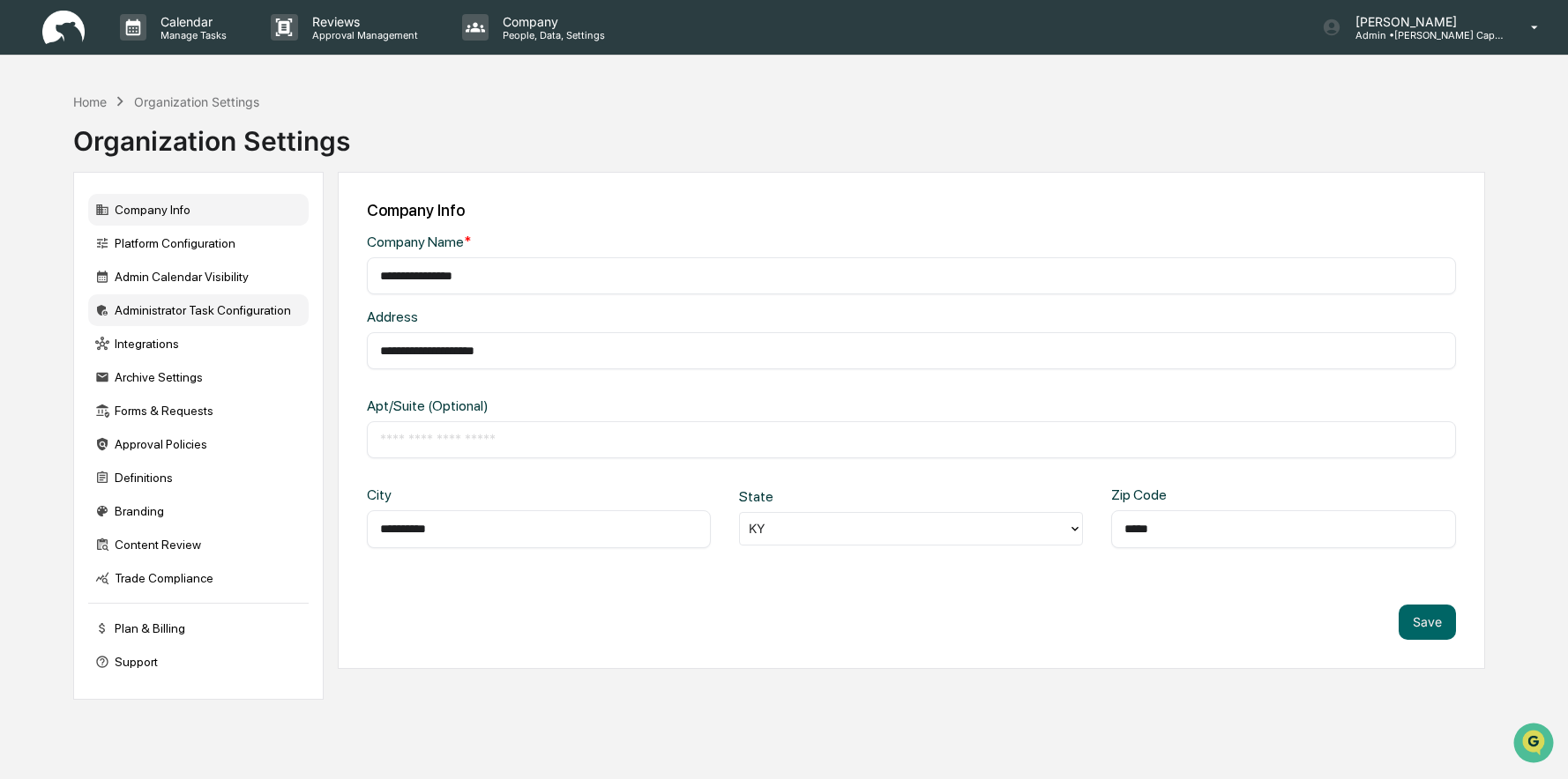
click at [127, 313] on div "Administrator Task Configuration" at bounding box center [198, 310] width 220 height 32
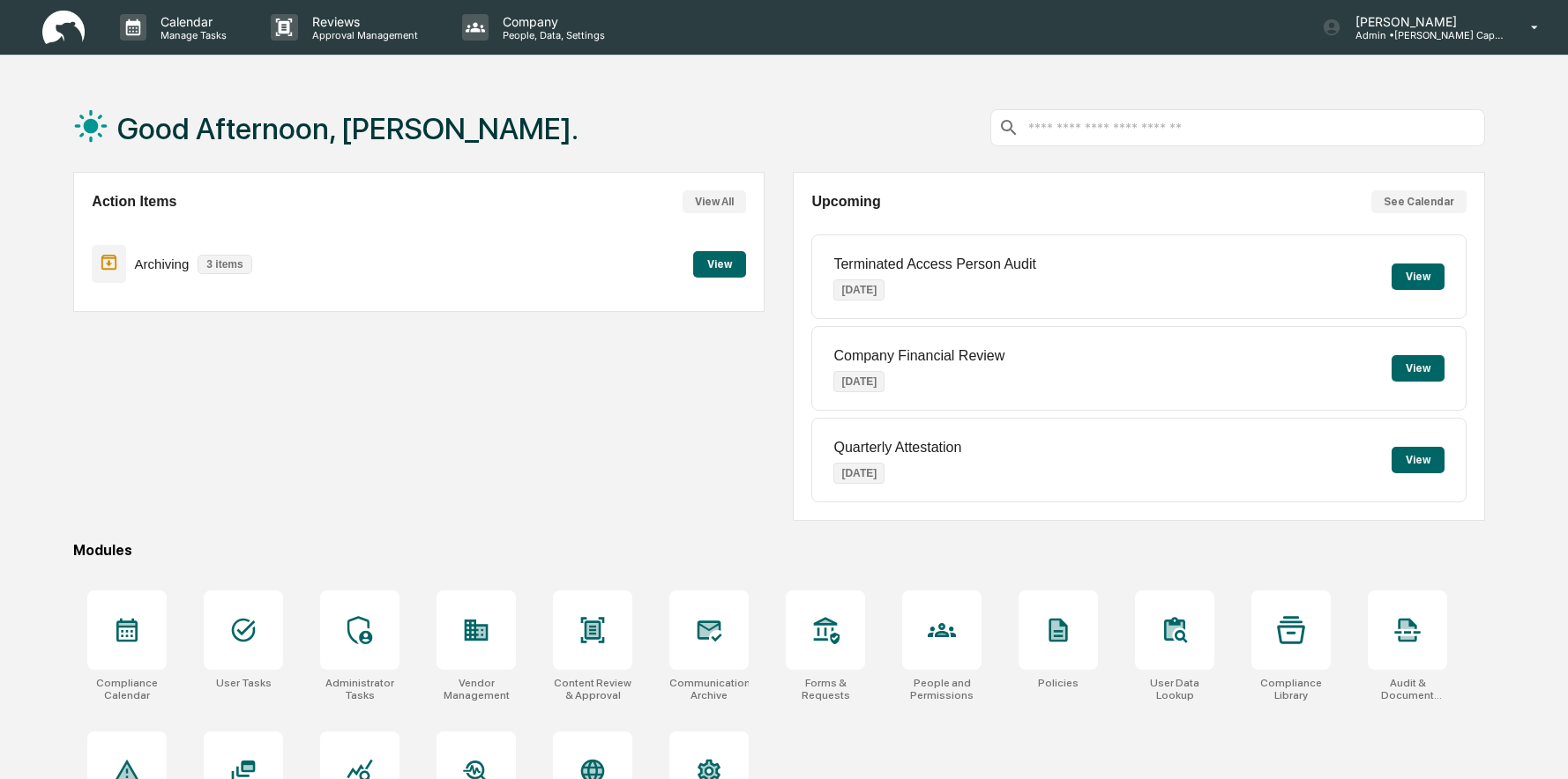
drag, startPoint x: 549, startPoint y: 136, endPoint x: 225, endPoint y: 470, distance: 465.3
click at [225, 470] on div "Action Items View All Archiving 3 items View" at bounding box center [419, 346] width 691 height 349
click at [719, 265] on button "View" at bounding box center [719, 264] width 52 height 26
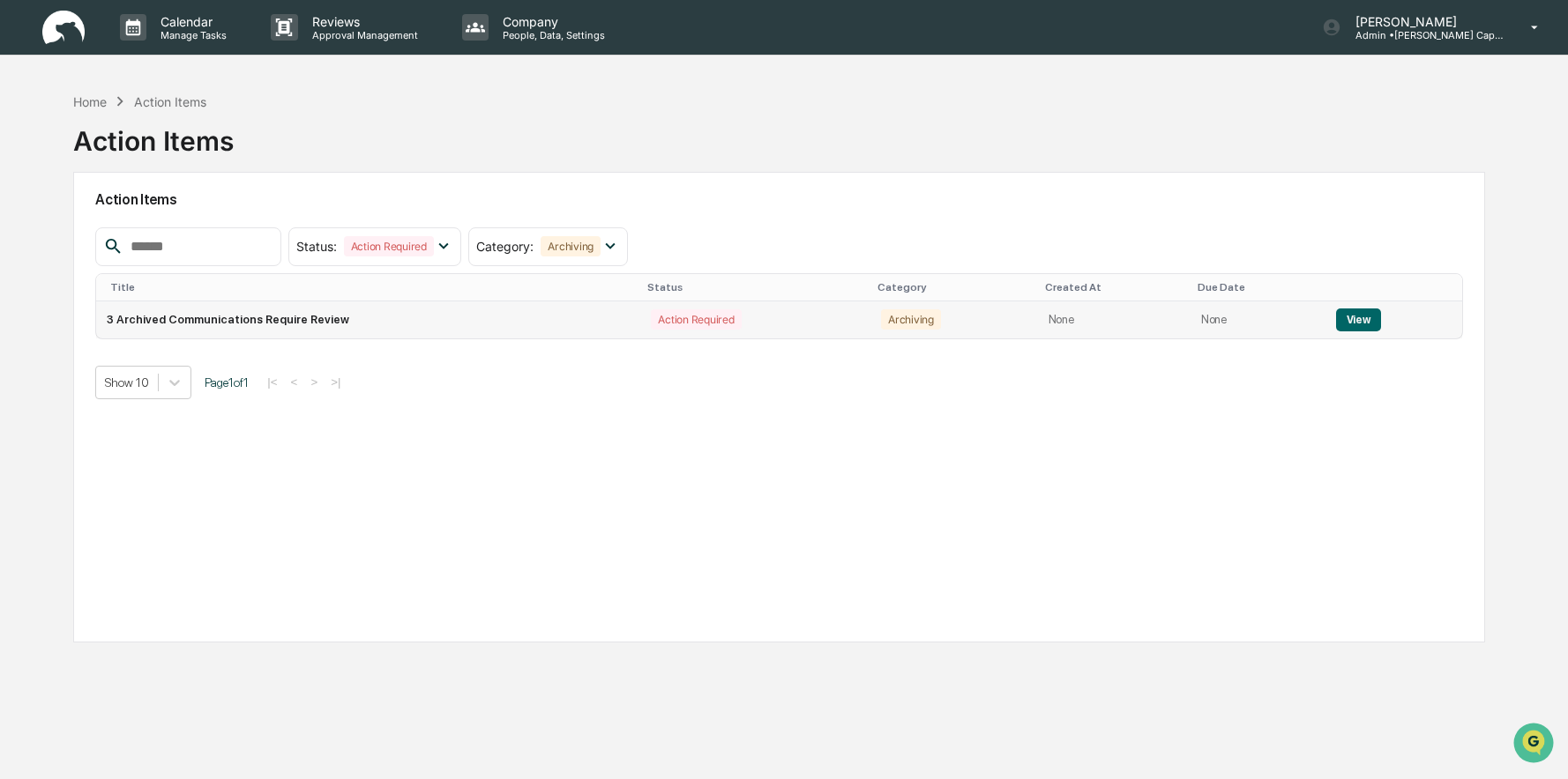
click at [1360, 316] on button "View" at bounding box center [1358, 319] width 45 height 22
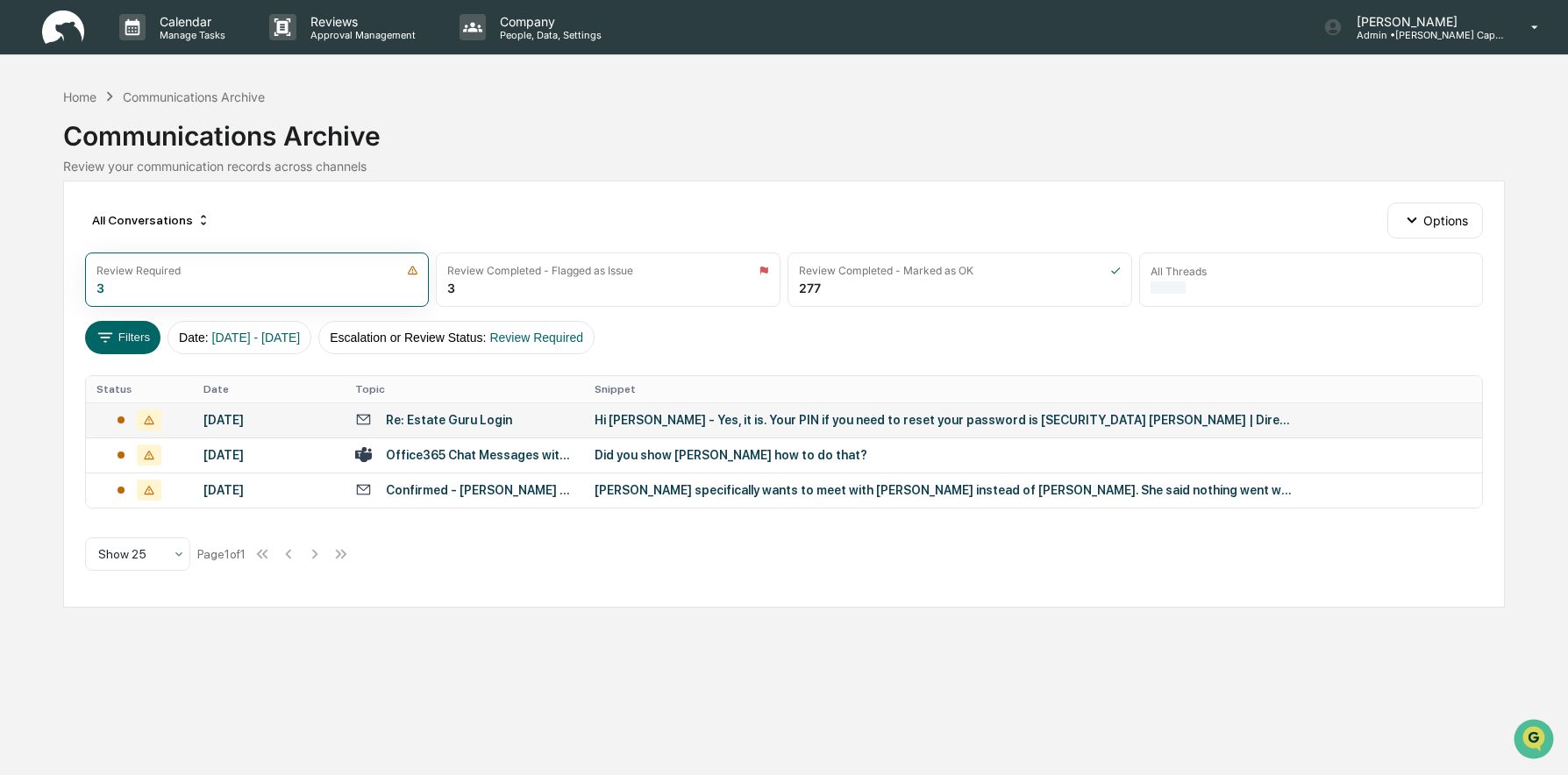
click at [402, 423] on div "Re: Estate Guru Login" at bounding box center [449, 419] width 127 height 14
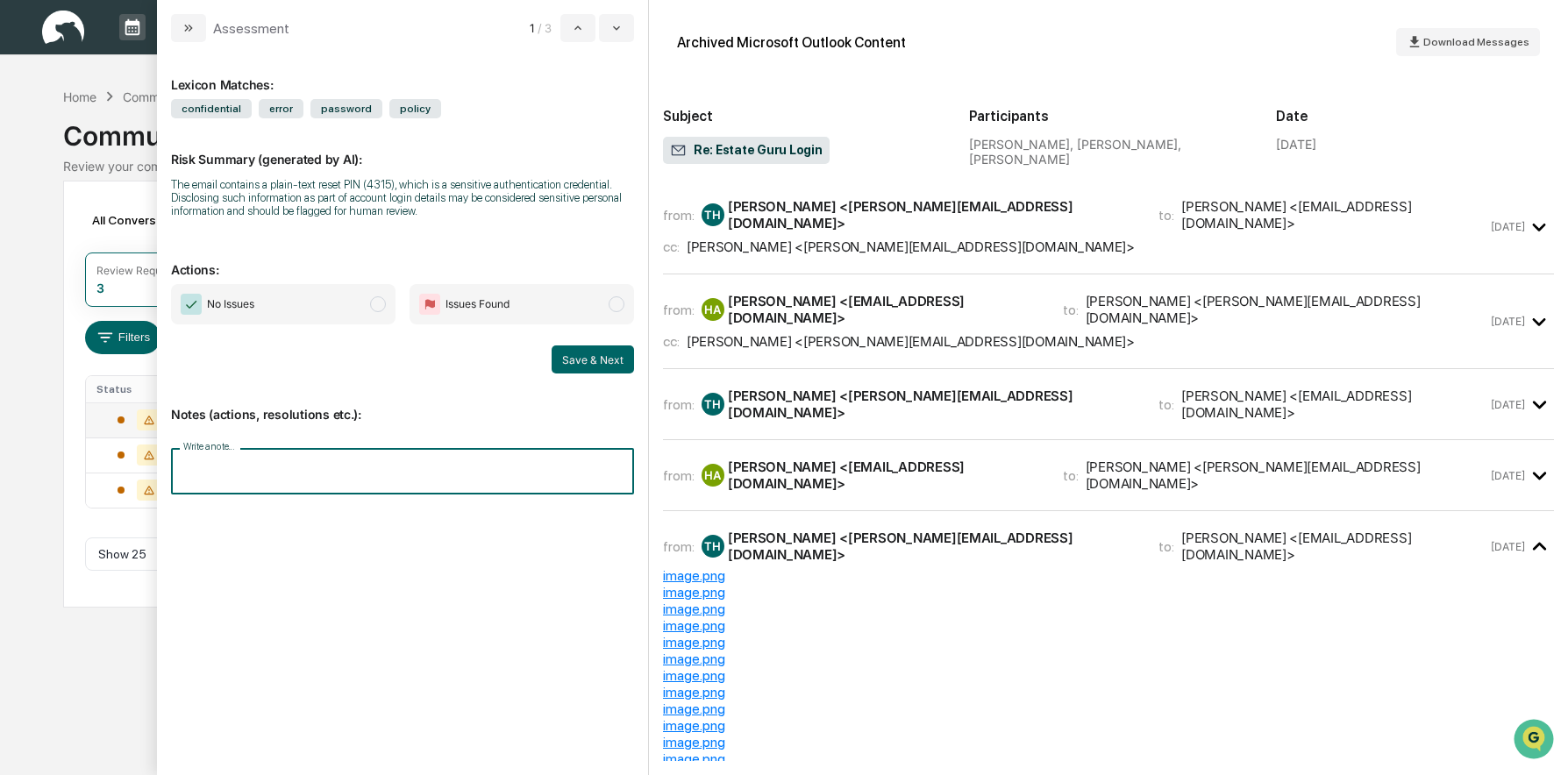
click at [285, 469] on input "Write a note..." at bounding box center [402, 471] width 463 height 47
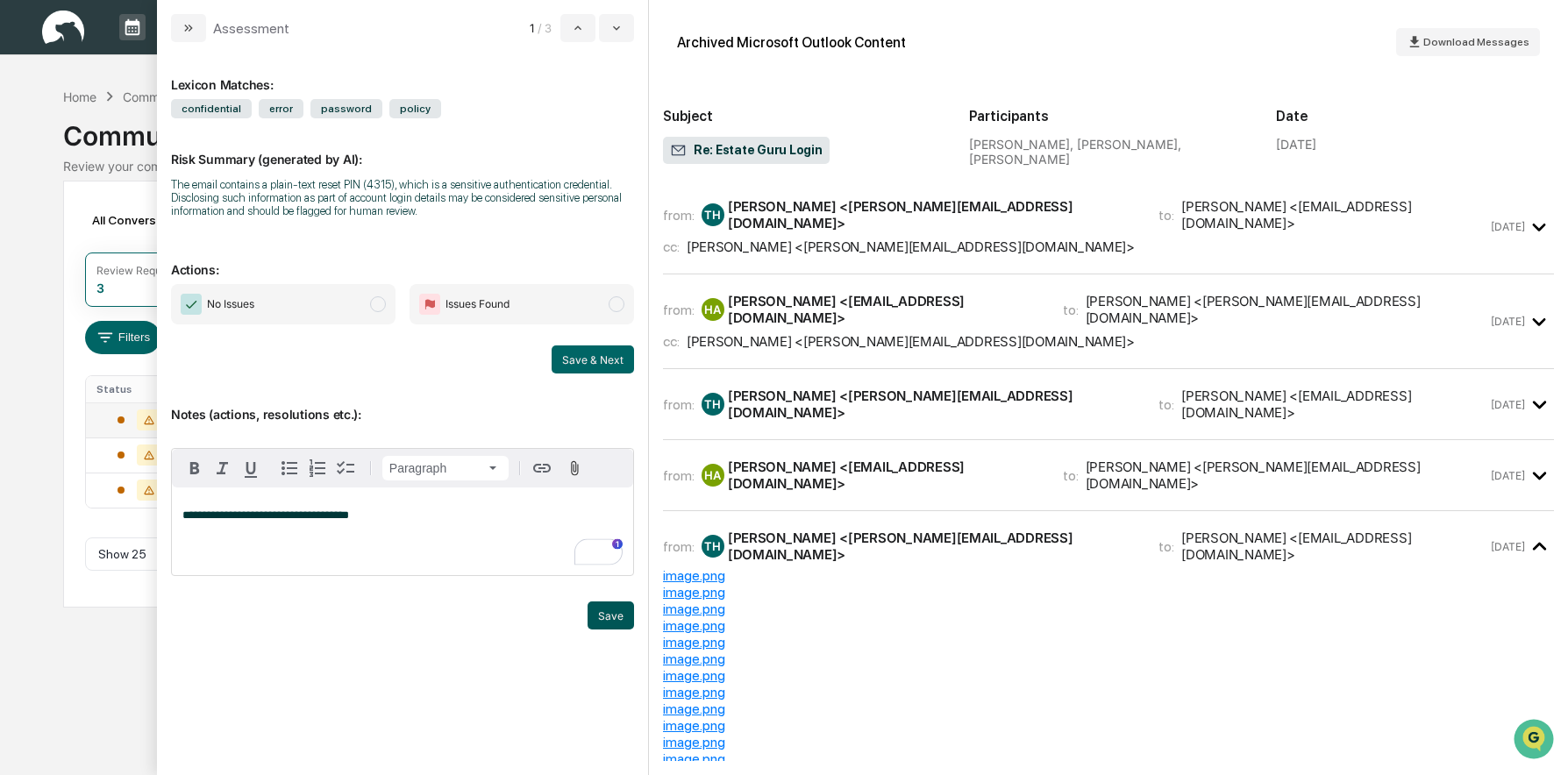
click at [603, 615] on button "Save" at bounding box center [611, 616] width 47 height 28
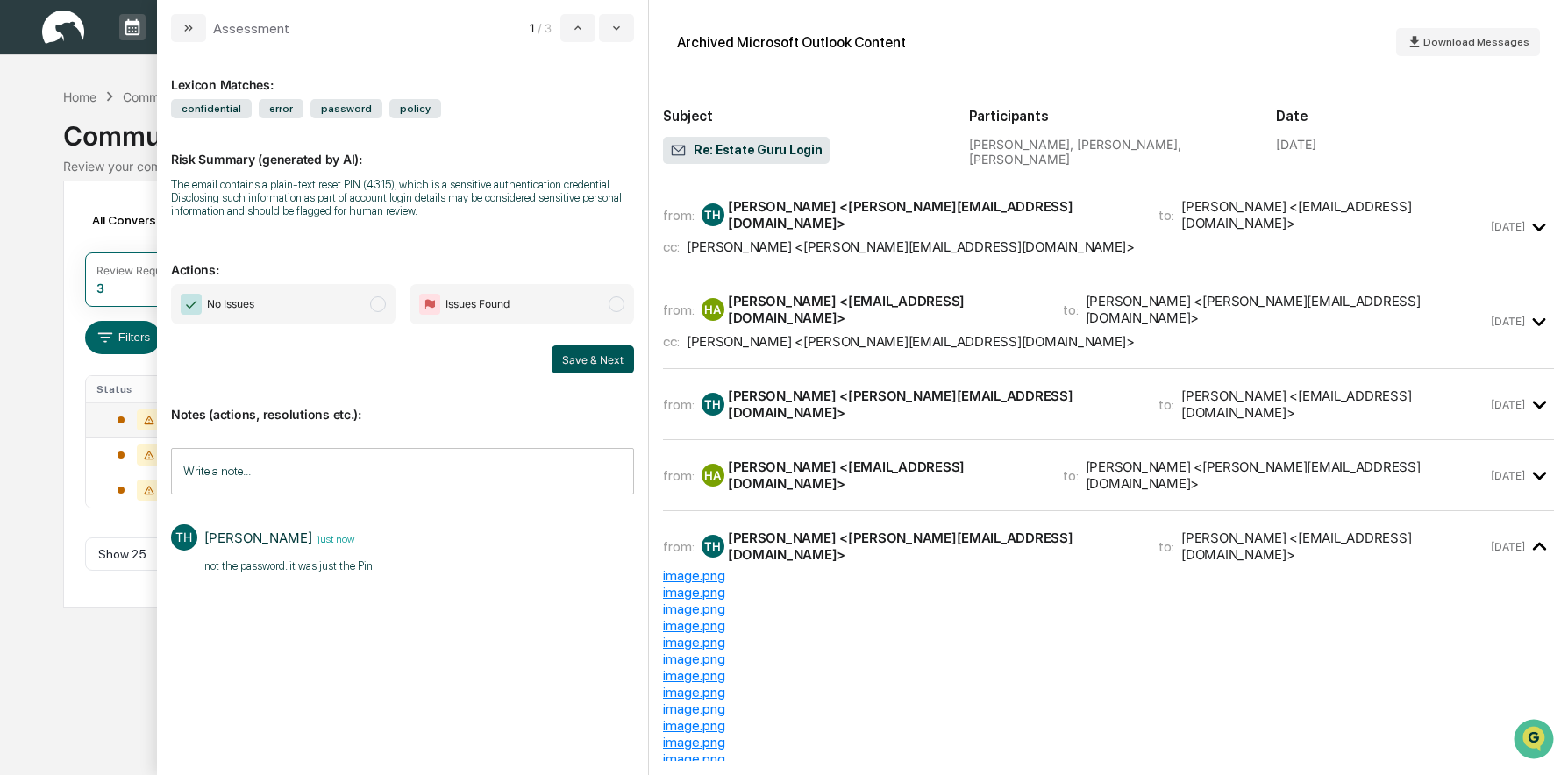
click at [574, 354] on button "Save & Next" at bounding box center [593, 360] width 82 height 28
click at [560, 360] on button "Save & Next" at bounding box center [593, 360] width 82 height 28
click at [560, 360] on button "Save & Next" at bounding box center [593, 360] width 82 height 28
click at [307, 295] on span "No Issues" at bounding box center [283, 304] width 225 height 40
click at [569, 351] on button "Save & Next" at bounding box center [593, 360] width 82 height 28
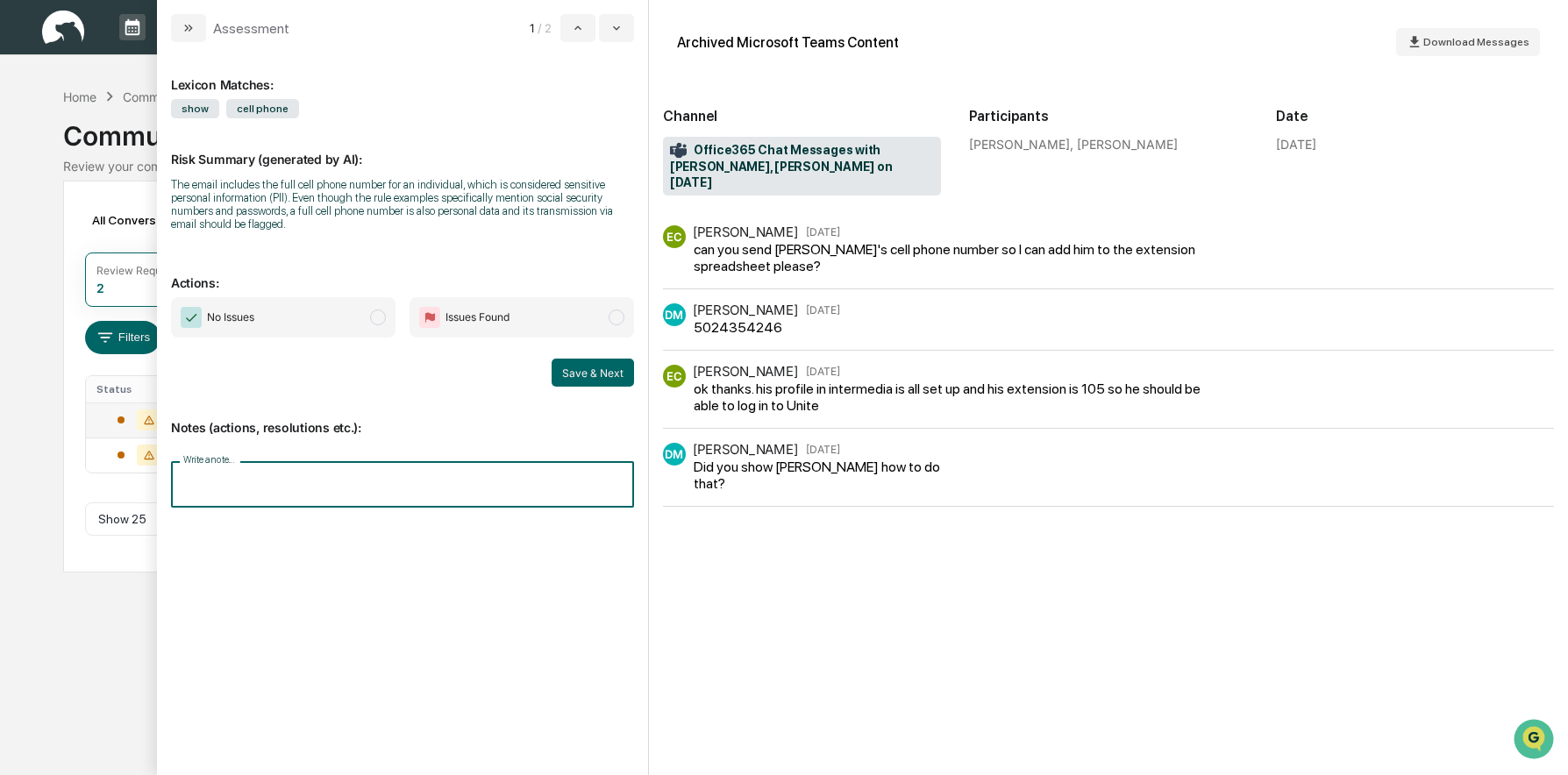
click at [297, 490] on input "Write a note..." at bounding box center [402, 484] width 463 height 47
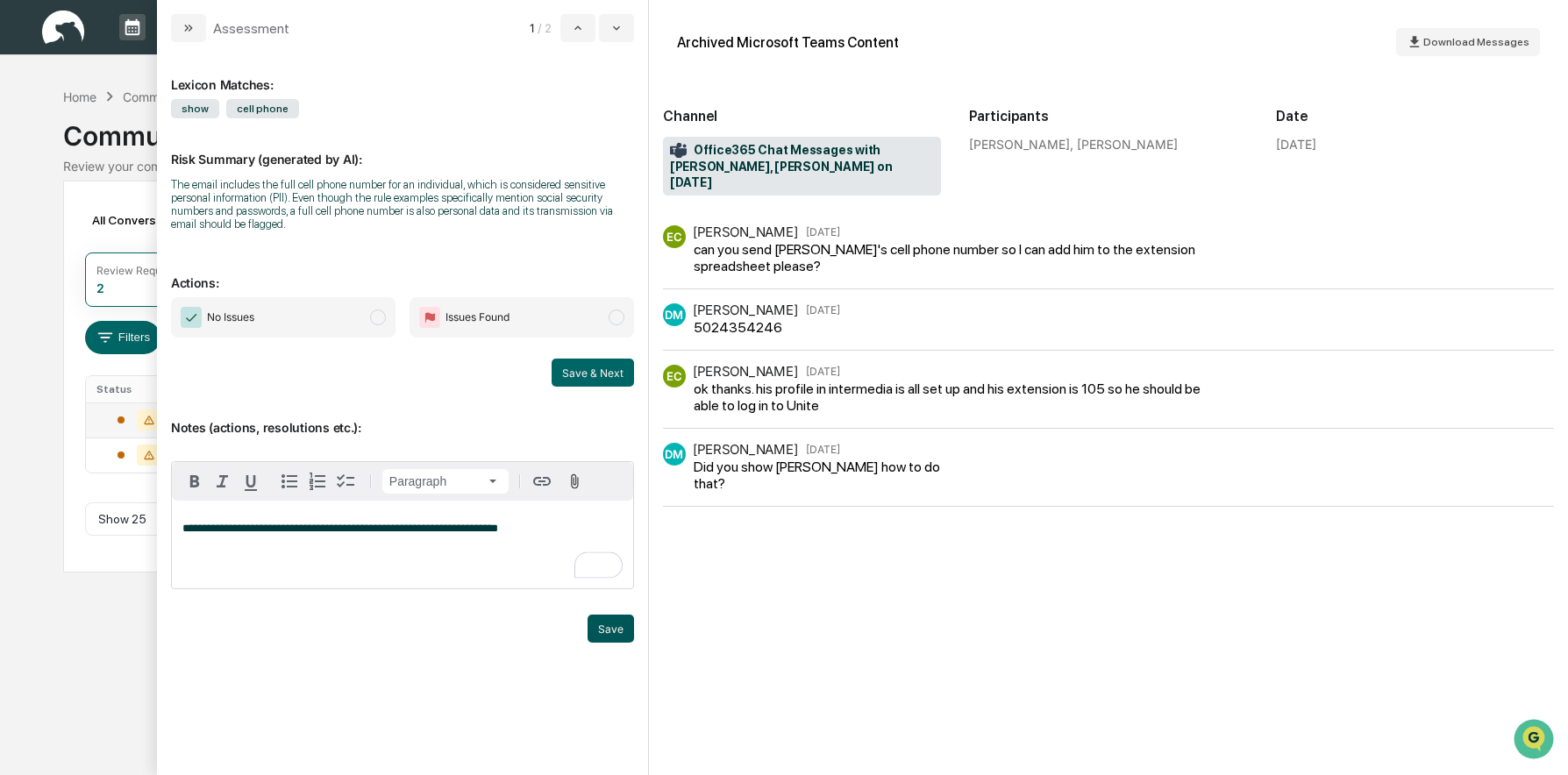
click at [609, 634] on button "Save" at bounding box center [611, 629] width 47 height 28
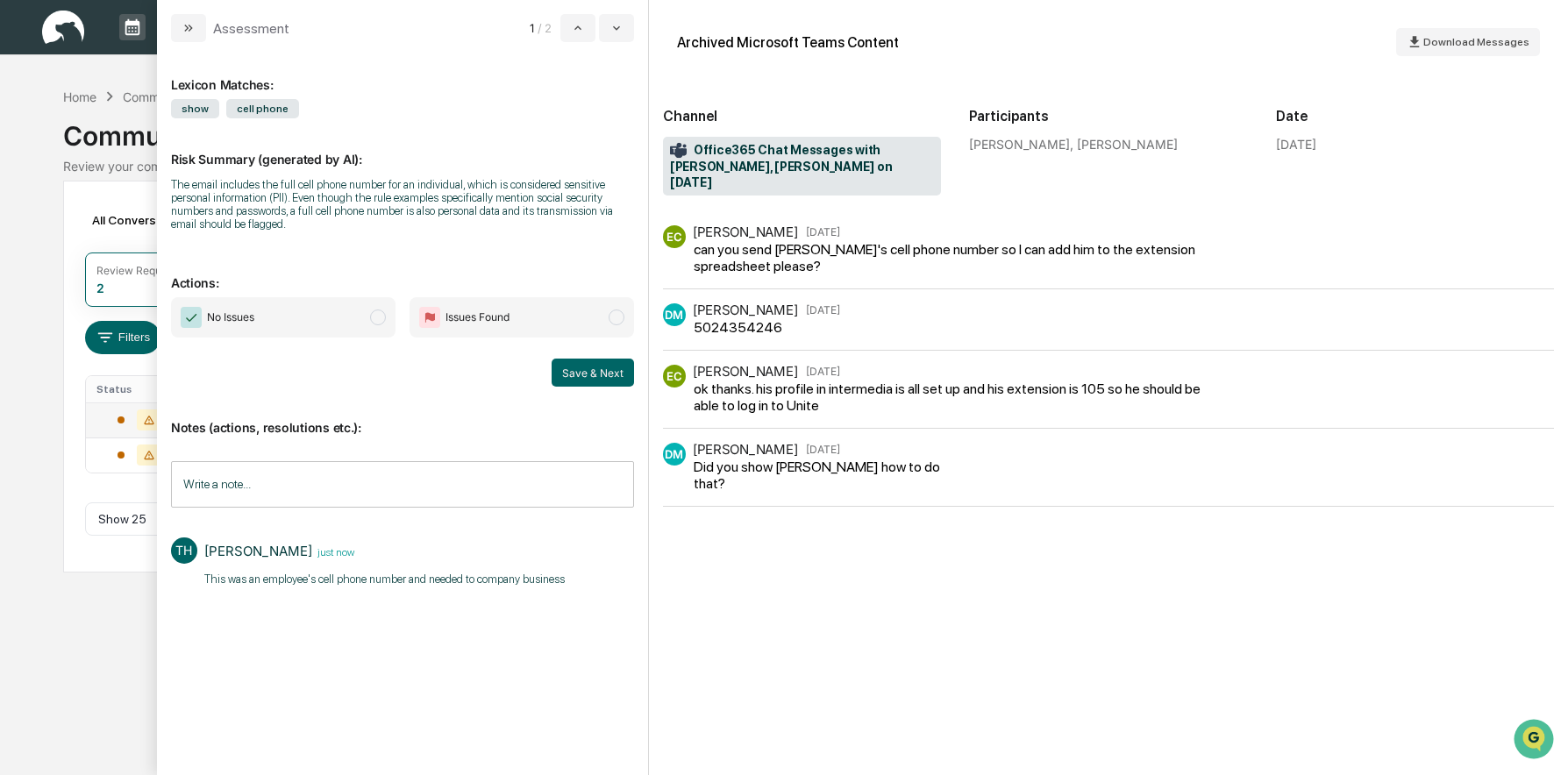
click at [370, 319] on span "modal" at bounding box center [377, 317] width 16 height 16
click at [611, 364] on button "Save & Next" at bounding box center [593, 373] width 82 height 28
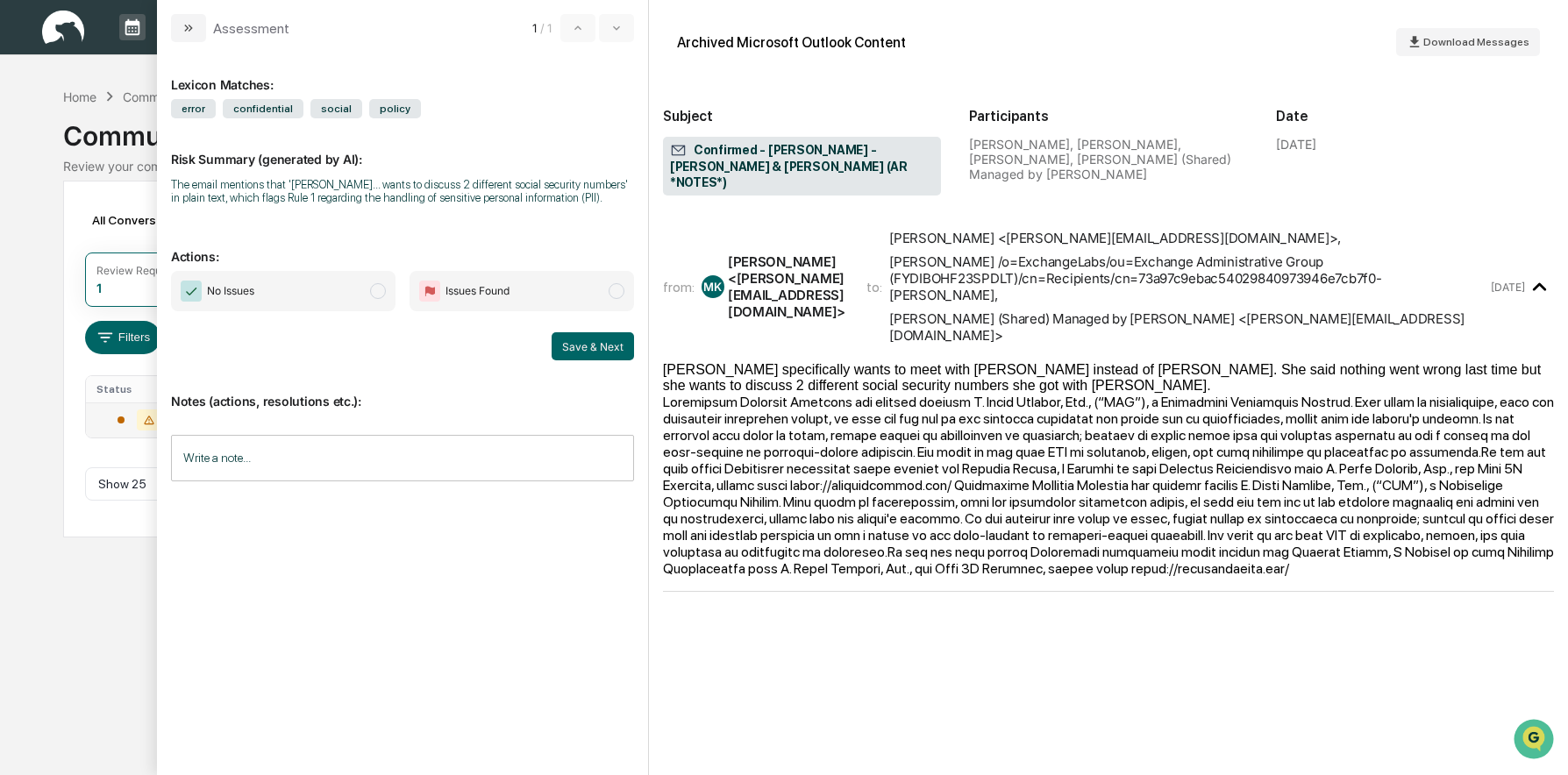
click at [372, 459] on input "Write a note..." at bounding box center [402, 458] width 463 height 47
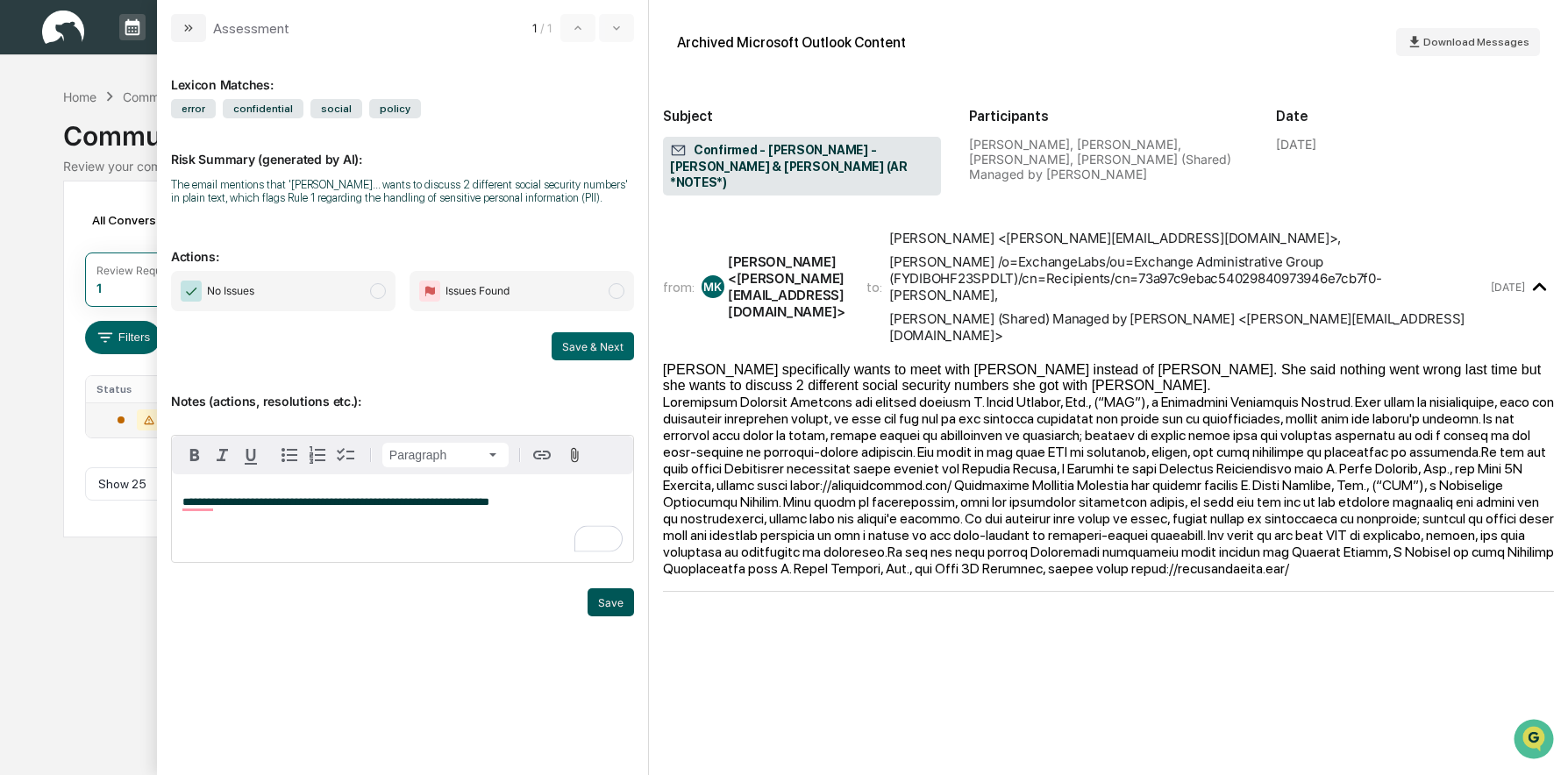
click at [607, 599] on button "Save" at bounding box center [611, 603] width 47 height 28
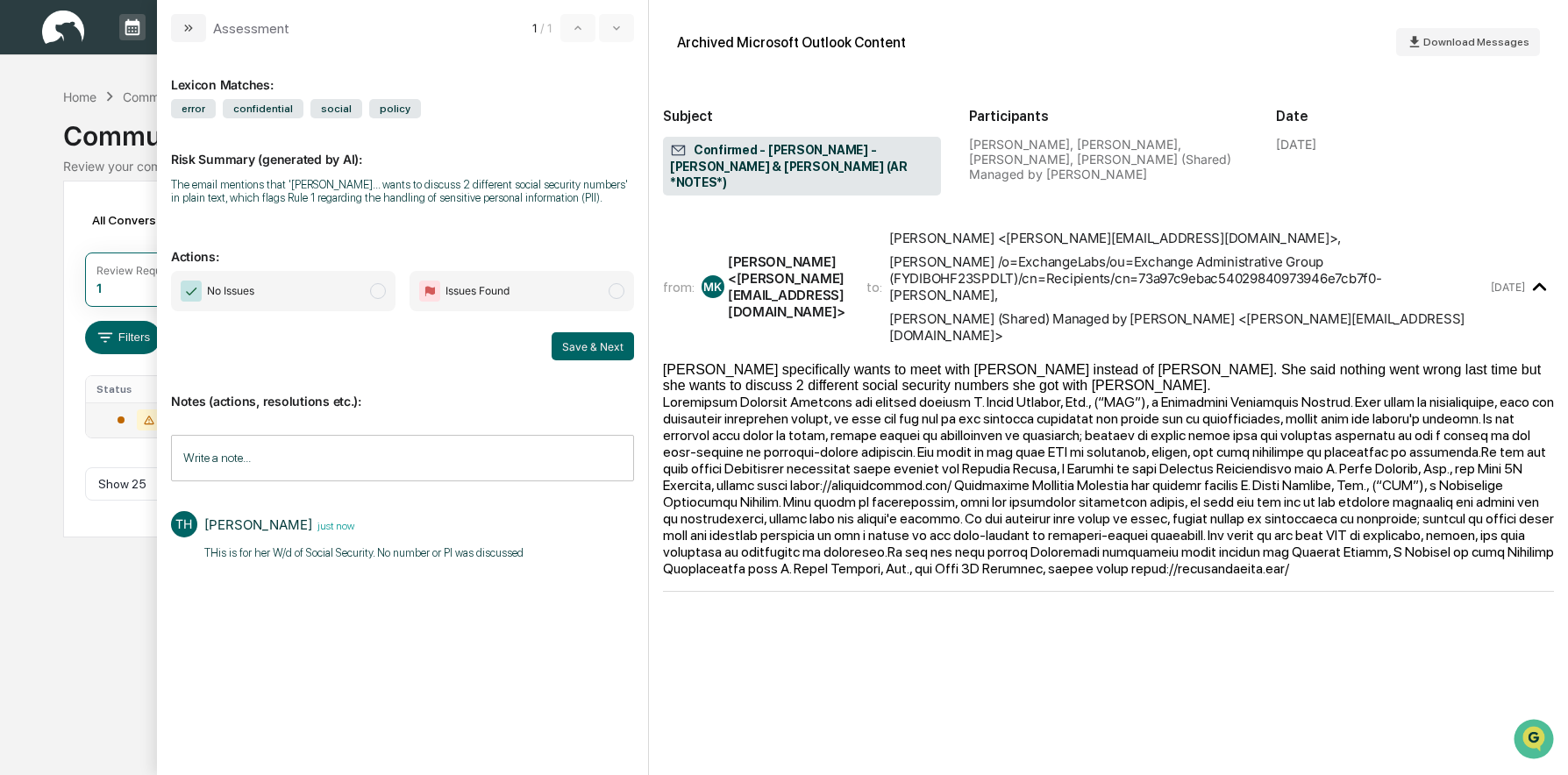
click at [373, 297] on span "No Issues" at bounding box center [283, 291] width 225 height 40
click at [617, 346] on button "Save & Next" at bounding box center [593, 347] width 82 height 28
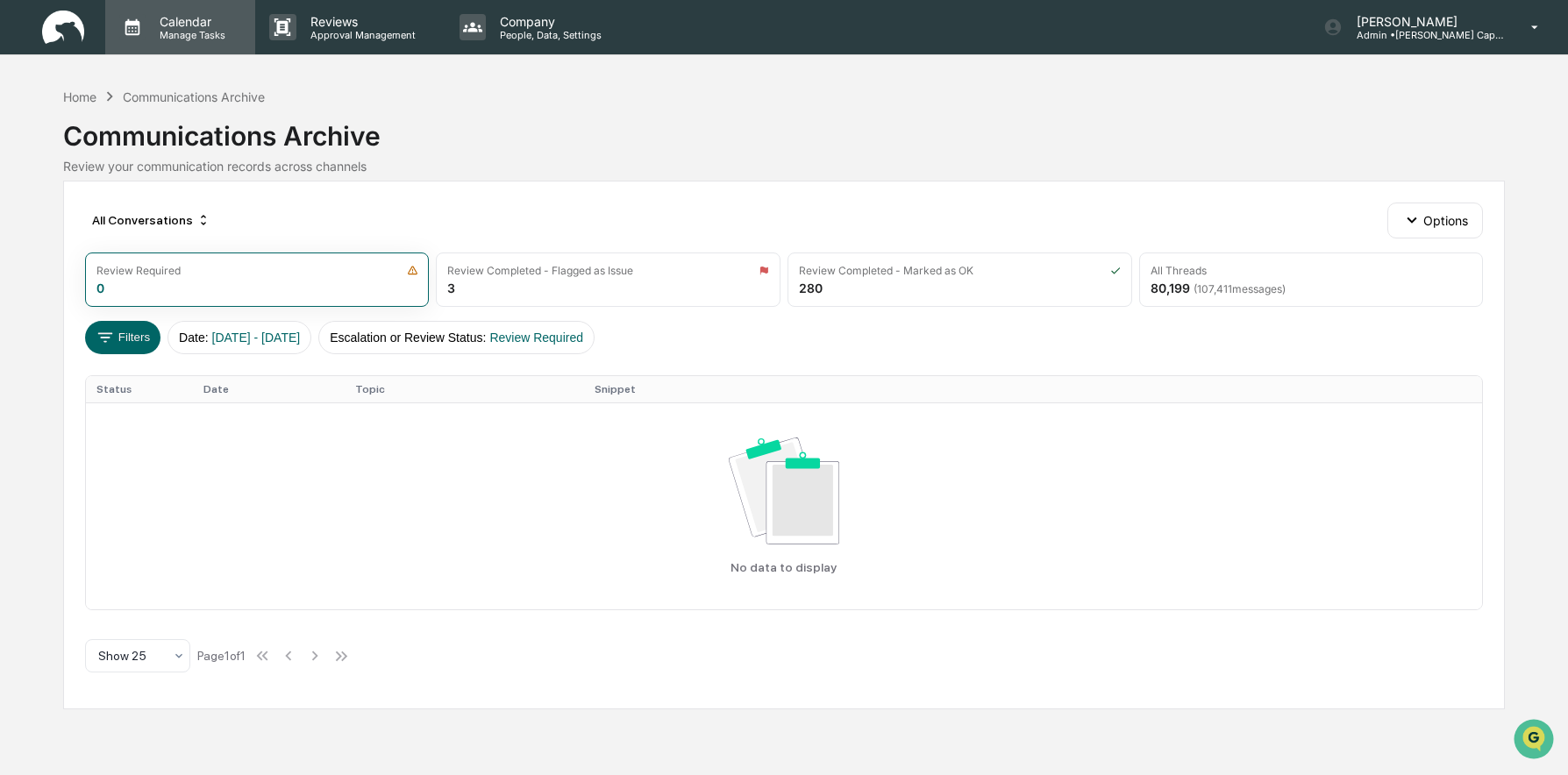
click at [190, 21] on p "Calendar" at bounding box center [189, 21] width 89 height 15
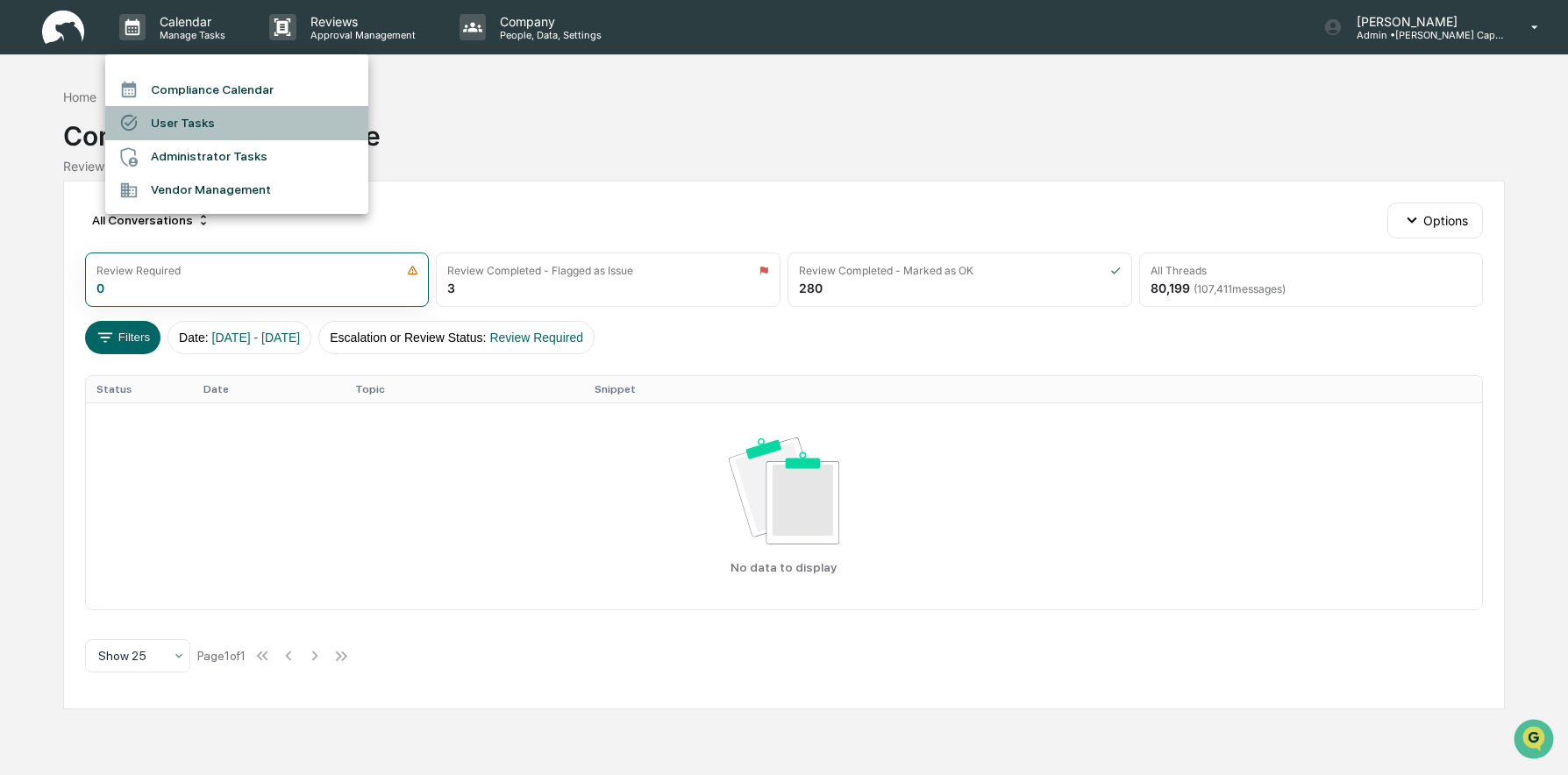
click at [174, 117] on li "User Tasks" at bounding box center [237, 123] width 263 height 34
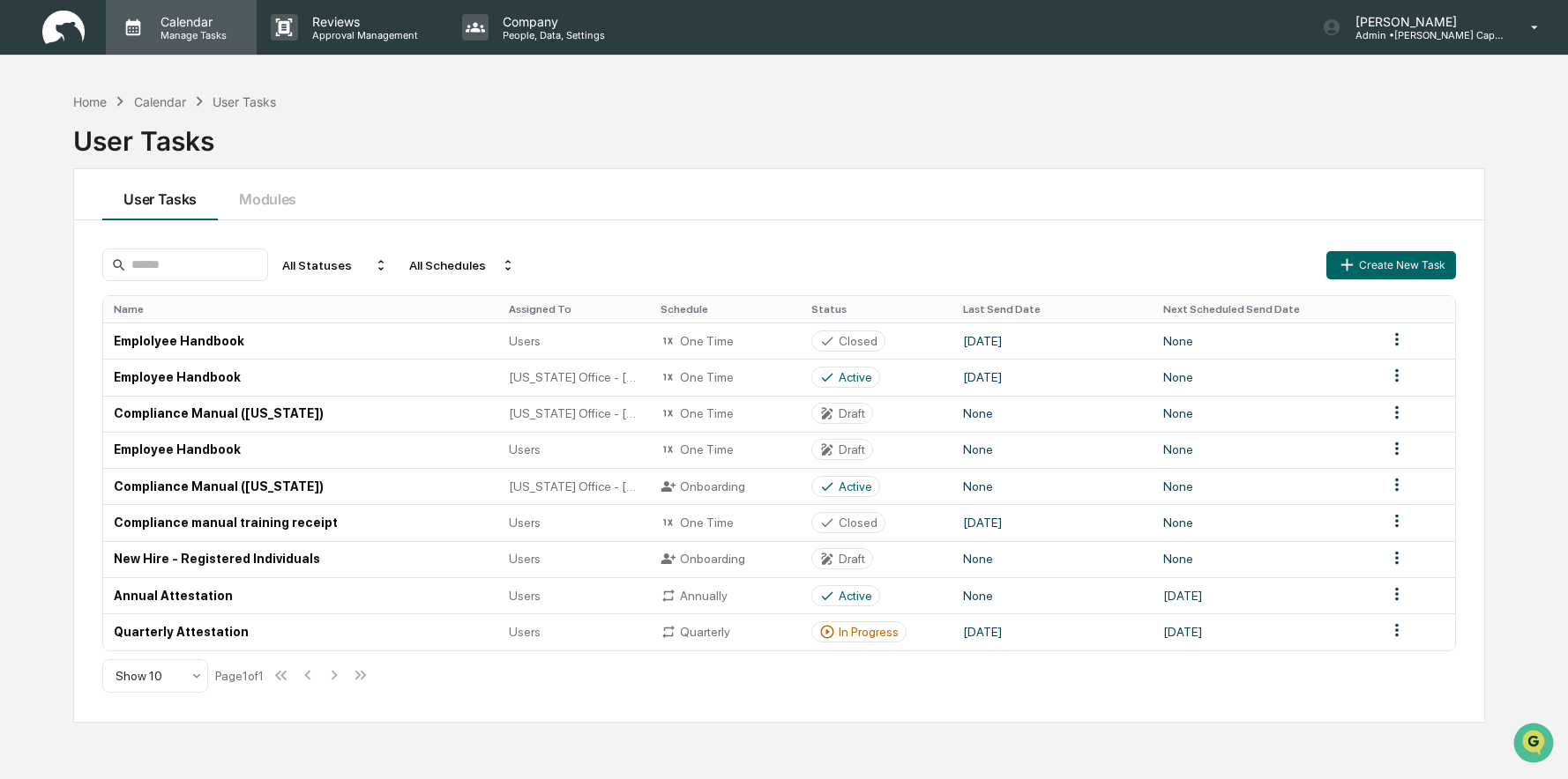
click at [184, 20] on p "Calendar" at bounding box center [190, 22] width 89 height 15
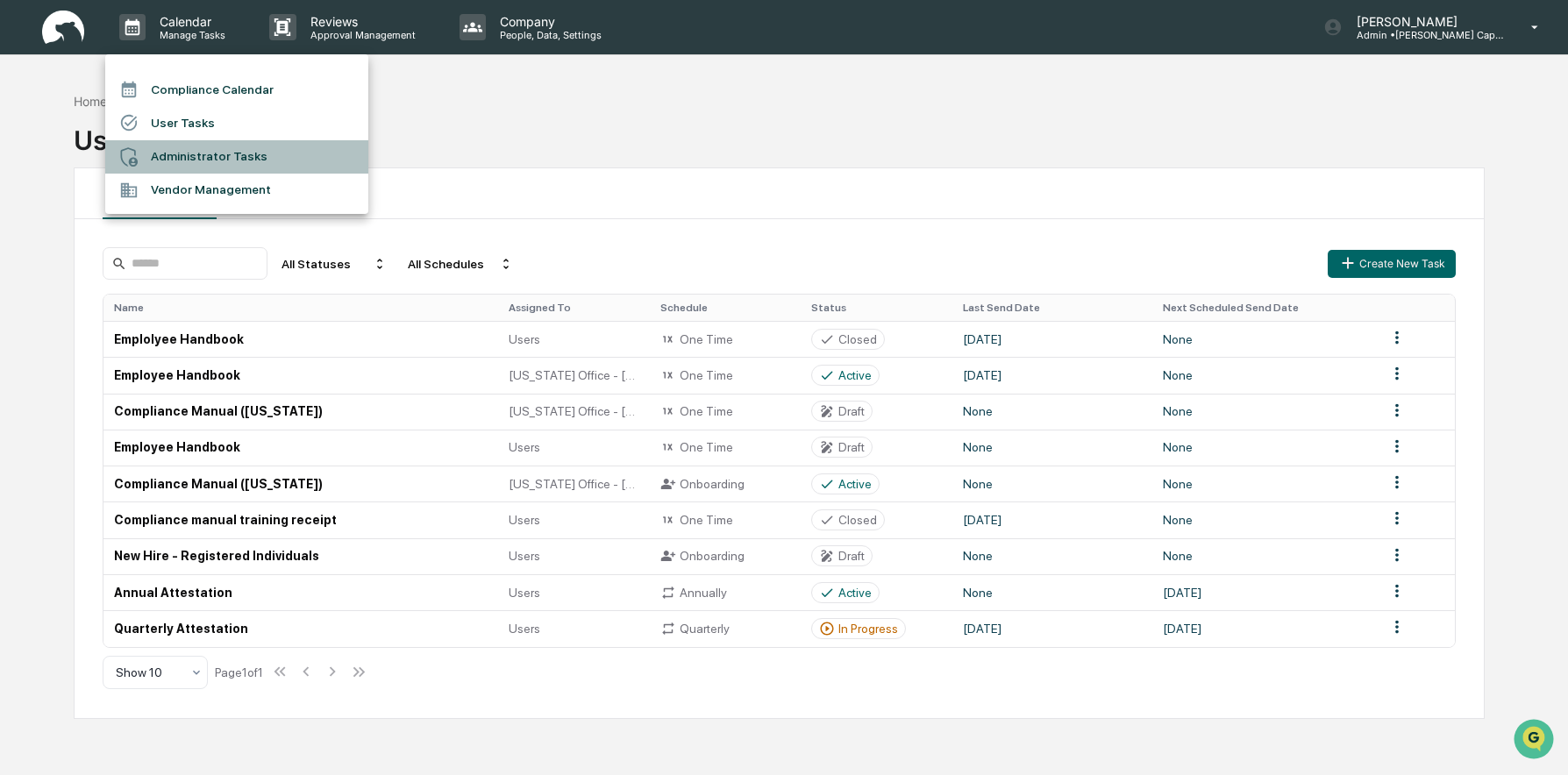
click at [188, 157] on li "Administrator Tasks" at bounding box center [237, 157] width 263 height 34
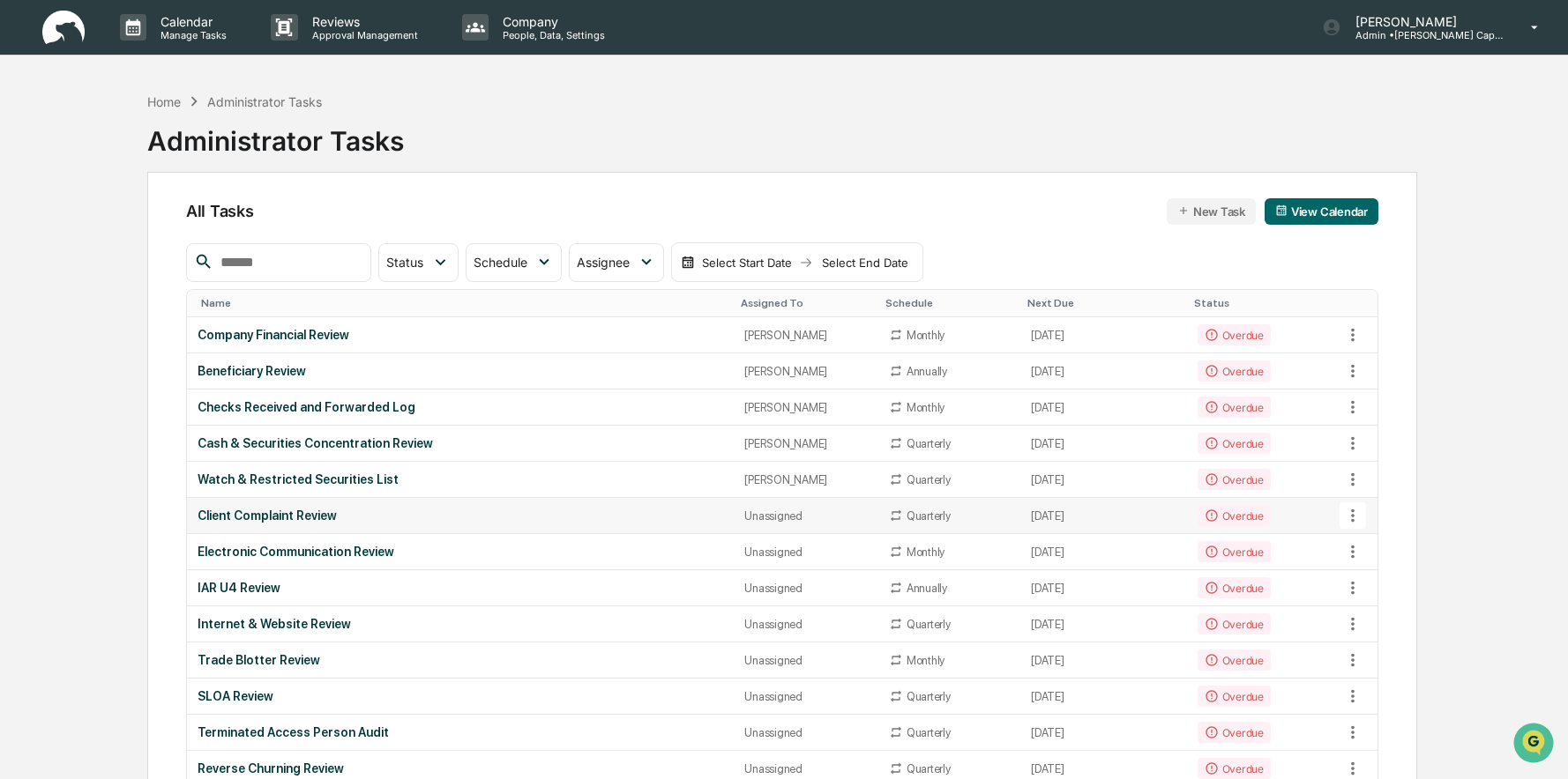
click at [425, 514] on div "Client Complaint Review" at bounding box center [460, 515] width 525 height 14
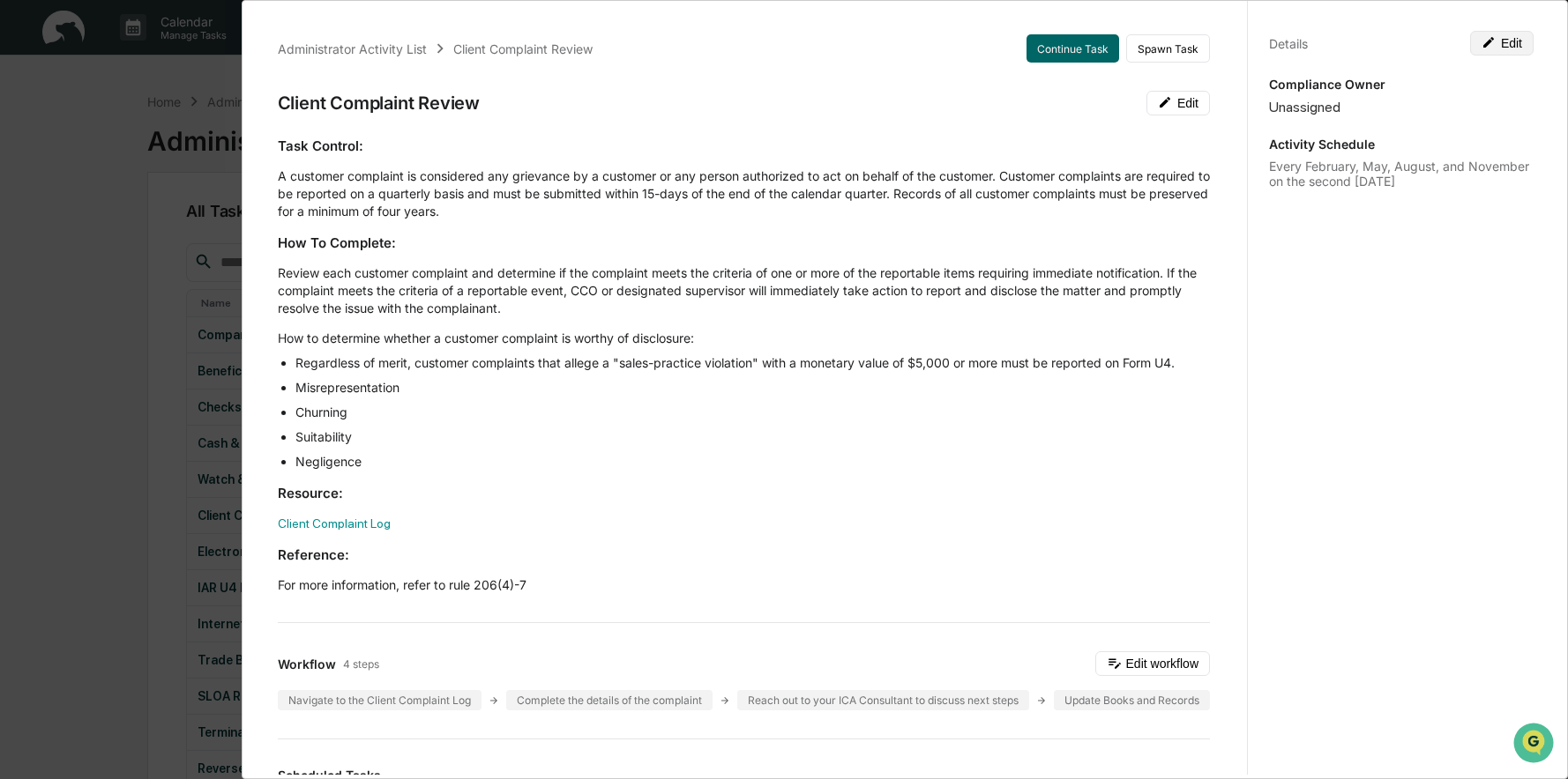
click at [1496, 31] on button "Edit" at bounding box center [1501, 43] width 64 height 24
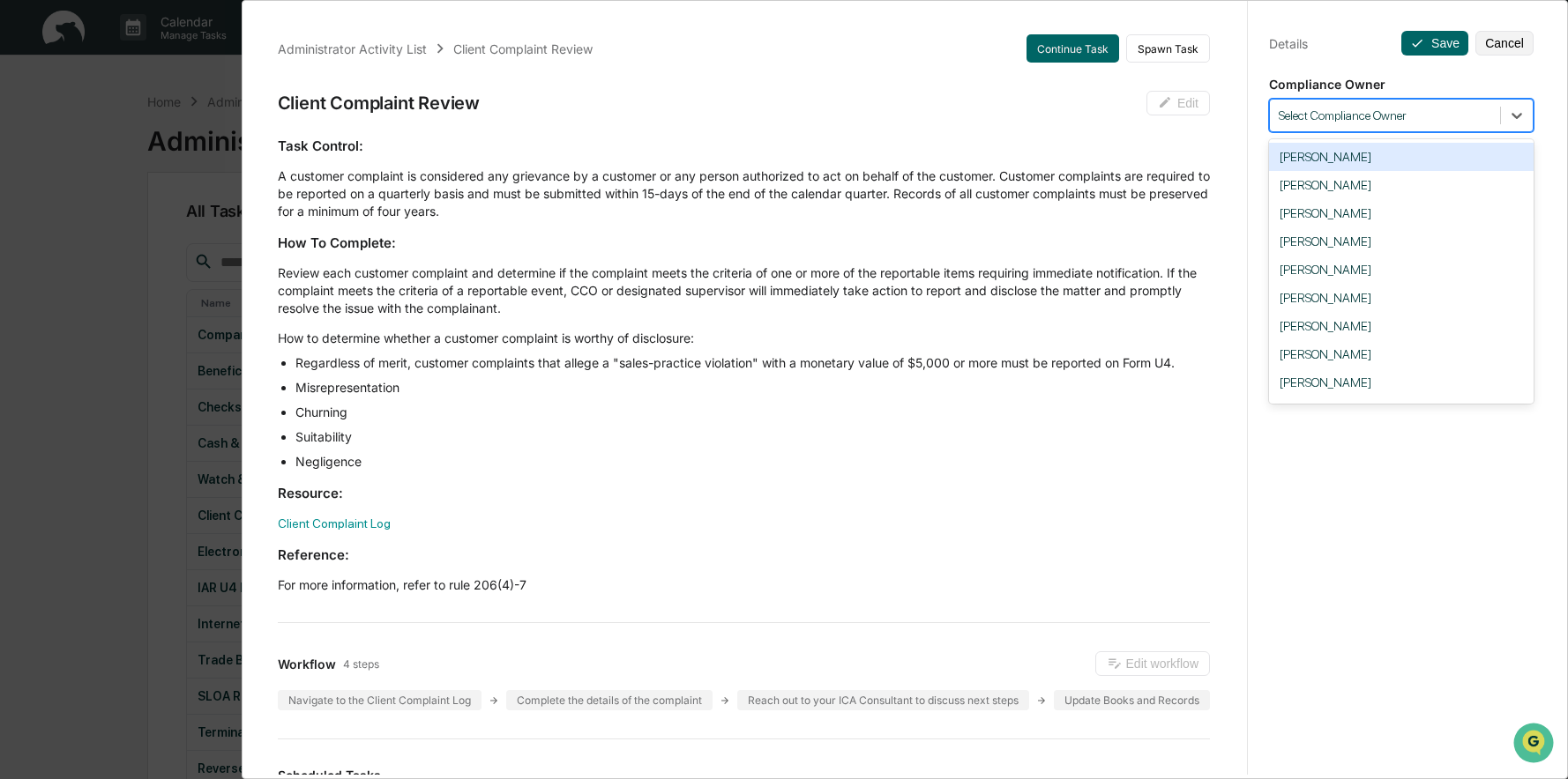
click at [1392, 105] on div "Select Compliance Owner" at bounding box center [1385, 115] width 230 height 23
click at [1330, 336] on div "[PERSON_NAME]" at bounding box center [1401, 326] width 264 height 28
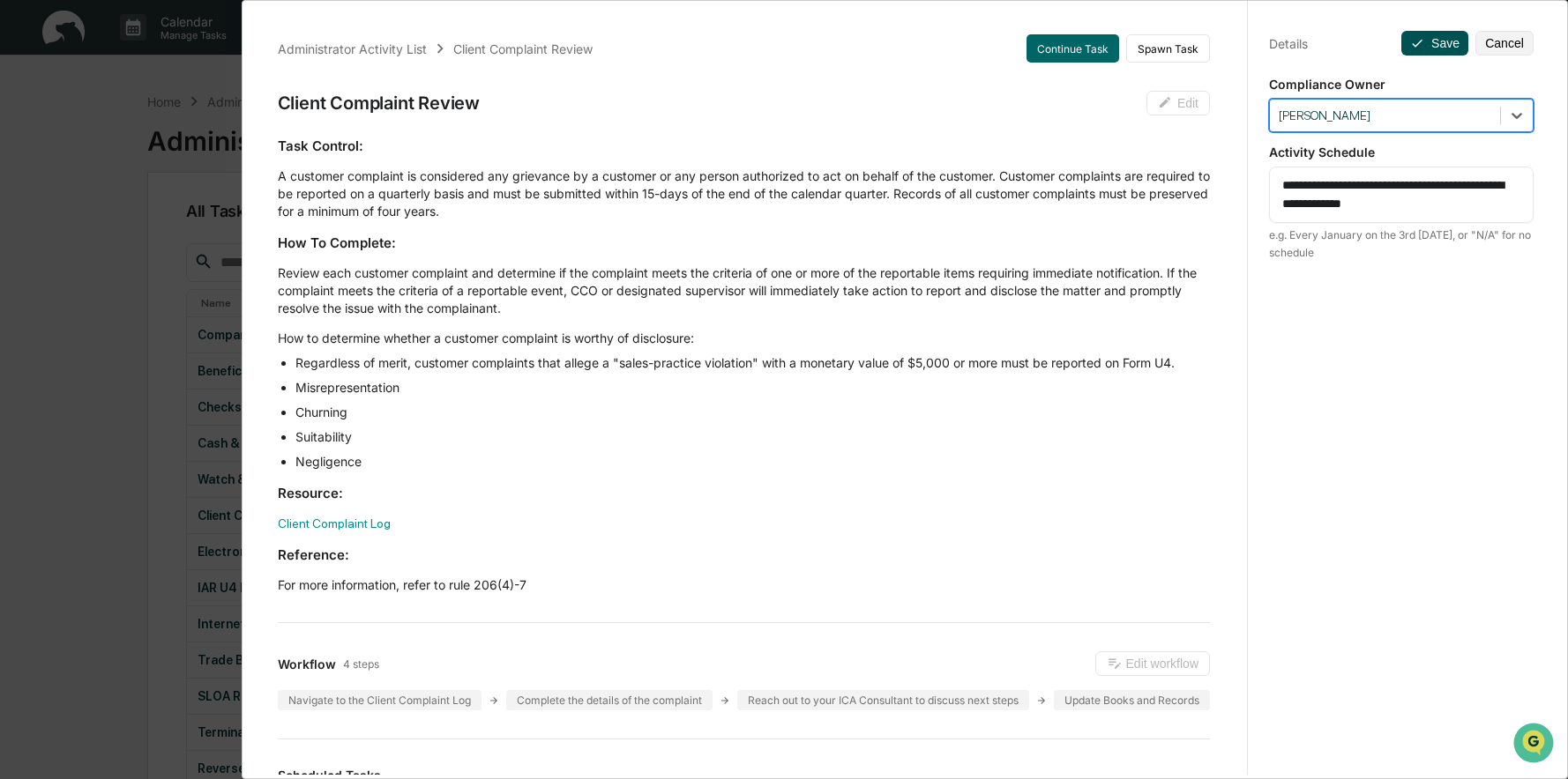
click at [1445, 38] on button "Save" at bounding box center [1435, 43] width 67 height 24
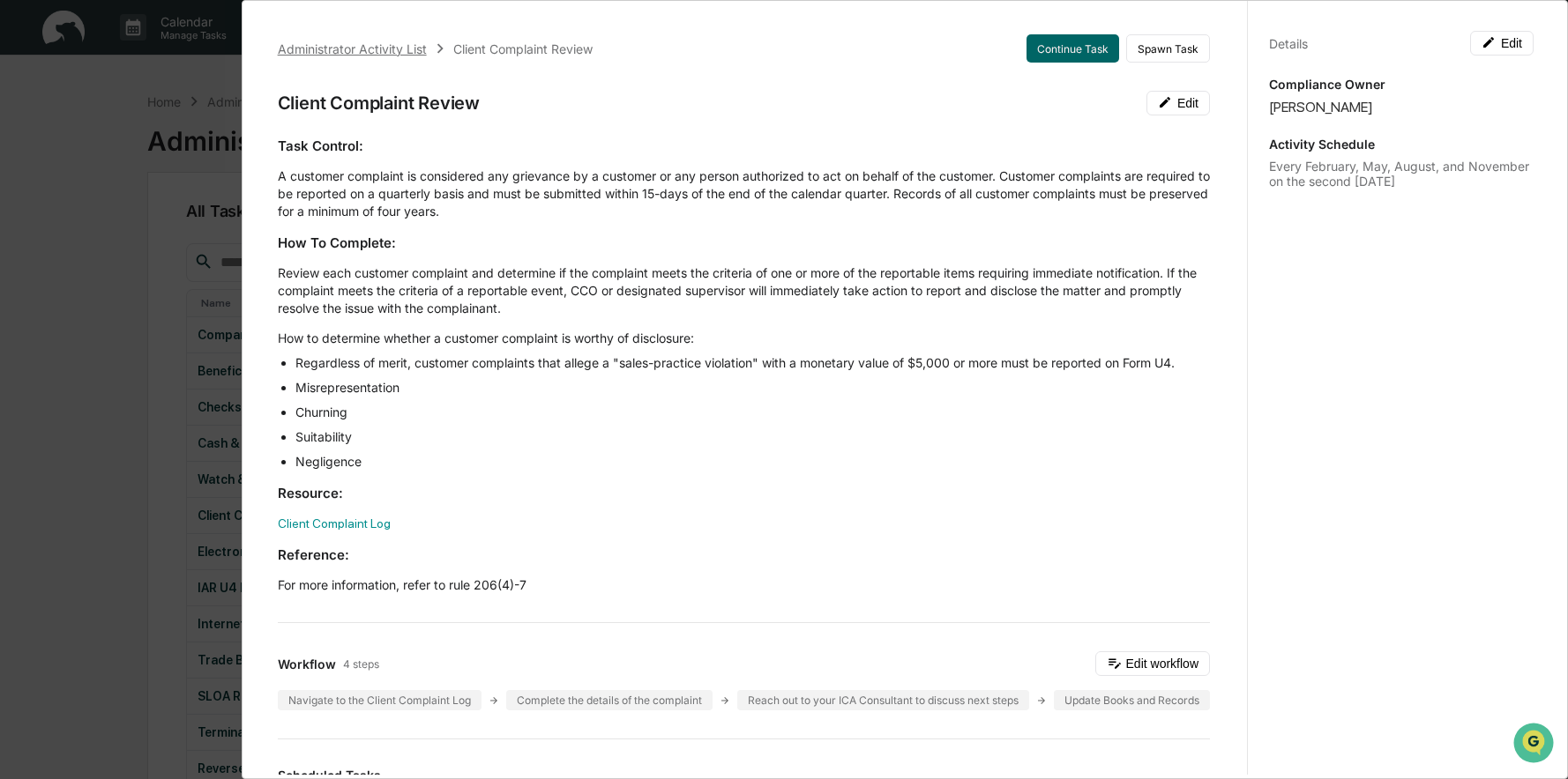
click at [384, 41] on div "Administrator Activity List" at bounding box center [352, 49] width 149 height 15
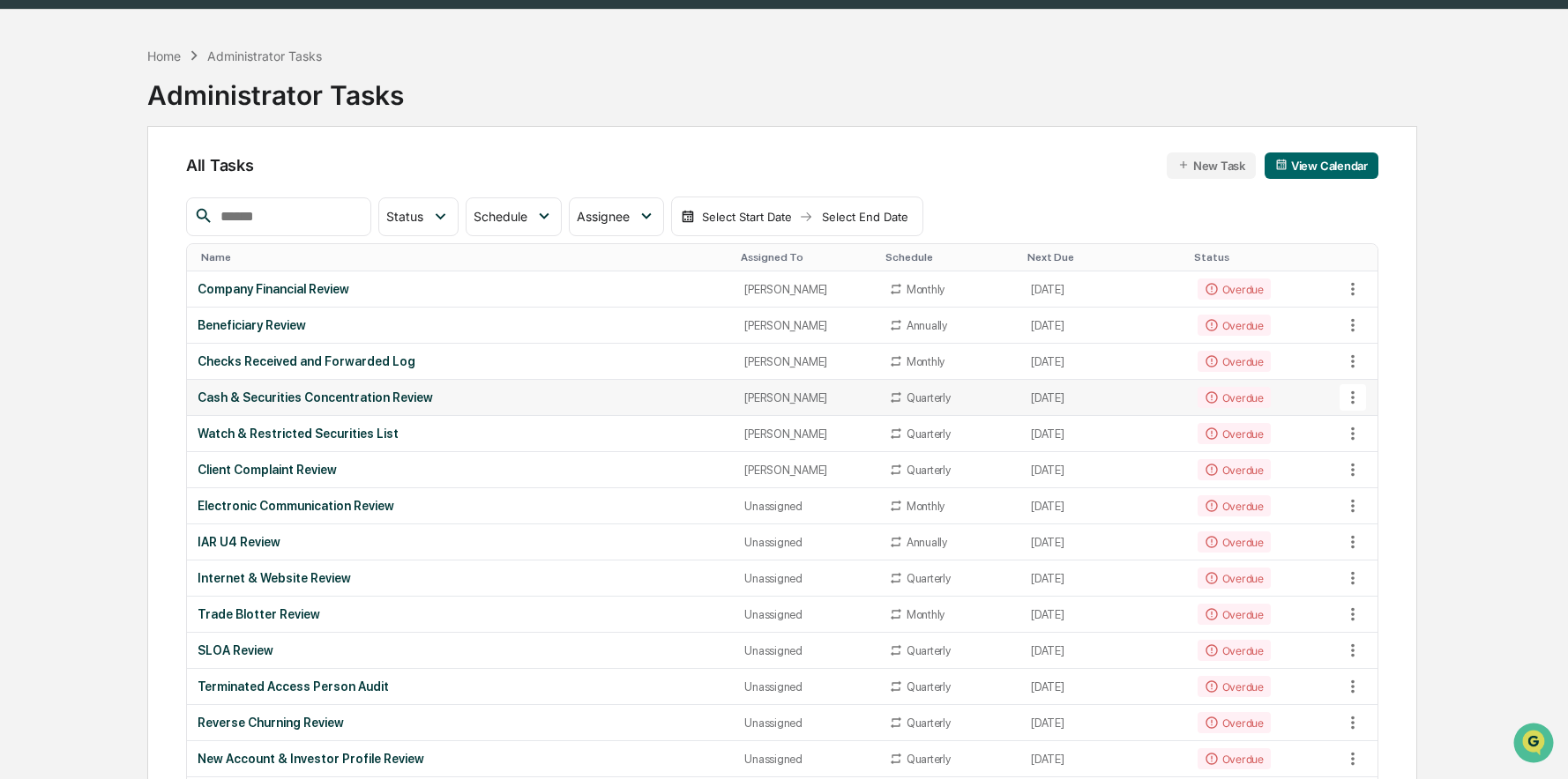
scroll to position [88, 0]
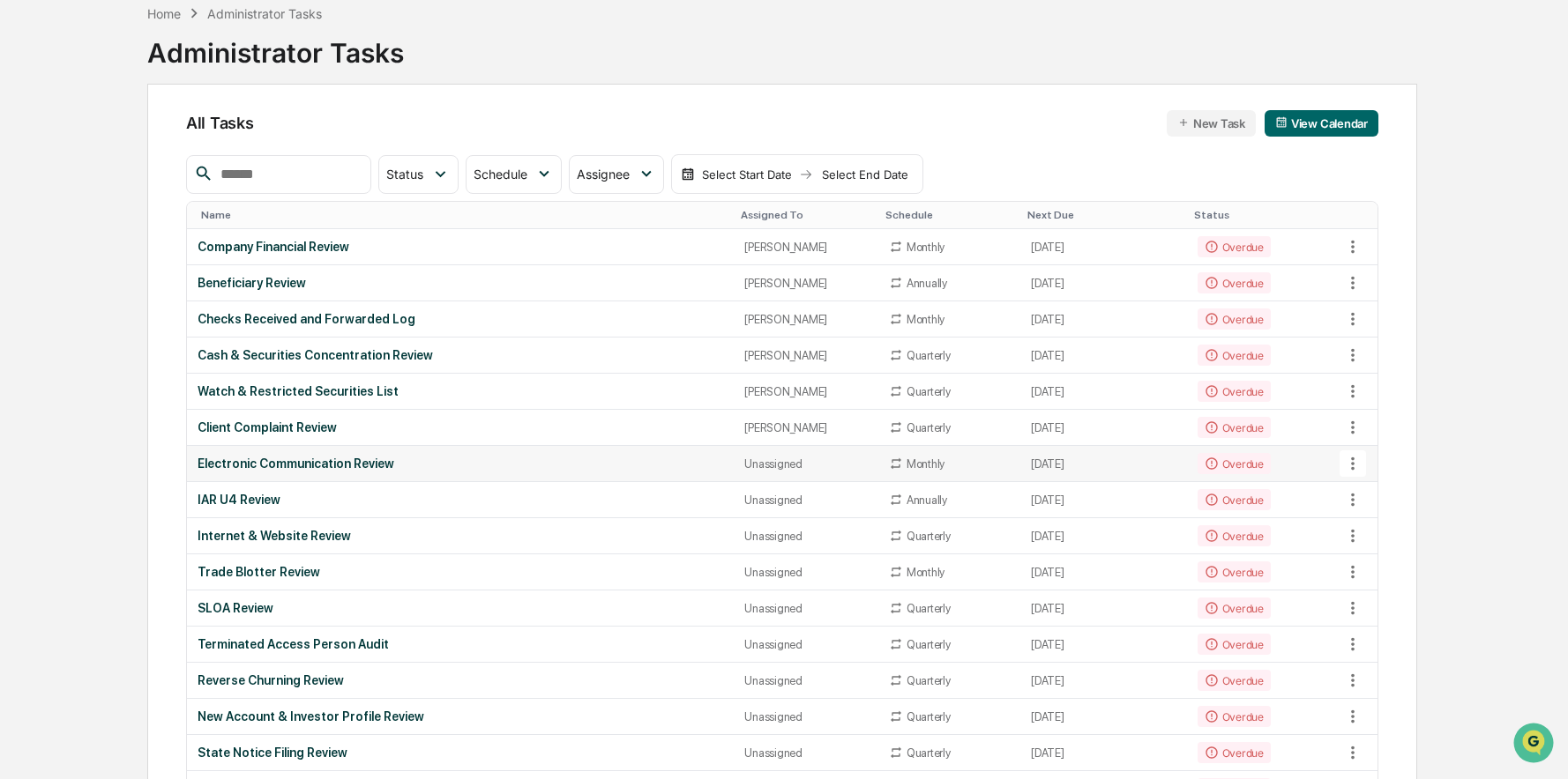
click at [540, 465] on div "Electronic Communication Review" at bounding box center [460, 463] width 525 height 14
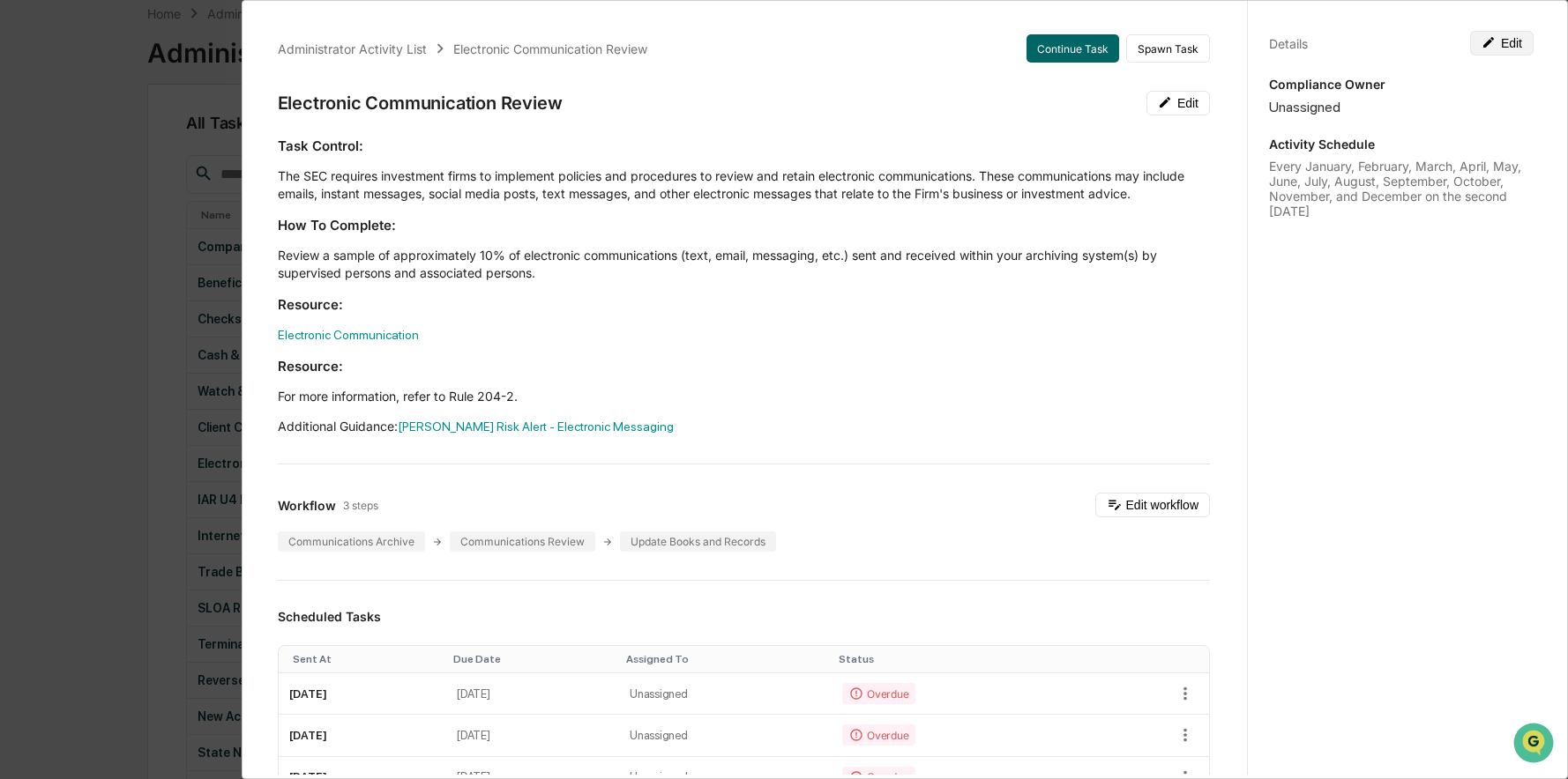
click at [1481, 41] on icon at bounding box center [1487, 42] width 14 height 14
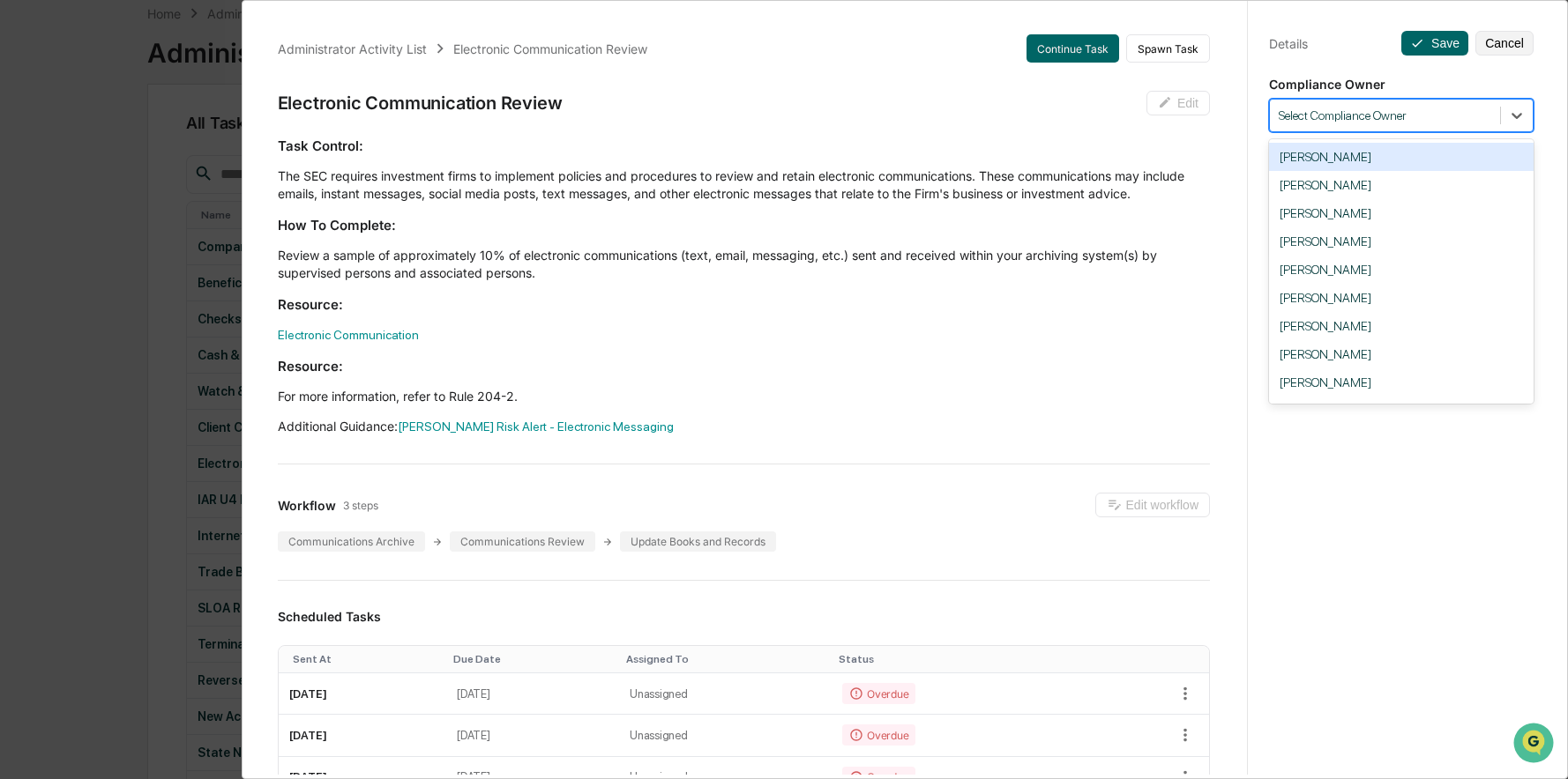
click at [1395, 117] on div at bounding box center [1384, 116] width 213 height 17
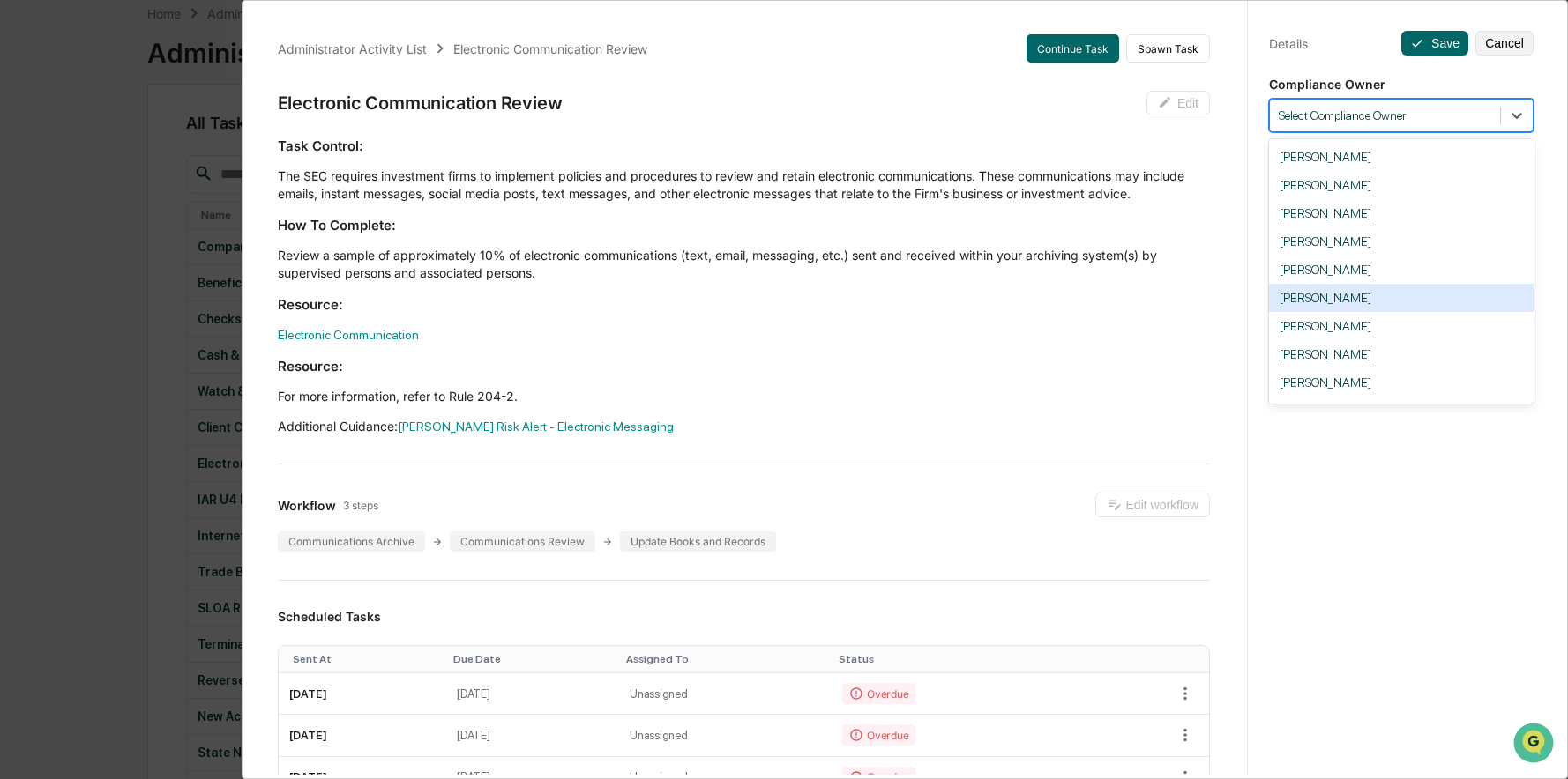
scroll to position [180, 0]
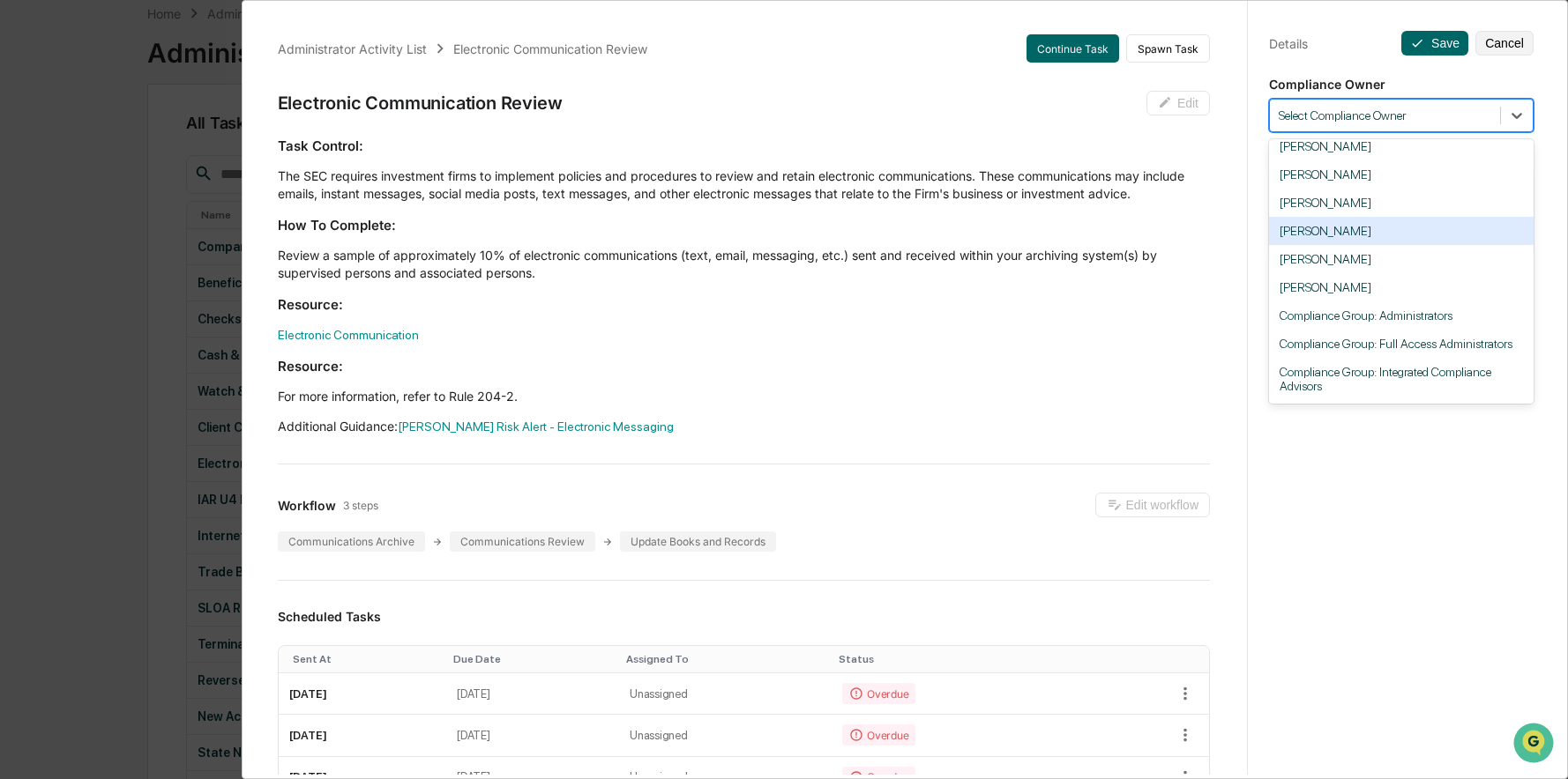
click at [1315, 227] on div "[PERSON_NAME]" at bounding box center [1401, 231] width 264 height 28
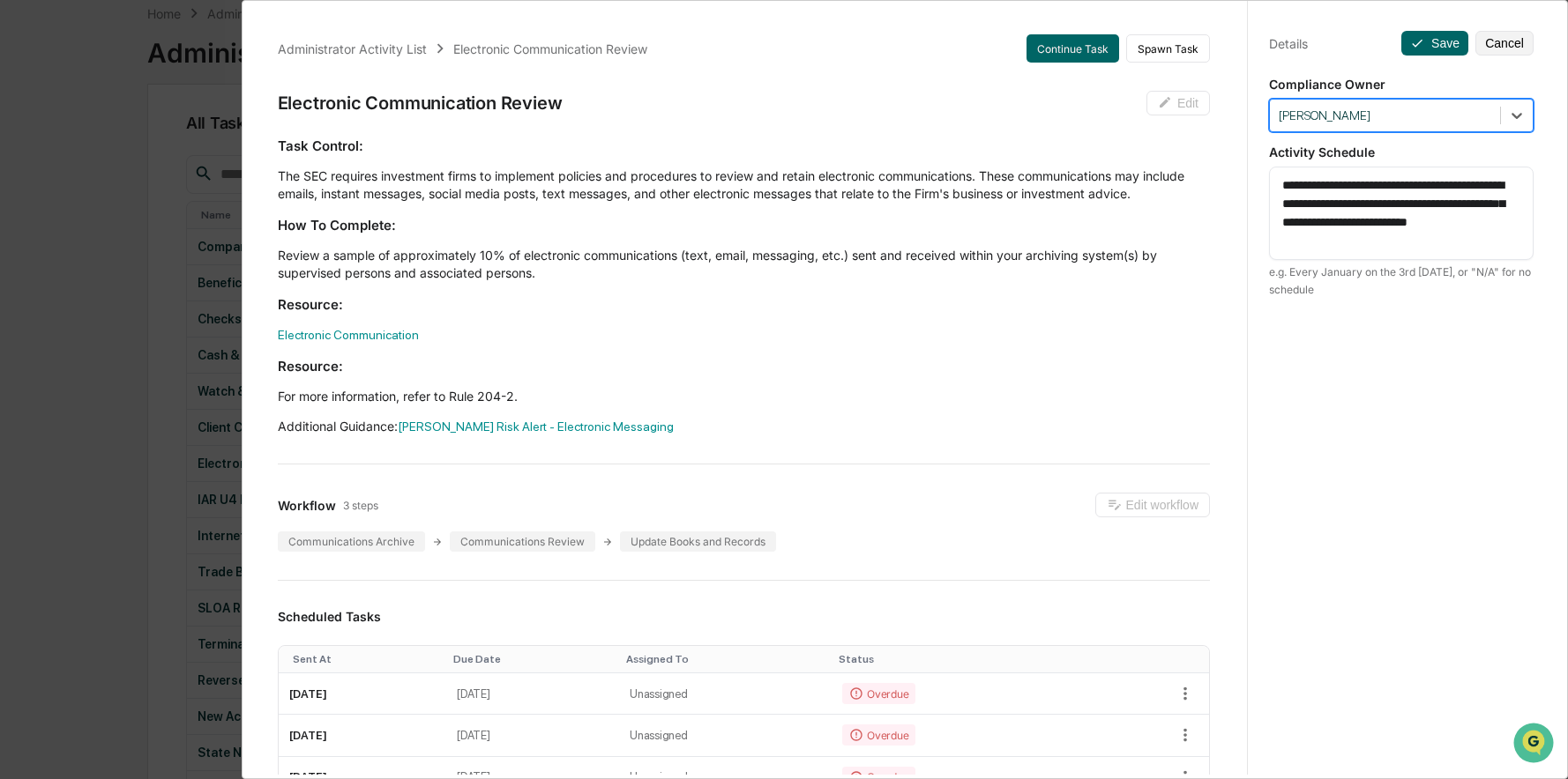
click at [1430, 25] on div "**********" at bounding box center [1400, 405] width 308 height 821
click at [1432, 35] on button "Save" at bounding box center [1435, 43] width 67 height 24
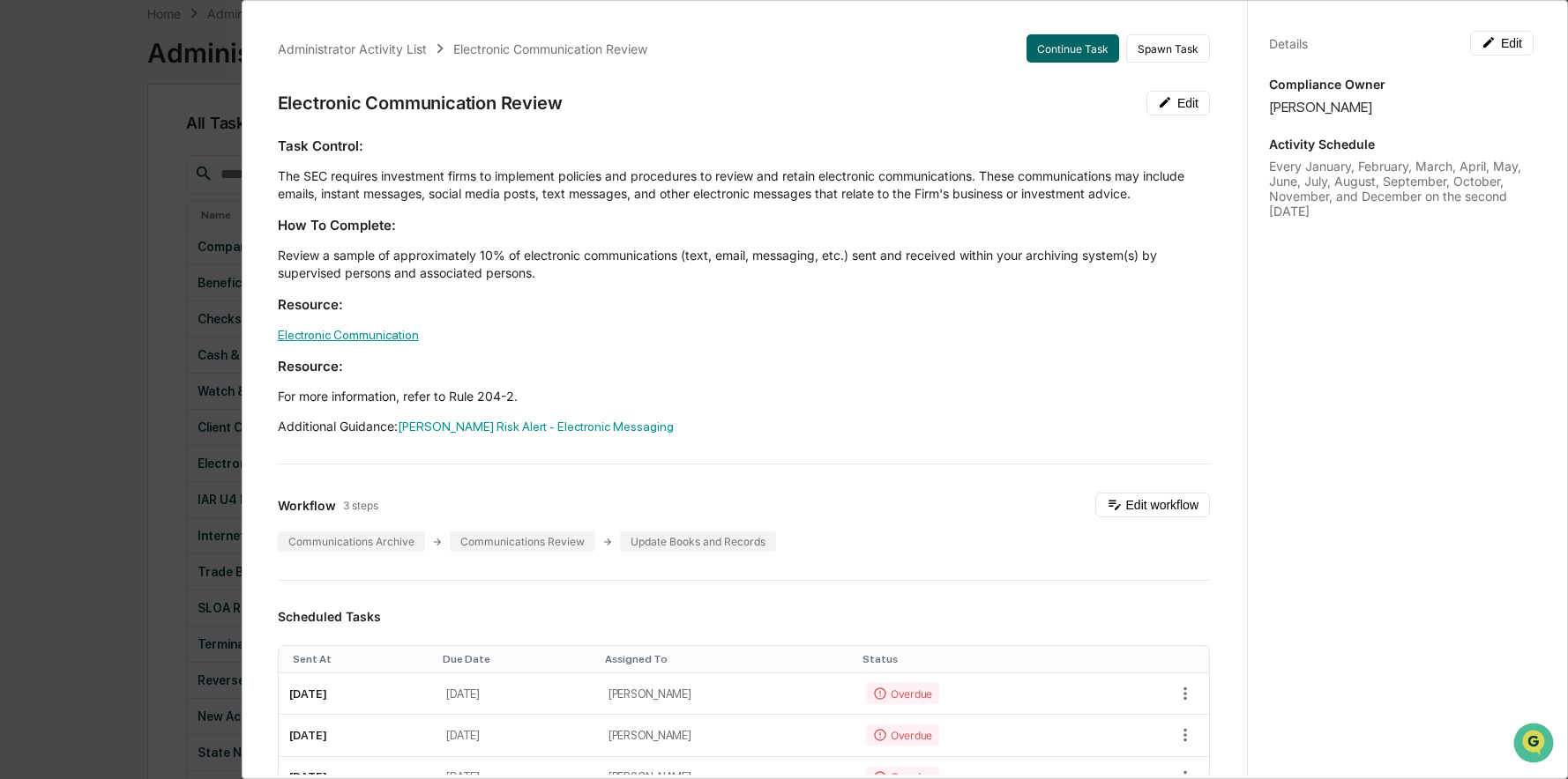
click at [377, 330] on link "Electronic Communication" at bounding box center [348, 334] width 141 height 14
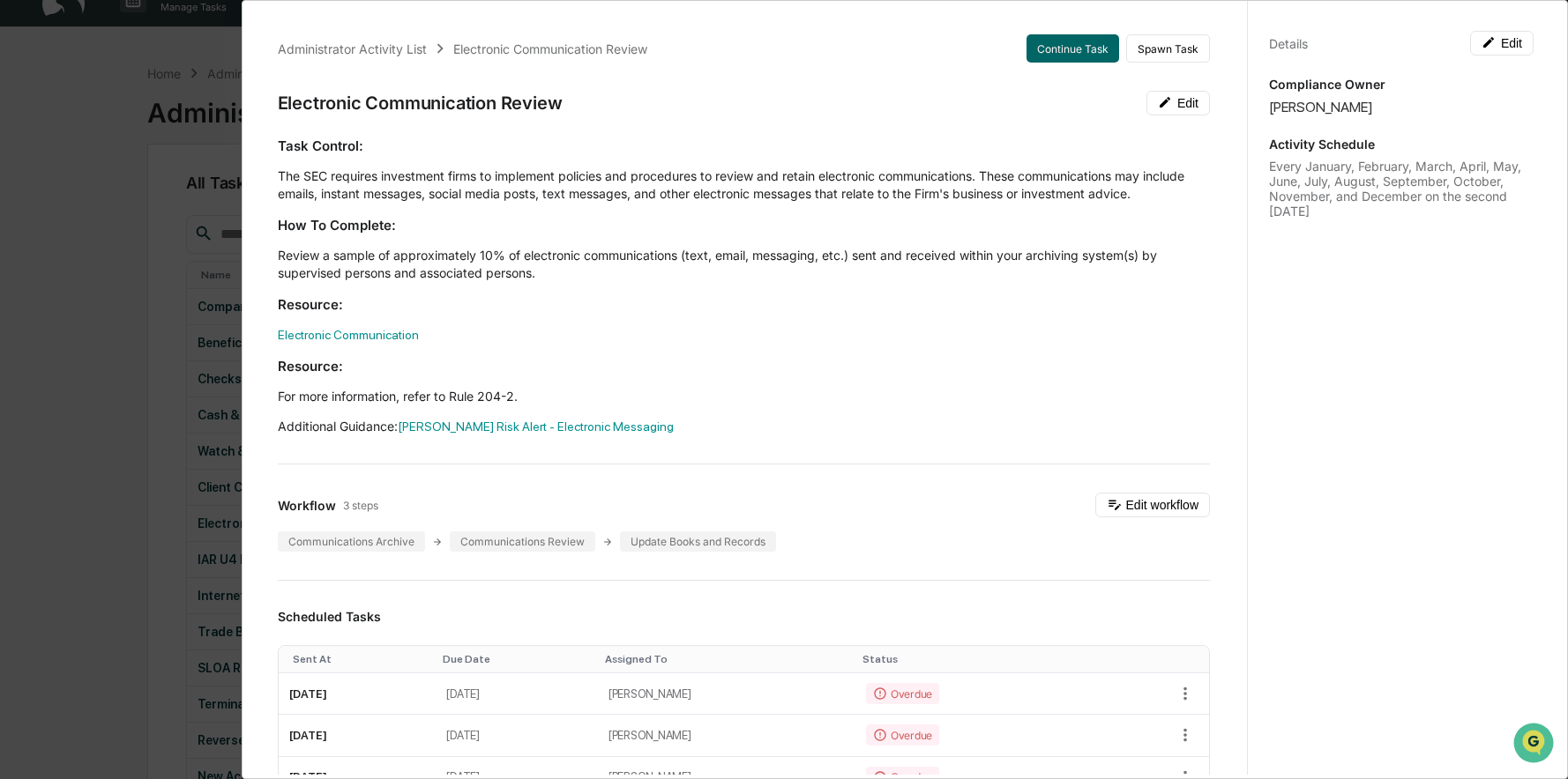
scroll to position [0, 0]
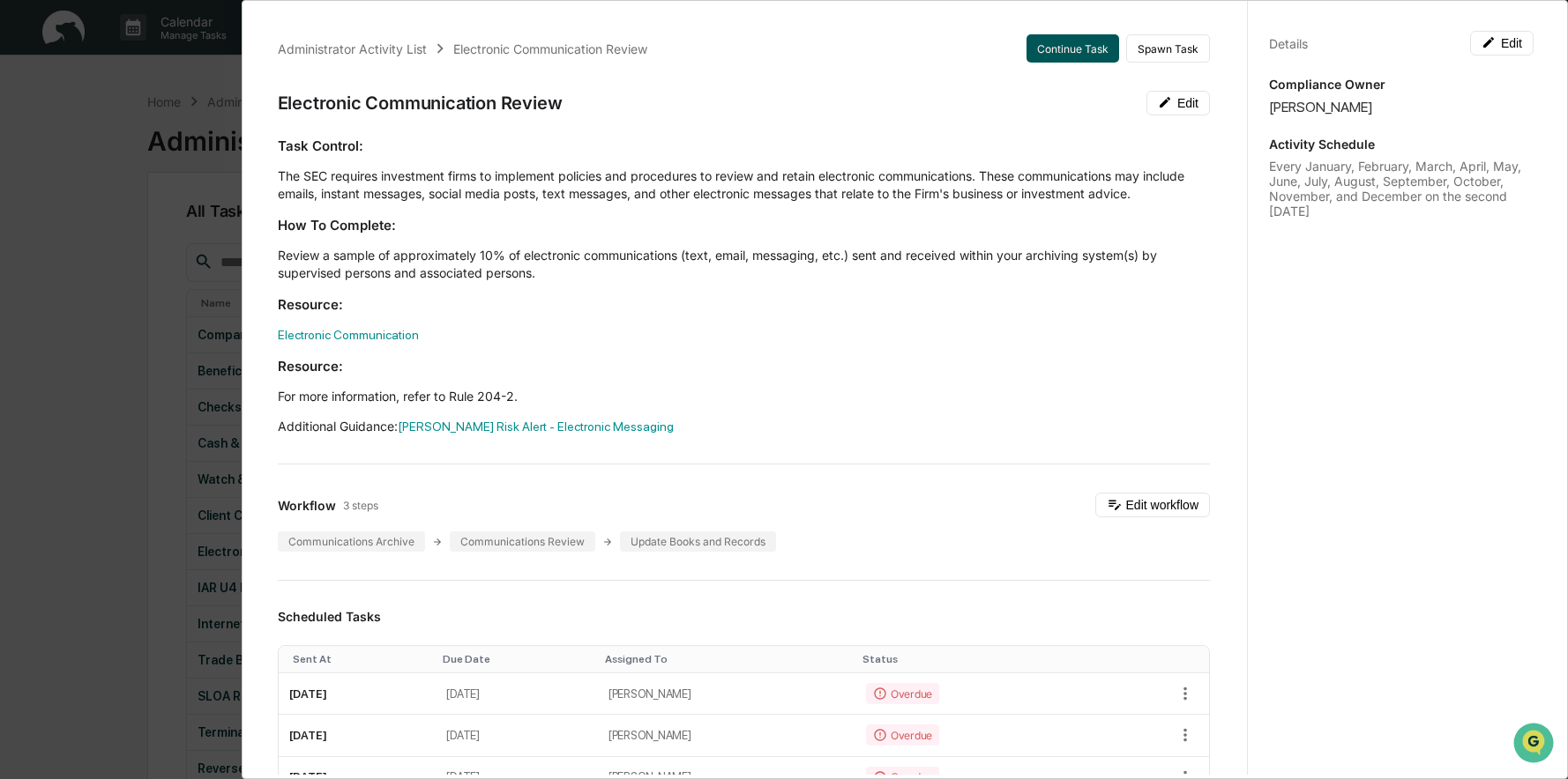
click at [1066, 50] on button "Continue Task" at bounding box center [1072, 49] width 93 height 28
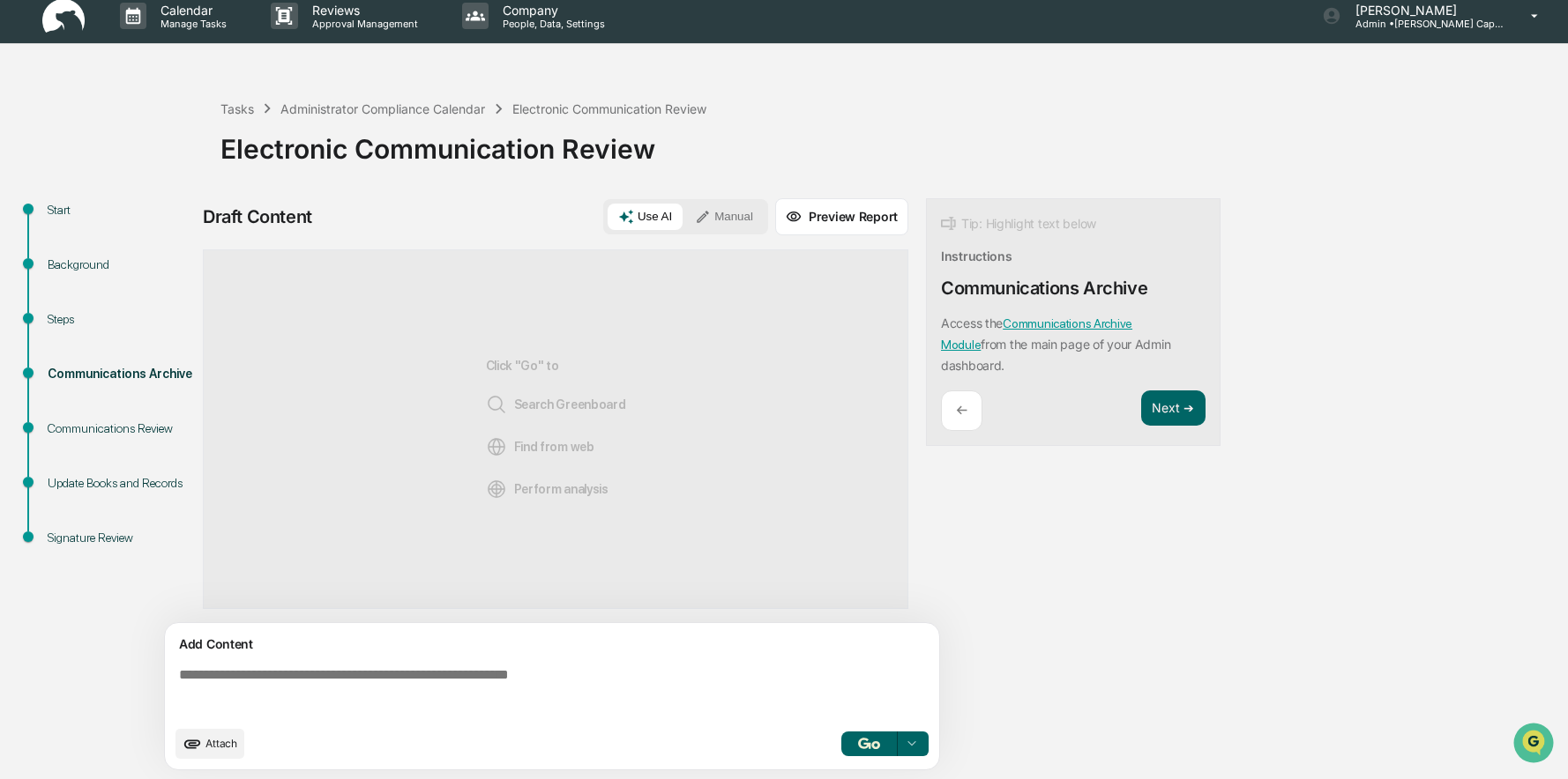
scroll to position [13, 0]
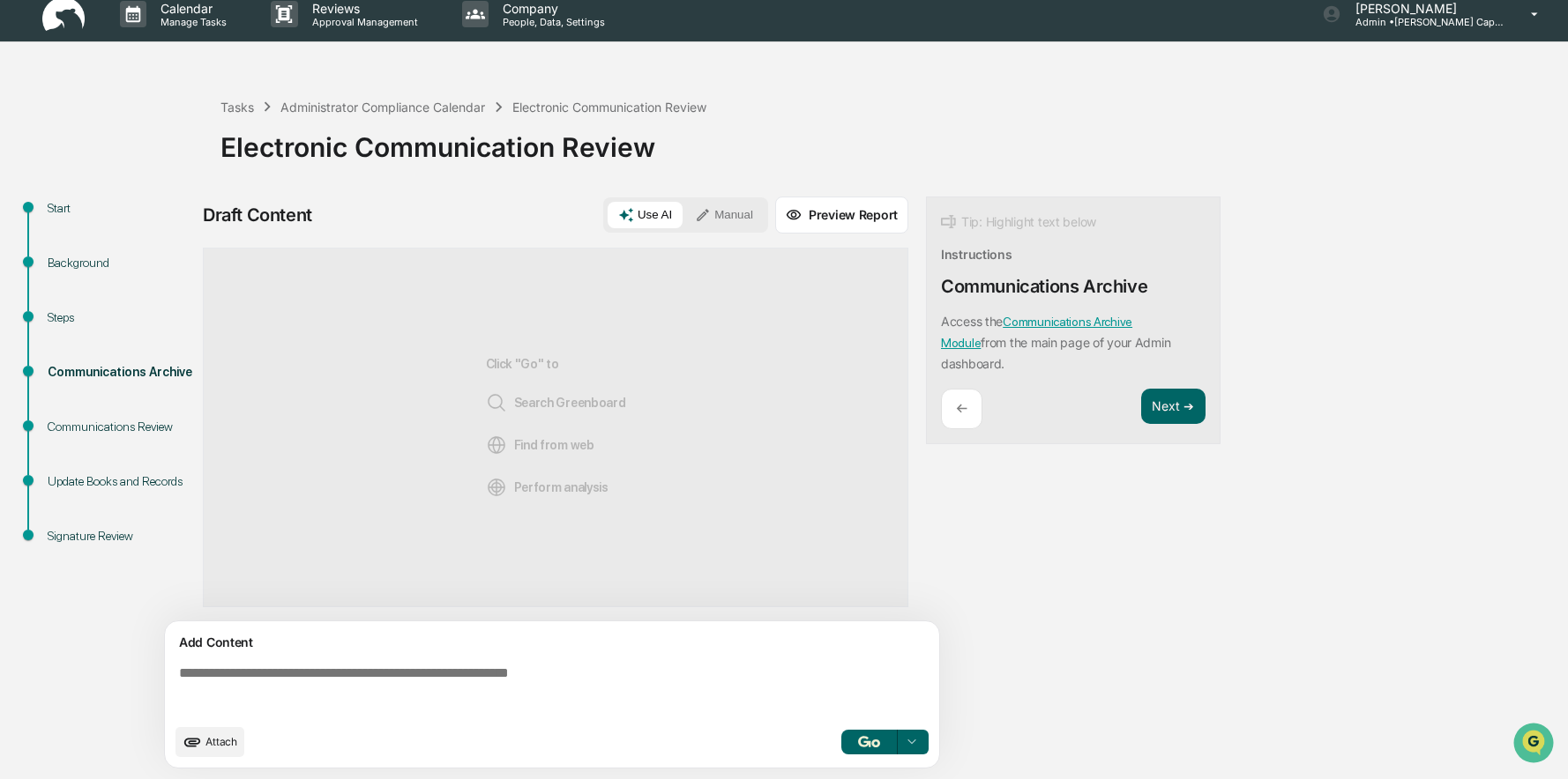
click at [332, 660] on textarea at bounding box center [555, 690] width 767 height 64
click at [212, 676] on textarea at bounding box center [555, 690] width 767 height 64
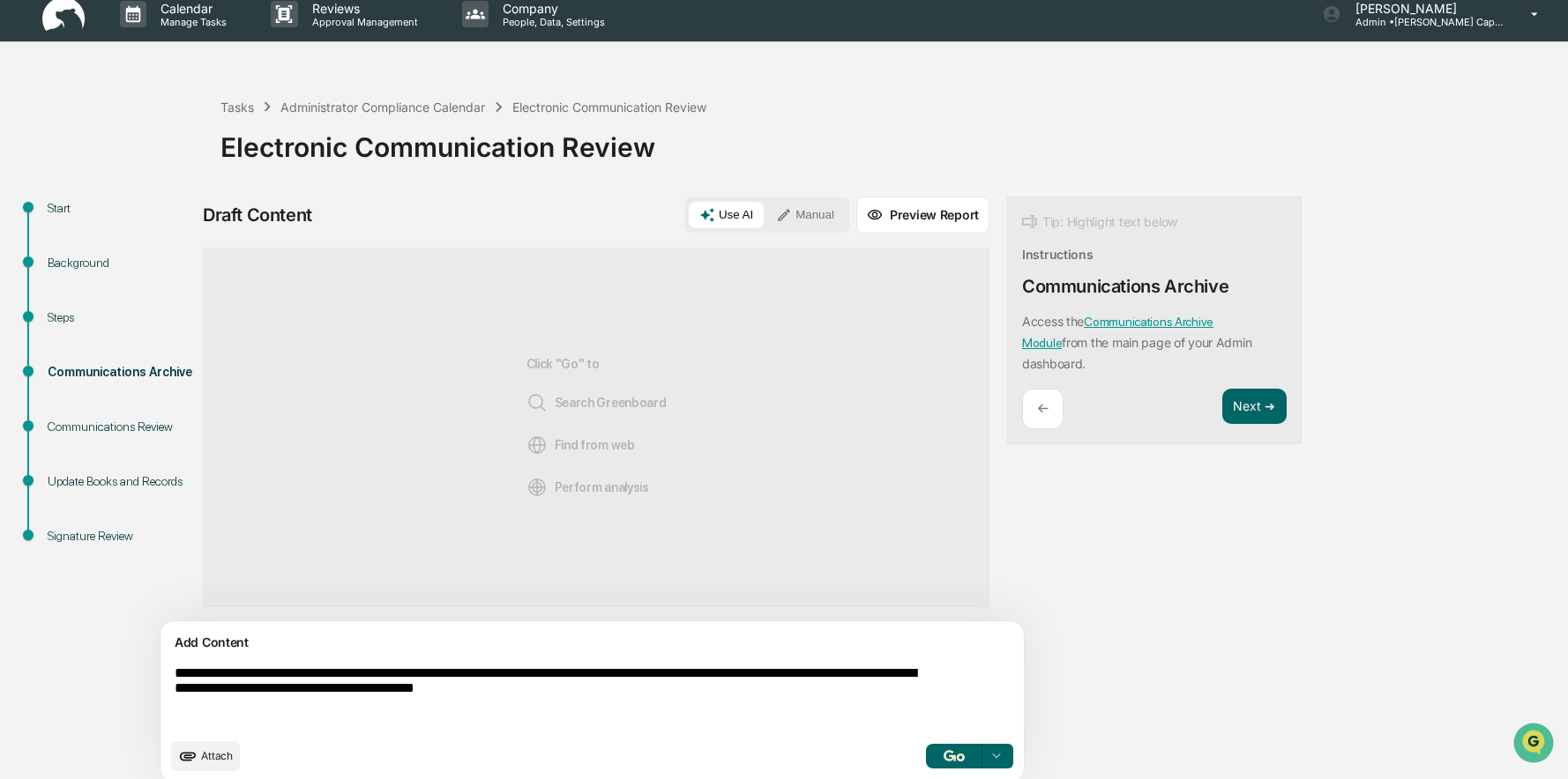
scroll to position [27, 0]
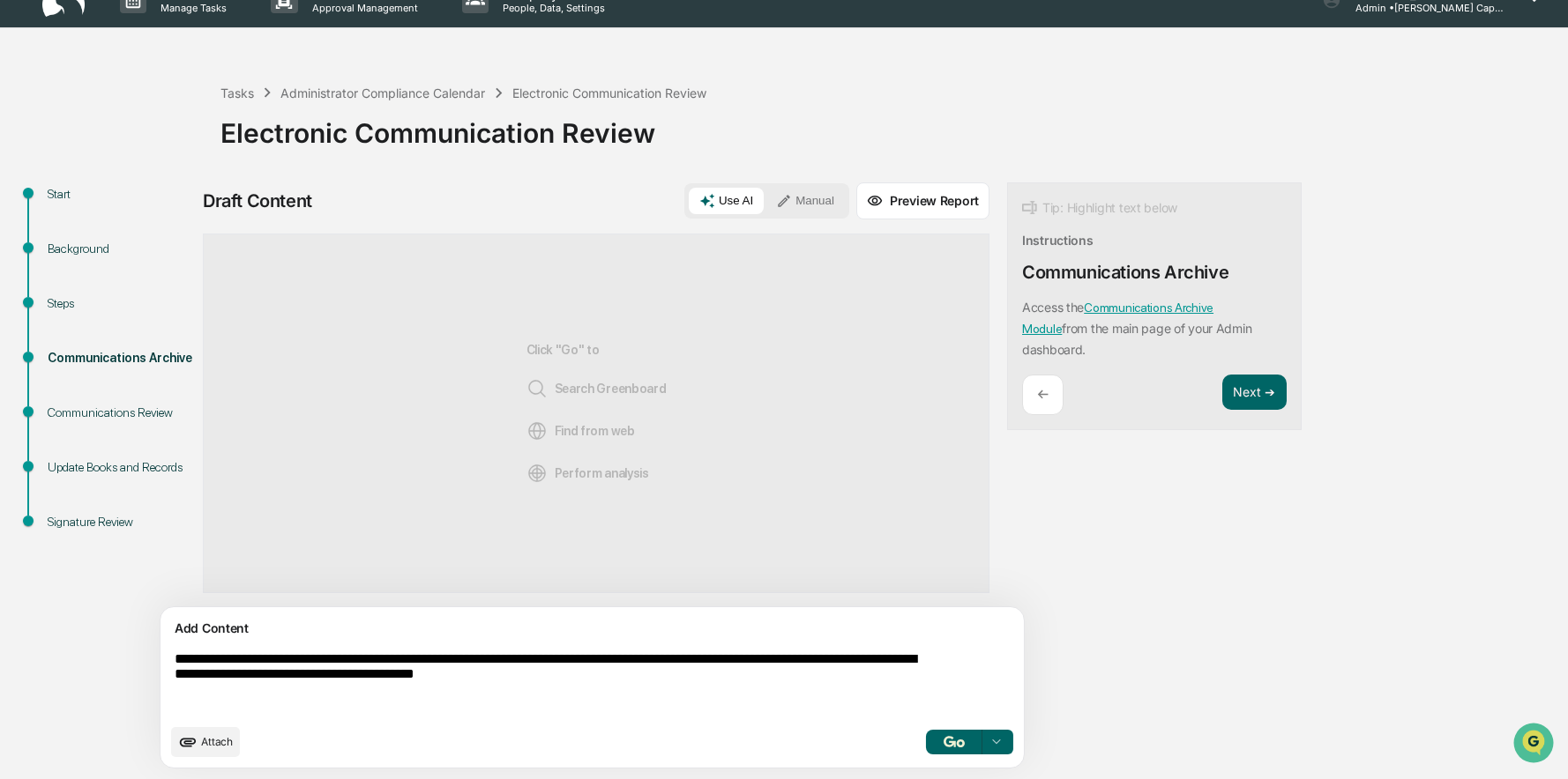
type textarea "**********"
click at [925, 736] on button "button" at bounding box center [954, 742] width 56 height 24
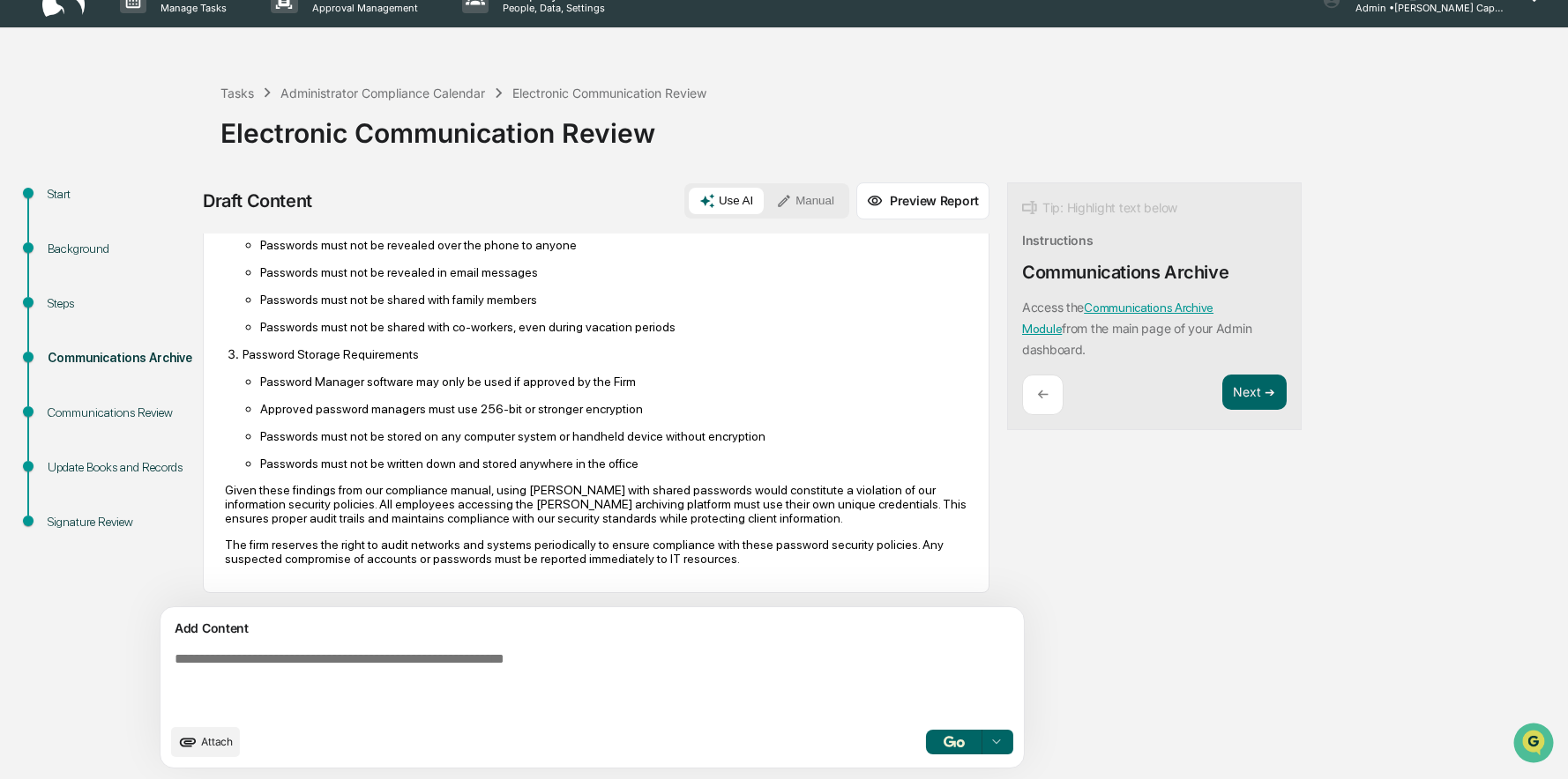
scroll to position [358, 0]
click at [1222, 399] on button "Next ➔" at bounding box center [1254, 392] width 65 height 37
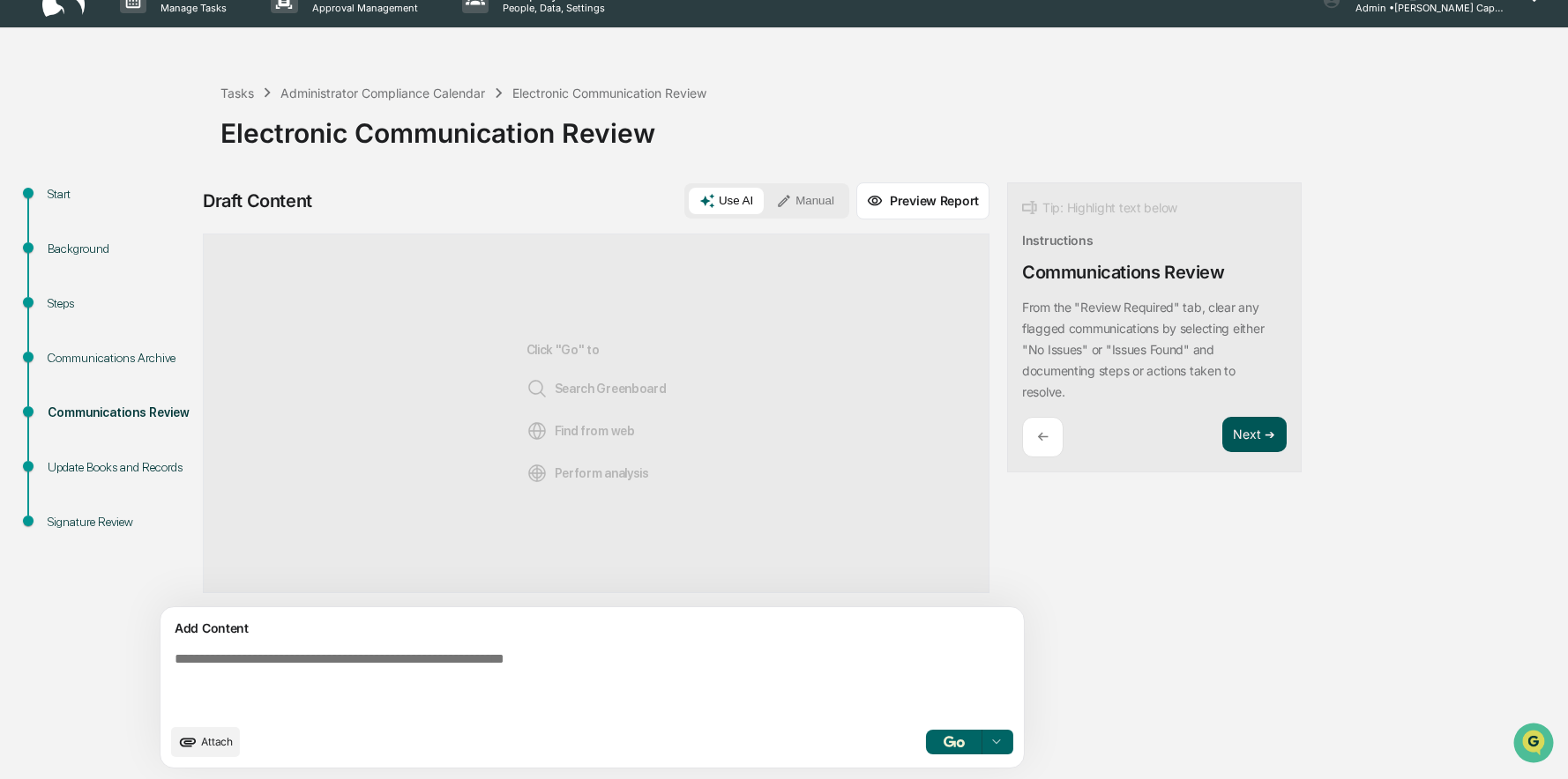
scroll to position [0, 0]
click at [1222, 428] on button "Next ➔" at bounding box center [1254, 434] width 65 height 37
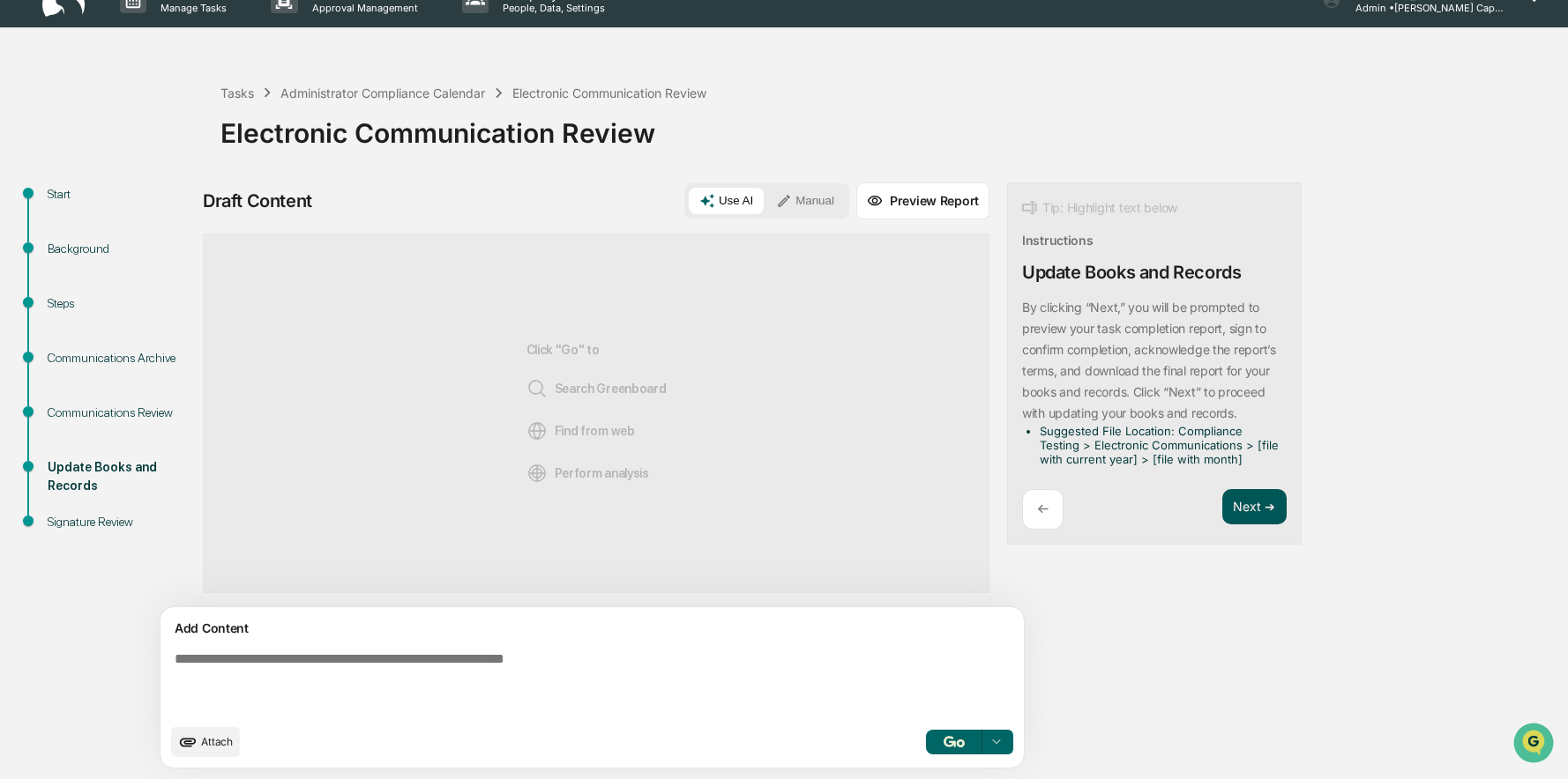
click at [1222, 497] on button "Next ➔" at bounding box center [1254, 507] width 65 height 37
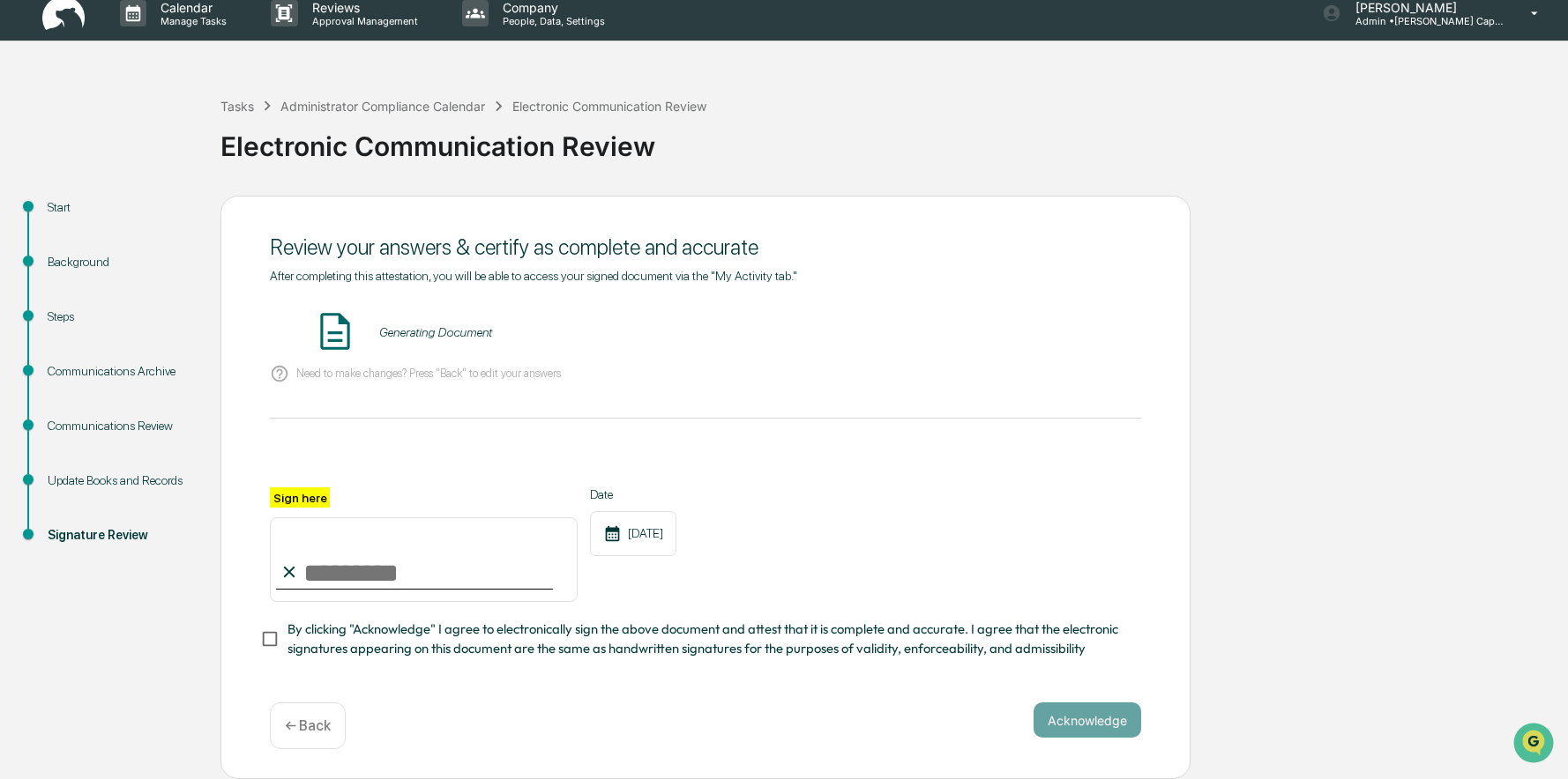
scroll to position [20, 0]
click at [350, 550] on input "Sign here" at bounding box center [423, 560] width 308 height 84
type input "**********"
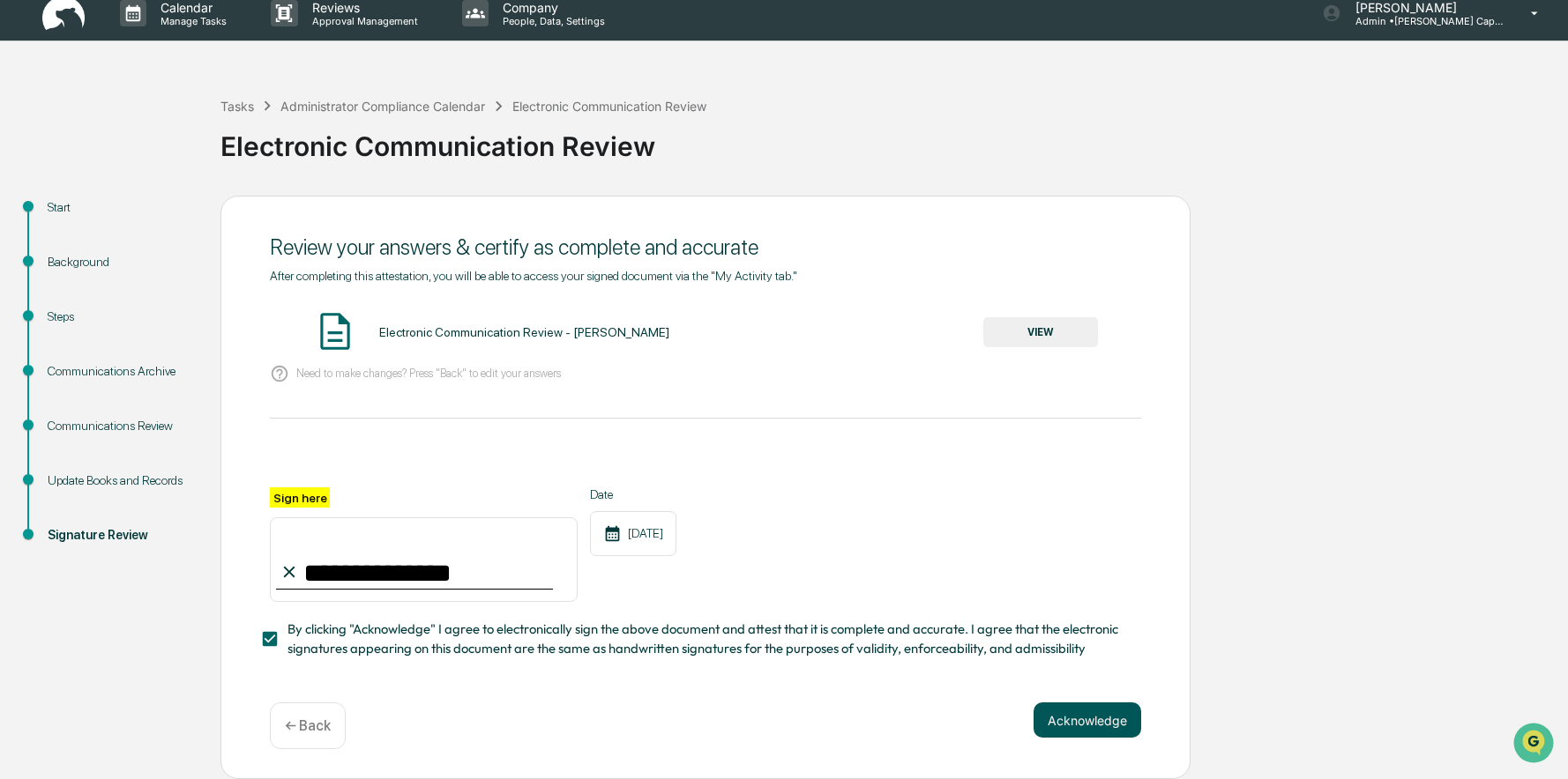
click at [1088, 710] on button "Acknowledge" at bounding box center [1087, 720] width 108 height 36
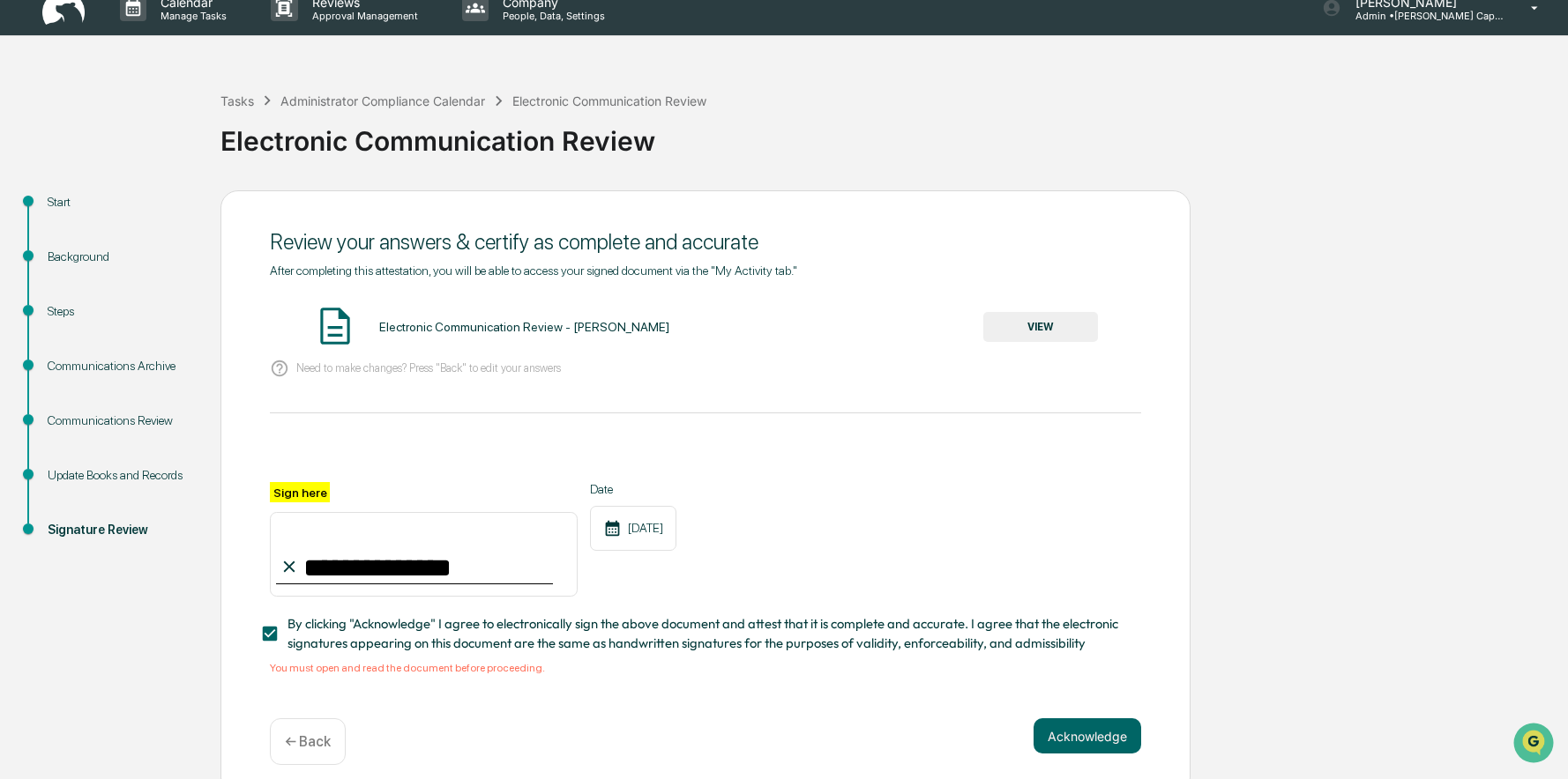
scroll to position [40, 0]
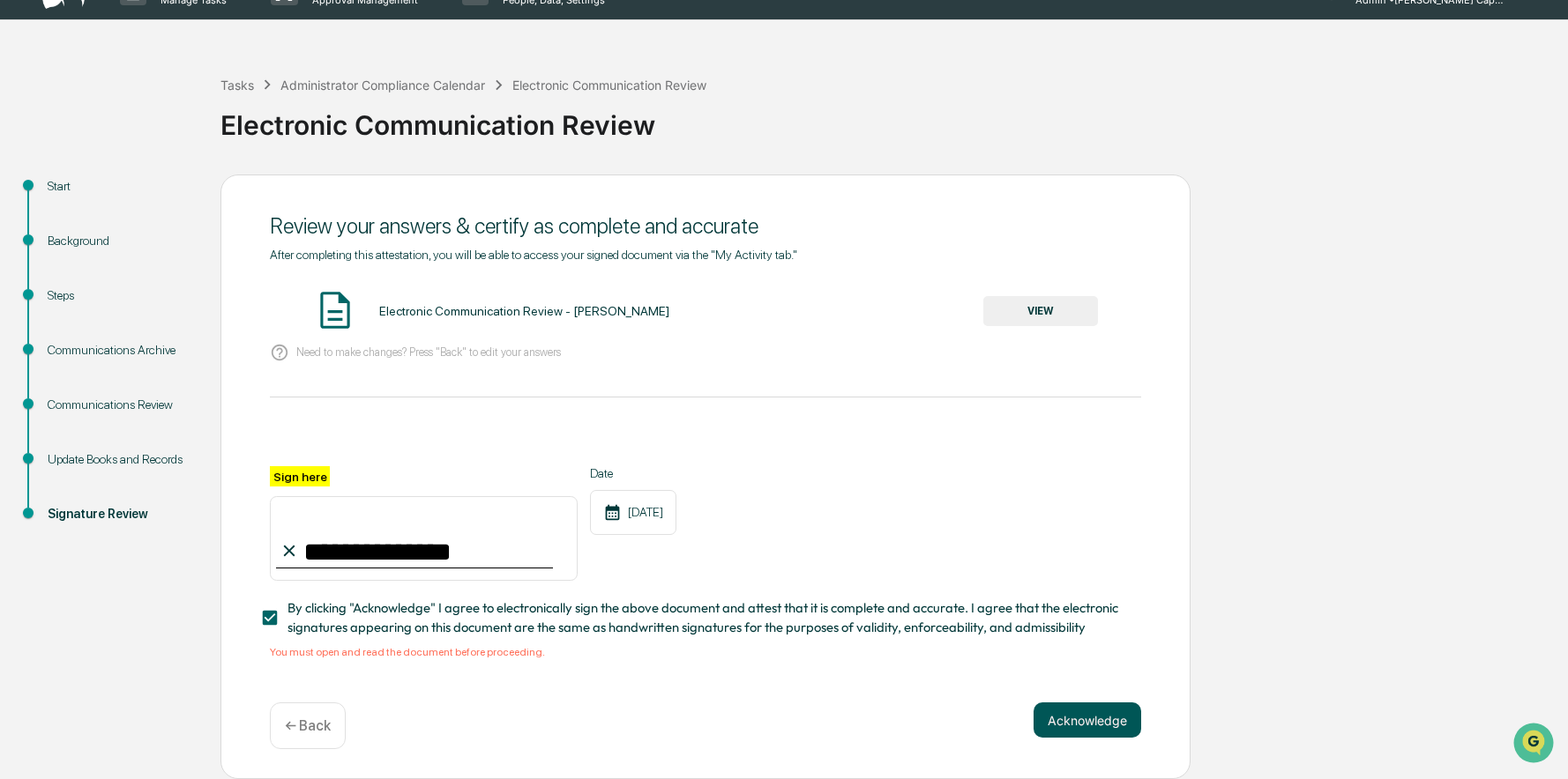
click at [1083, 726] on button "Acknowledge" at bounding box center [1087, 720] width 108 height 36
click at [1086, 713] on button "Acknowledge" at bounding box center [1087, 720] width 108 height 36
click at [1027, 312] on button "VIEW" at bounding box center [1041, 311] width 114 height 30
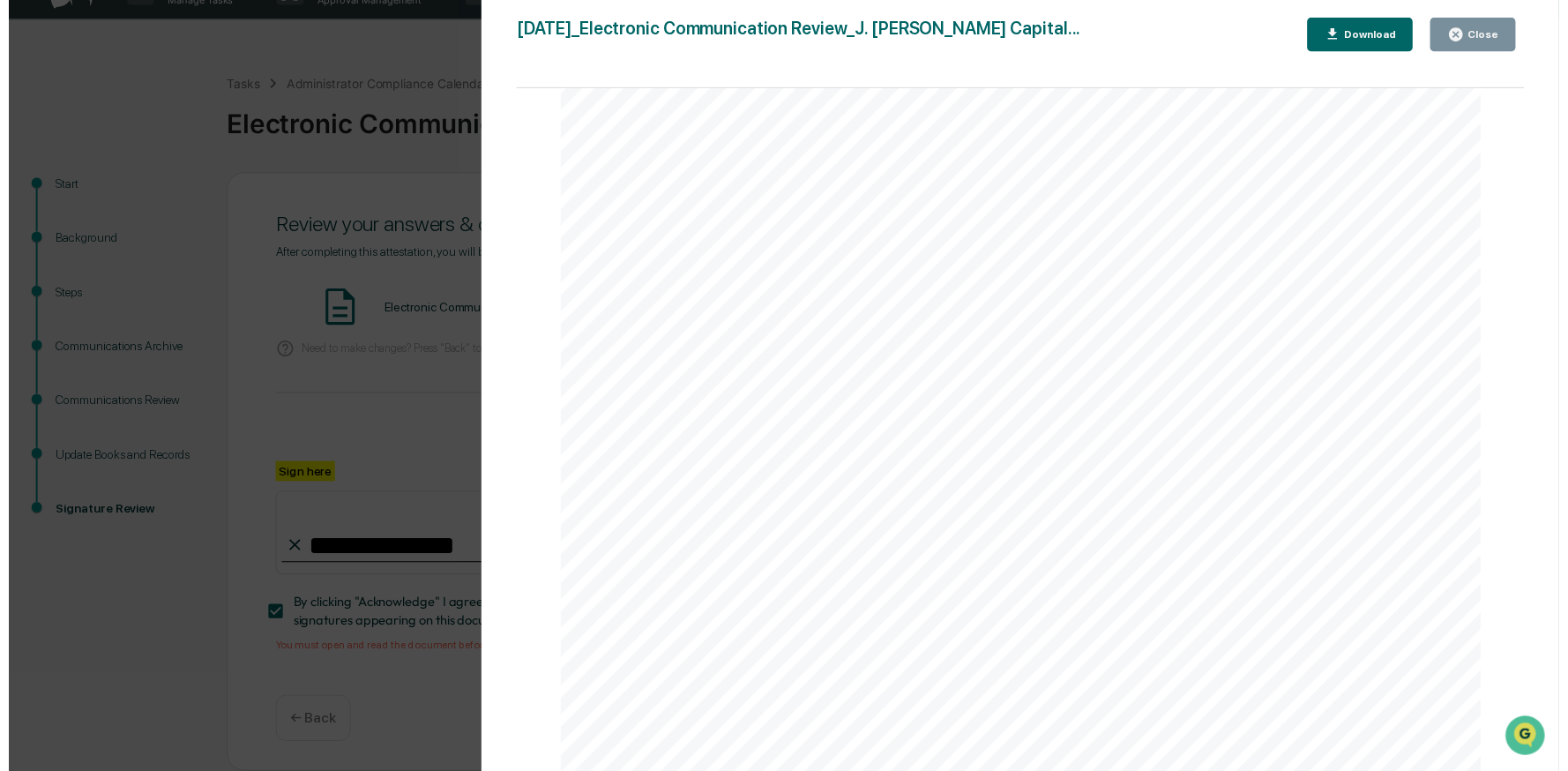
scroll to position [1424, 0]
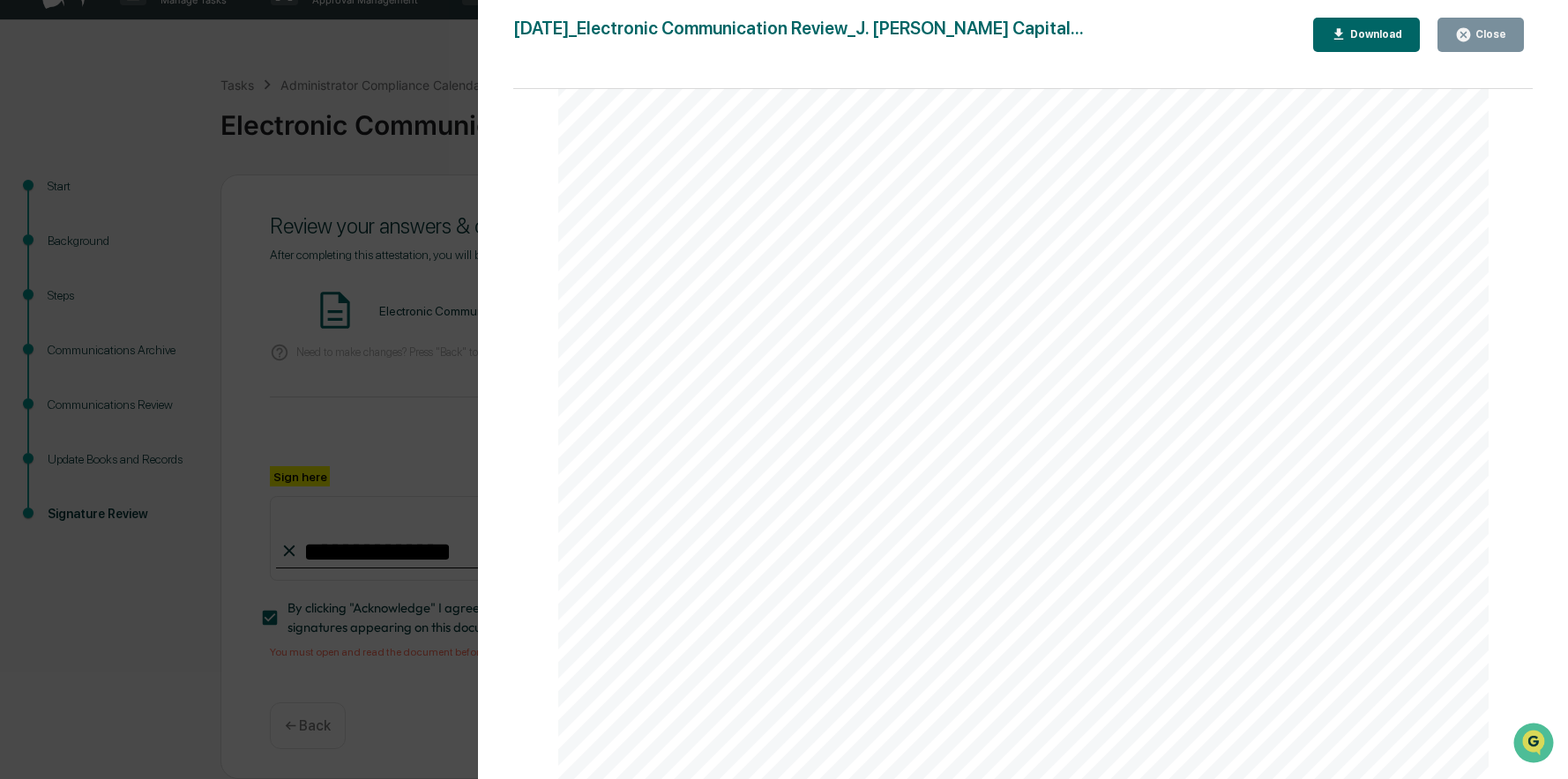
click at [1341, 46] on button "Download" at bounding box center [1367, 35] width 108 height 35
click at [427, 157] on div "Version History 08/21/2025, 05:51 PM Tennille Hicks 2025-08-21_Electronic Commu…" at bounding box center [784, 390] width 1568 height 779
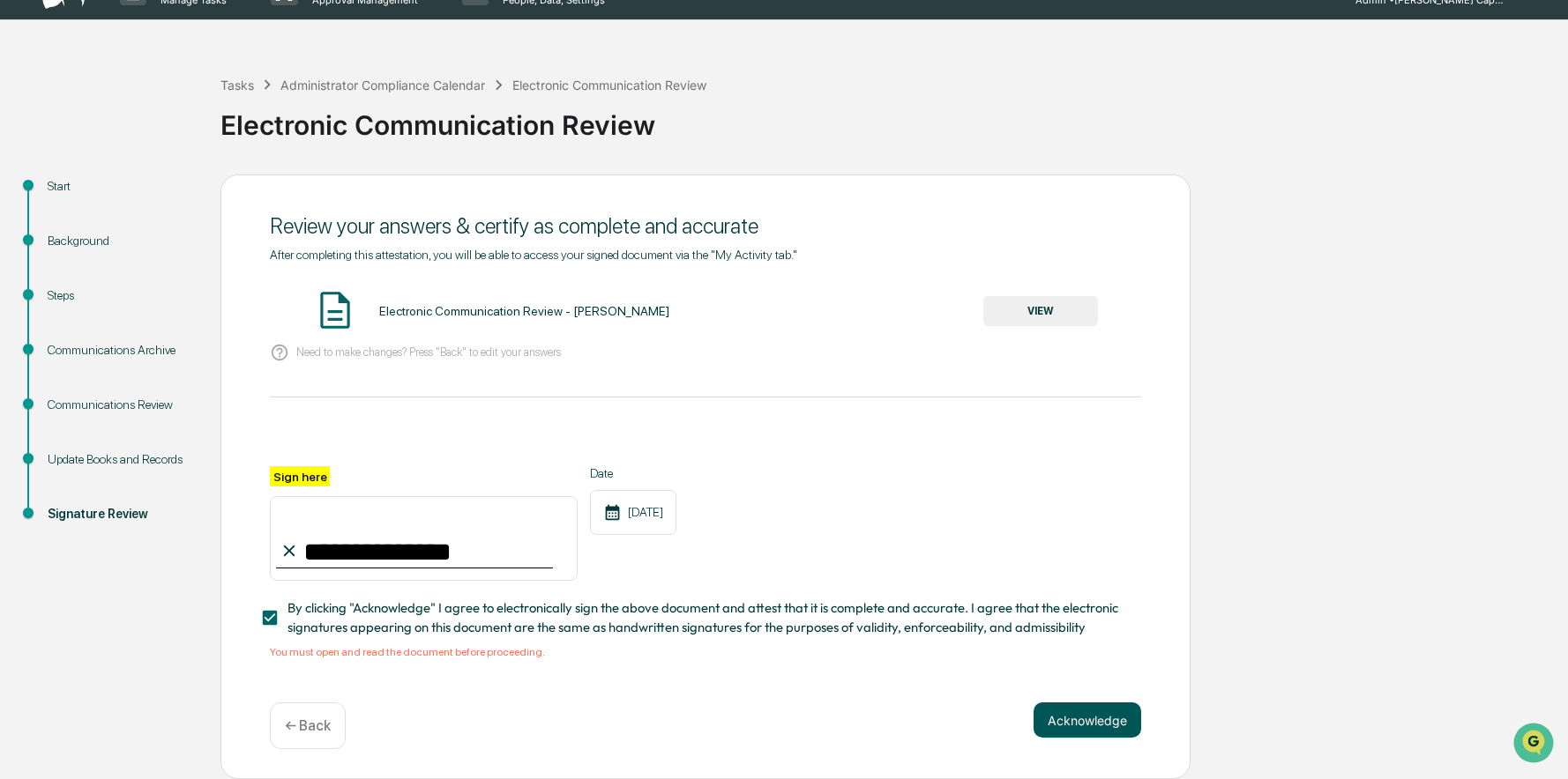
click at [1090, 719] on button "Acknowledge" at bounding box center [1087, 720] width 108 height 36
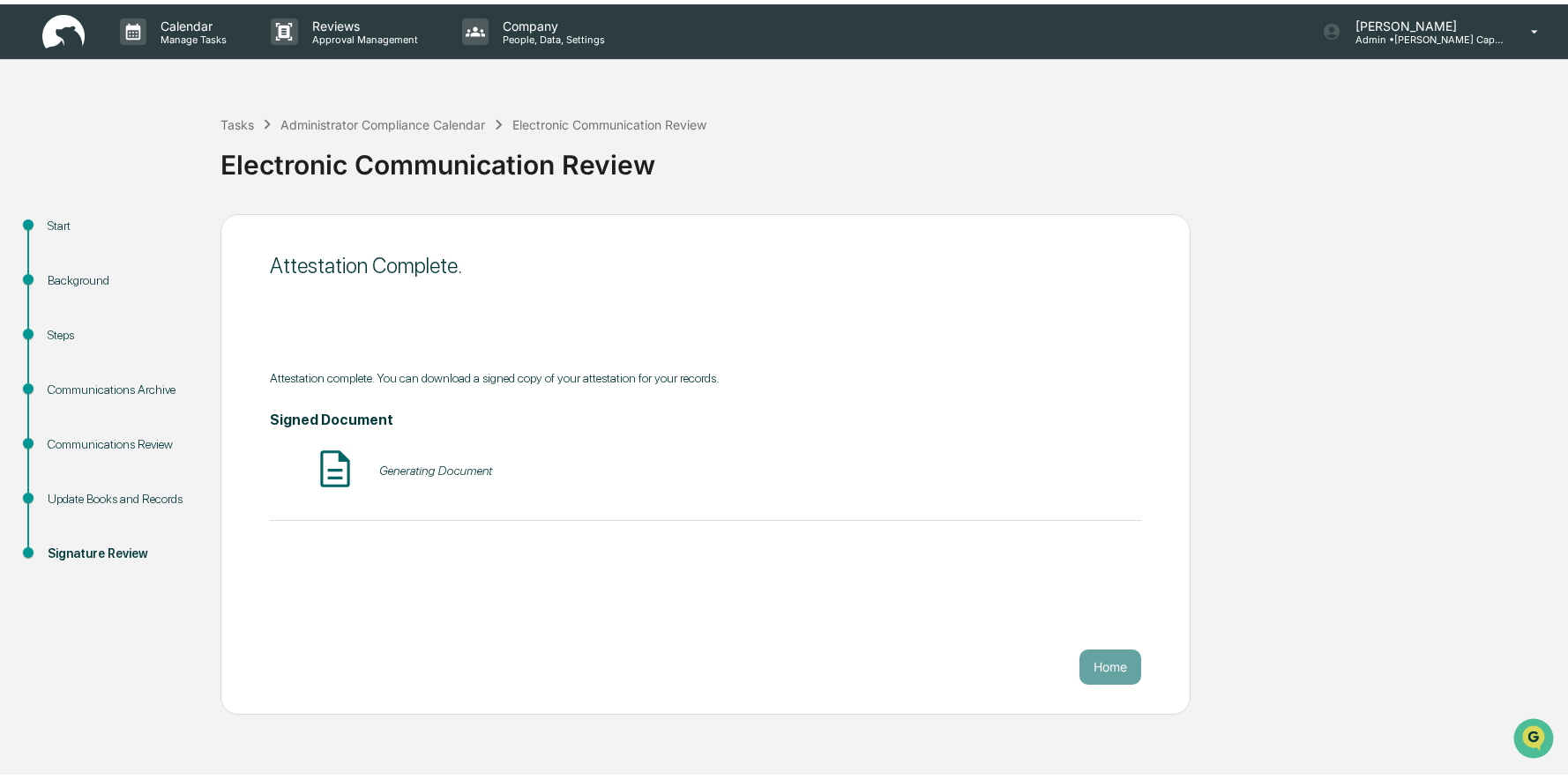
scroll to position [0, 0]
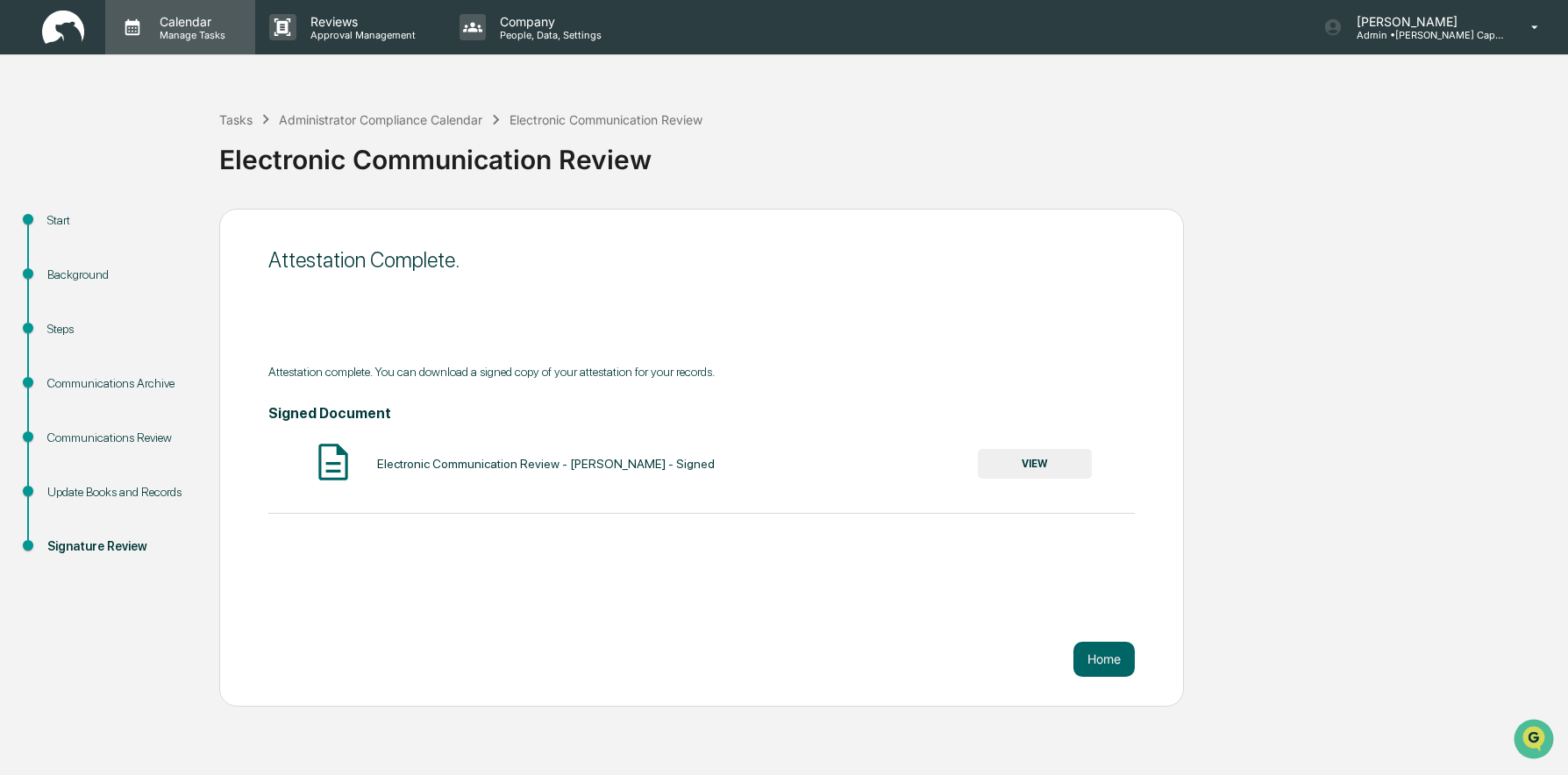
click at [192, 22] on p "Calendar" at bounding box center [189, 21] width 89 height 15
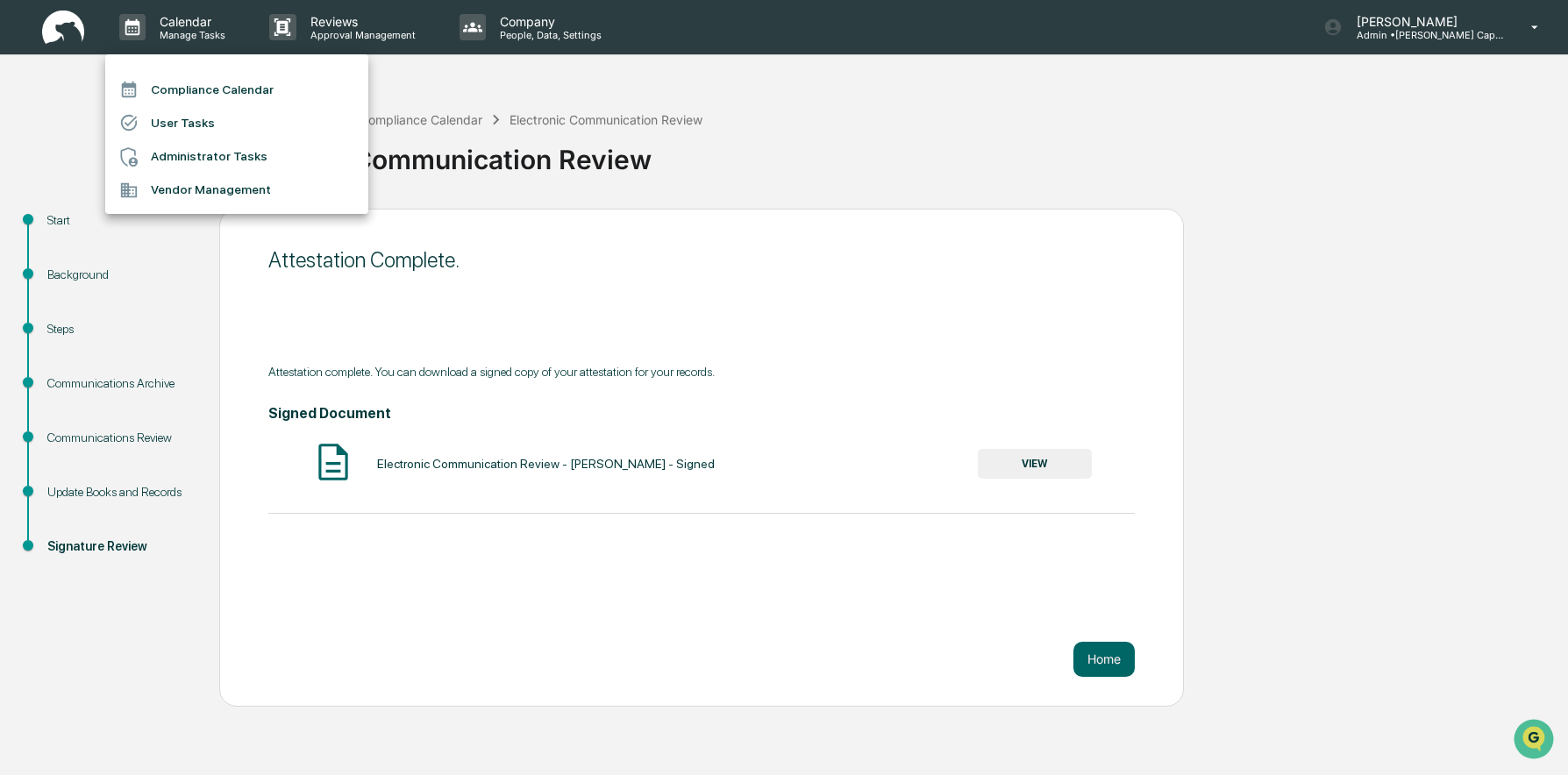
click at [228, 120] on li "User Tasks" at bounding box center [237, 123] width 263 height 34
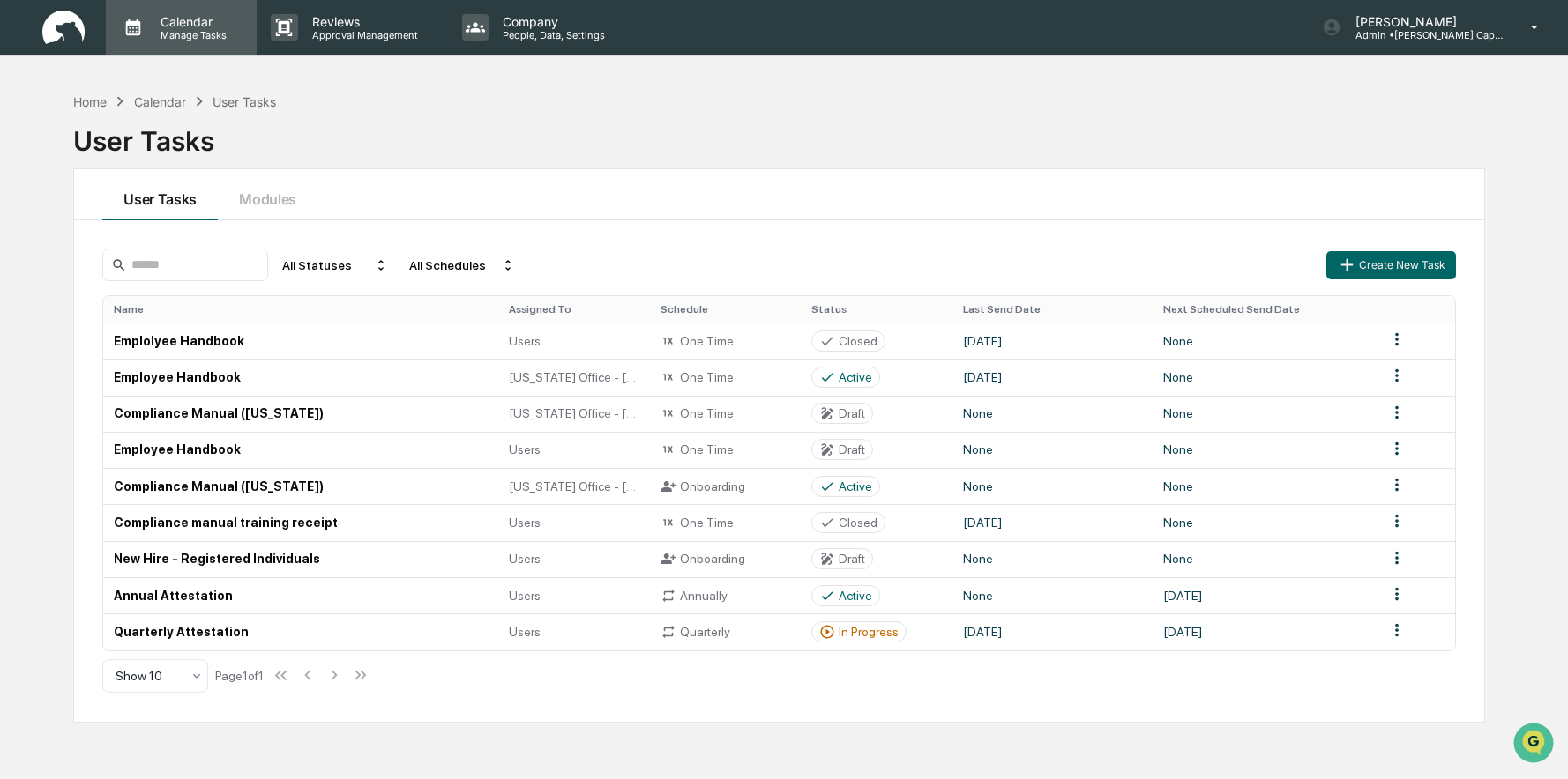
click at [186, 25] on p "Calendar" at bounding box center [190, 22] width 89 height 15
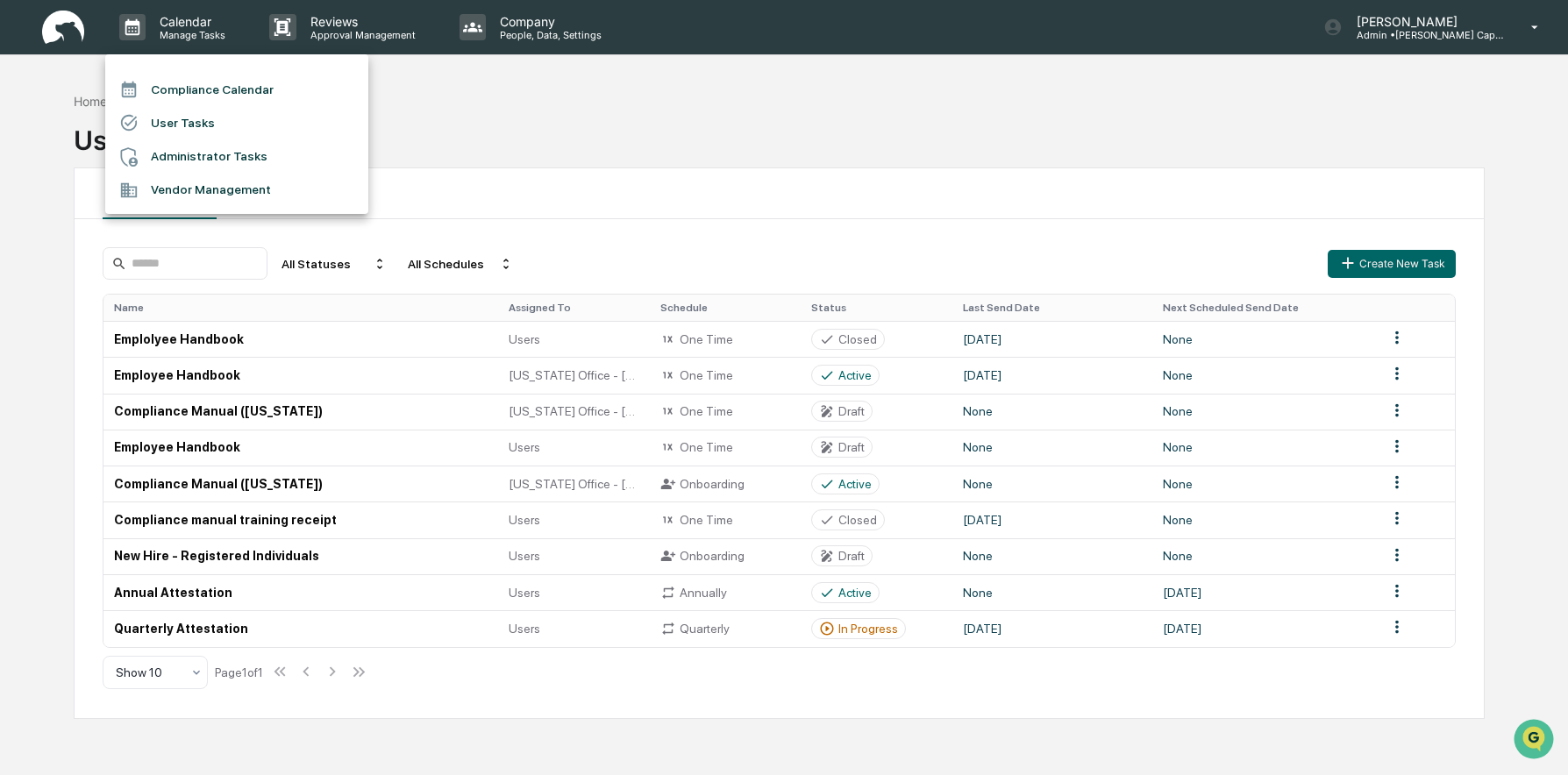
click at [228, 156] on li "Administrator Tasks" at bounding box center [237, 157] width 263 height 34
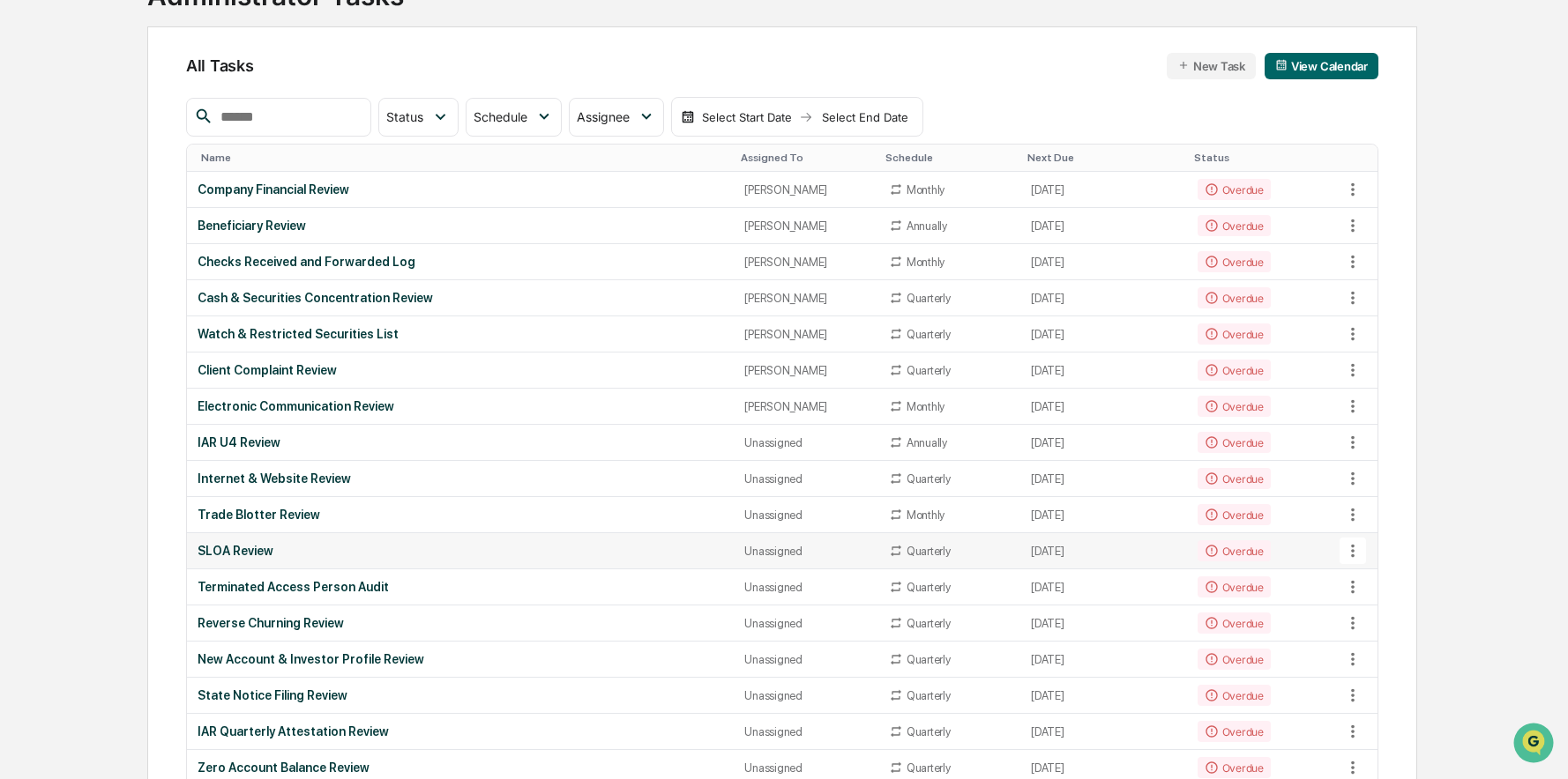
scroll to position [176, 0]
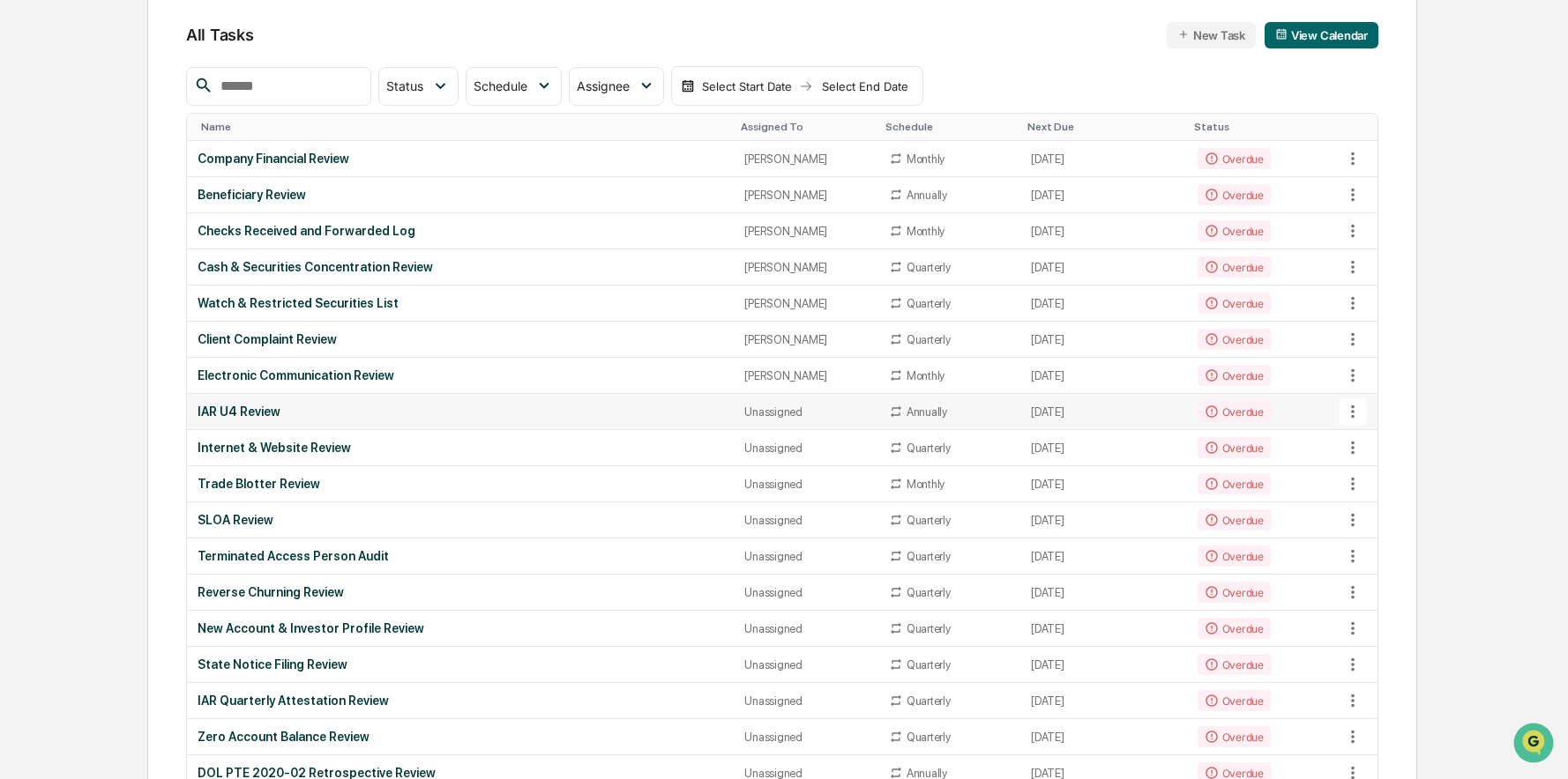
click at [1350, 404] on icon at bounding box center [1353, 411] width 20 height 20
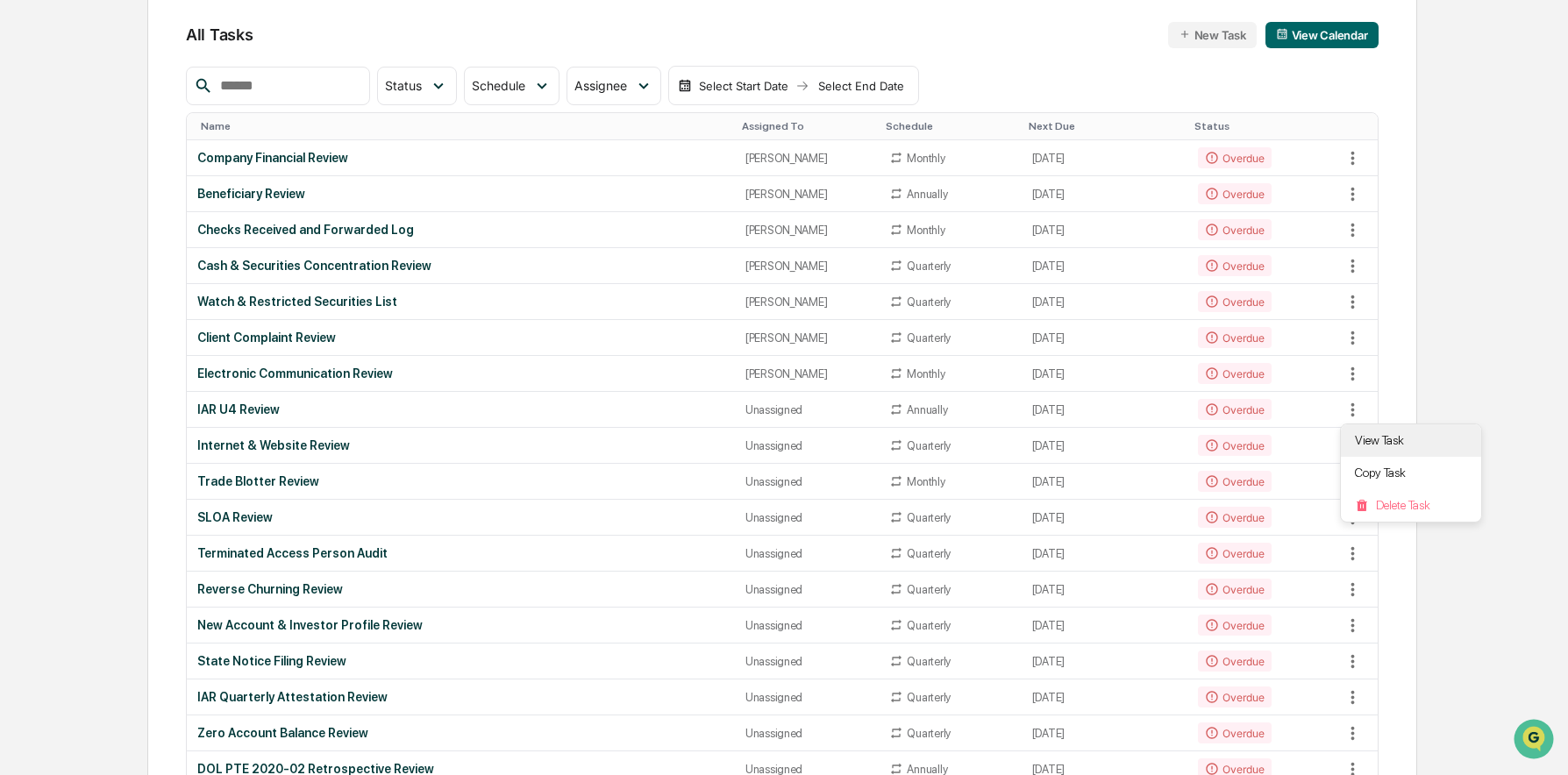
click at [1367, 436] on li "View Task" at bounding box center [1411, 441] width 141 height 33
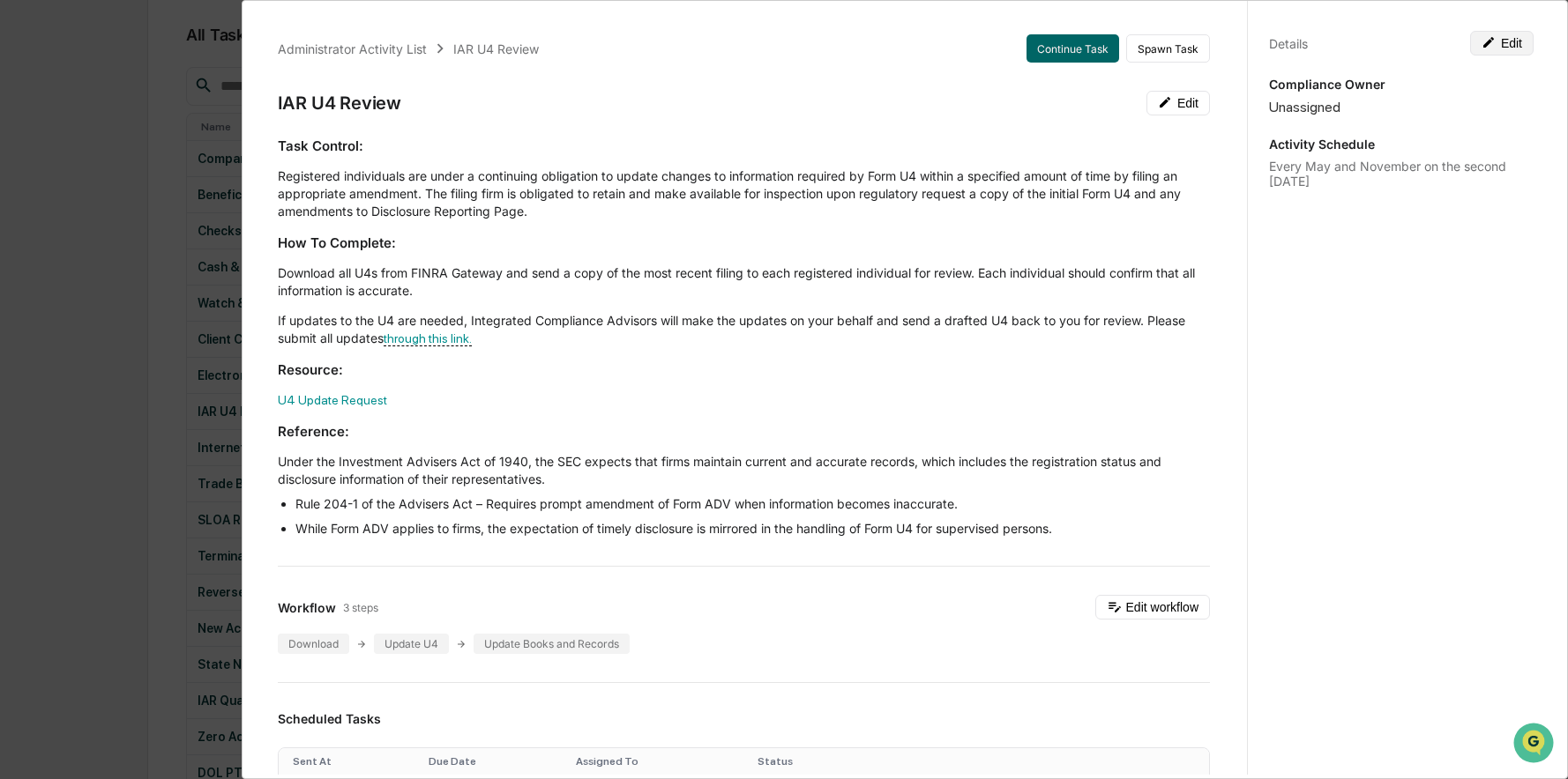
click at [1493, 53] on button "Edit" at bounding box center [1501, 43] width 64 height 24
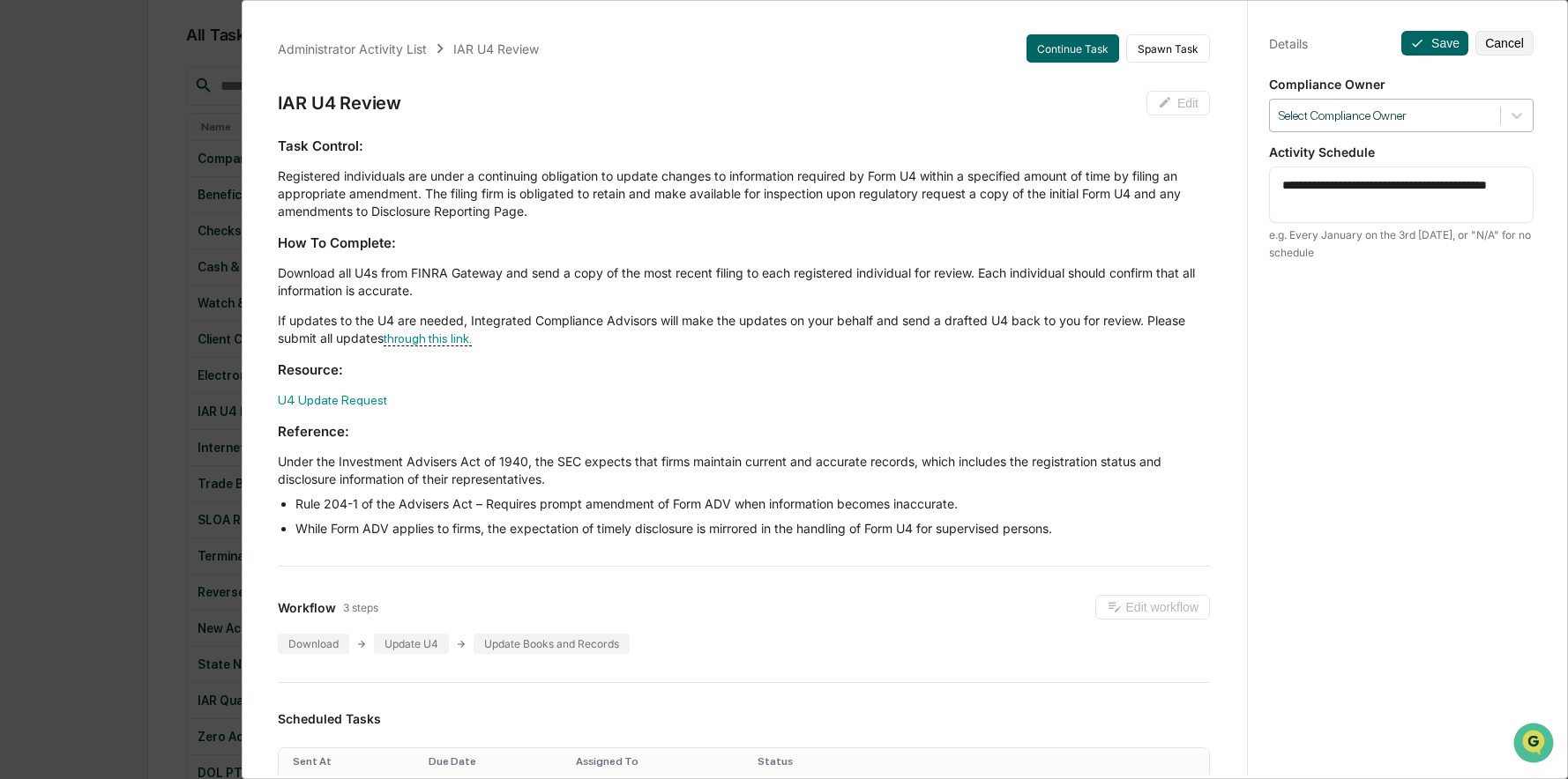
click at [1417, 119] on div at bounding box center [1384, 116] width 213 height 17
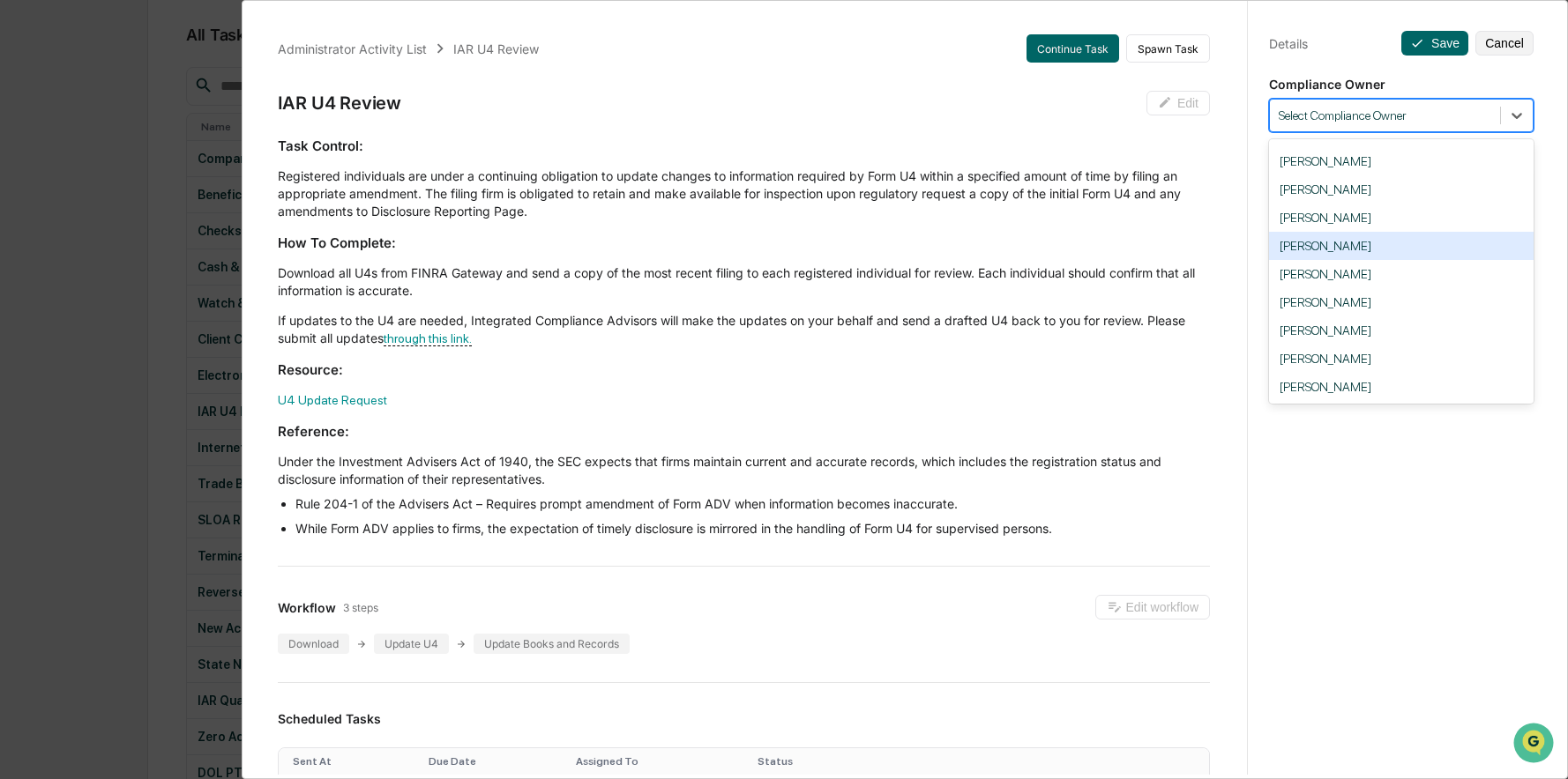
scroll to position [180, 0]
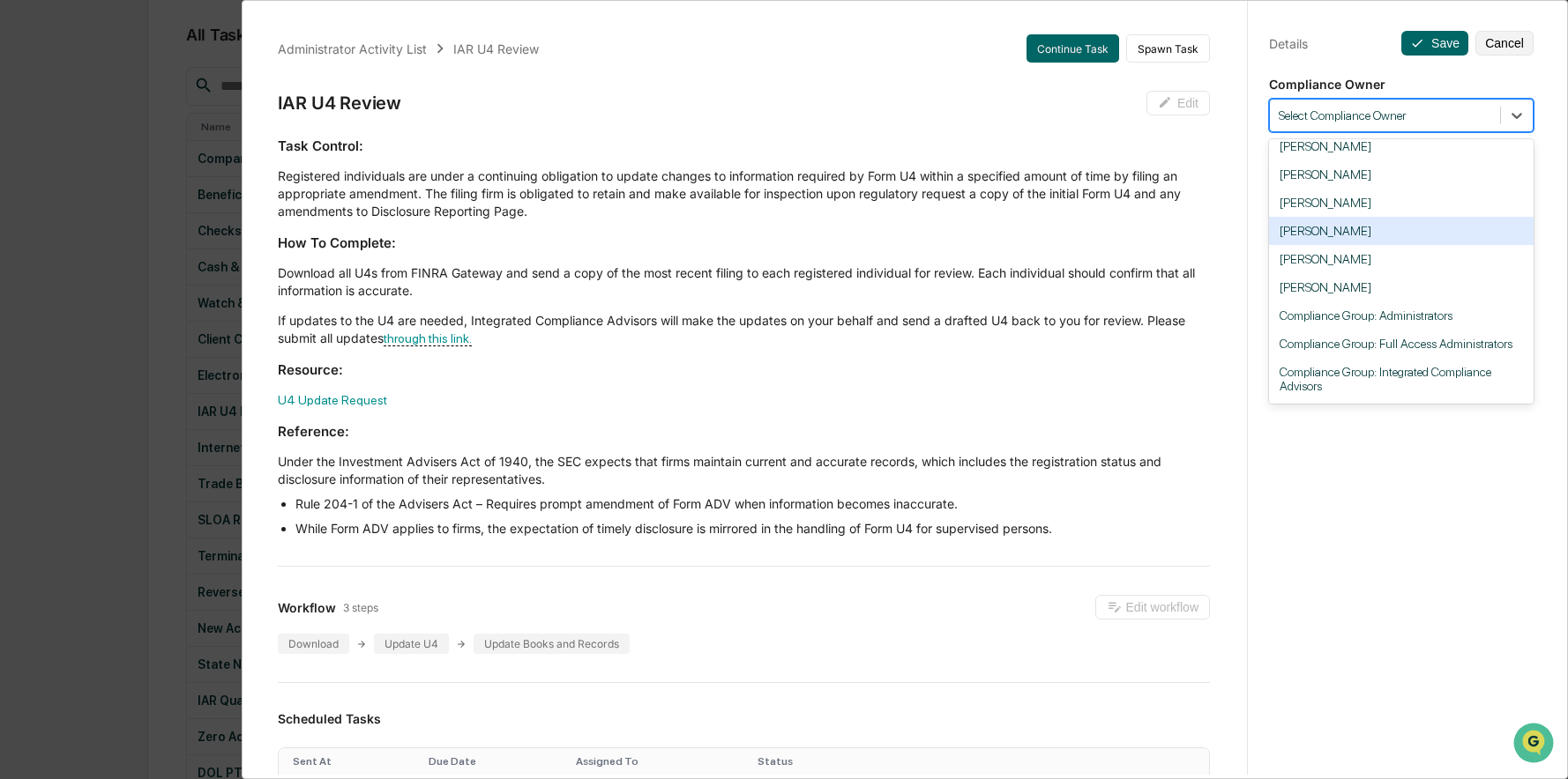
click at [1300, 226] on div "[PERSON_NAME]" at bounding box center [1401, 231] width 264 height 28
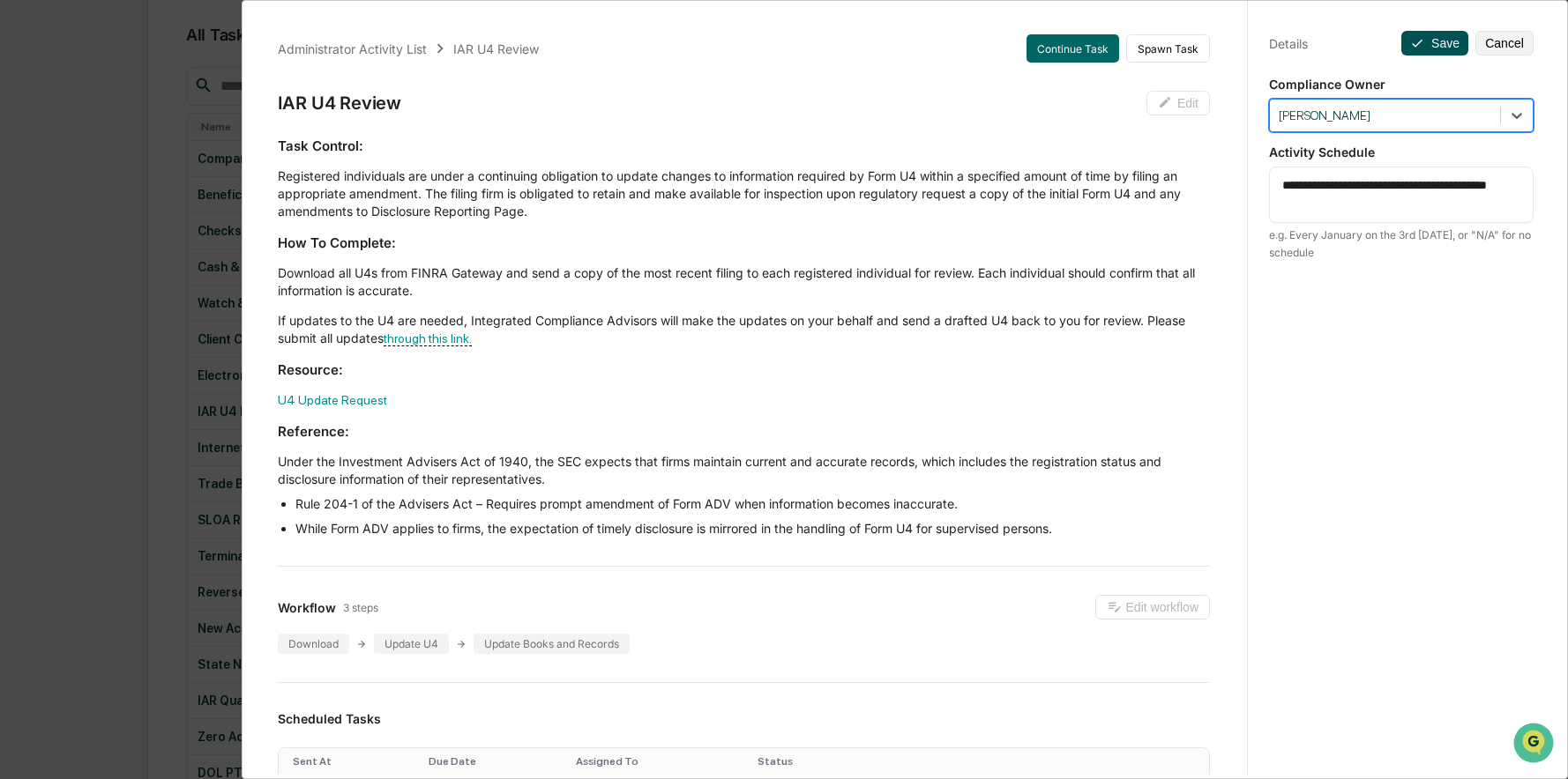
click at [1422, 42] on button "Save" at bounding box center [1435, 43] width 67 height 24
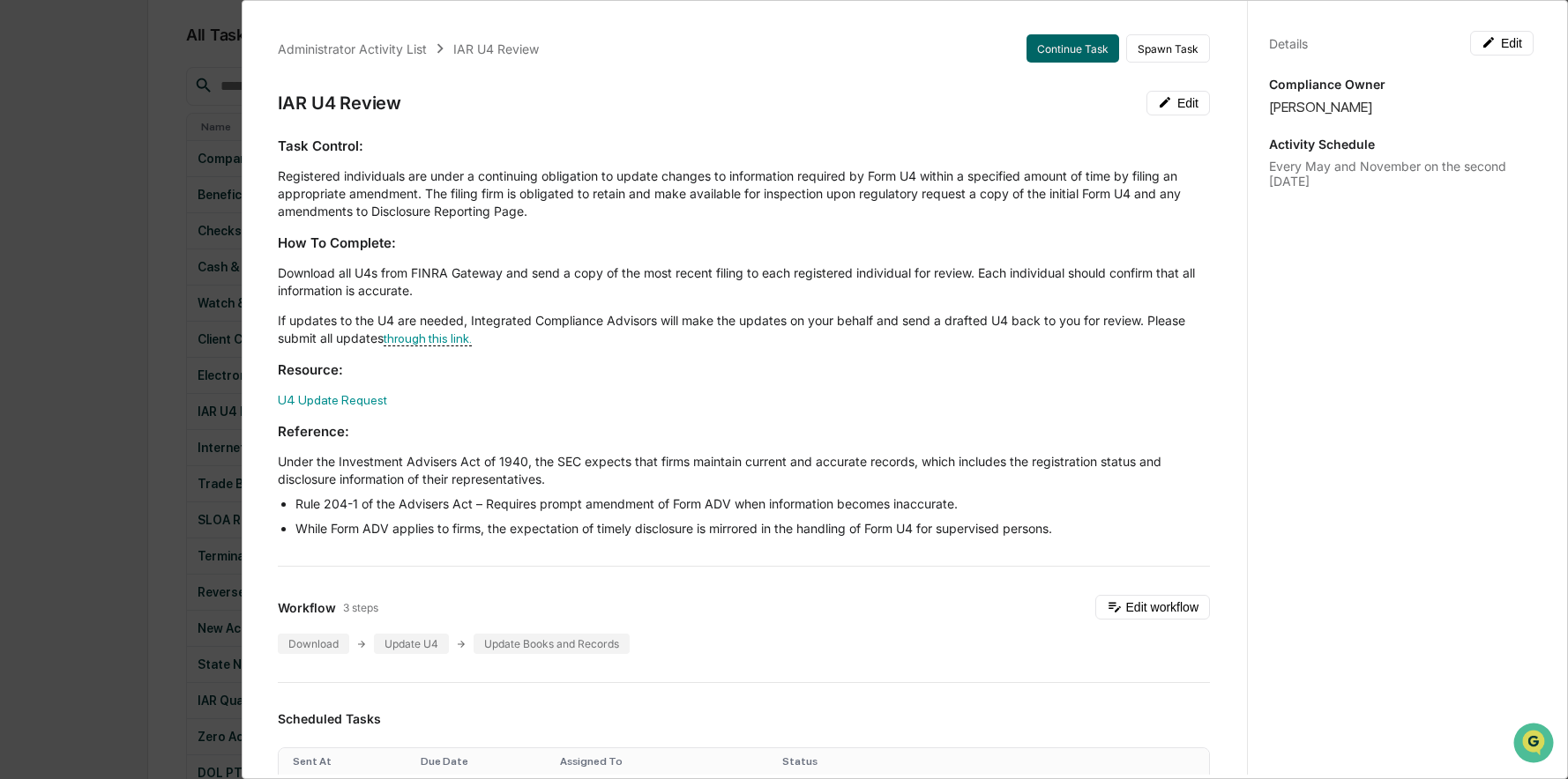
click at [1038, 37] on button "Continue Task" at bounding box center [1072, 49] width 93 height 28
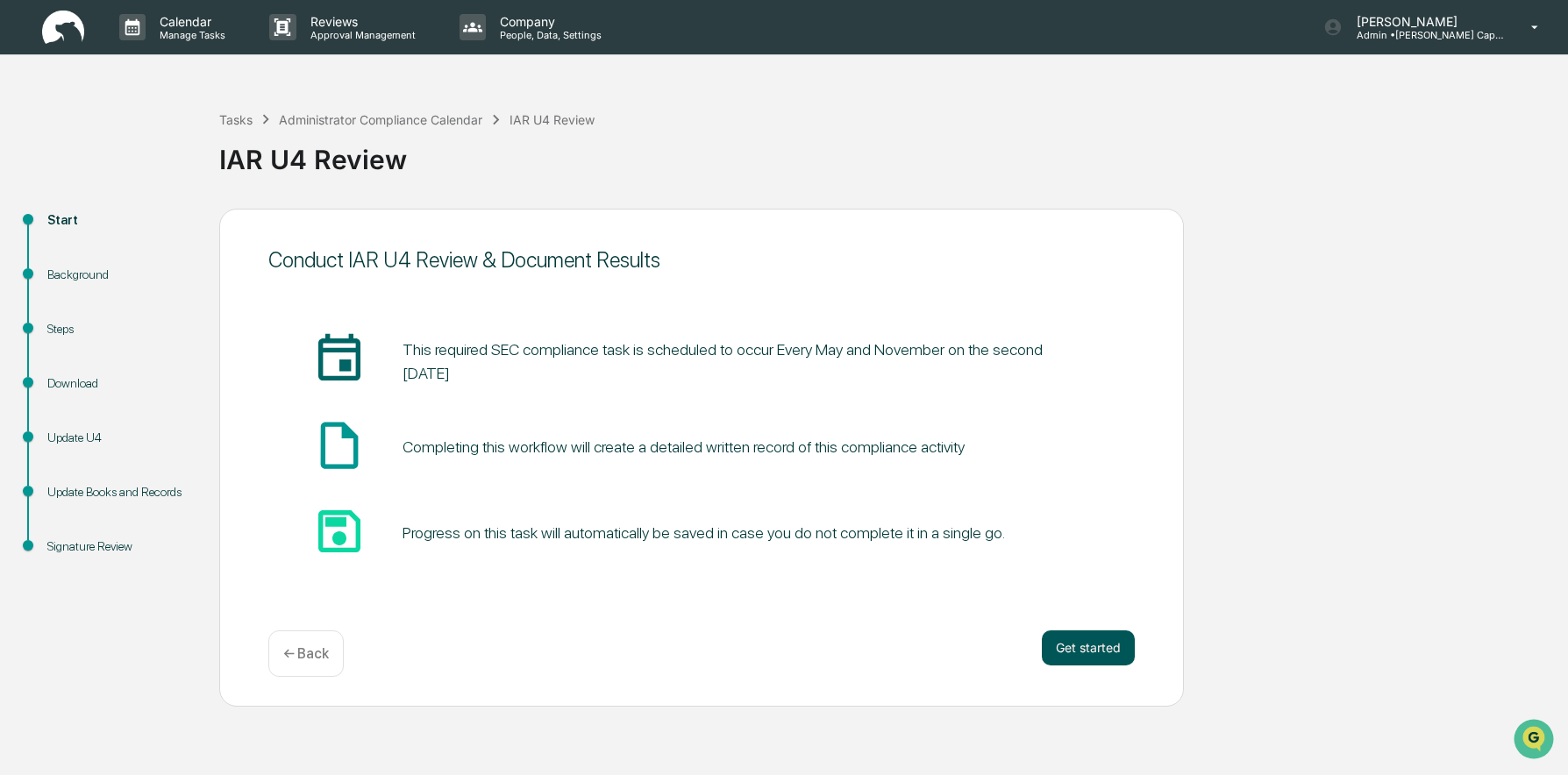
click at [1080, 644] on button "Get started" at bounding box center [1088, 648] width 93 height 35
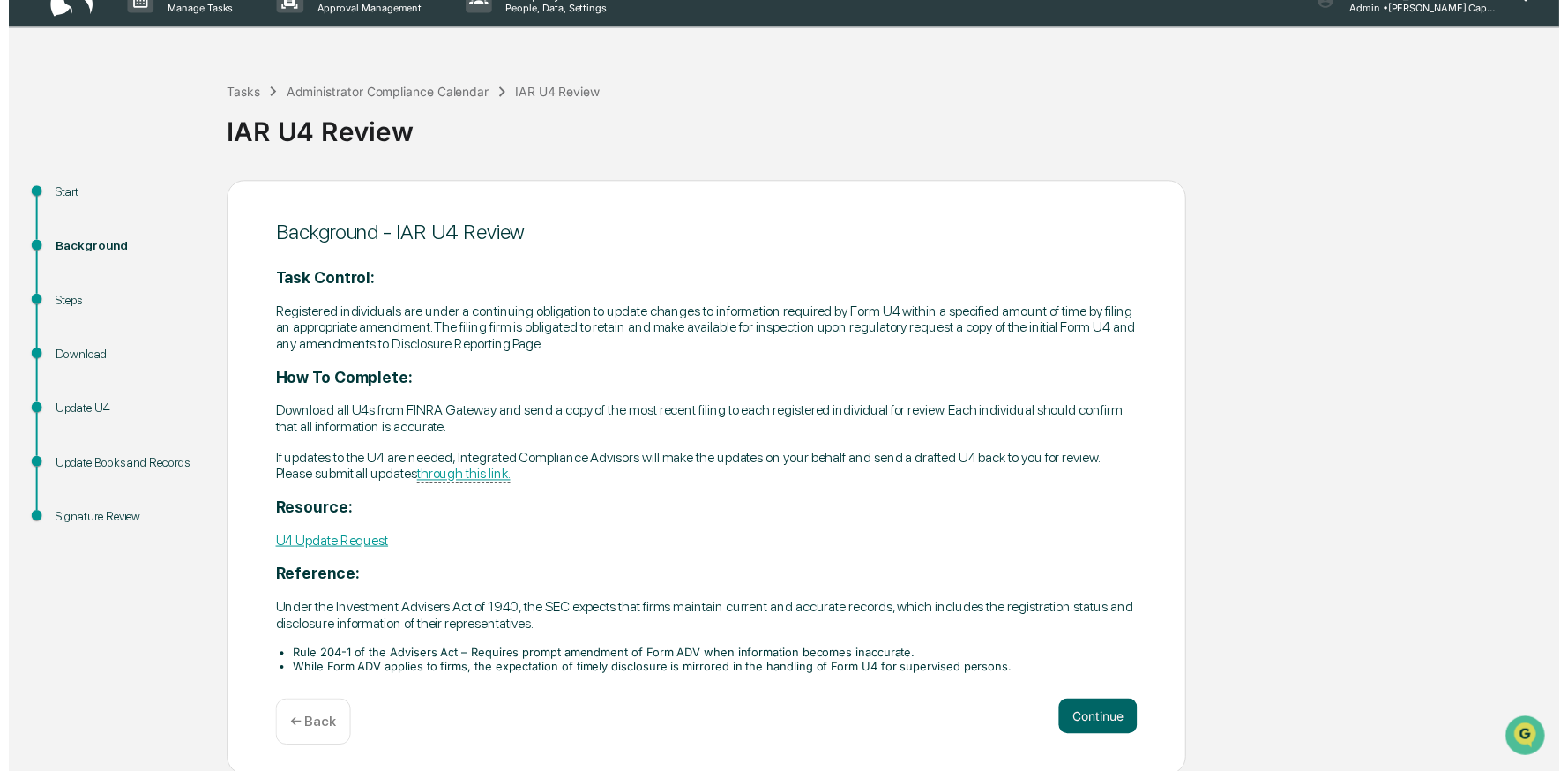
scroll to position [31, 0]
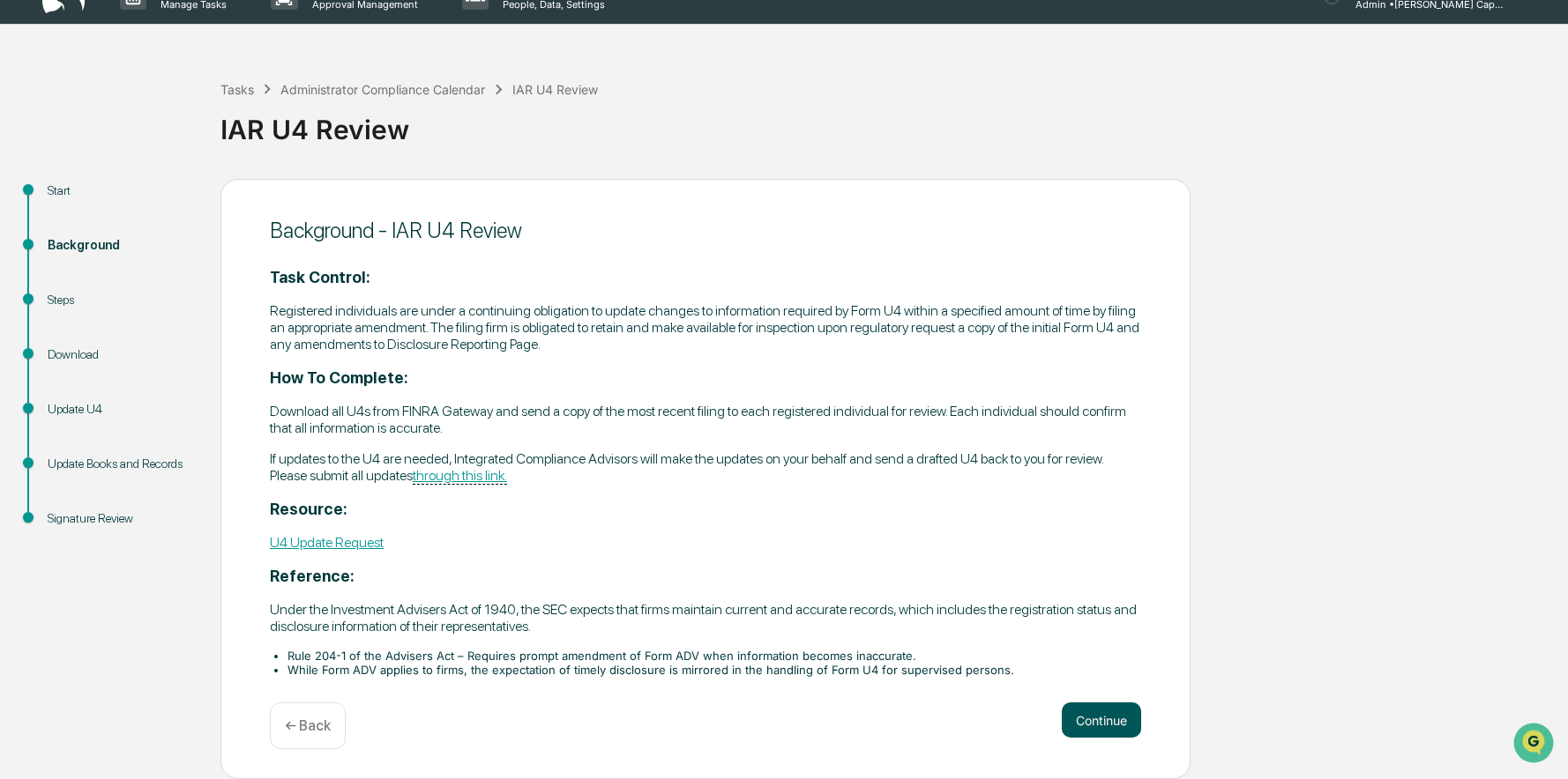
click at [1086, 712] on button "Continue" at bounding box center [1101, 720] width 80 height 36
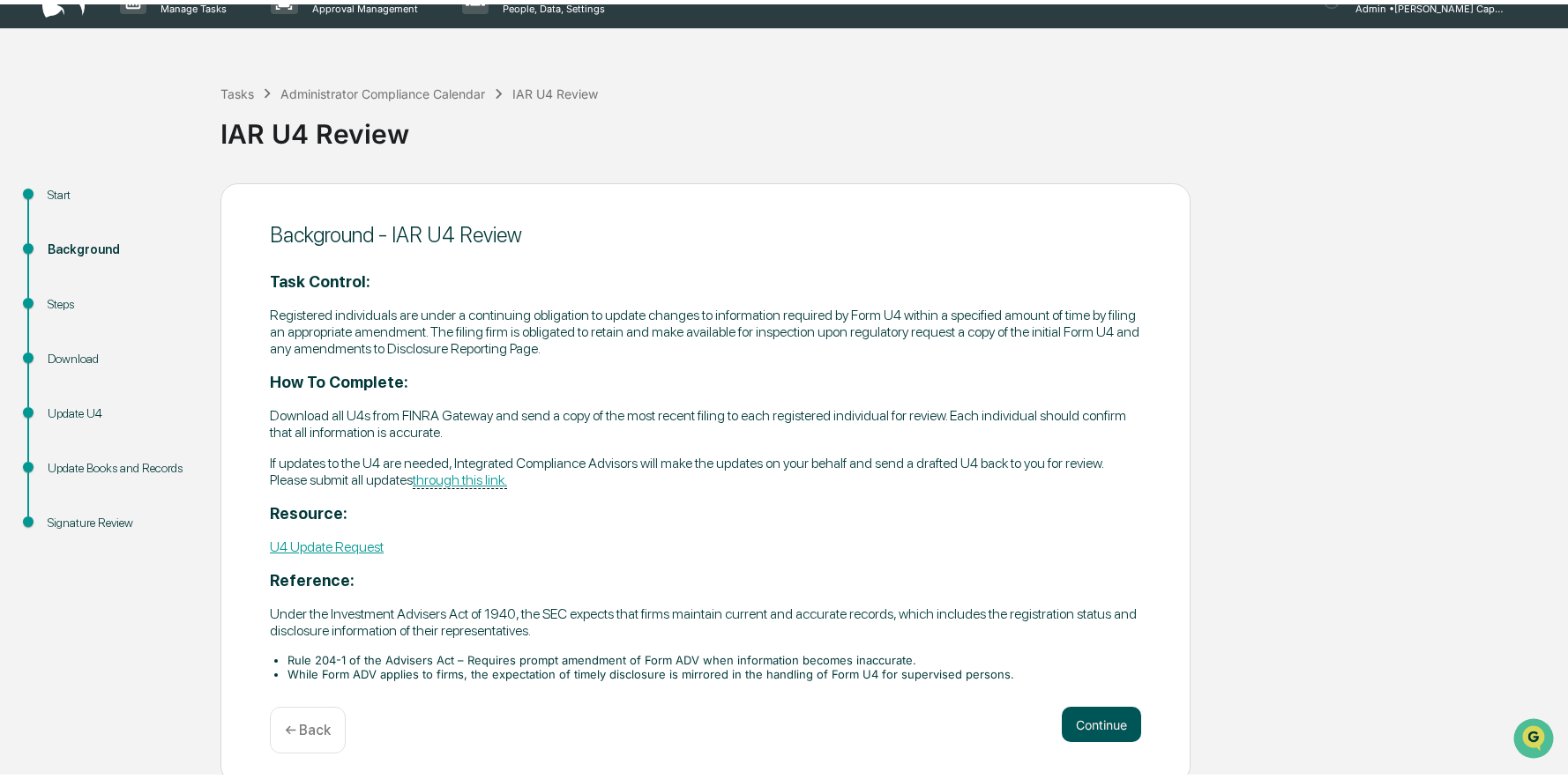
scroll to position [0, 0]
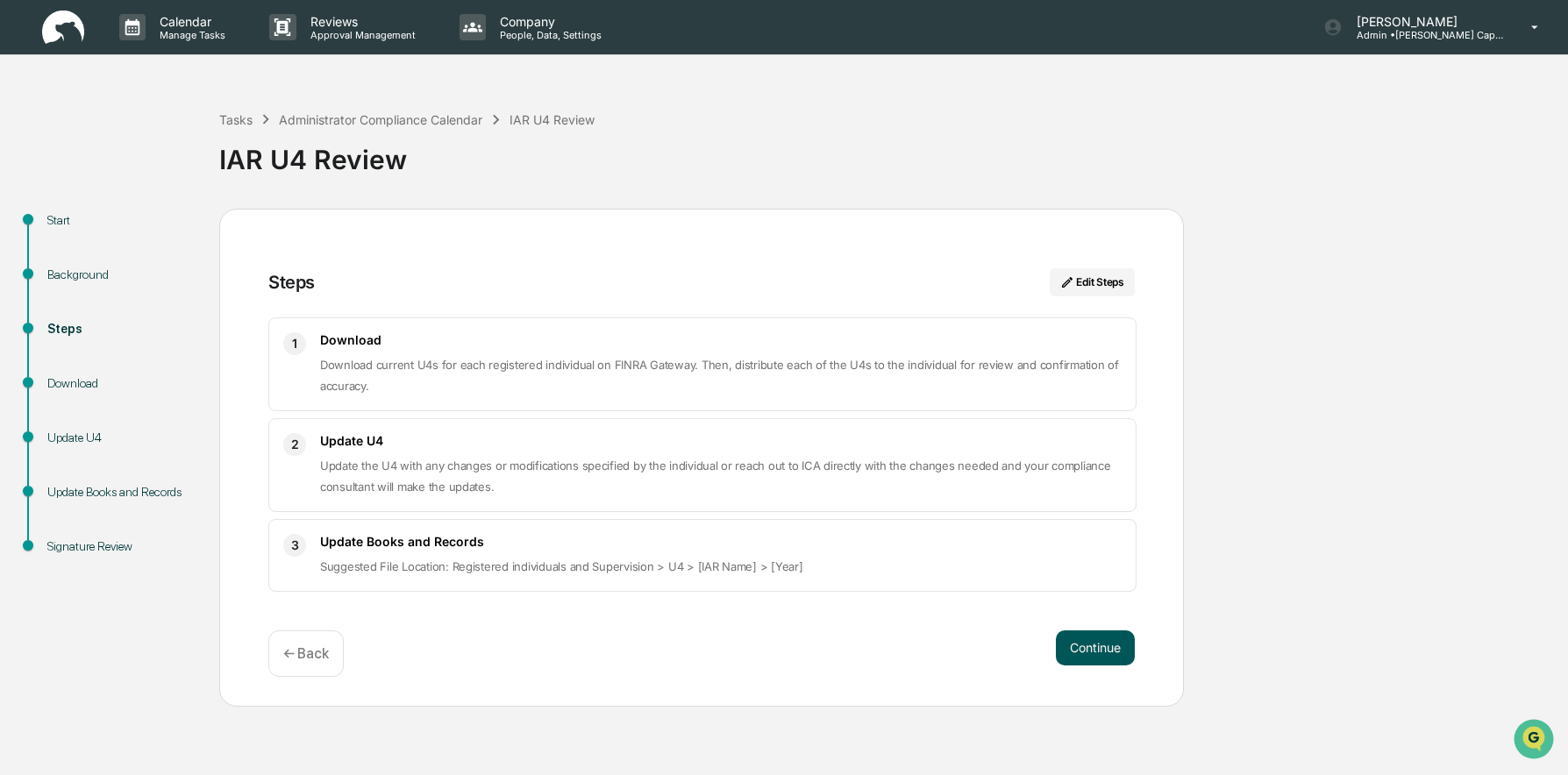
click at [1077, 639] on button "Continue" at bounding box center [1095, 648] width 79 height 35
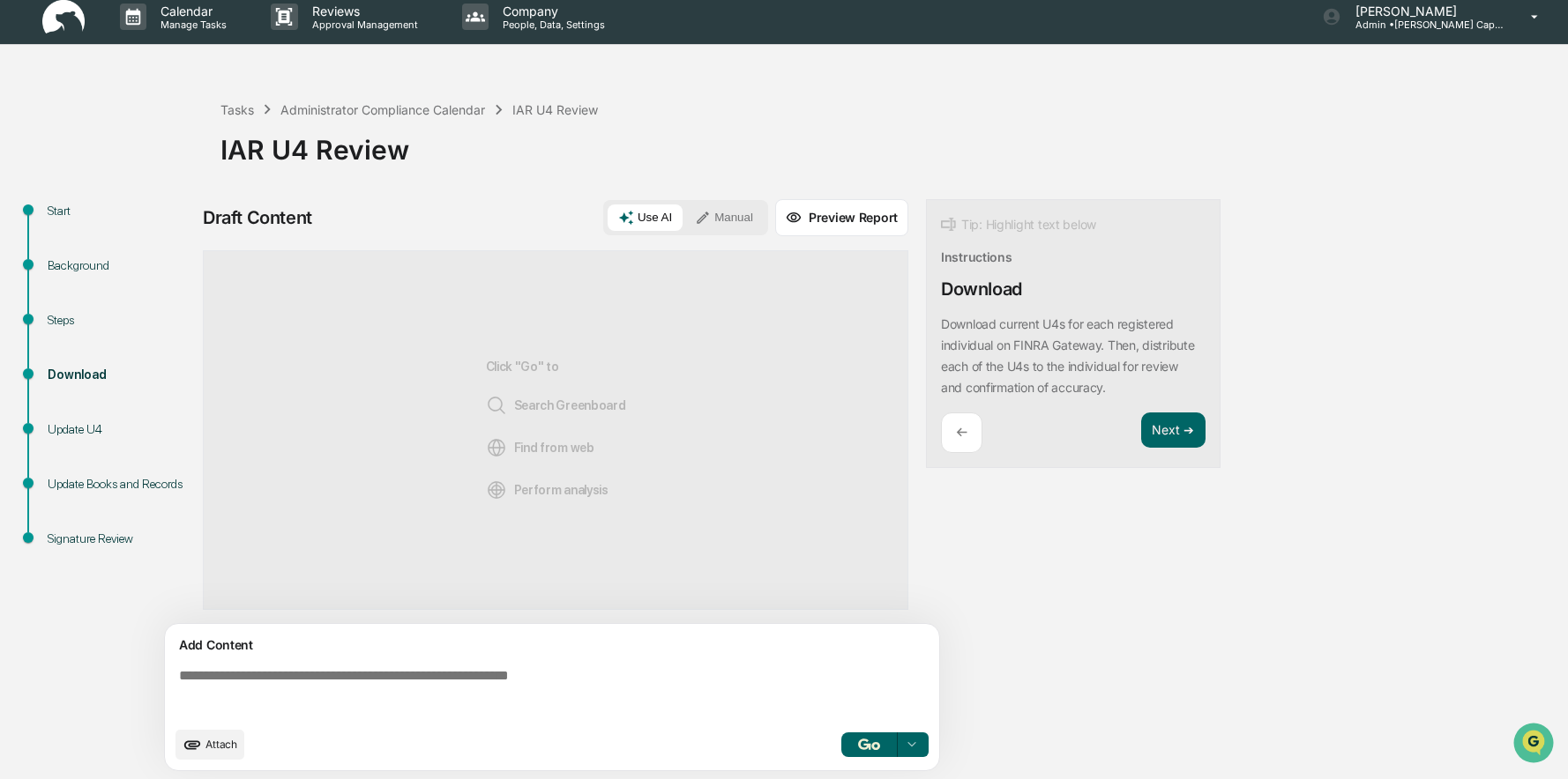
scroll to position [13, 0]
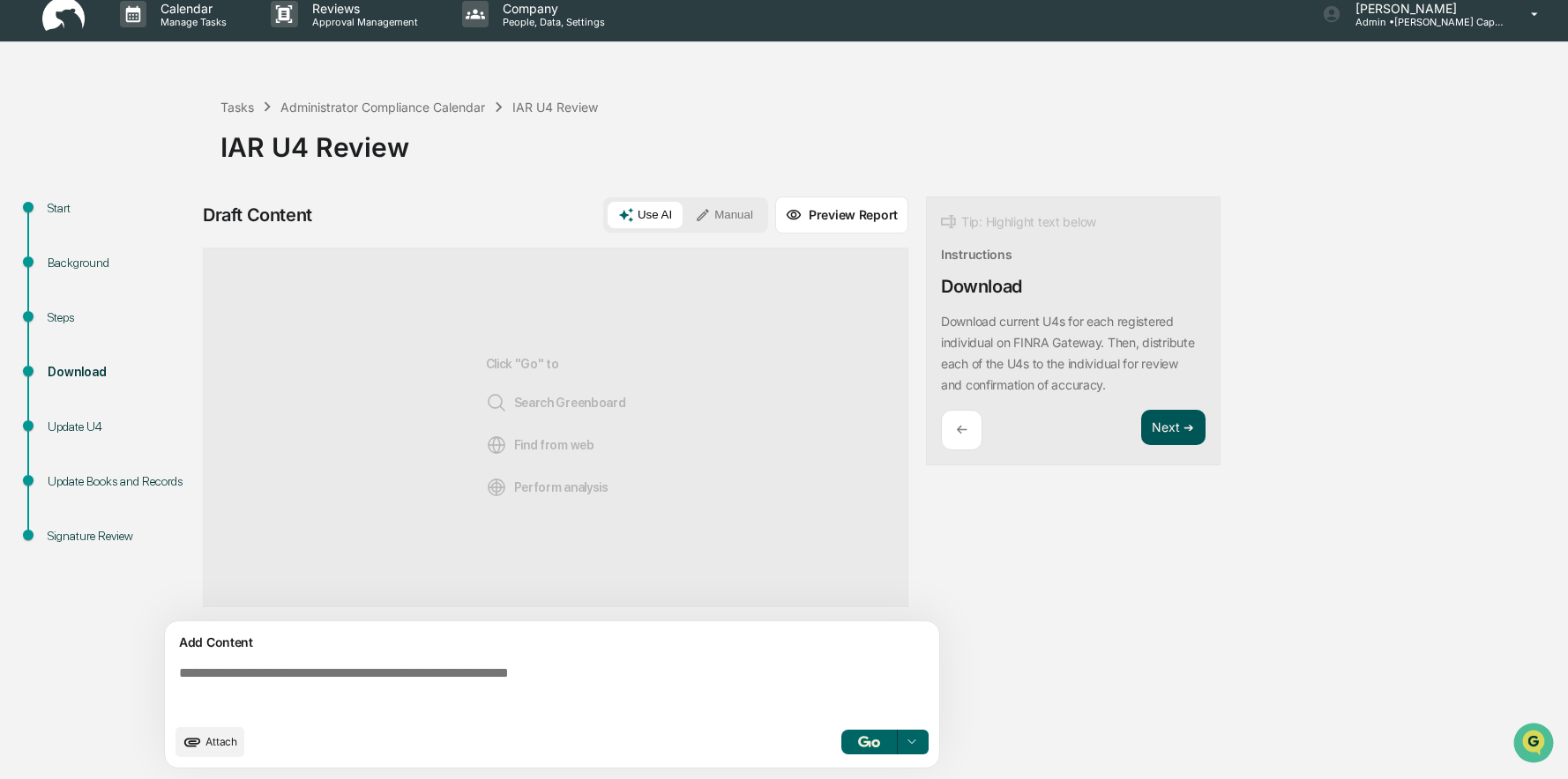
click at [1171, 440] on button "Next ➔" at bounding box center [1173, 428] width 65 height 37
click at [1171, 439] on button "Next ➔" at bounding box center [1173, 448] width 65 height 37
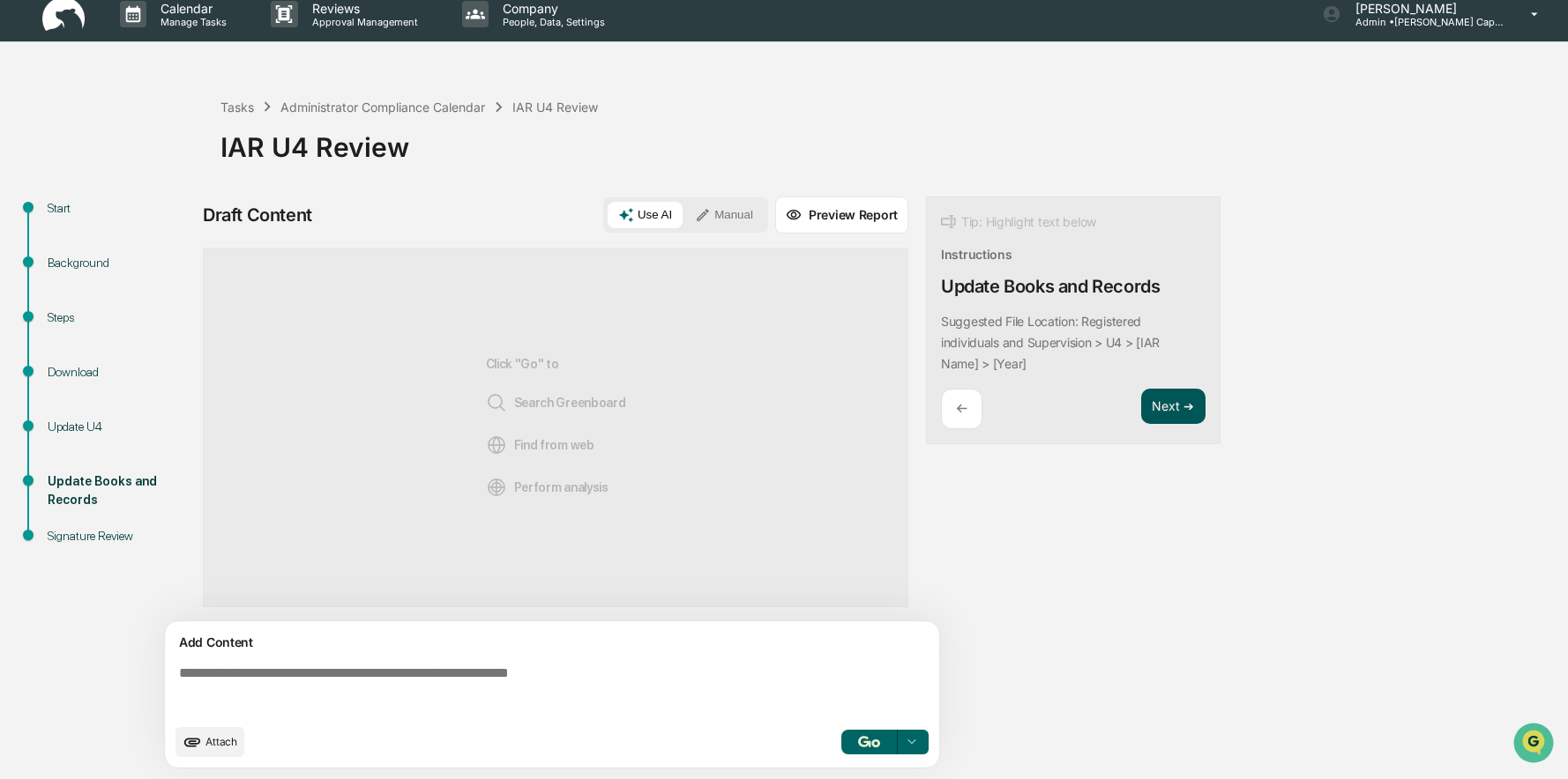
click at [1172, 403] on button "Next ➔" at bounding box center [1173, 406] width 65 height 37
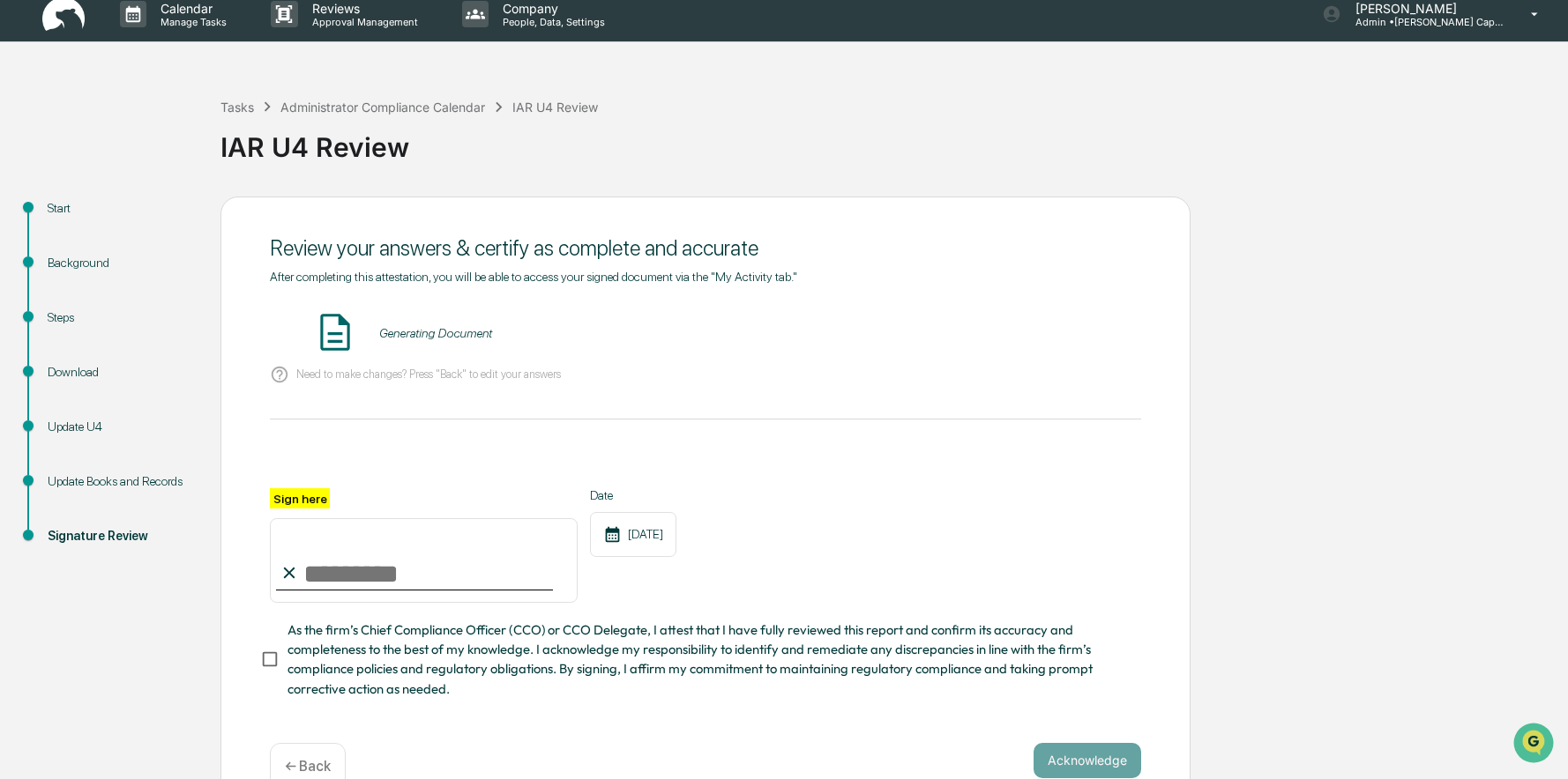
click at [325, 564] on input "Sign here" at bounding box center [423, 561] width 308 height 84
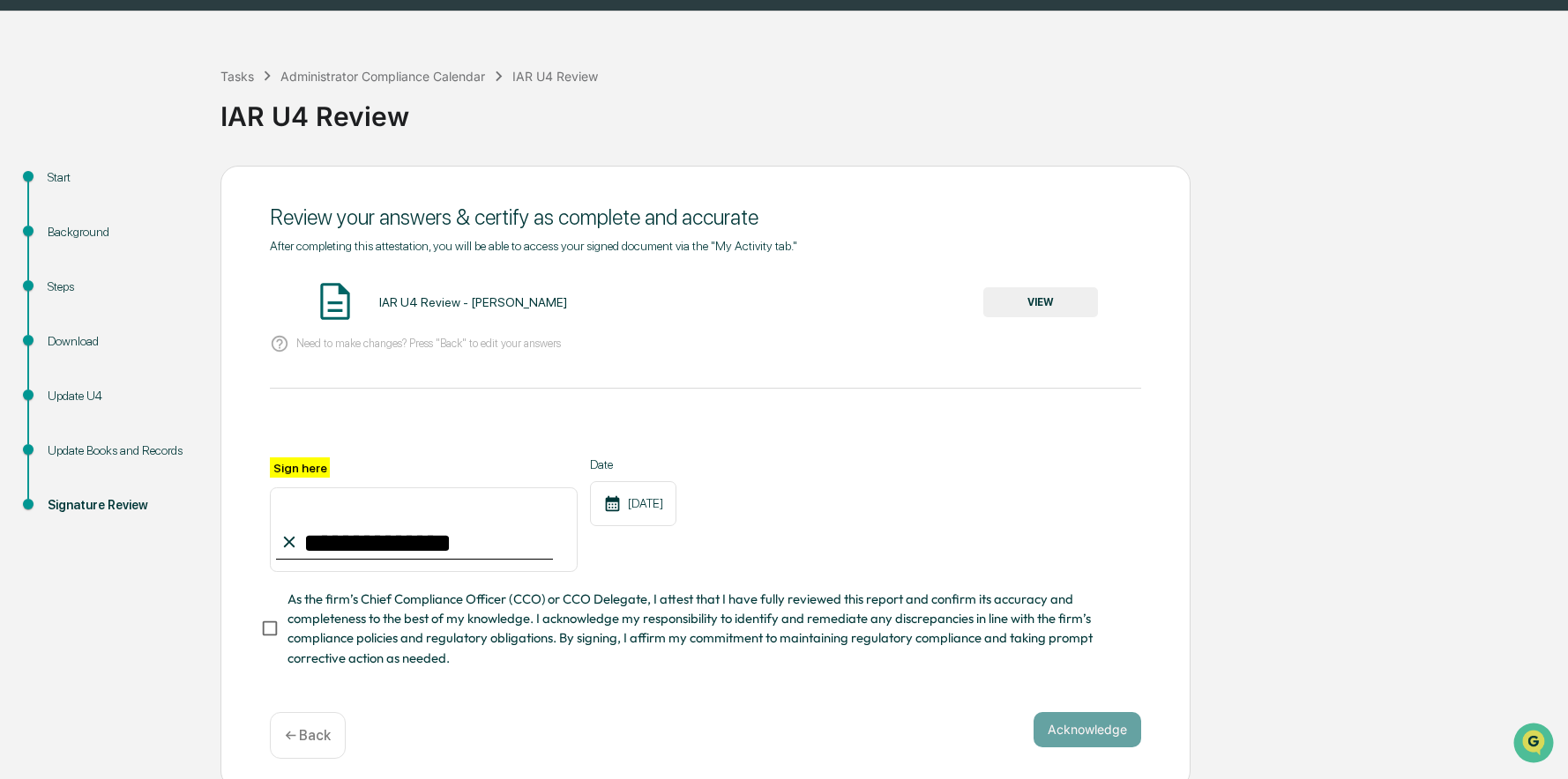
scroll to position [59, 0]
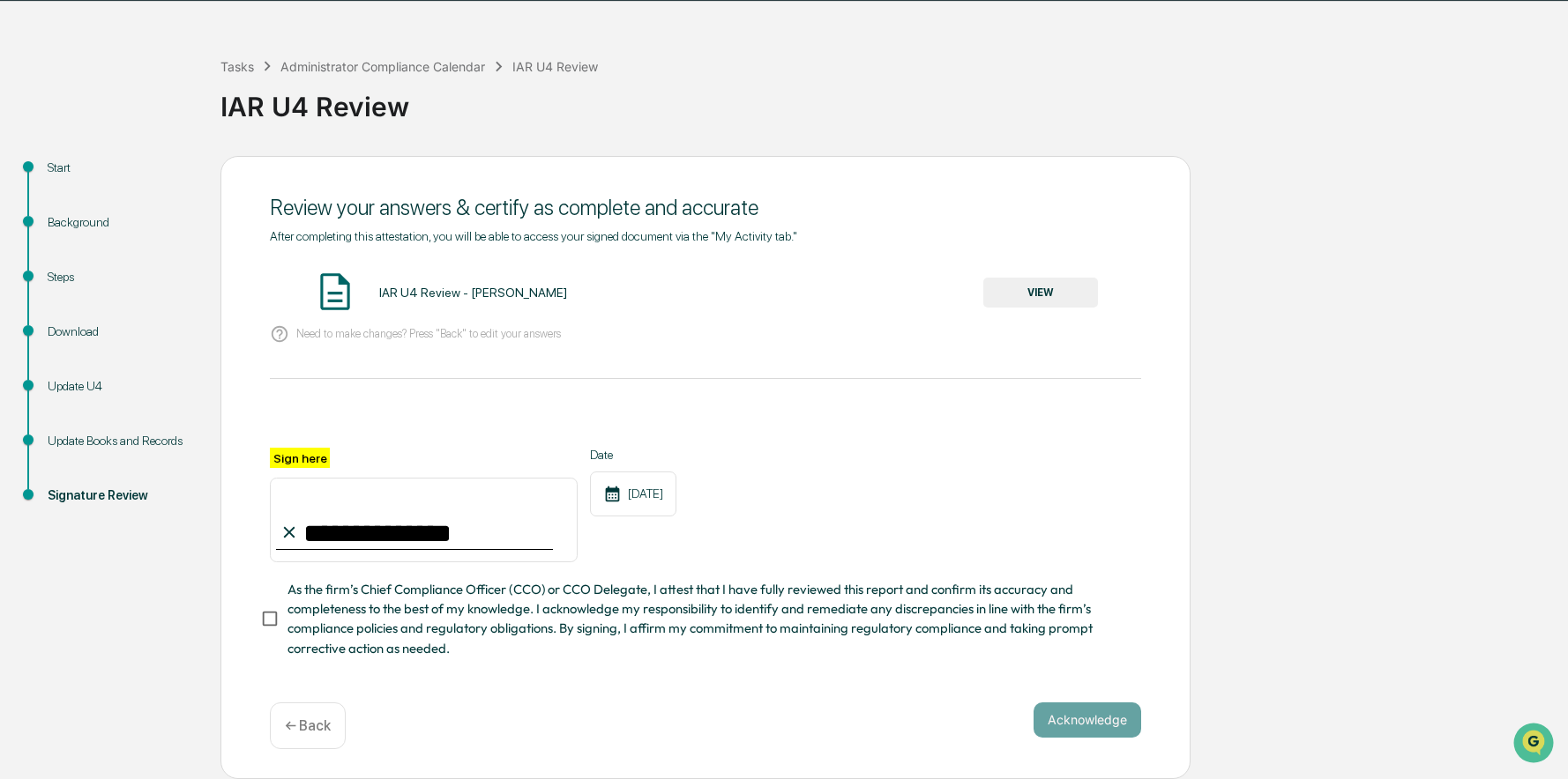
type input "**********"
click at [1099, 716] on button "Acknowledge" at bounding box center [1087, 720] width 108 height 36
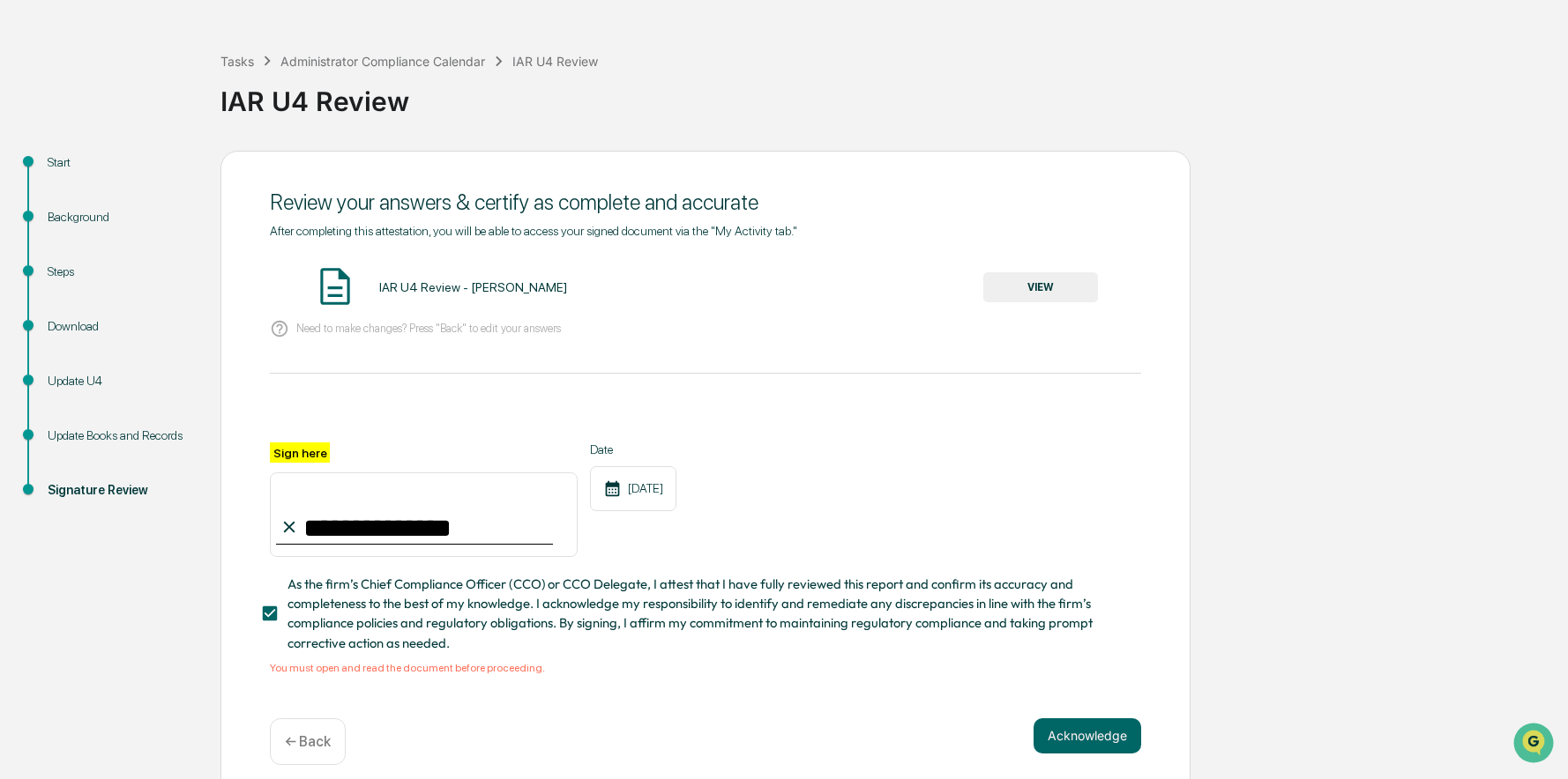
click at [1025, 277] on button "VIEW" at bounding box center [1041, 287] width 114 height 30
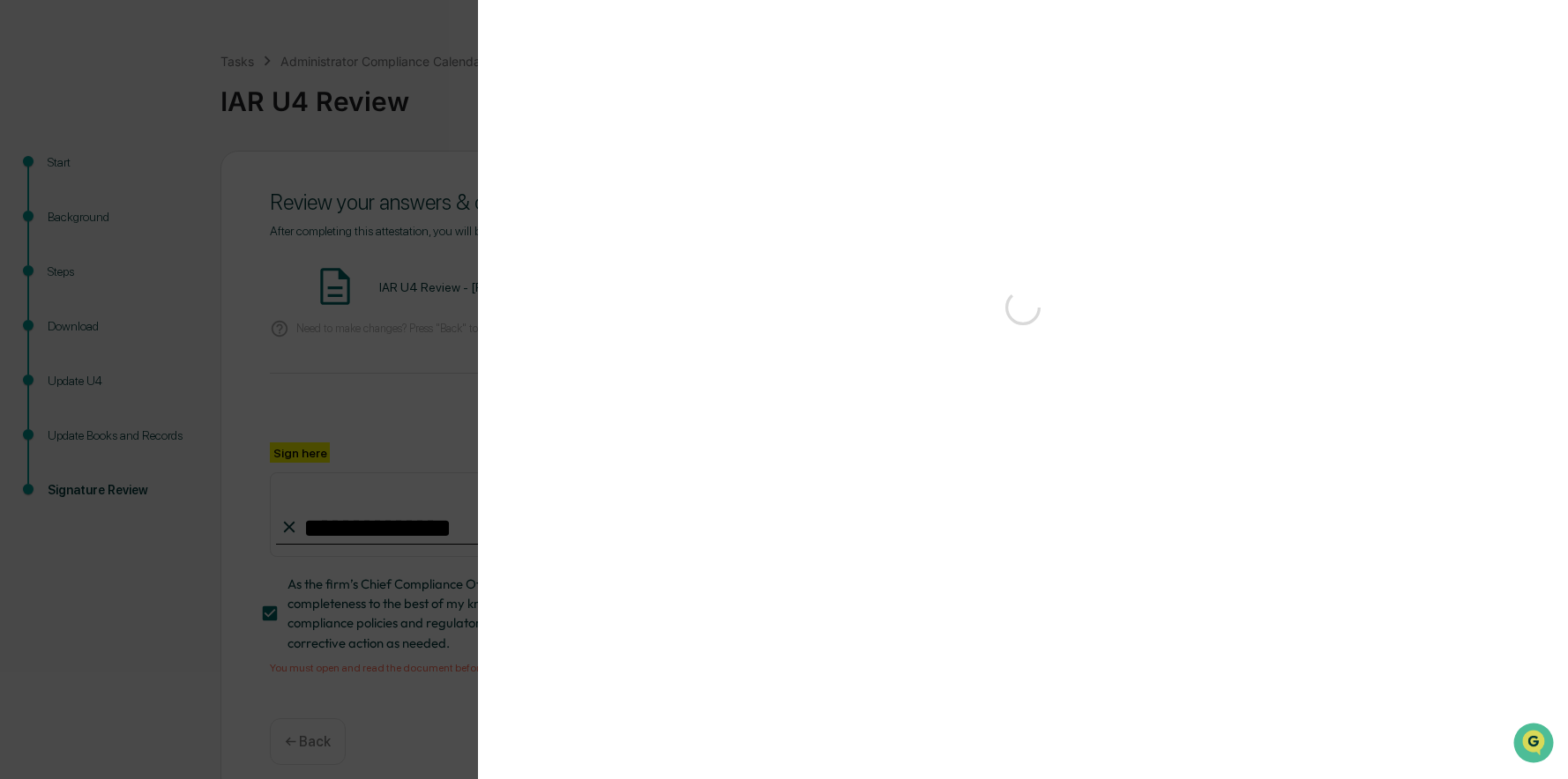
click at [1026, 276] on div at bounding box center [1023, 307] width 1019 height 70
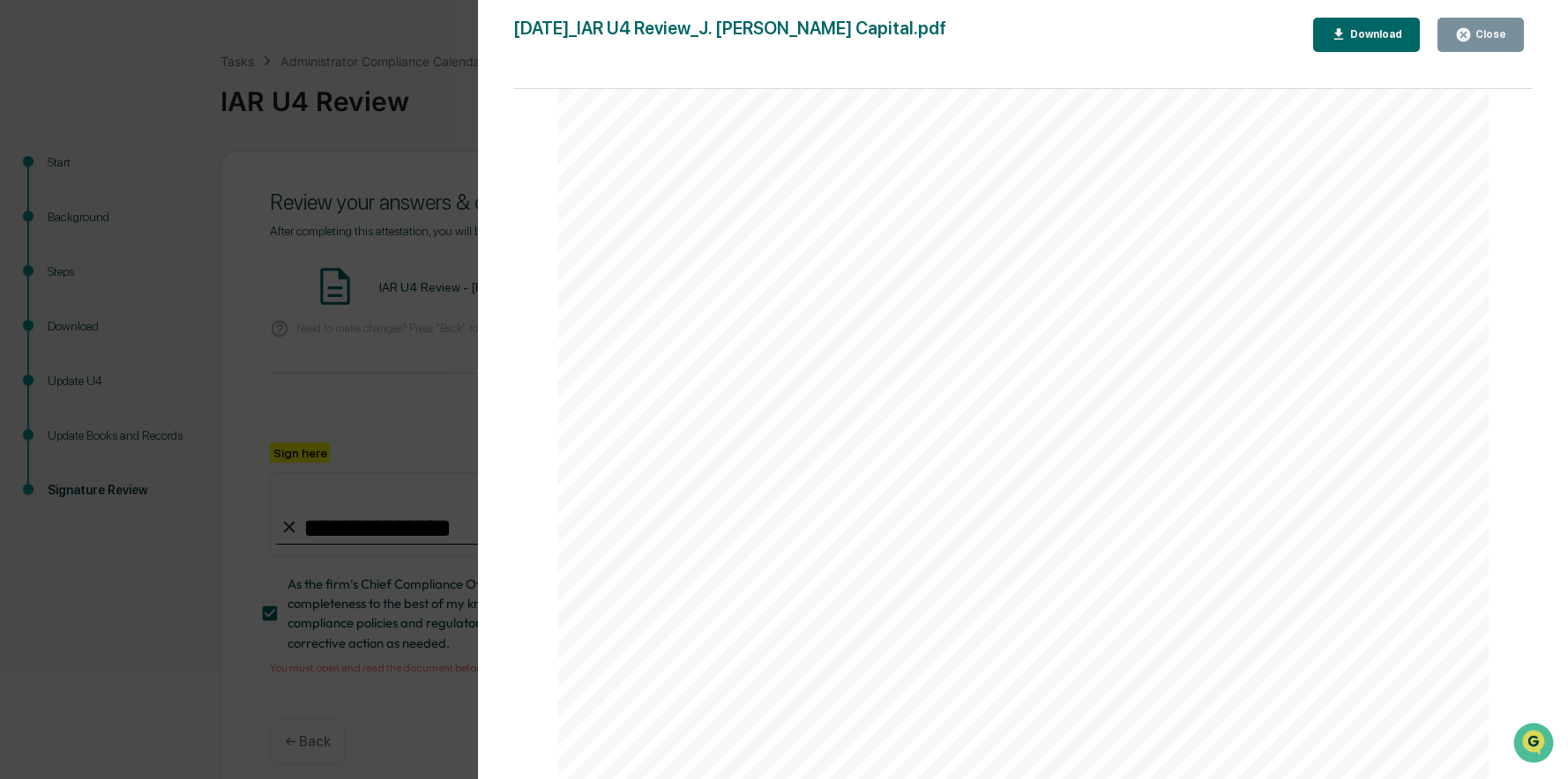
scroll to position [1322, 0]
click at [1398, 40] on div "Download" at bounding box center [1373, 34] width 55 height 12
click at [1478, 37] on div "Close" at bounding box center [1488, 34] width 35 height 12
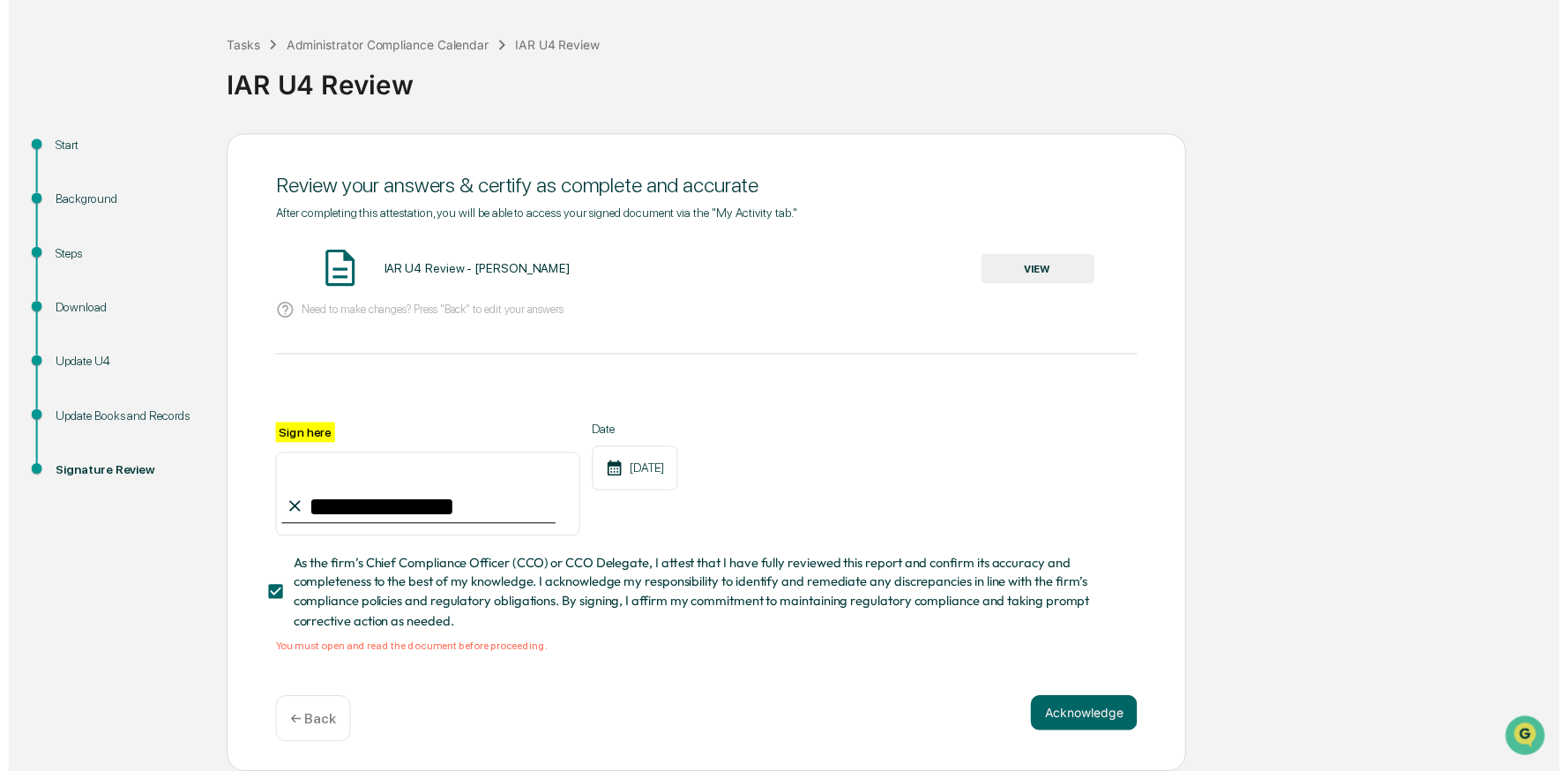
scroll to position [81, 0]
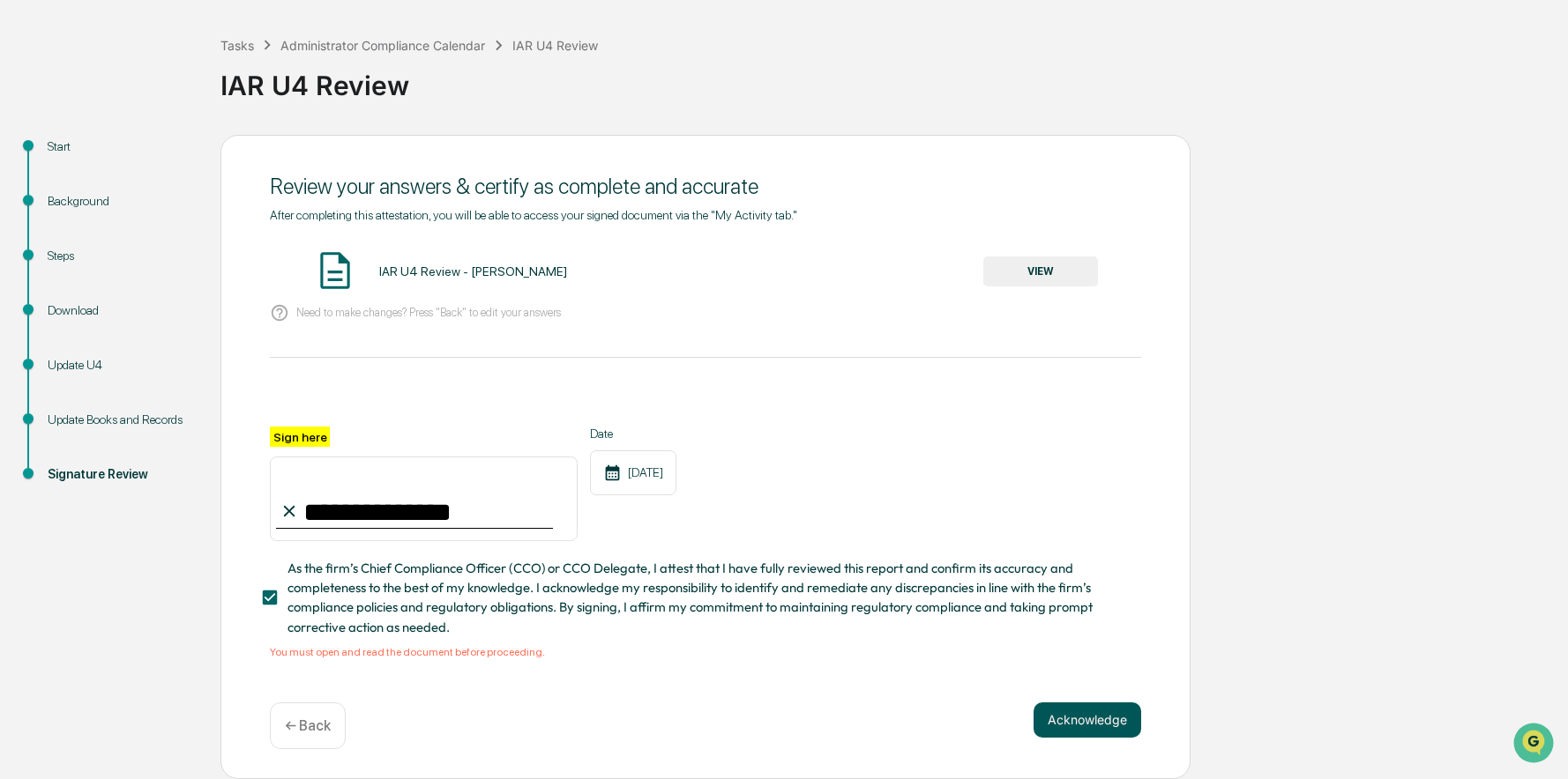
click at [1078, 714] on button "Acknowledge" at bounding box center [1087, 720] width 108 height 36
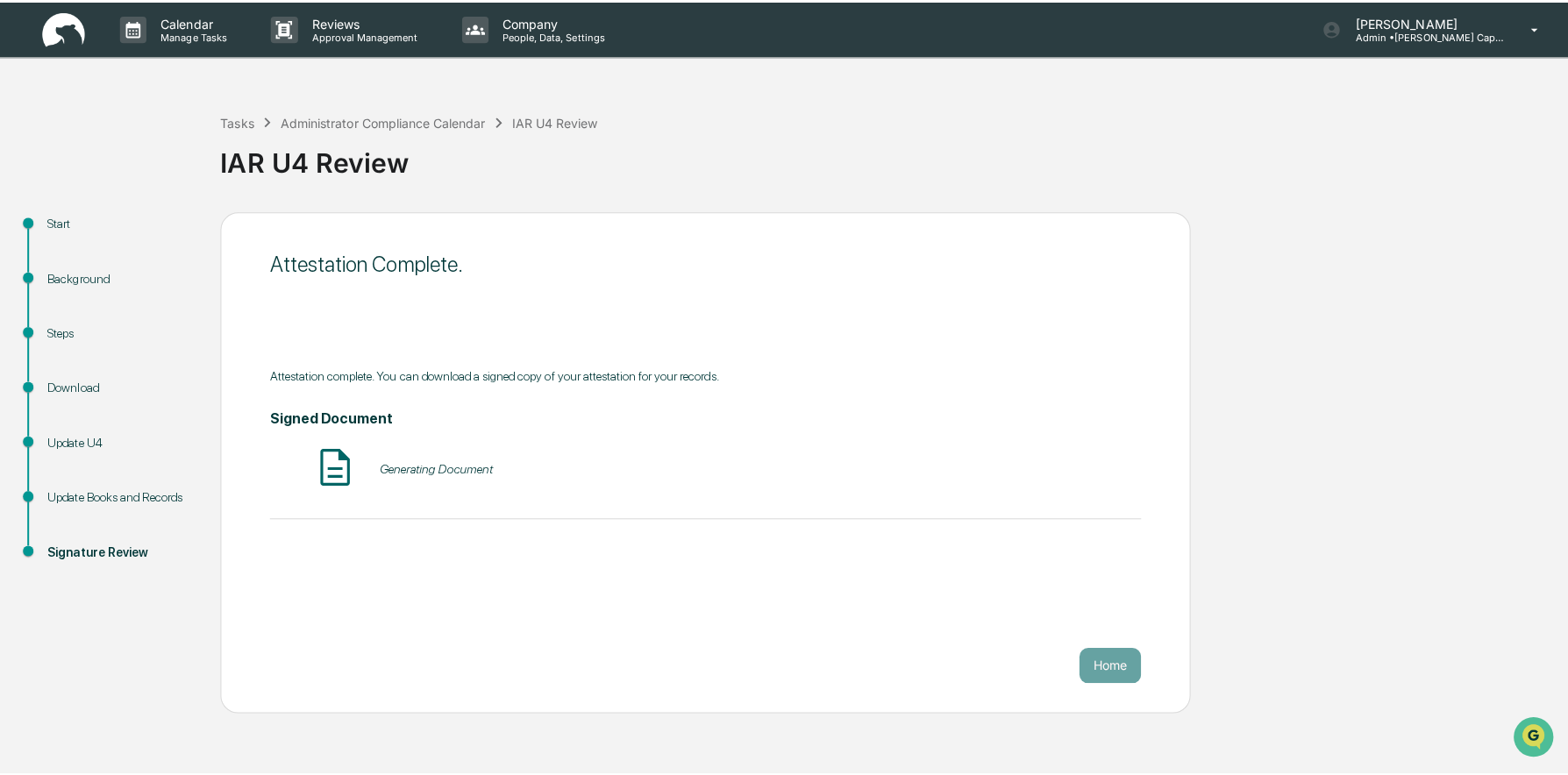
scroll to position [0, 0]
